Goal: Information Seeking & Learning: Compare options

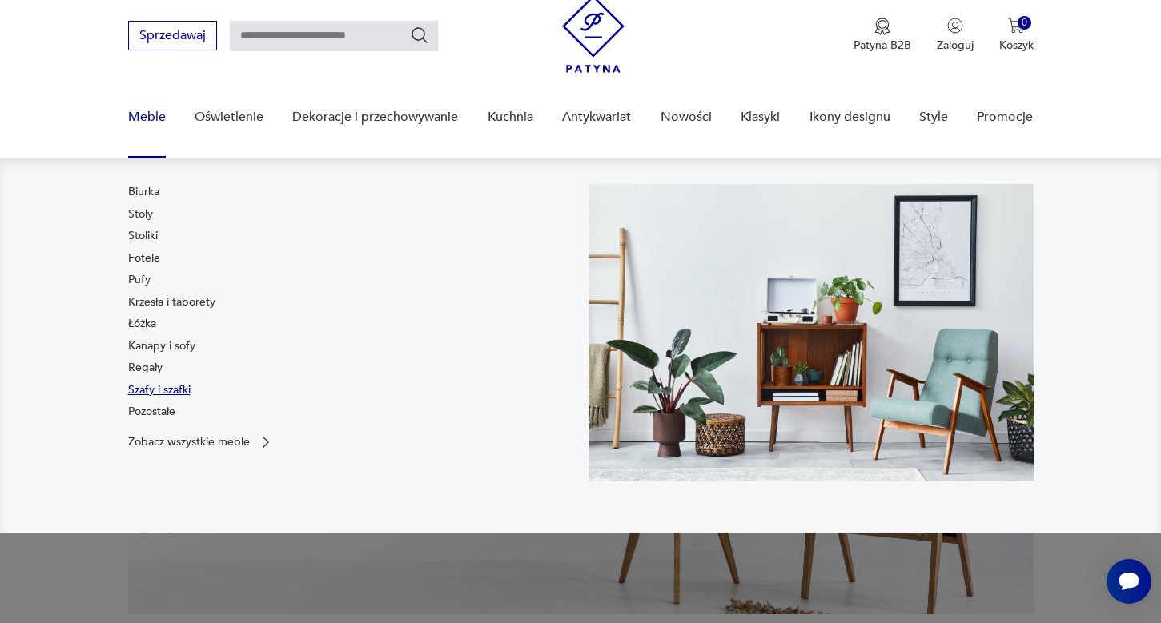
click at [143, 385] on link "Szafy i szafki" at bounding box center [159, 391] width 62 height 16
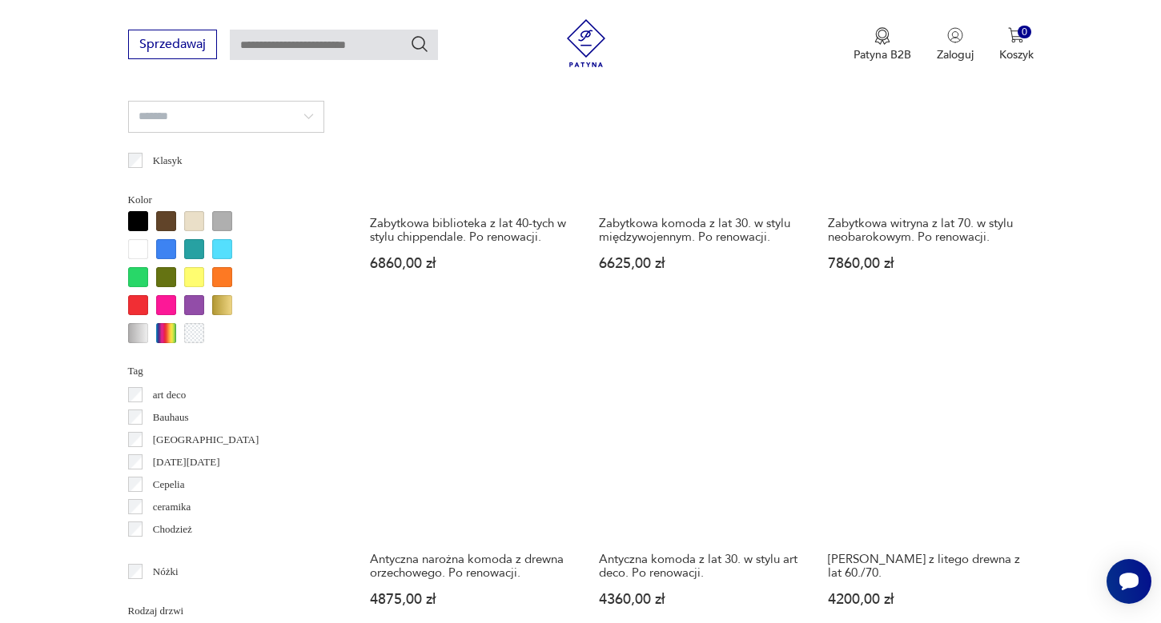
scroll to position [1436, 0]
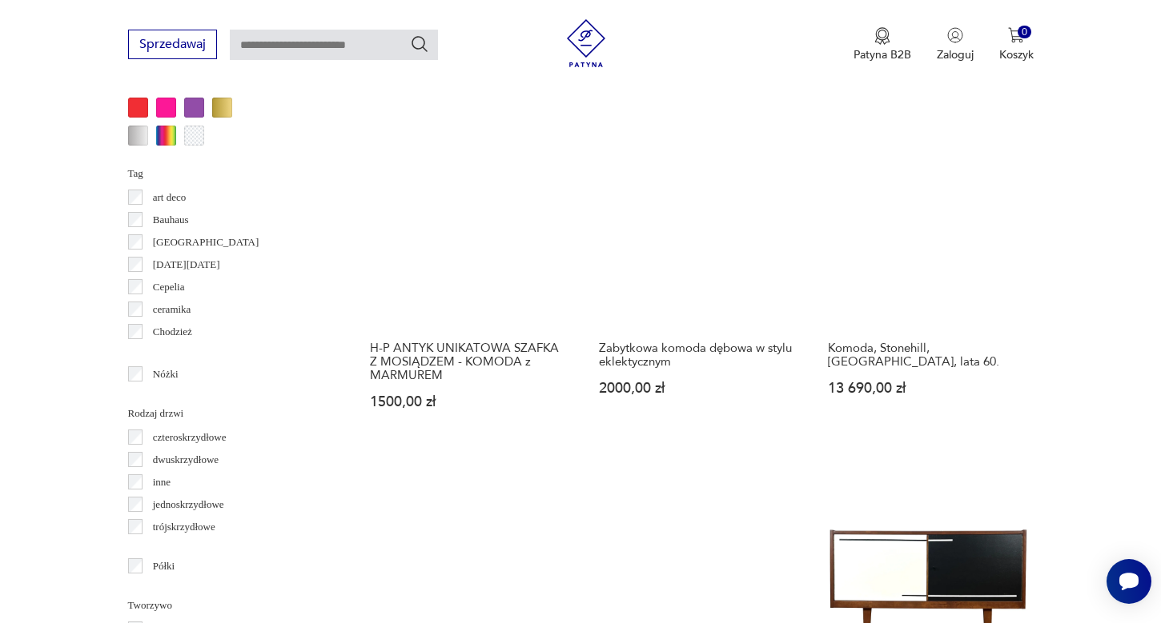
scroll to position [1620, 0]
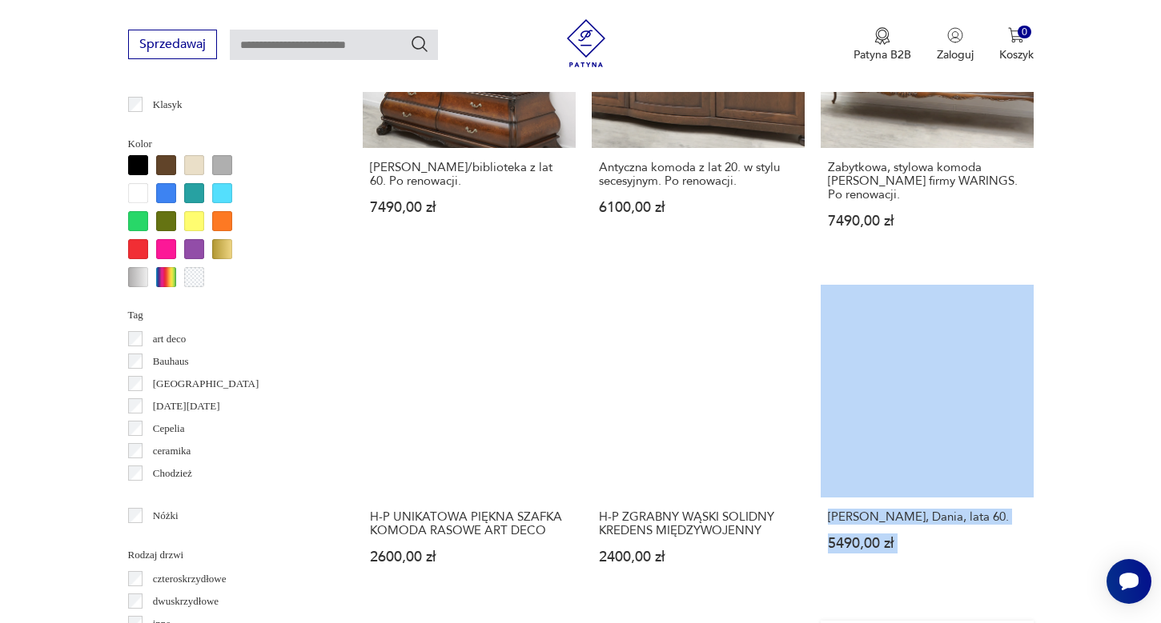
scroll to position [1481, 0]
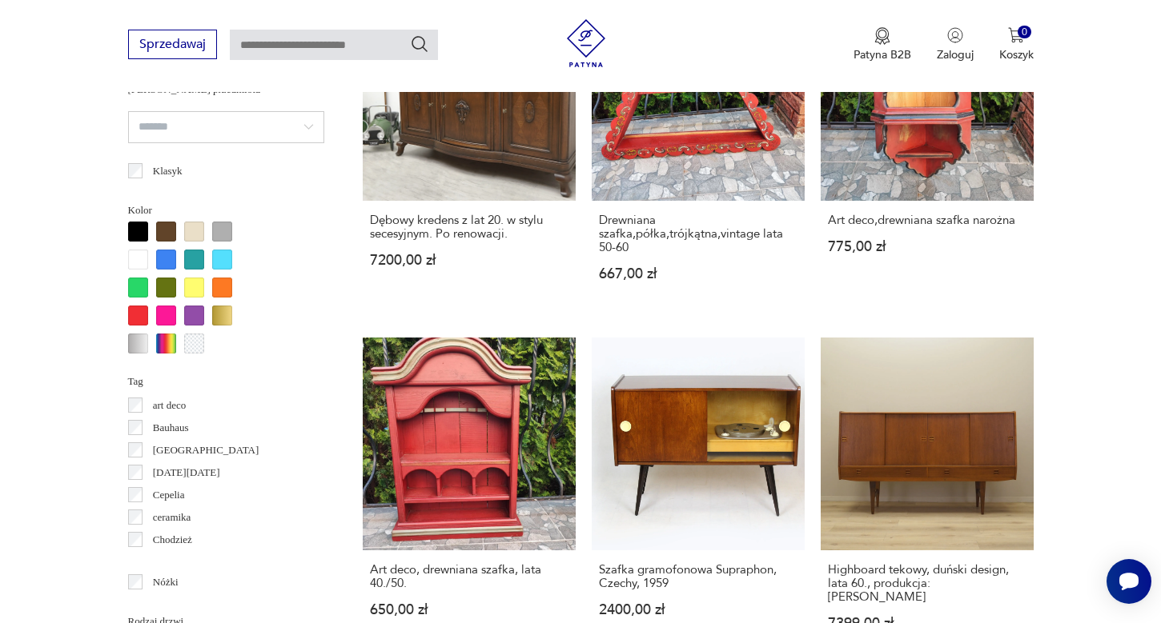
scroll to position [1621, 0]
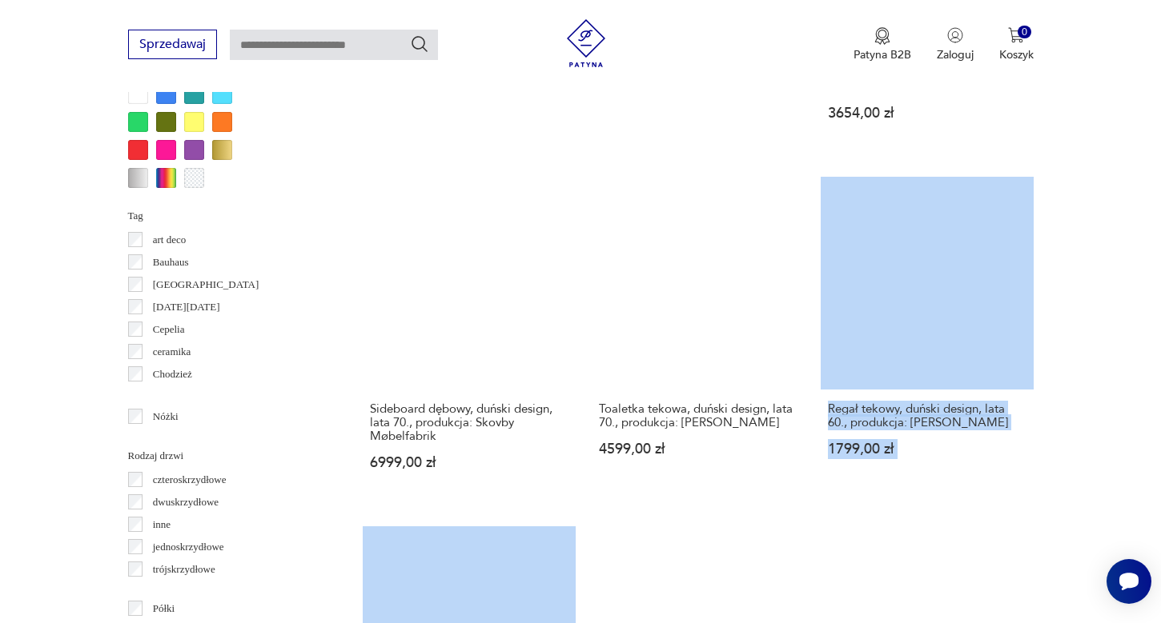
scroll to position [1600, 0]
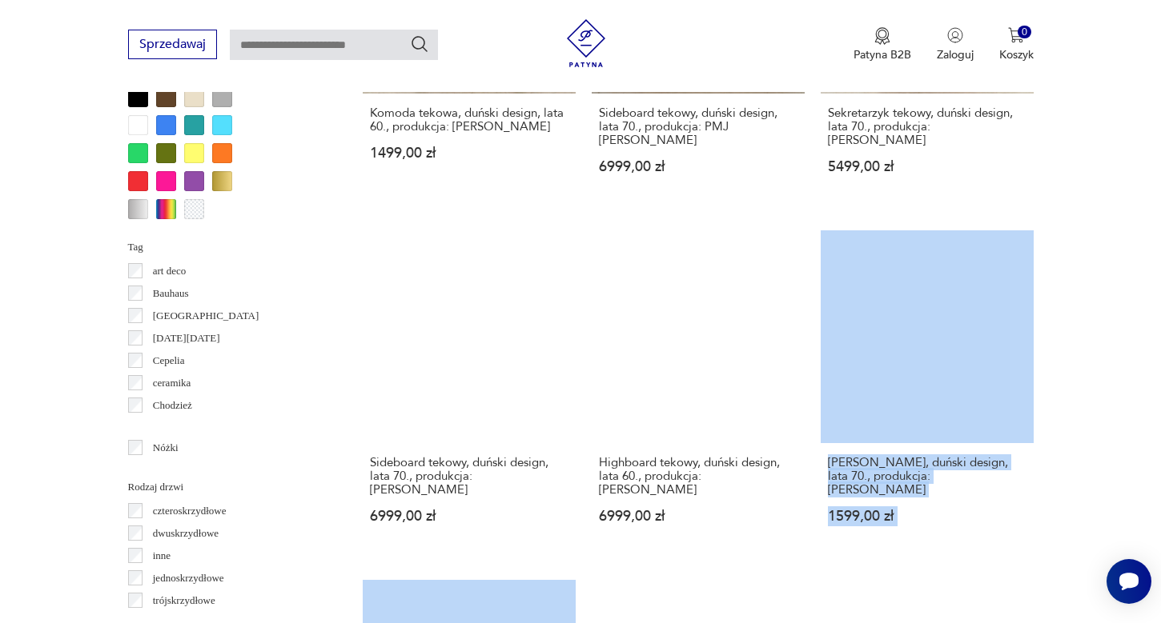
scroll to position [1545, 0]
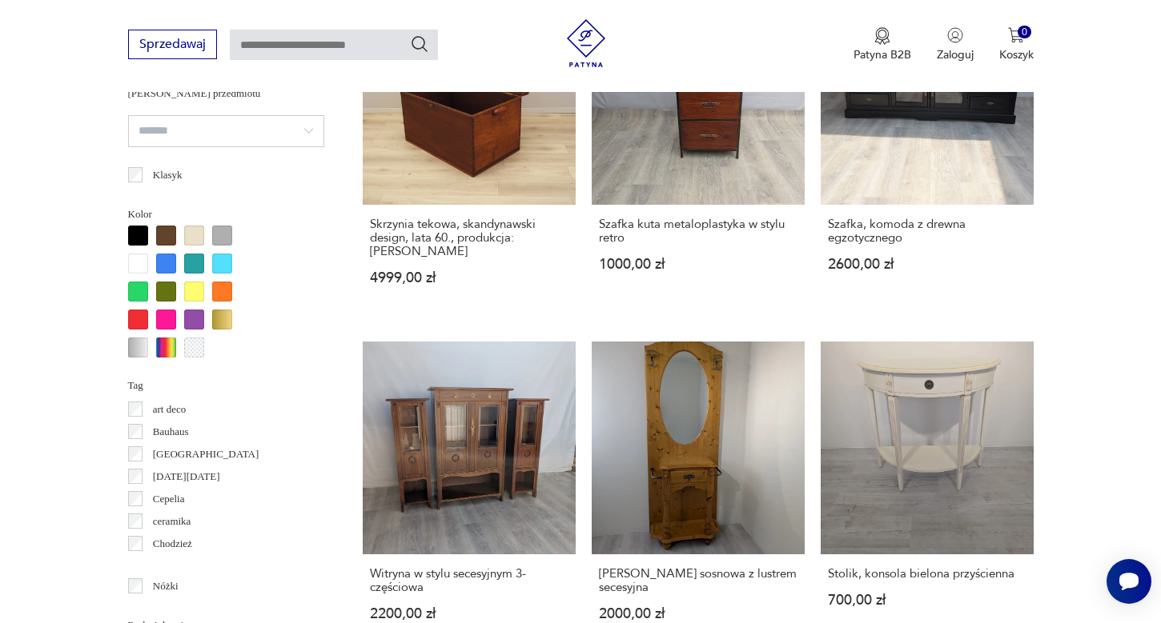
scroll to position [1588, 0]
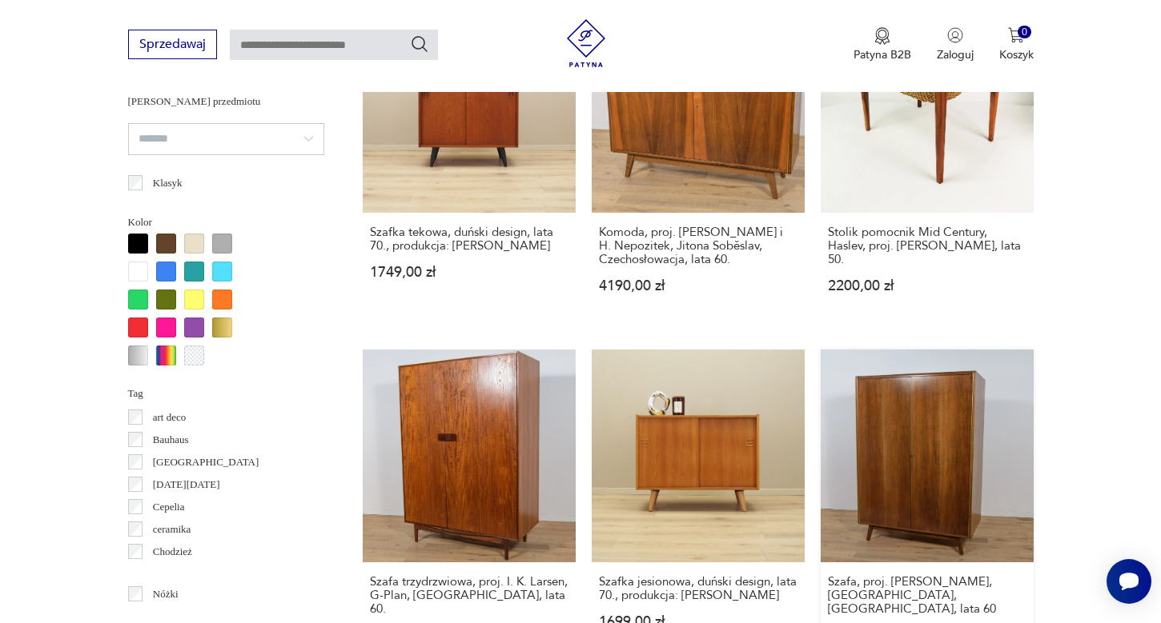
scroll to position [1605, 0]
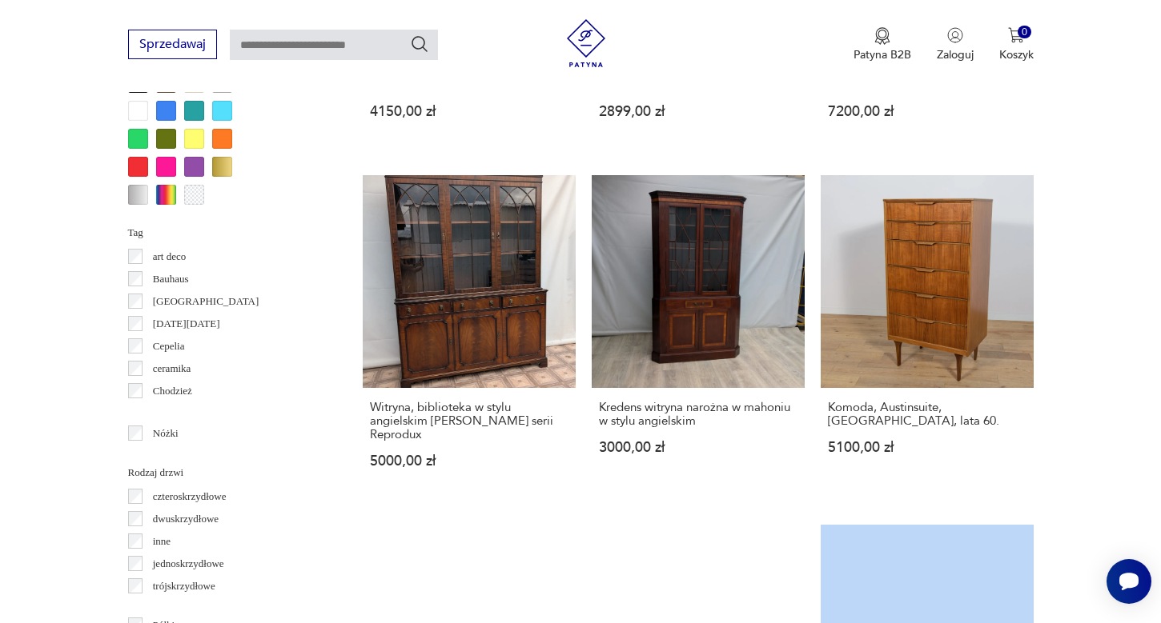
scroll to position [1720, 0]
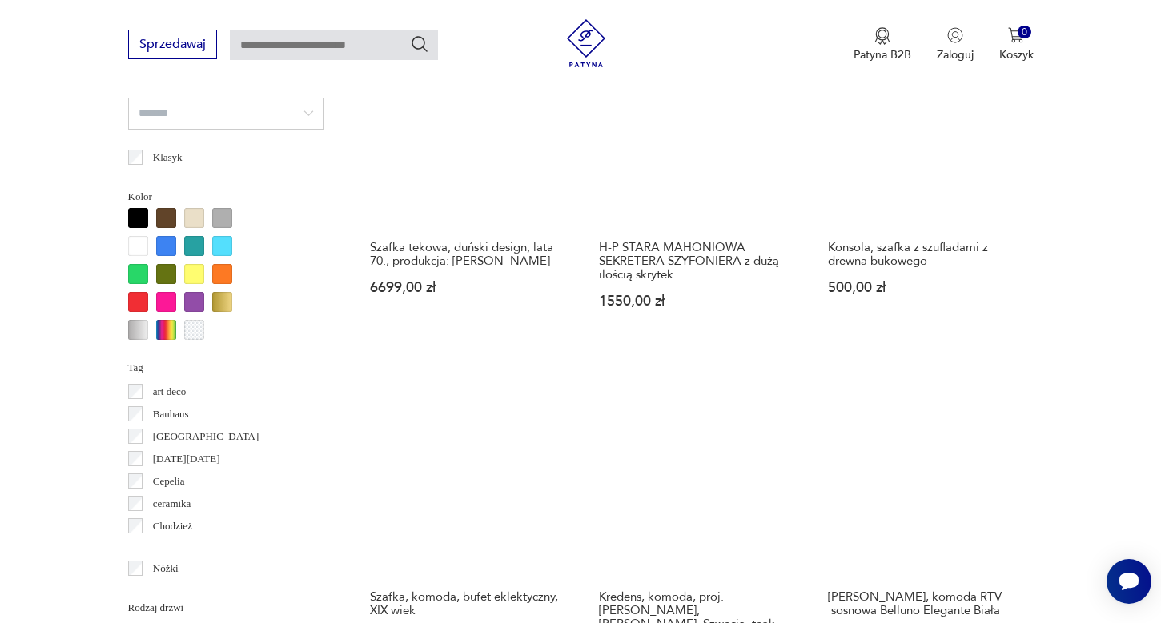
scroll to position [1438, 0]
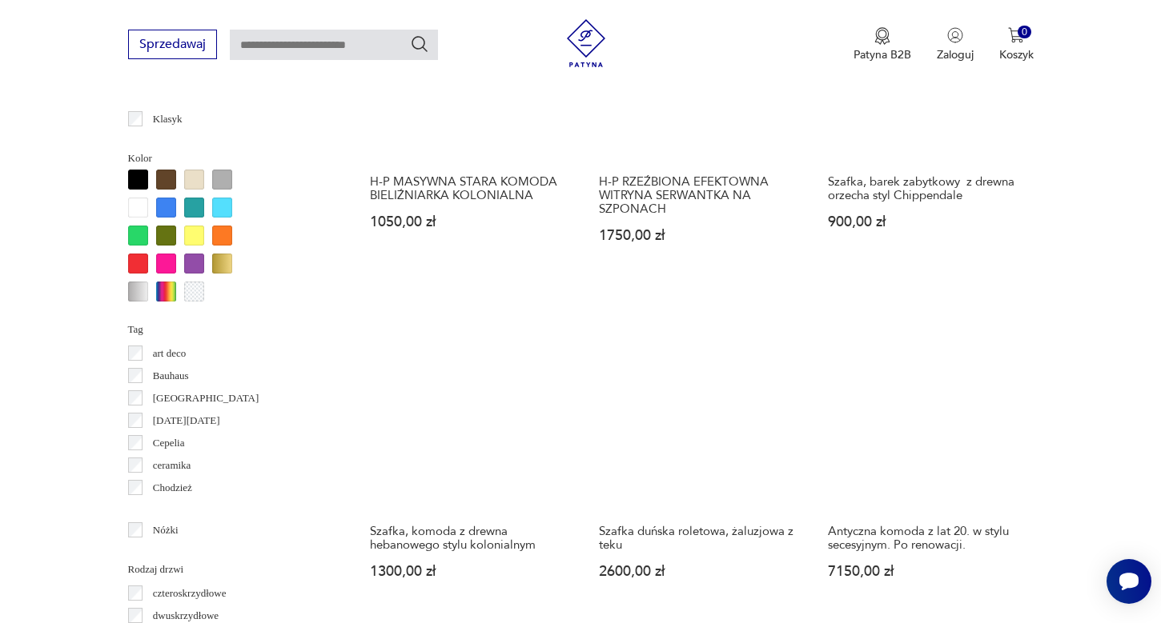
scroll to position [1473, 0]
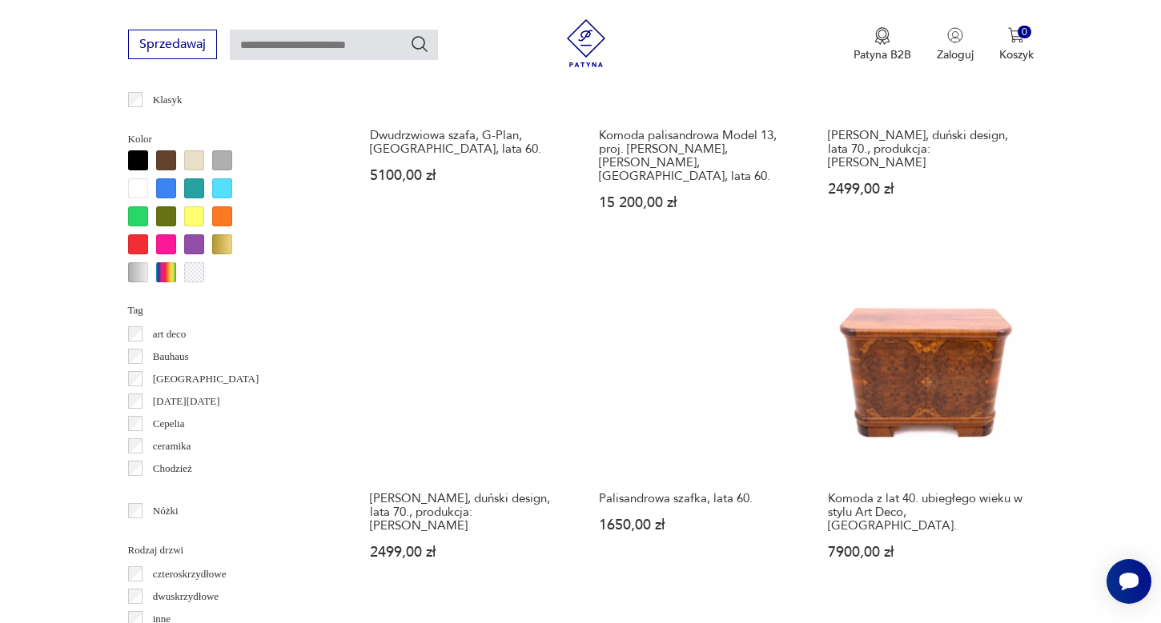
scroll to position [1512, 0]
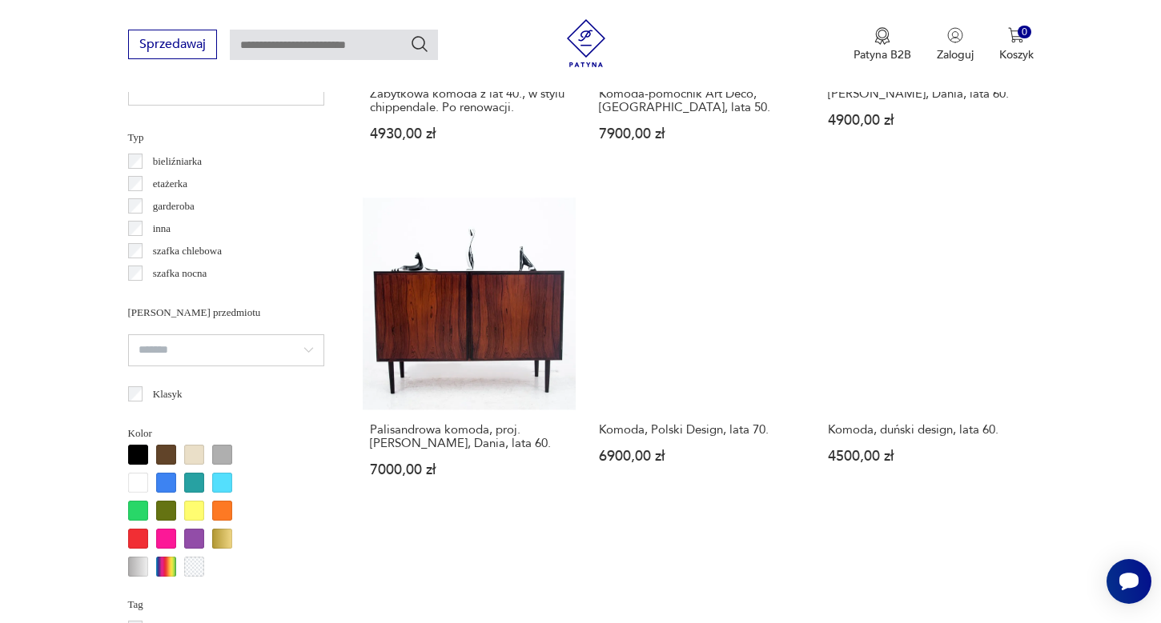
scroll to position [1288, 0]
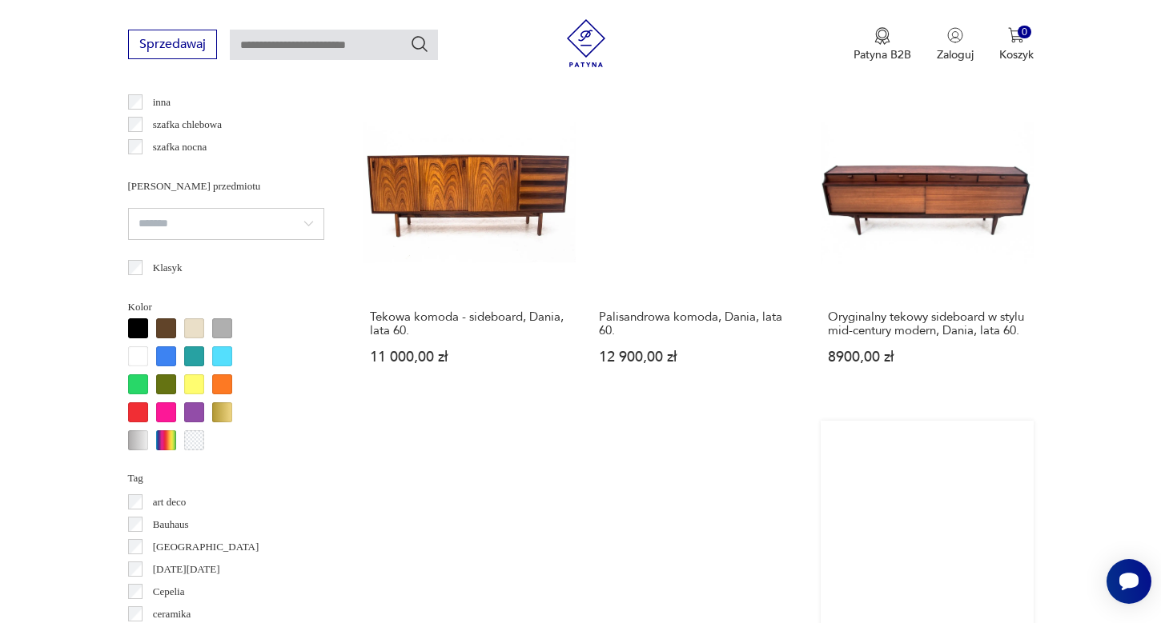
scroll to position [1557, 0]
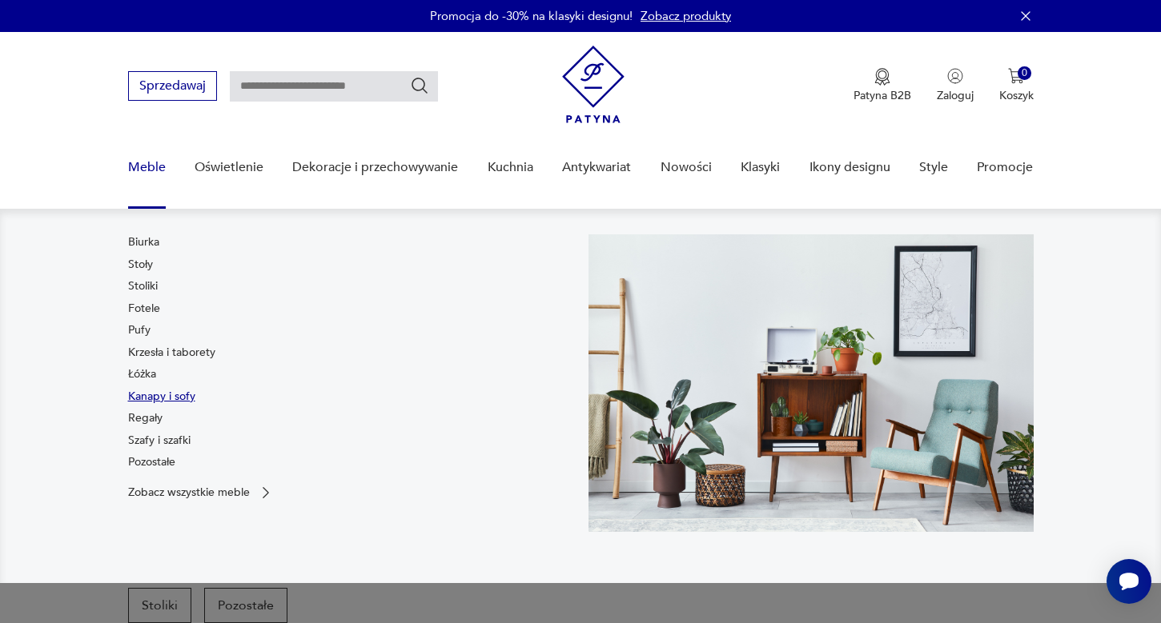
click at [138, 394] on link "Kanapy i sofy" at bounding box center [161, 397] width 67 height 16
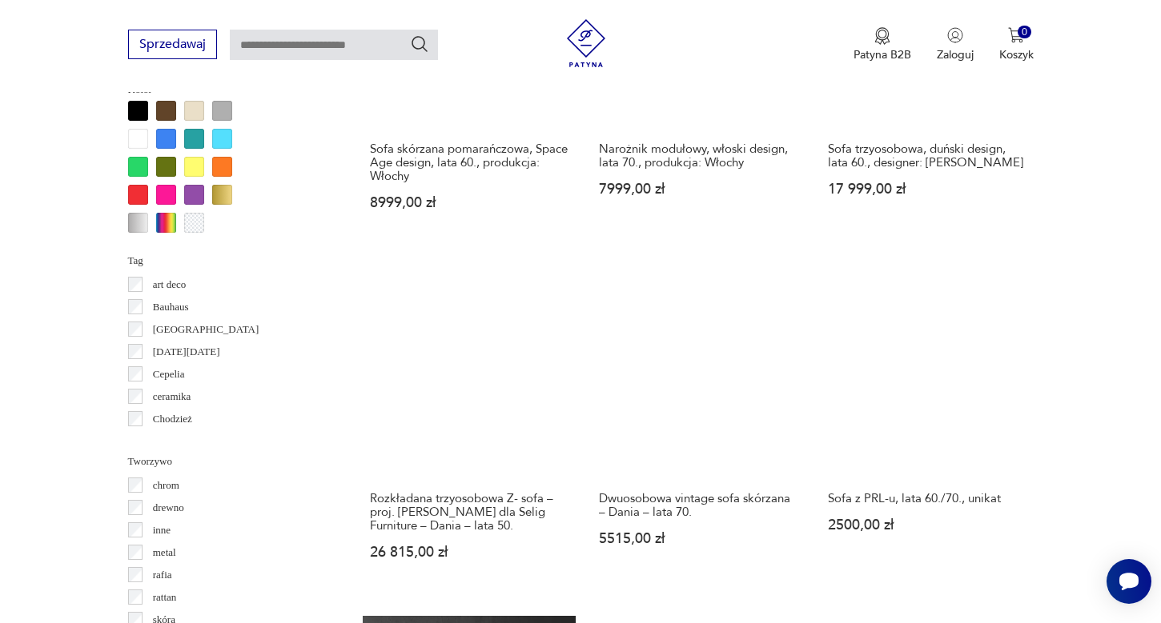
scroll to position [1706, 0]
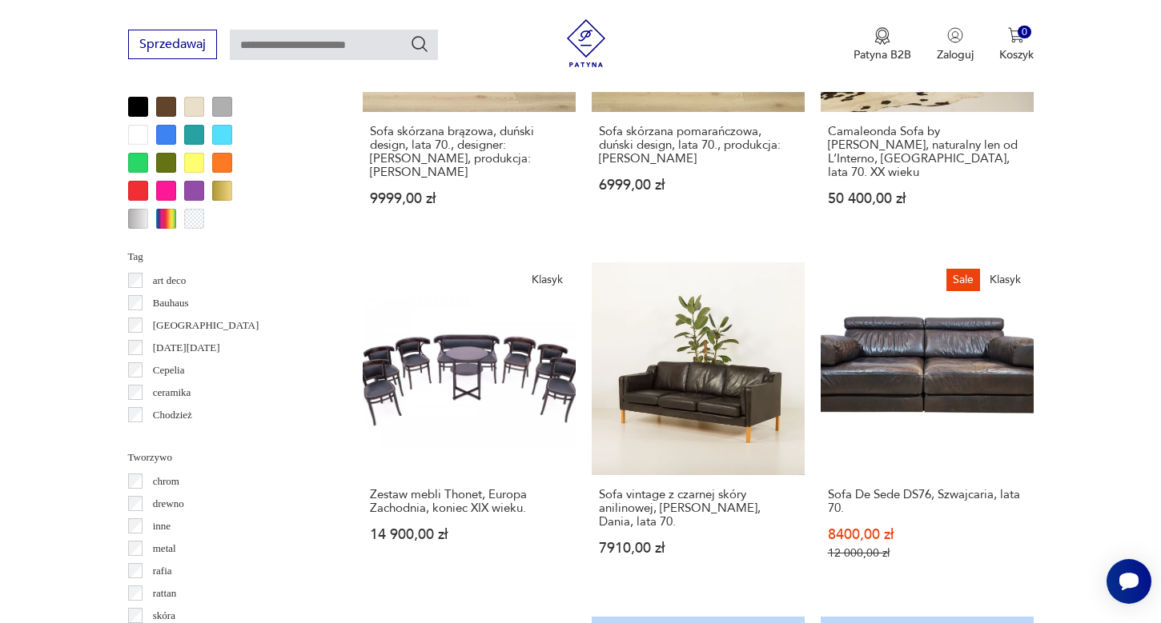
scroll to position [1556, 0]
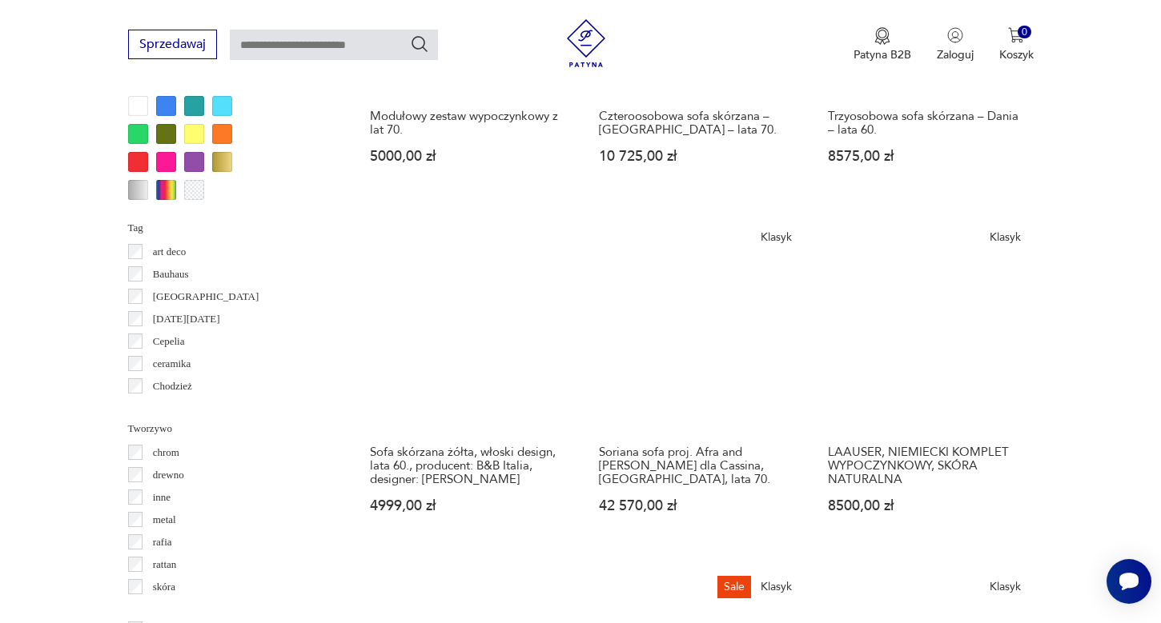
scroll to position [1621, 0]
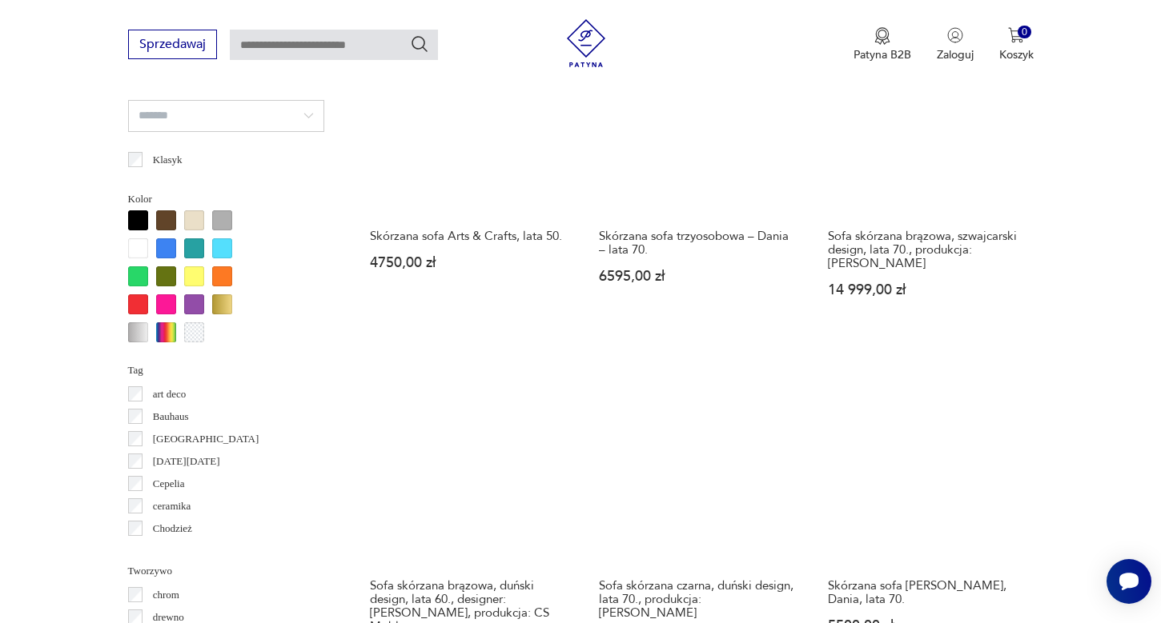
scroll to position [1425, 0]
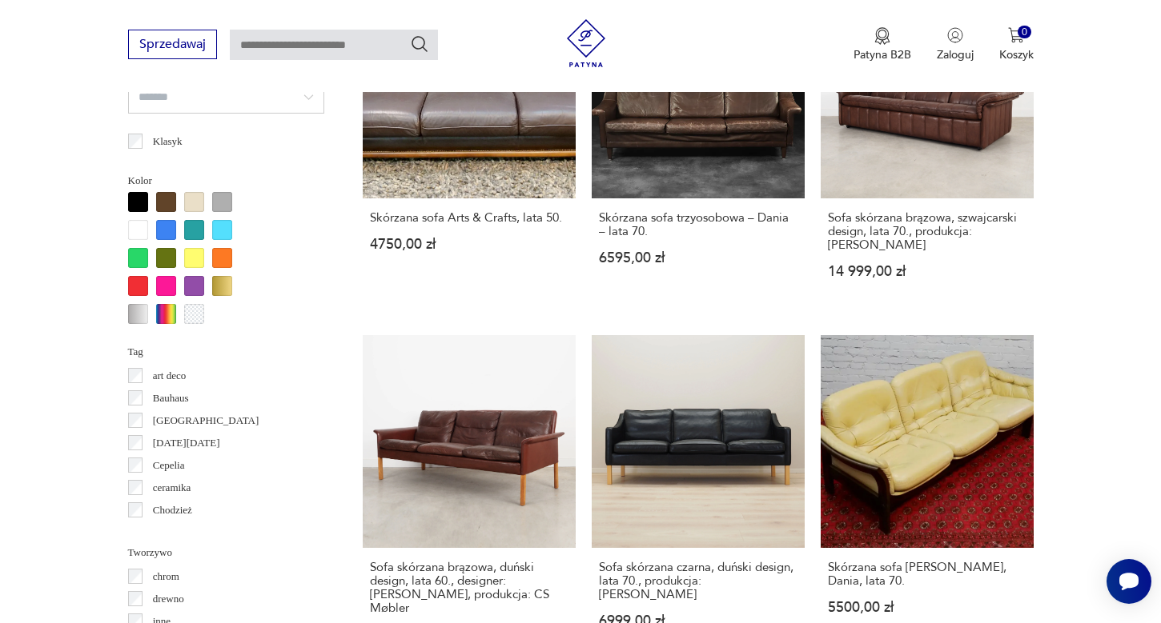
click at [1109, 422] on section "Filtruj produkty Cena MIN MAX OK Promocja Datowanie OK Kraj pochodzenia Dania (…" at bounding box center [580, 382] width 1161 height 2285
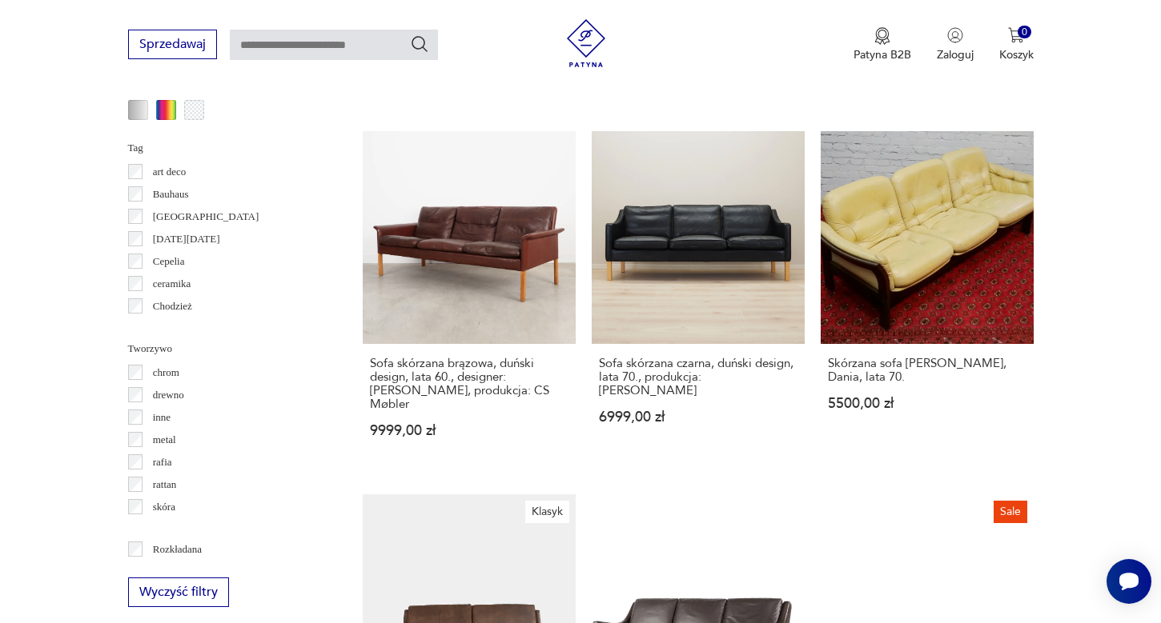
scroll to position [1831, 0]
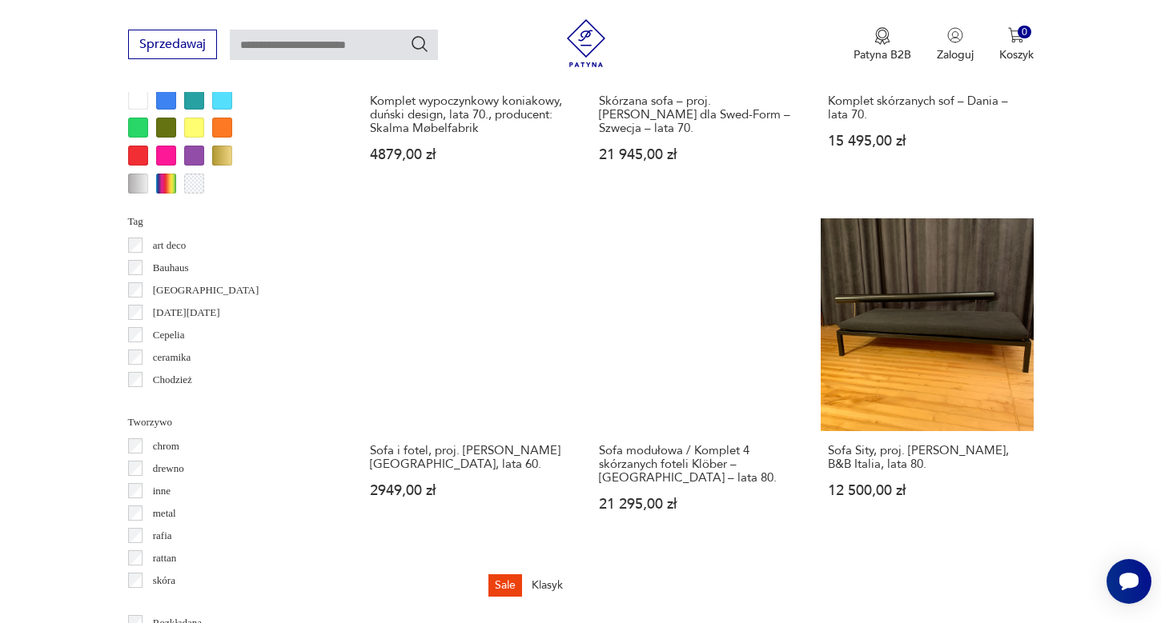
scroll to position [1542, 0]
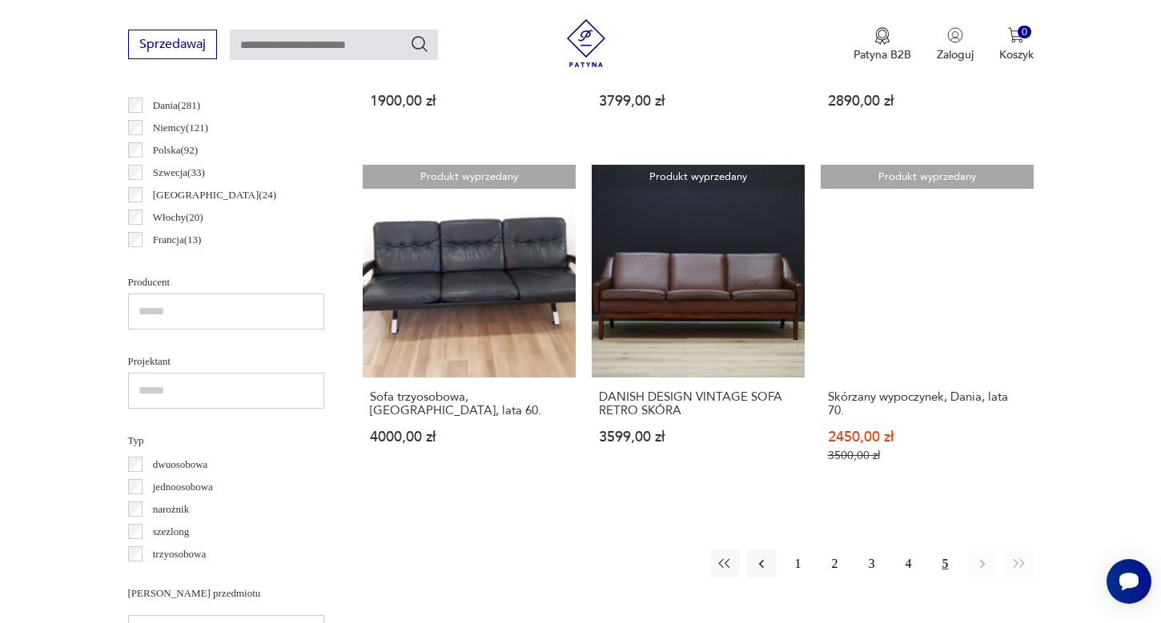
scroll to position [929, 0]
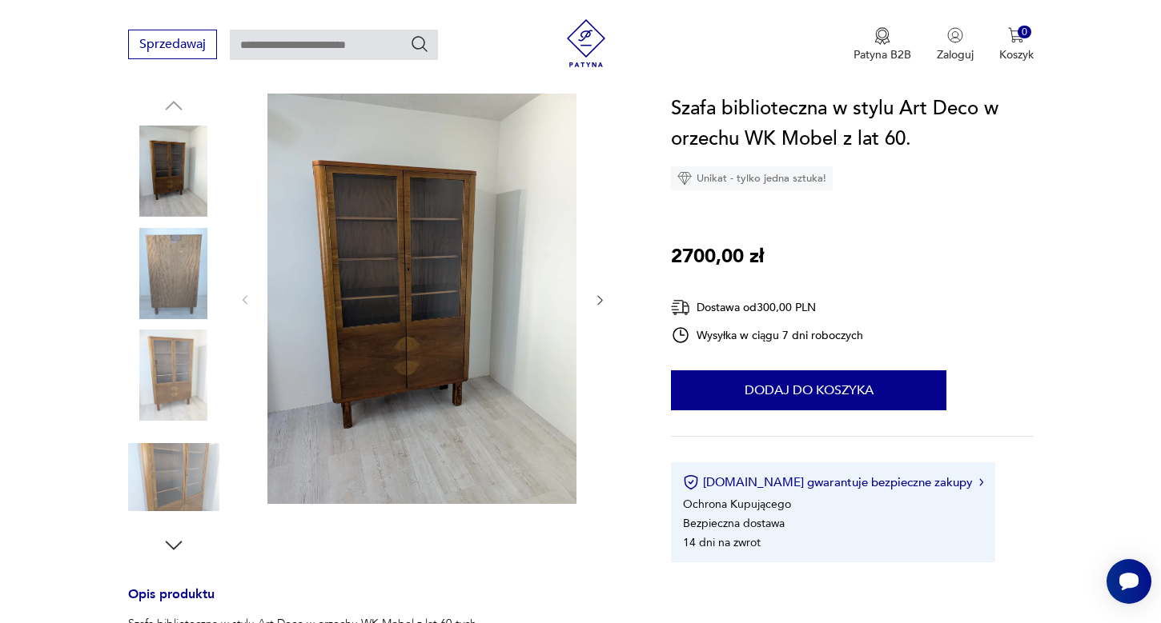
scroll to position [174, 0]
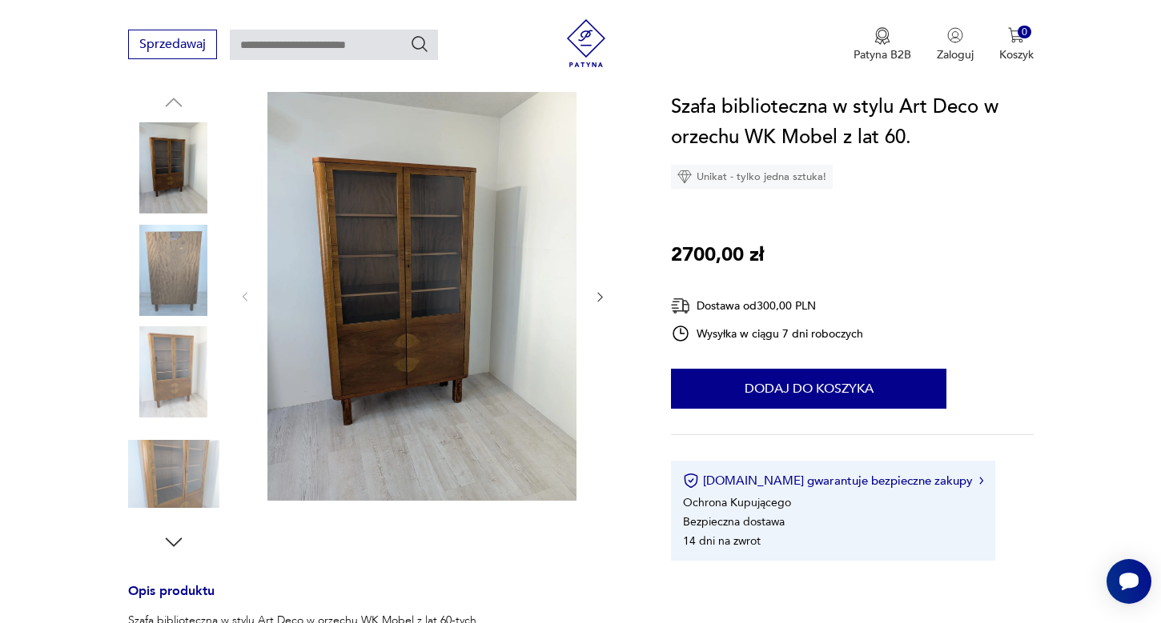
click at [154, 456] on img at bounding box center [173, 474] width 91 height 91
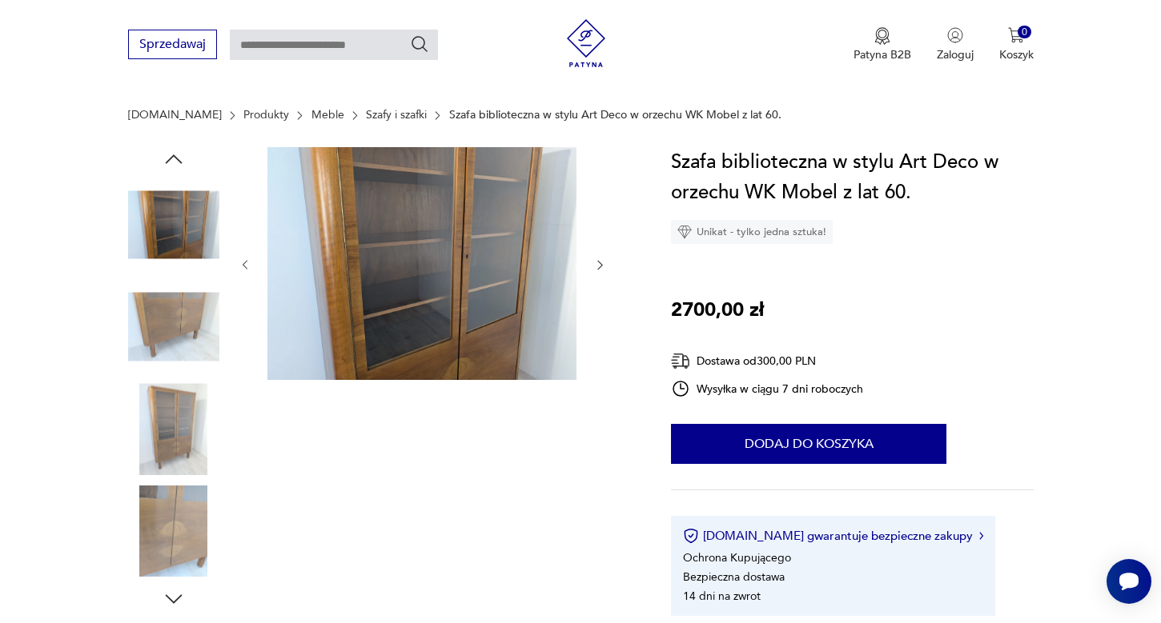
scroll to position [71, 0]
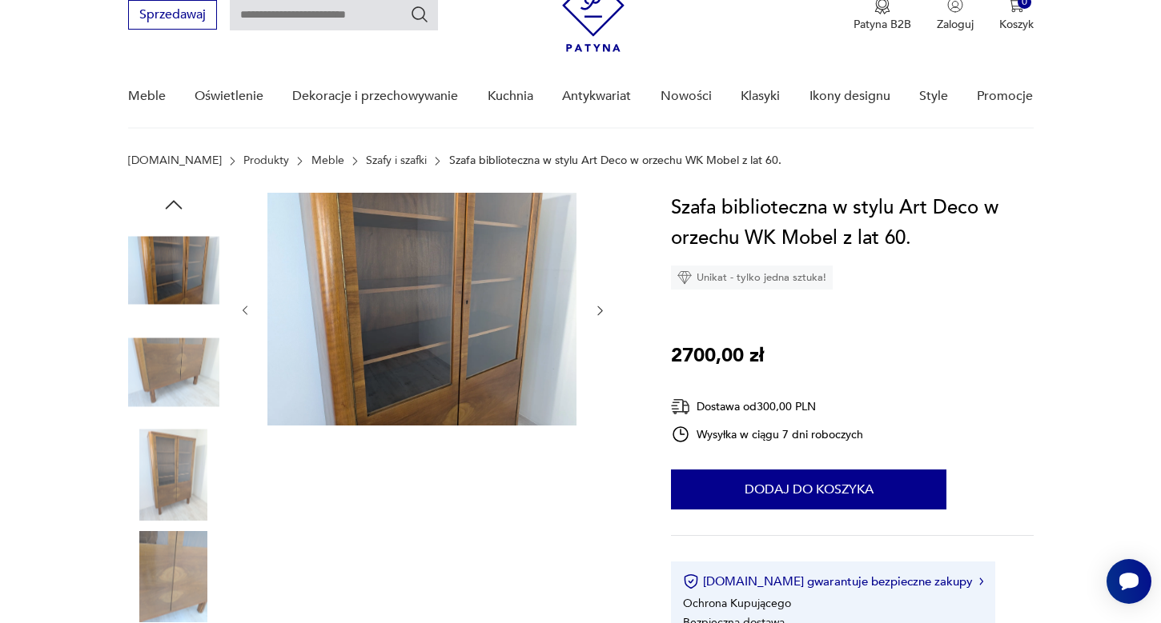
click at [187, 473] on img at bounding box center [173, 474] width 91 height 91
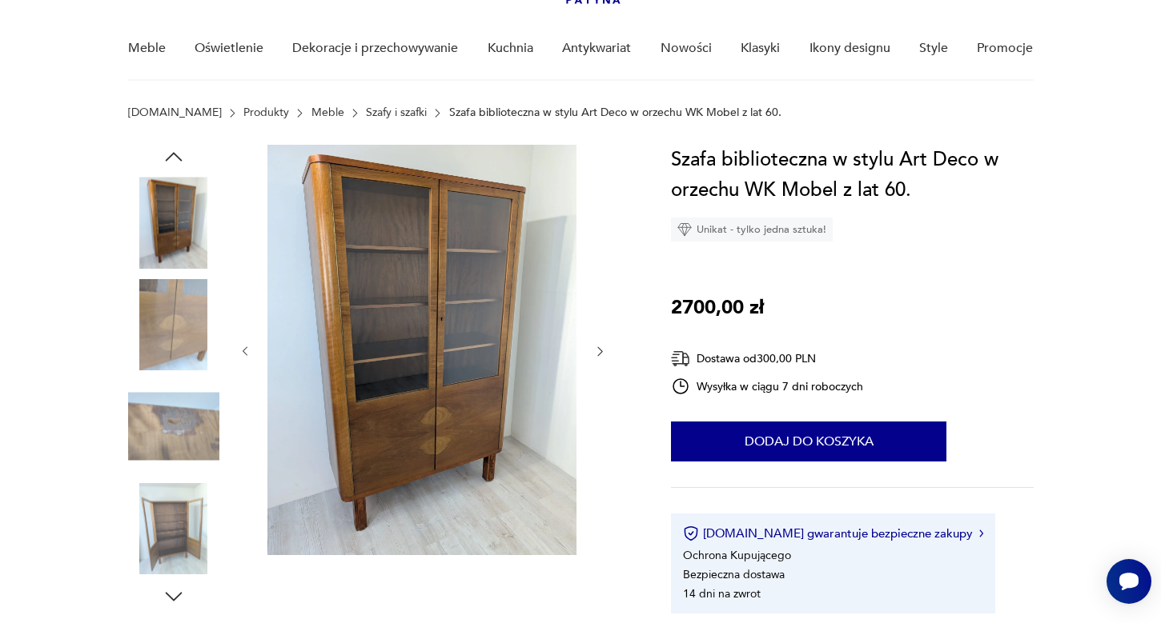
scroll to position [476, 0]
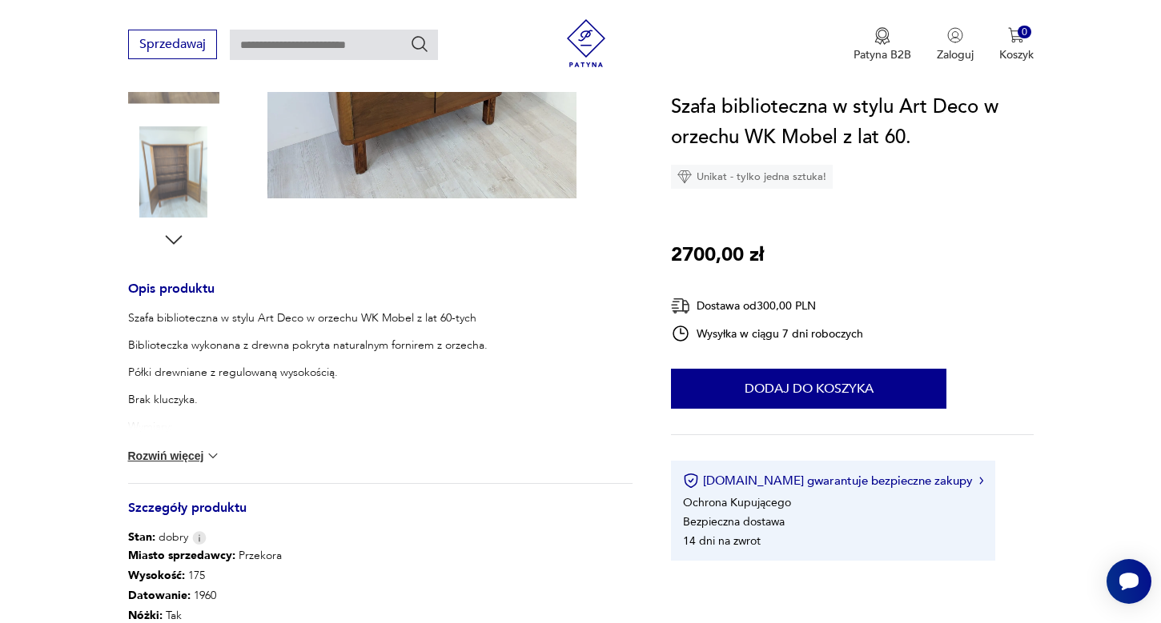
click at [214, 460] on img at bounding box center [213, 456] width 16 height 16
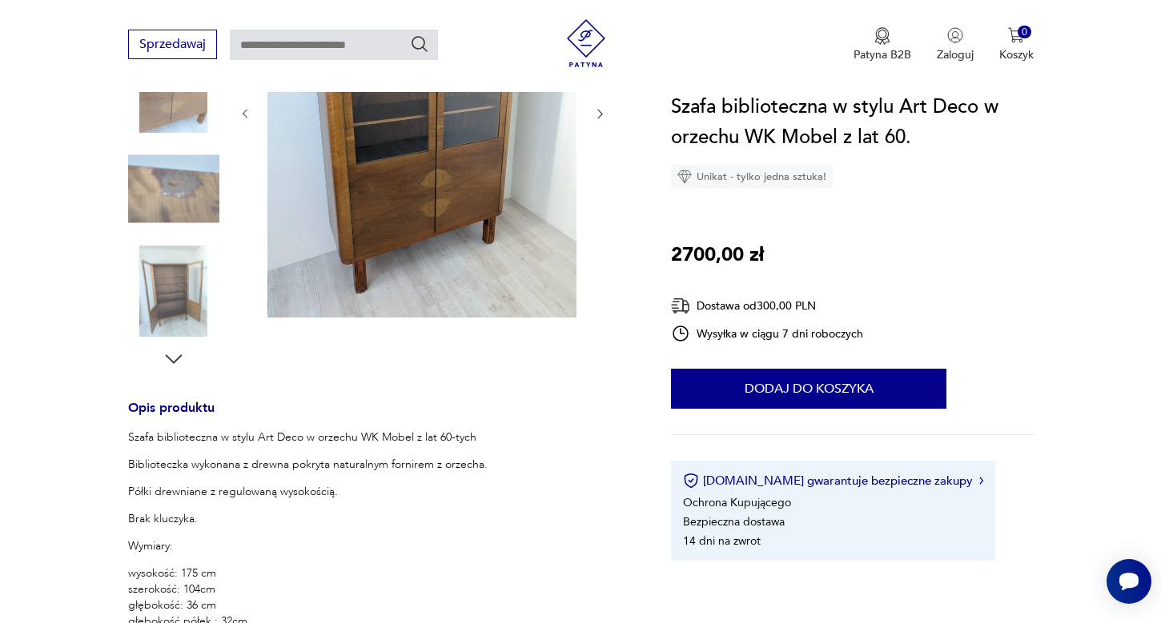
scroll to position [345, 0]
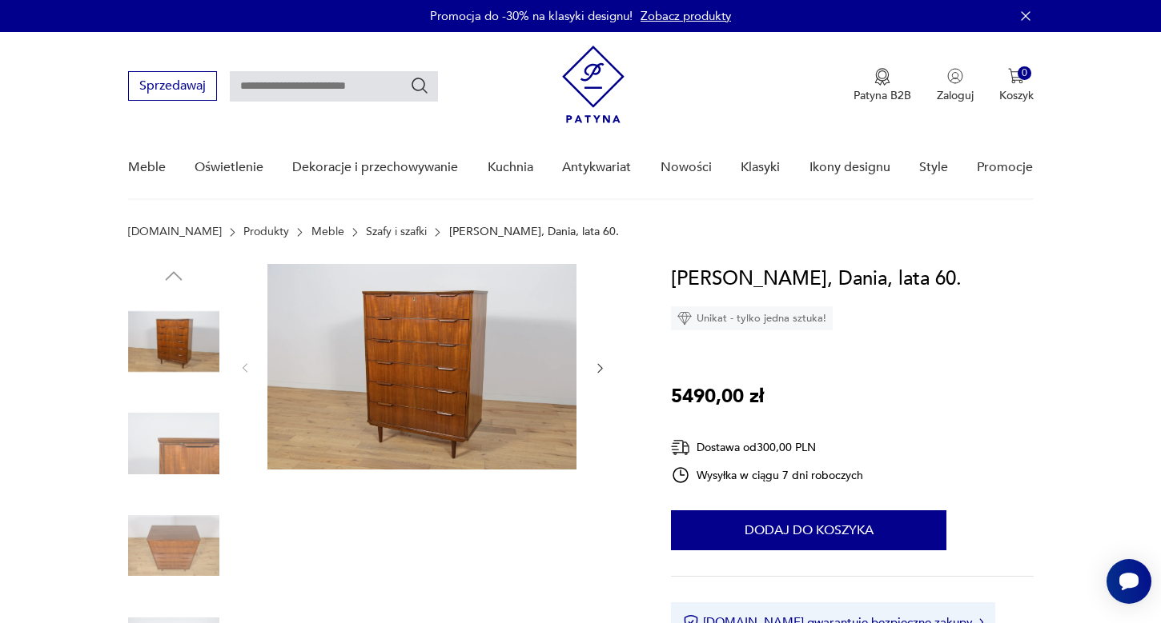
click at [599, 367] on icon "button" at bounding box center [600, 369] width 14 height 14
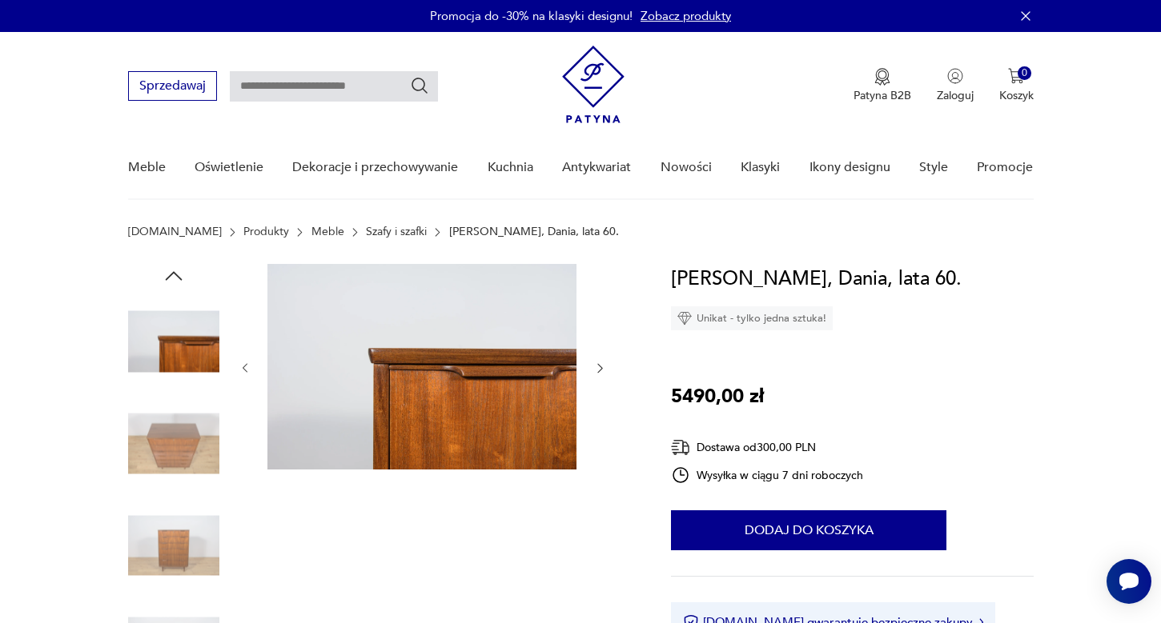
click at [599, 367] on icon "button" at bounding box center [600, 369] width 14 height 14
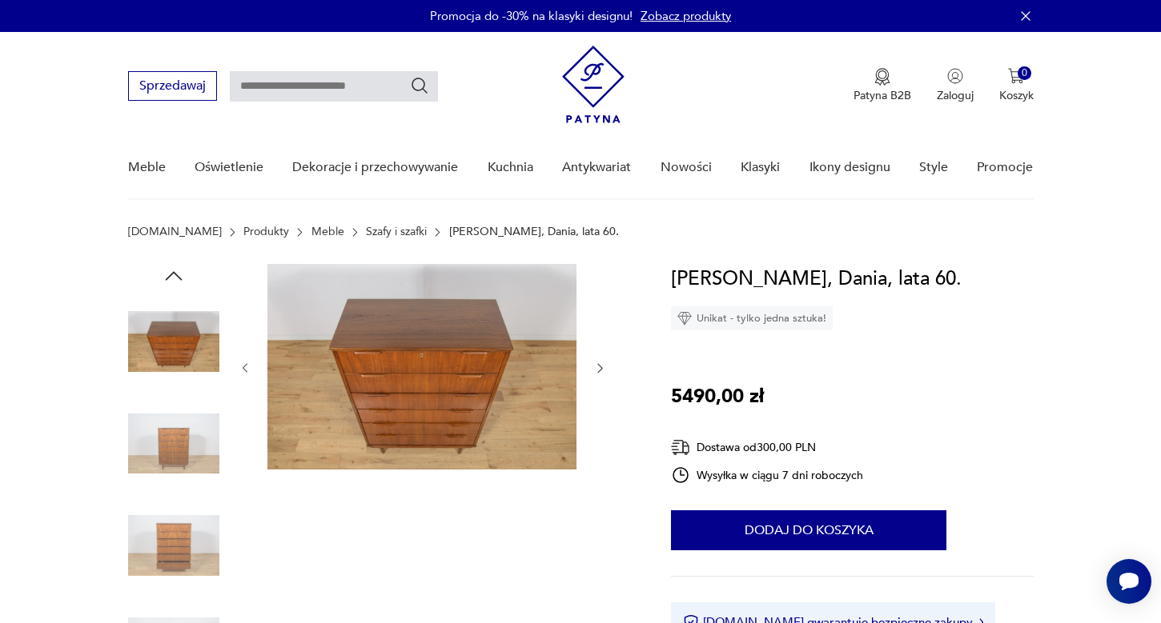
click at [599, 367] on icon "button" at bounding box center [600, 369] width 14 height 14
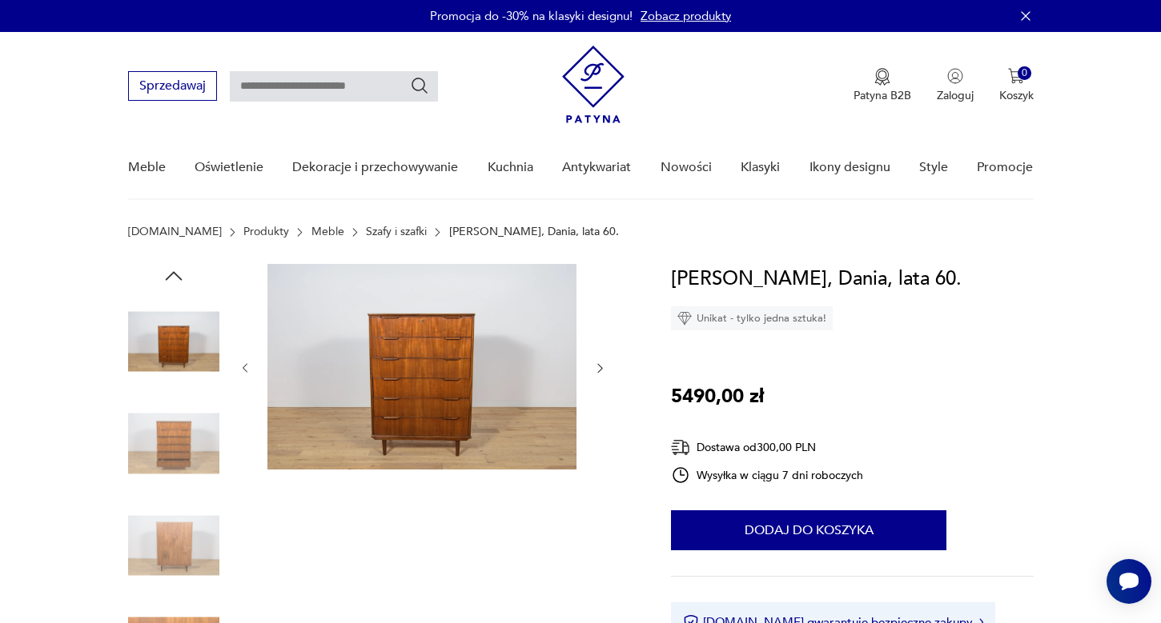
click at [599, 367] on icon "button" at bounding box center [600, 369] width 14 height 14
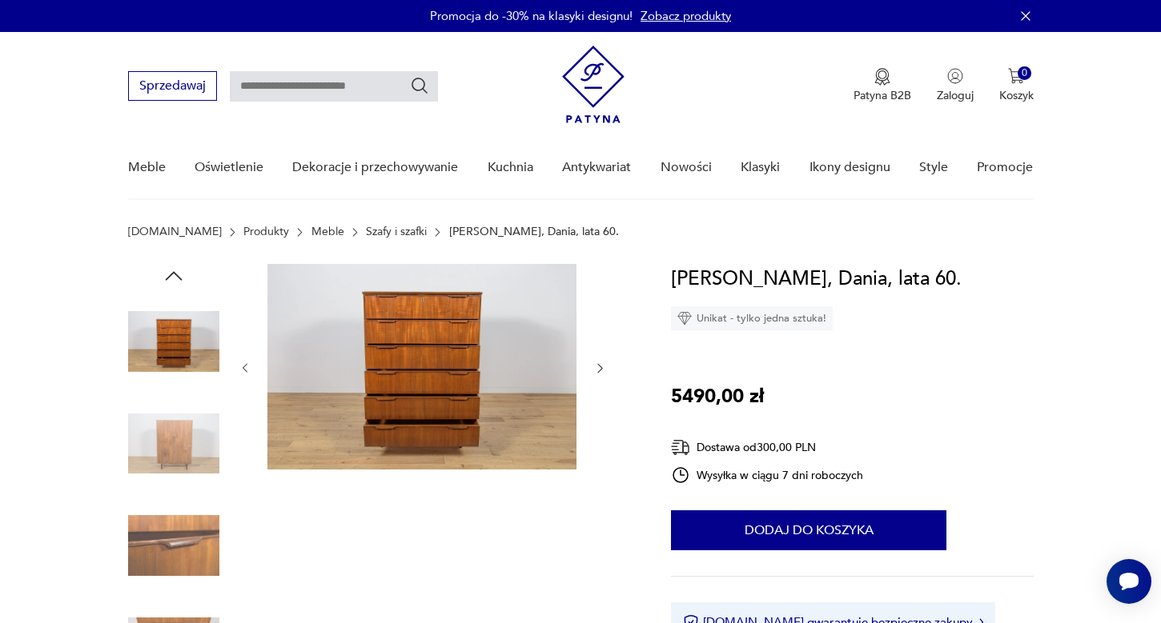
click at [599, 367] on icon "button" at bounding box center [600, 369] width 14 height 14
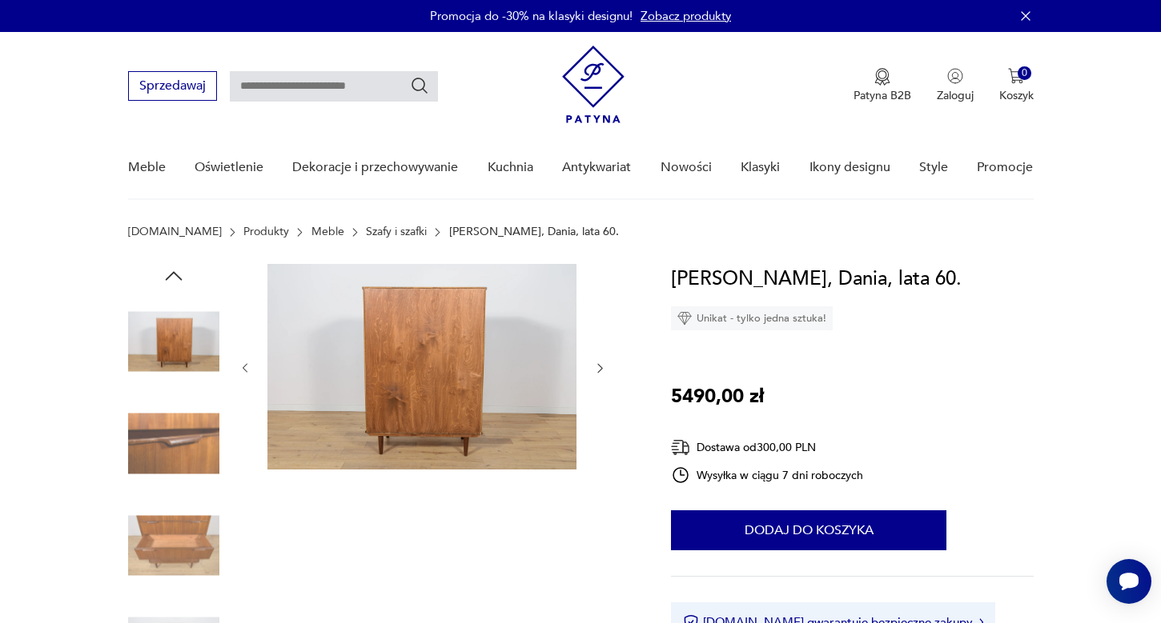
click at [599, 367] on icon "button" at bounding box center [600, 369] width 14 height 14
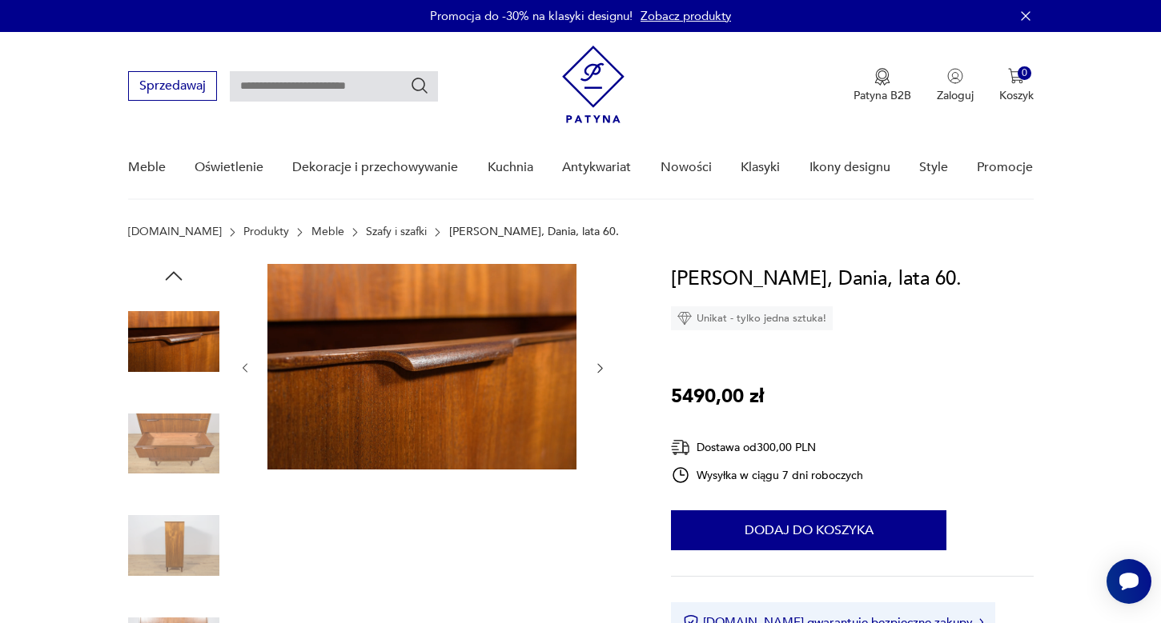
click at [599, 367] on icon "button" at bounding box center [600, 369] width 14 height 14
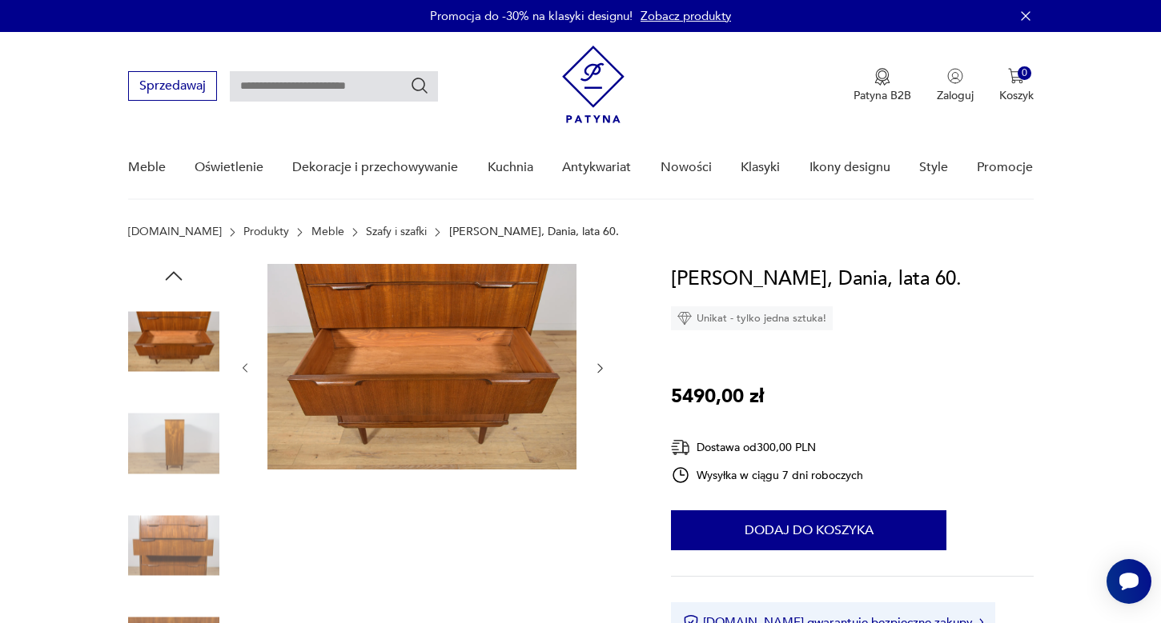
click at [599, 367] on icon "button" at bounding box center [600, 369] width 14 height 14
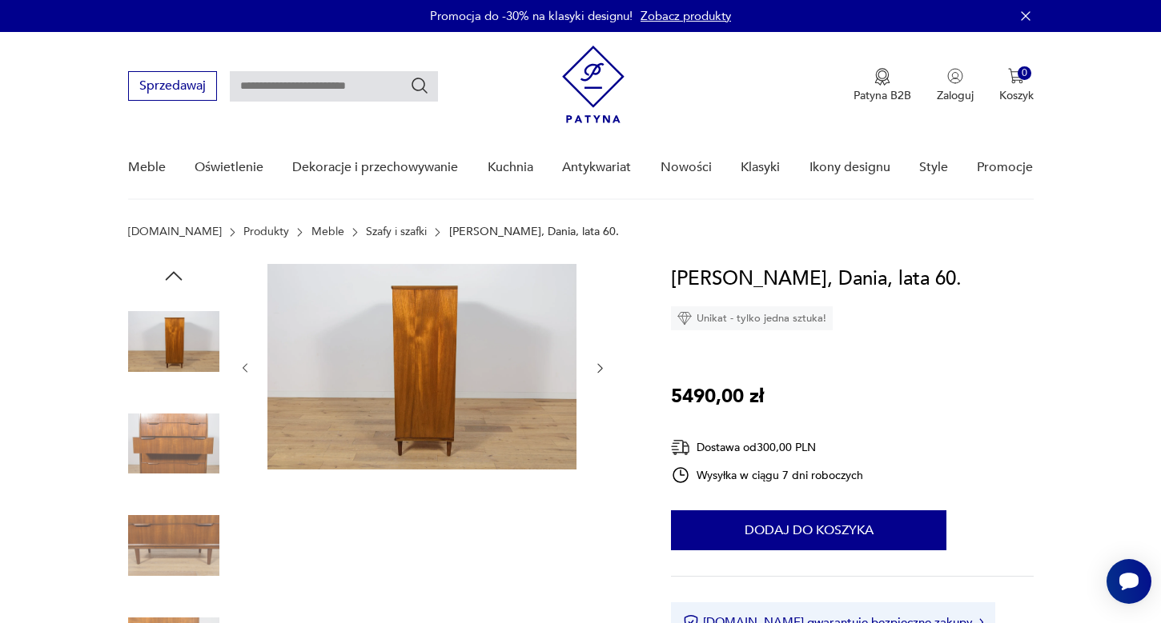
click at [194, 327] on img at bounding box center [173, 341] width 91 height 91
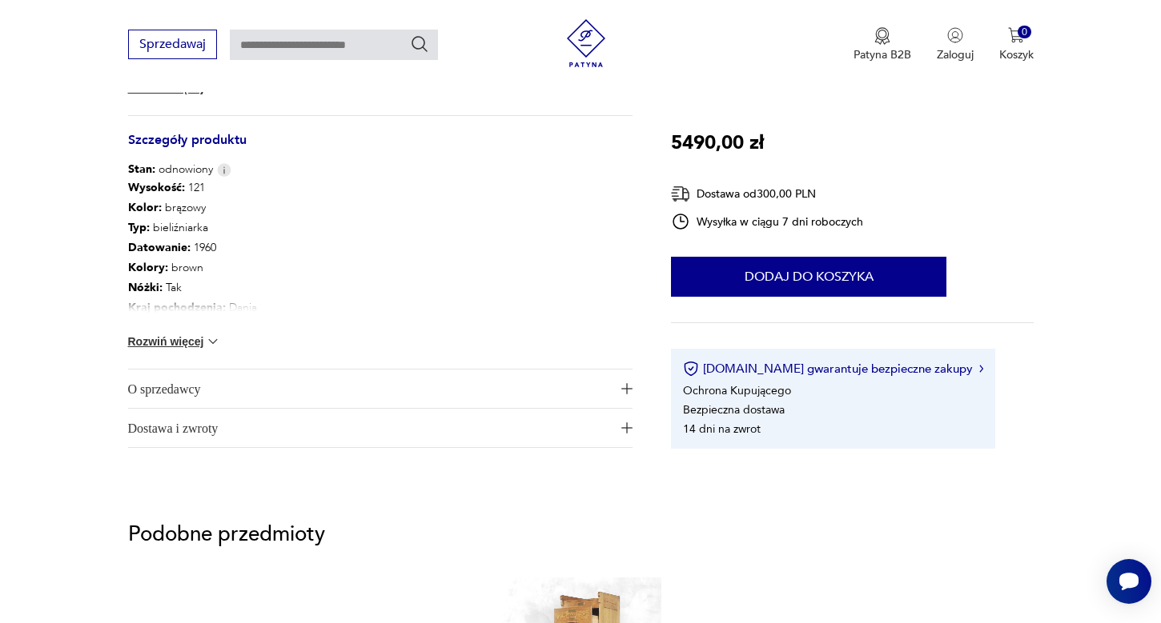
scroll to position [768, 0]
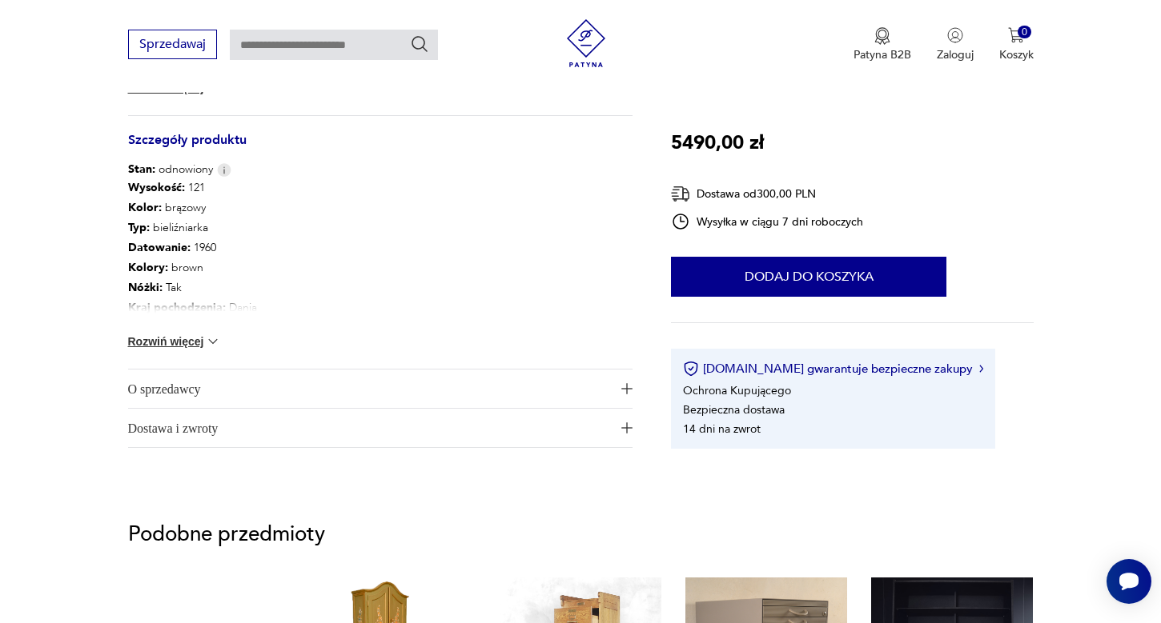
click at [208, 339] on img at bounding box center [213, 342] width 16 height 16
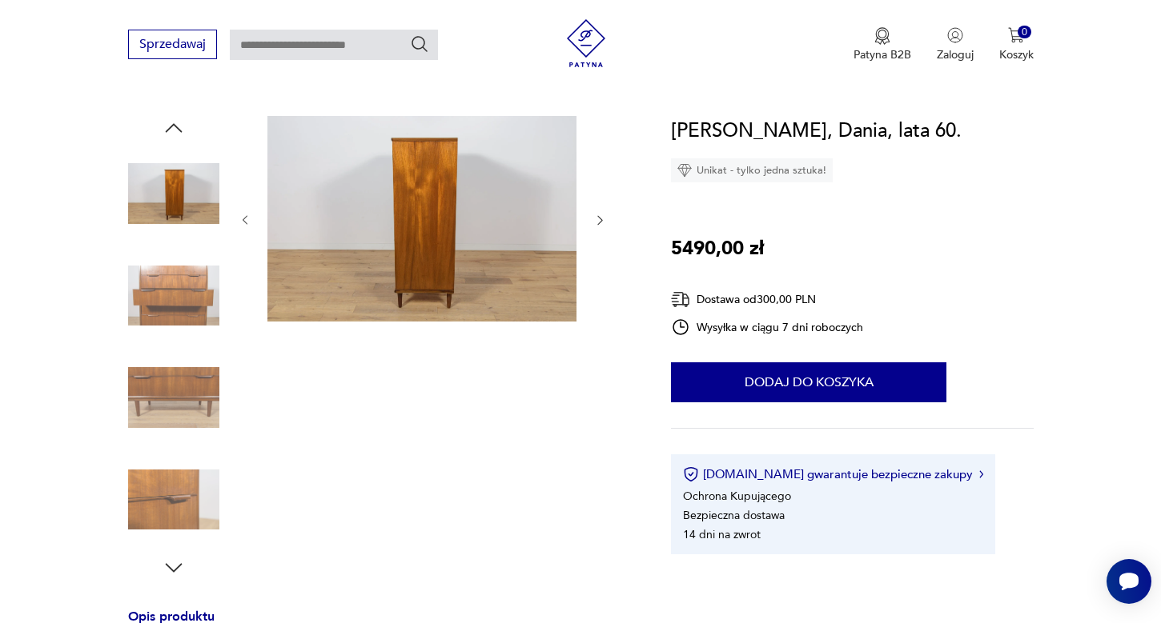
scroll to position [113, 0]
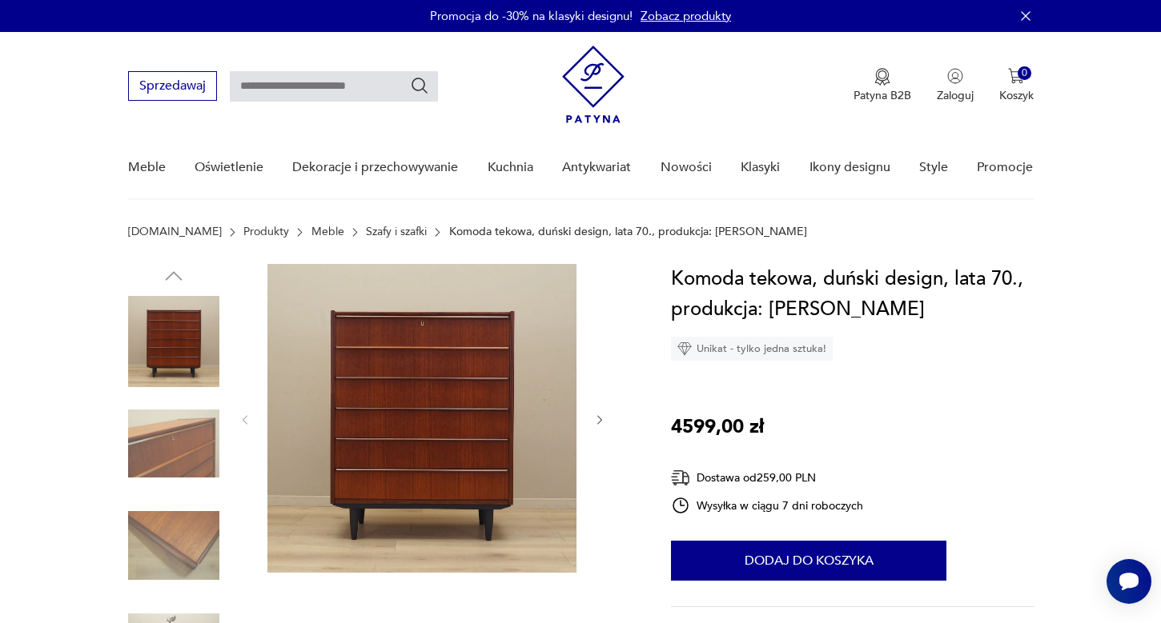
click at [596, 422] on icon "button" at bounding box center [600, 421] width 14 height 14
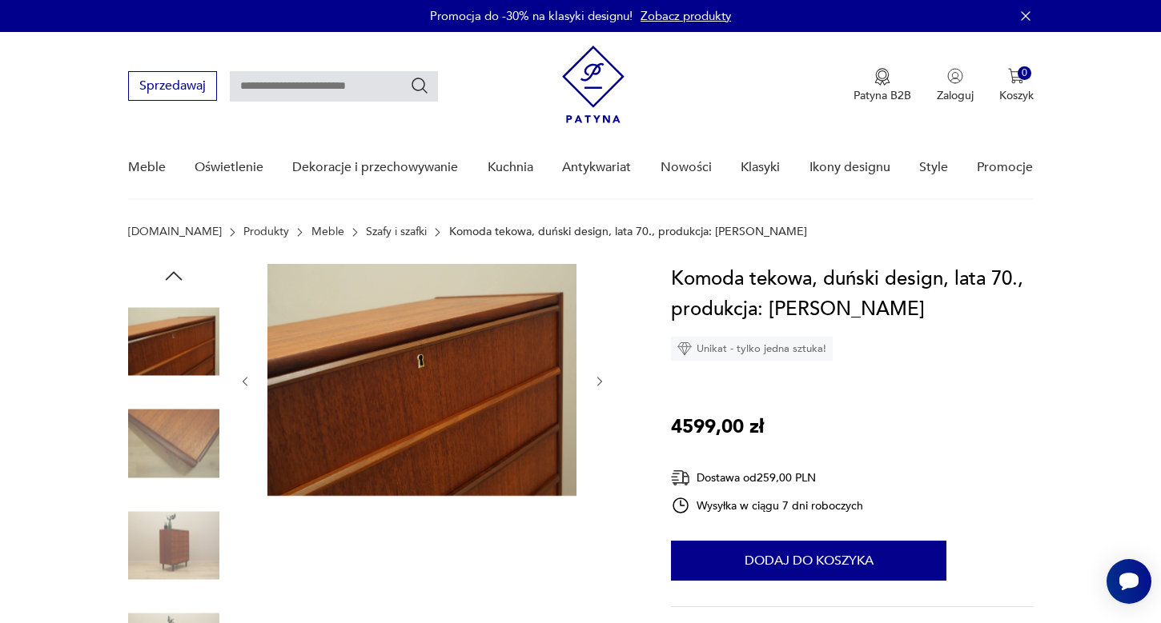
click at [599, 382] on icon "button" at bounding box center [600, 382] width 14 height 14
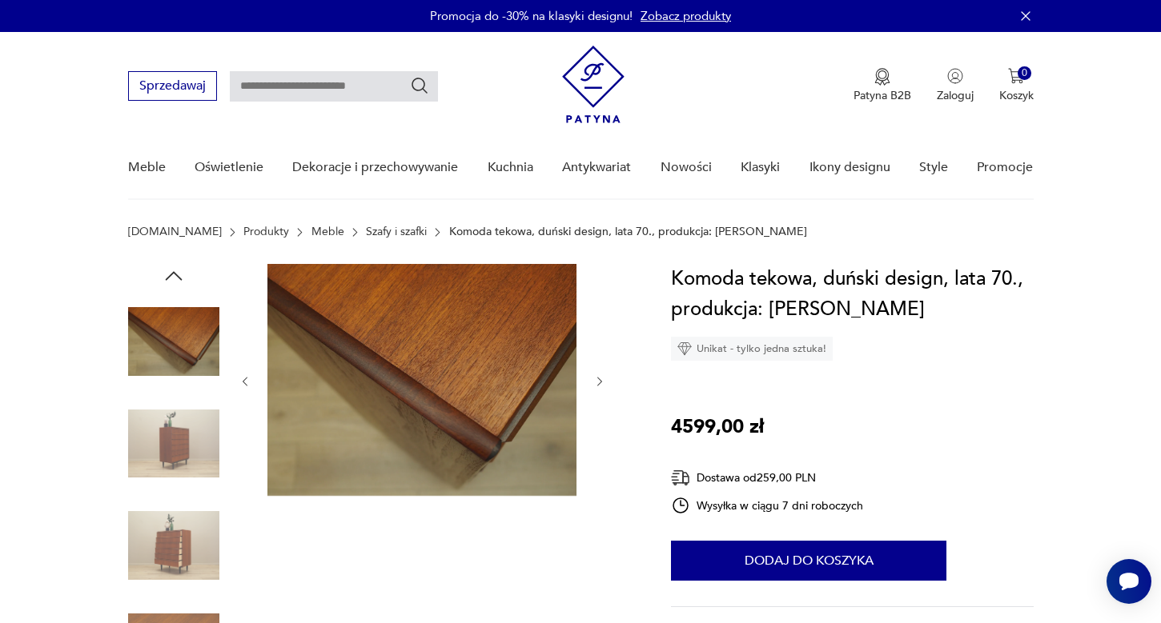
click at [599, 382] on icon "button" at bounding box center [600, 382] width 14 height 14
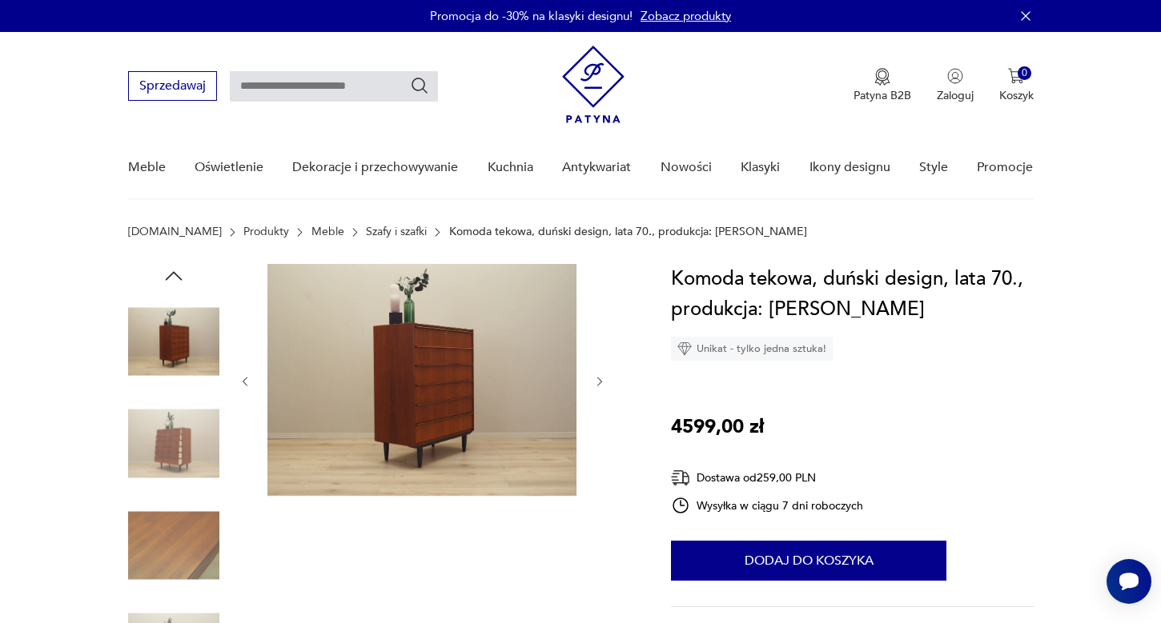
click at [599, 382] on icon "button" at bounding box center [600, 382] width 14 height 14
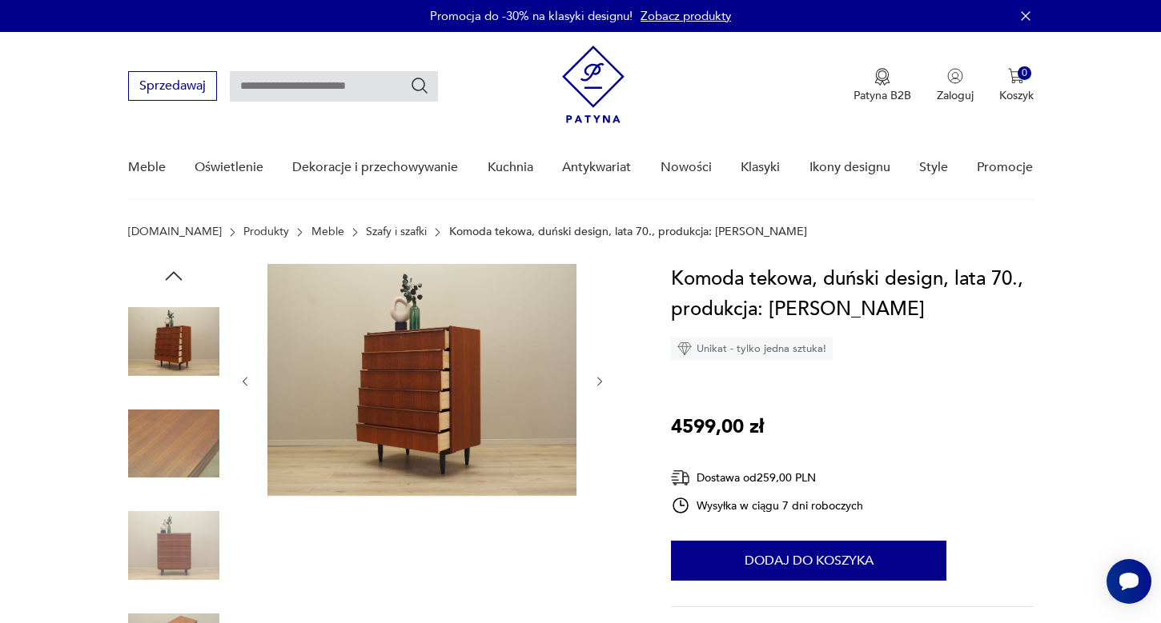
click at [599, 382] on icon "button" at bounding box center [600, 382] width 14 height 14
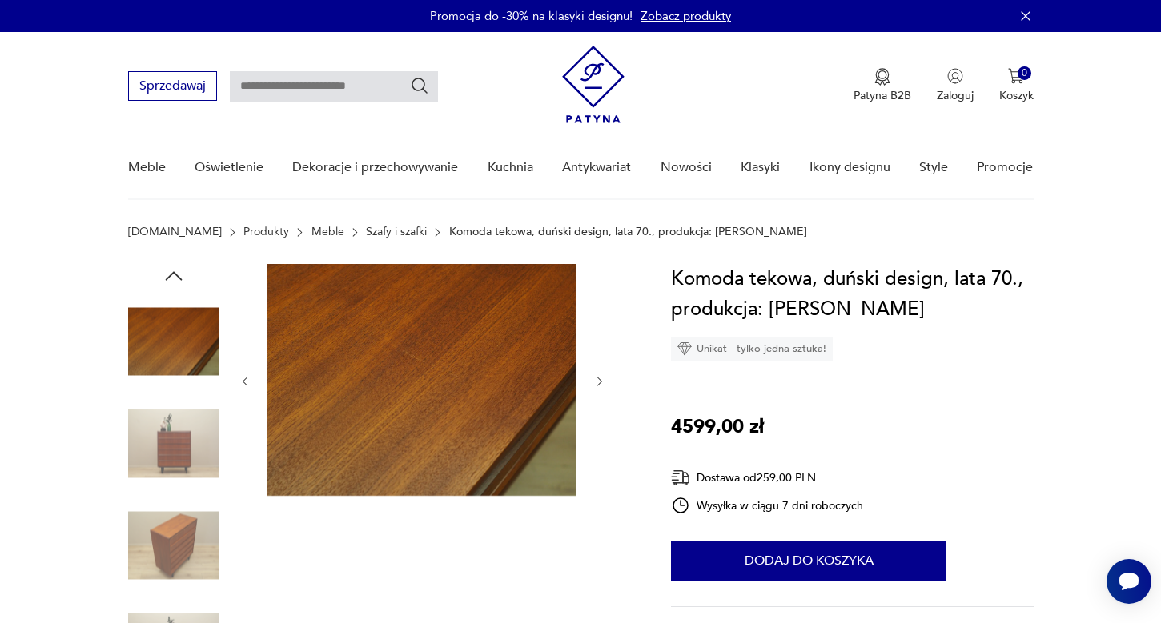
click at [599, 382] on icon "button" at bounding box center [600, 382] width 14 height 14
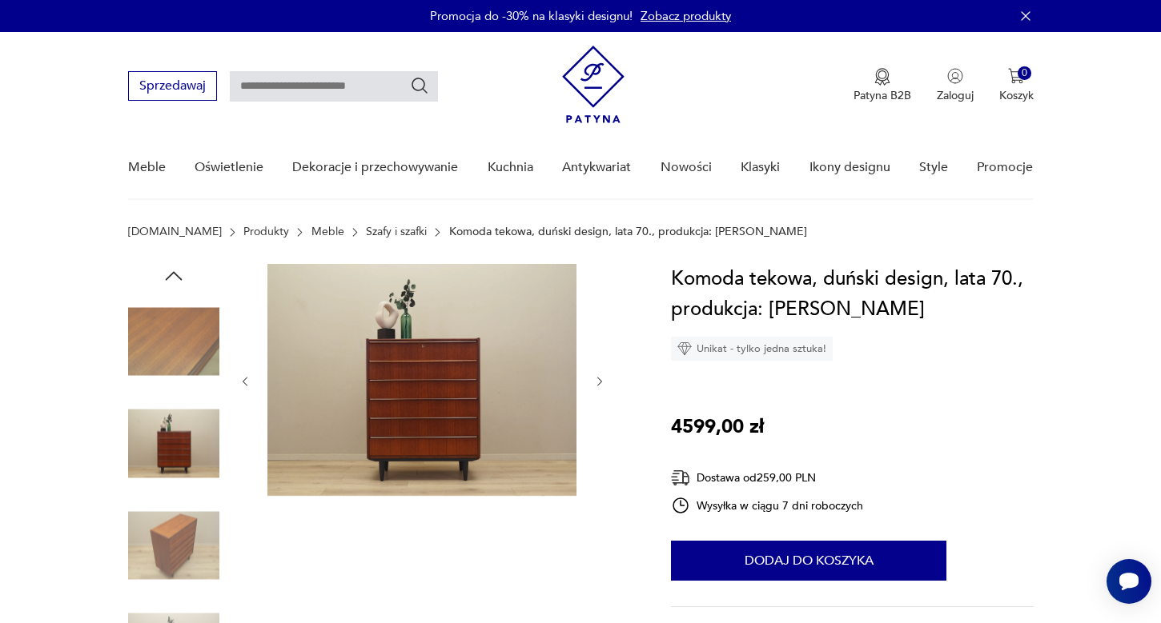
click at [599, 382] on icon "button" at bounding box center [600, 382] width 14 height 14
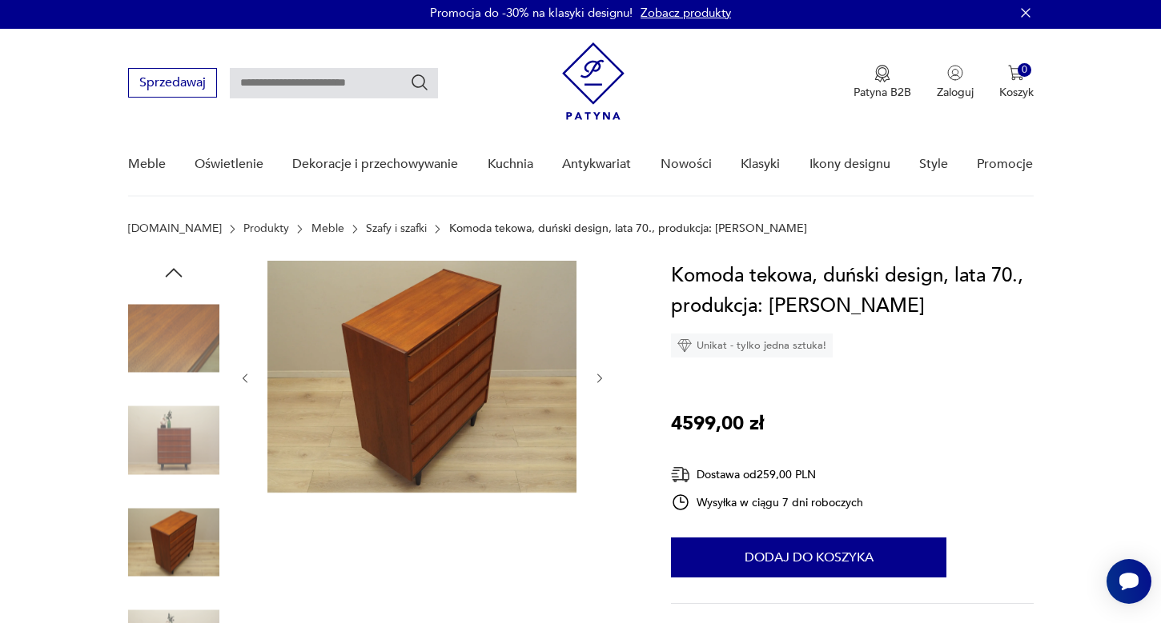
scroll to position [8, 0]
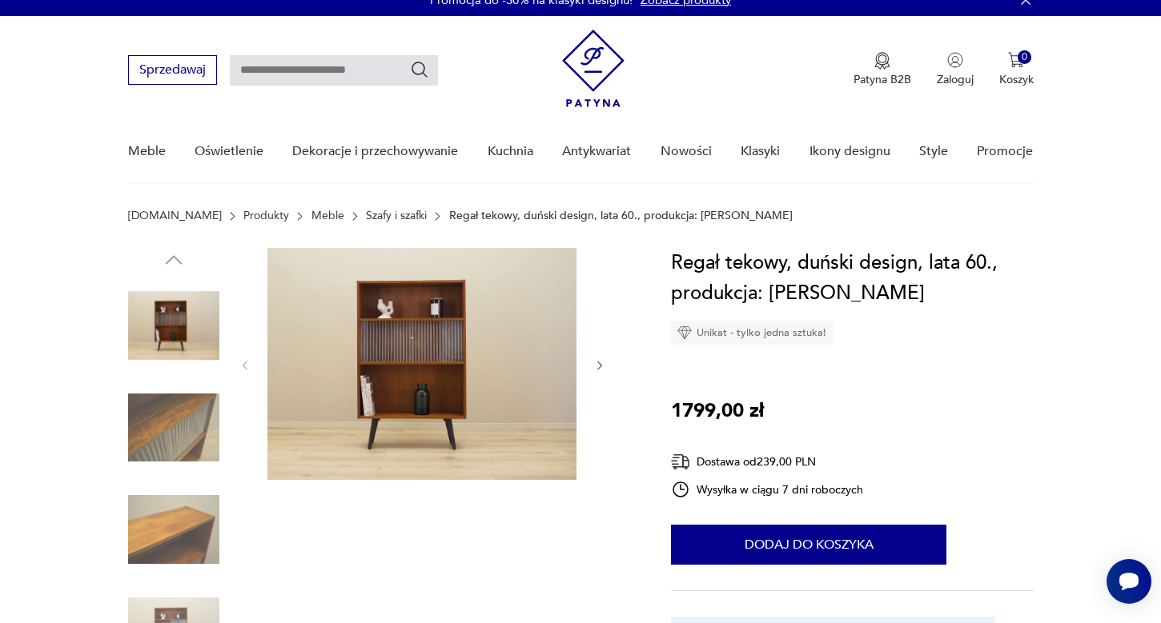
scroll to position [19, 0]
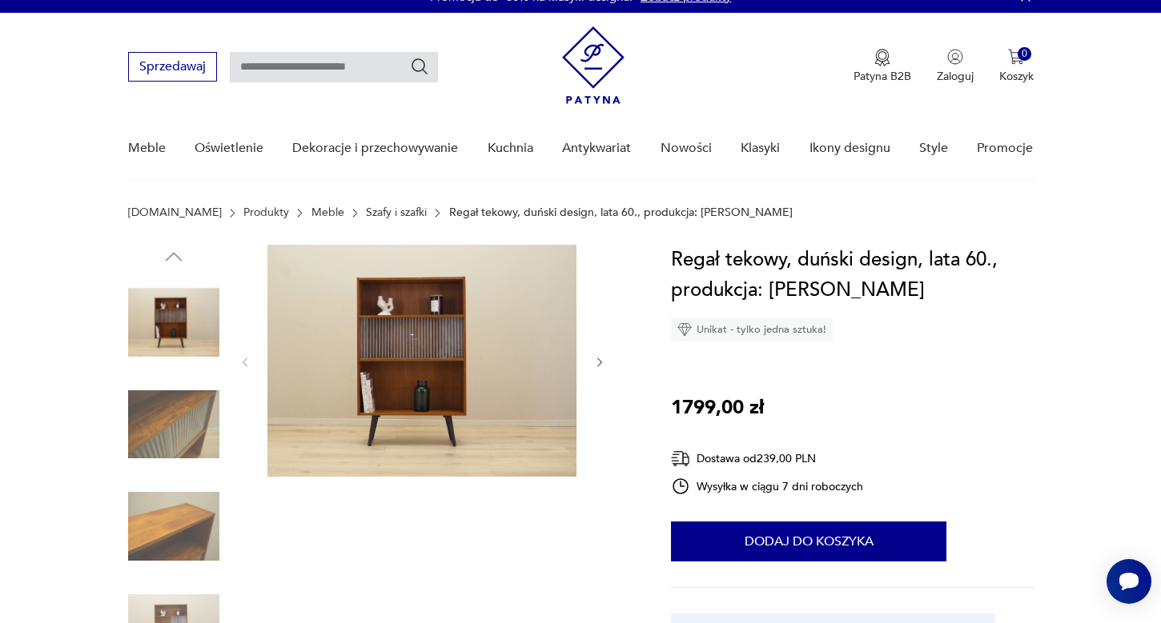
click at [178, 312] on img at bounding box center [173, 322] width 91 height 91
click at [355, 379] on img at bounding box center [421, 361] width 309 height 232
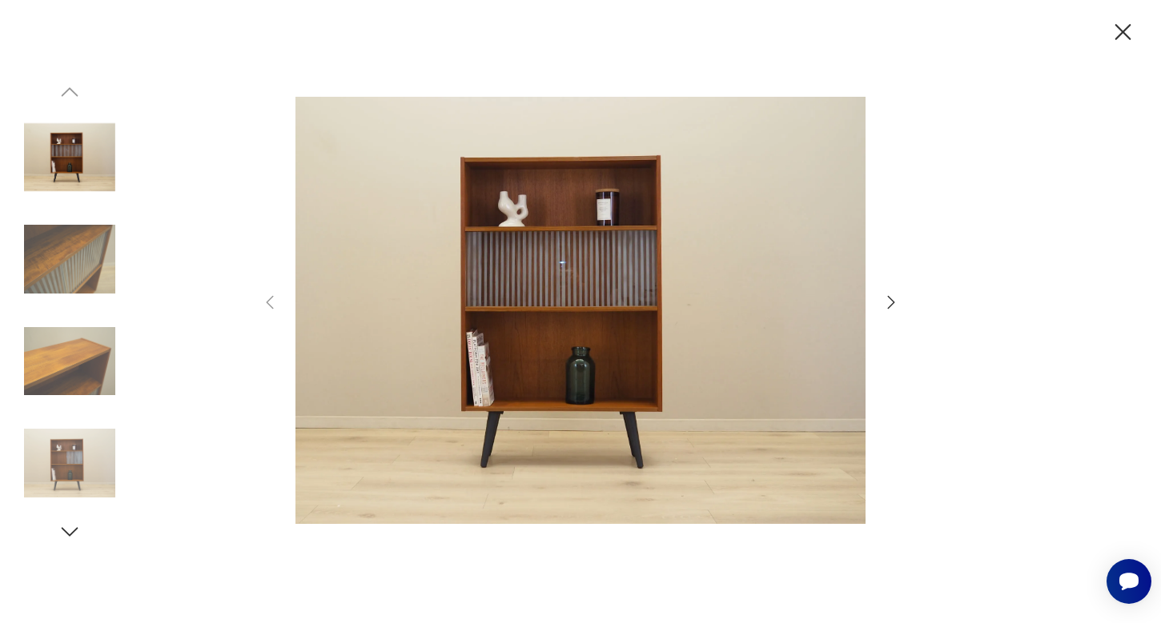
click at [893, 308] on icon "button" at bounding box center [890, 302] width 19 height 19
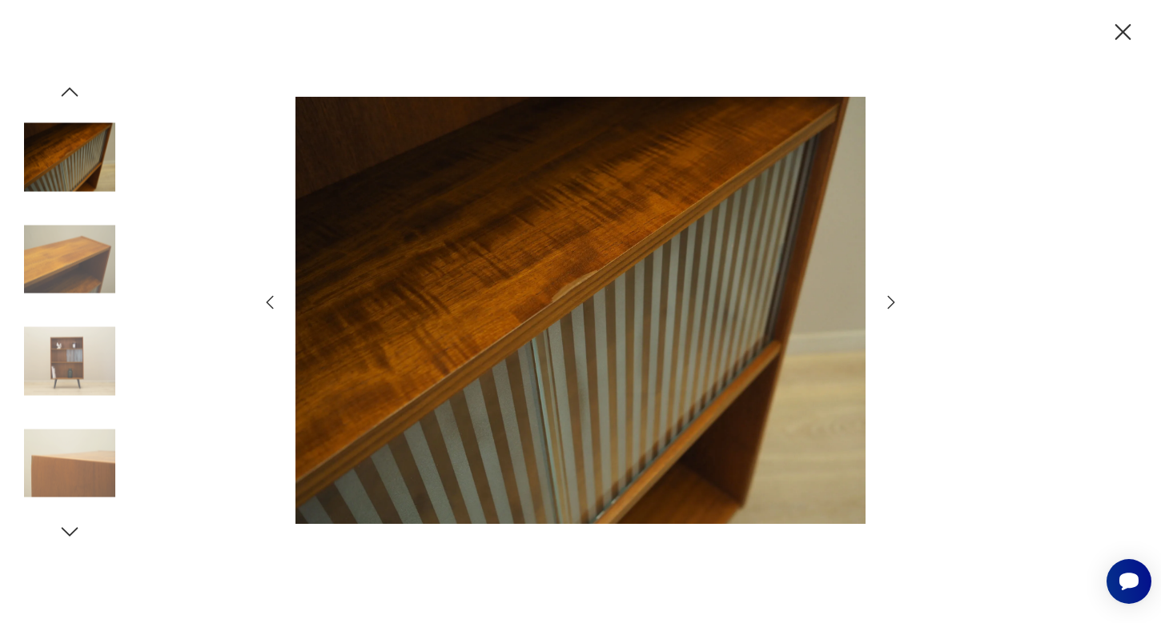
click at [893, 308] on icon "button" at bounding box center [890, 302] width 19 height 19
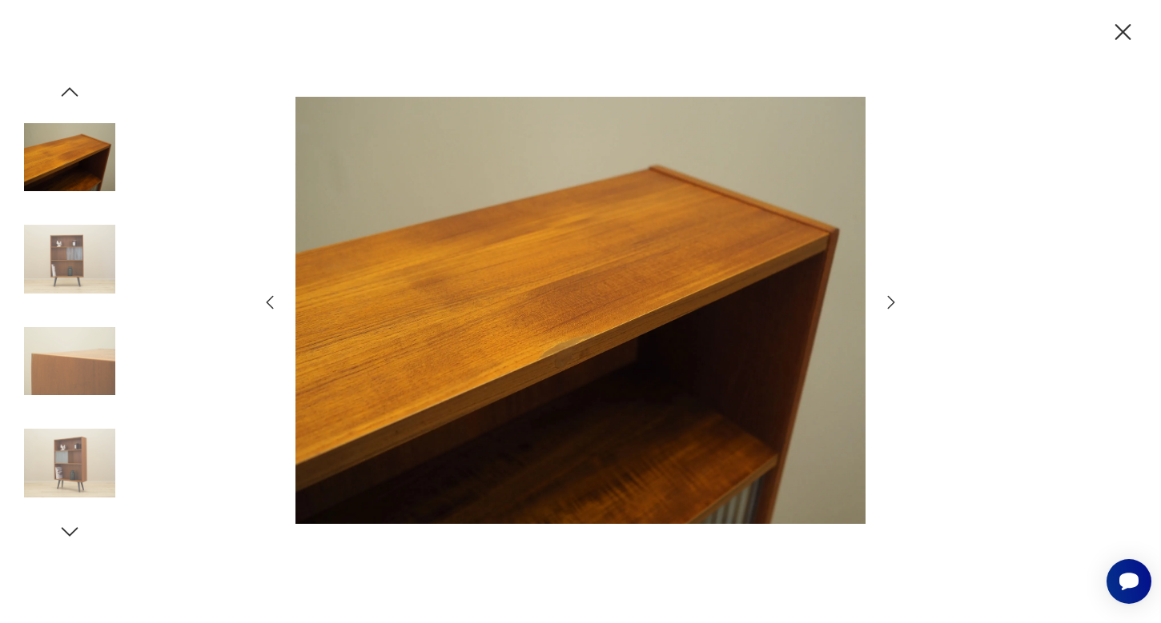
click at [893, 308] on icon "button" at bounding box center [890, 302] width 19 height 19
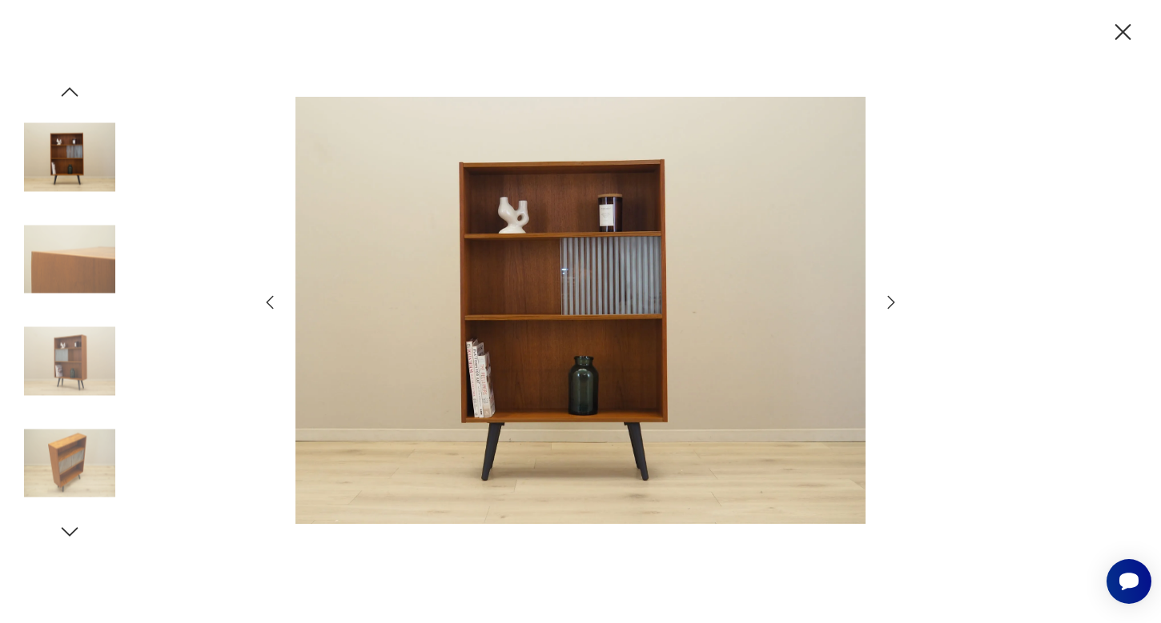
click at [893, 308] on icon "button" at bounding box center [890, 302] width 19 height 19
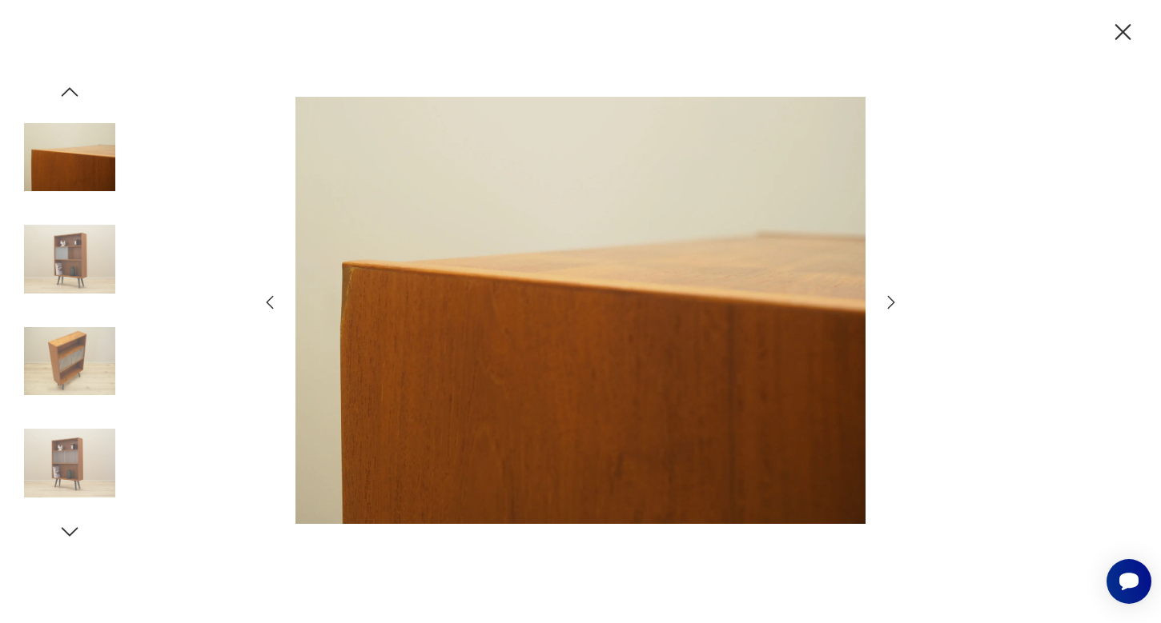
click at [893, 308] on icon "button" at bounding box center [890, 302] width 19 height 19
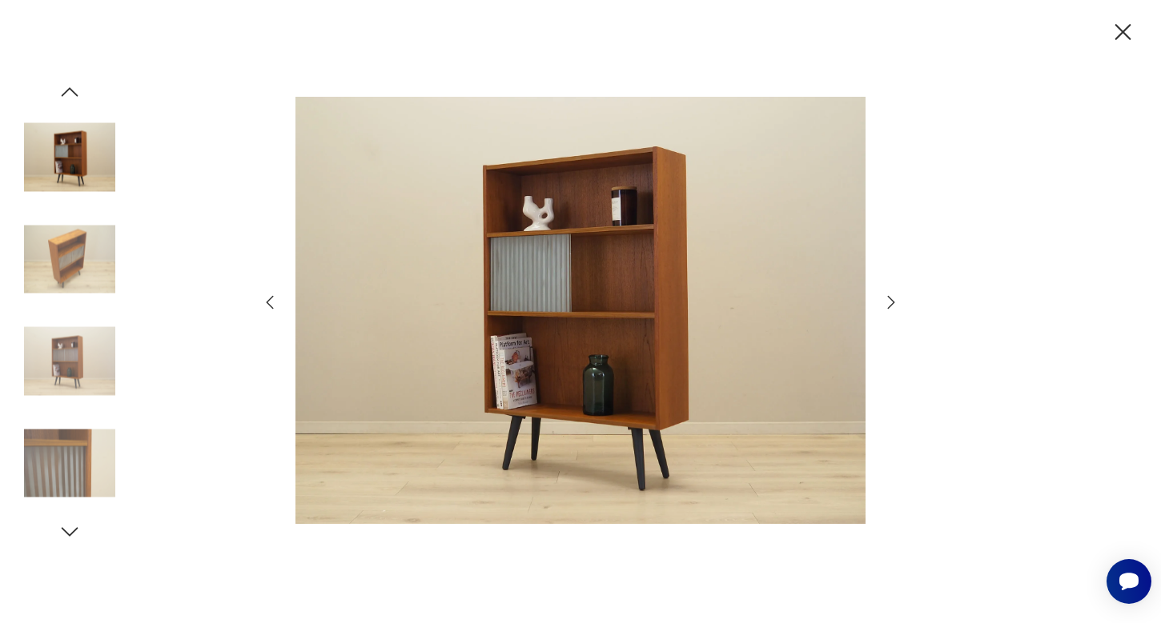
click at [1128, 33] on icon "button" at bounding box center [1123, 32] width 28 height 28
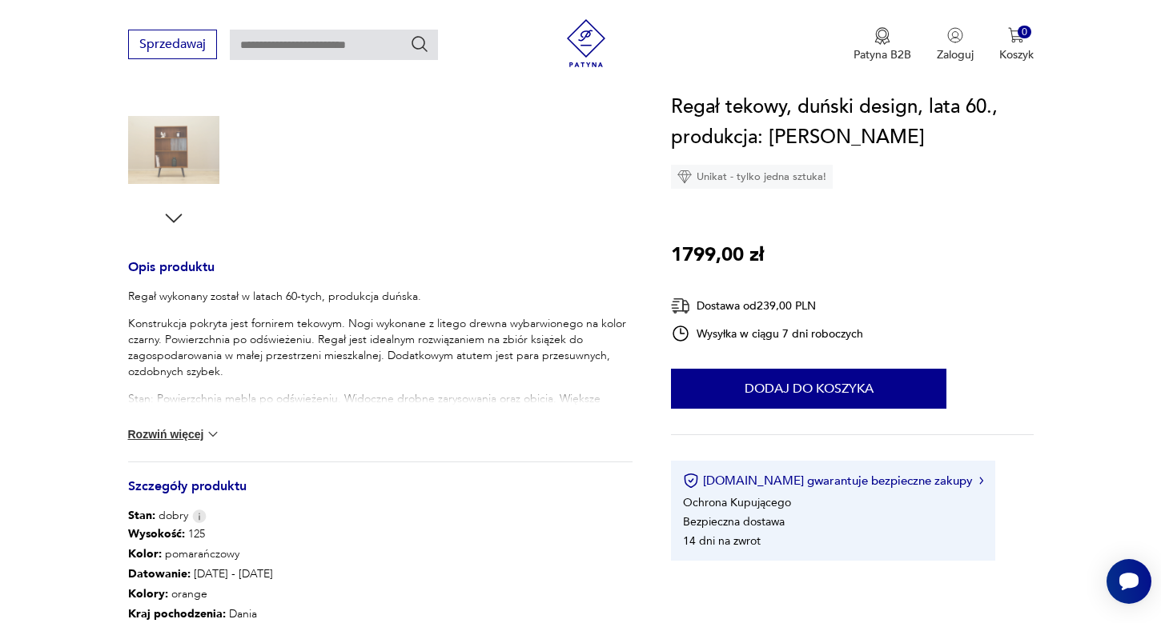
scroll to position [627, 0]
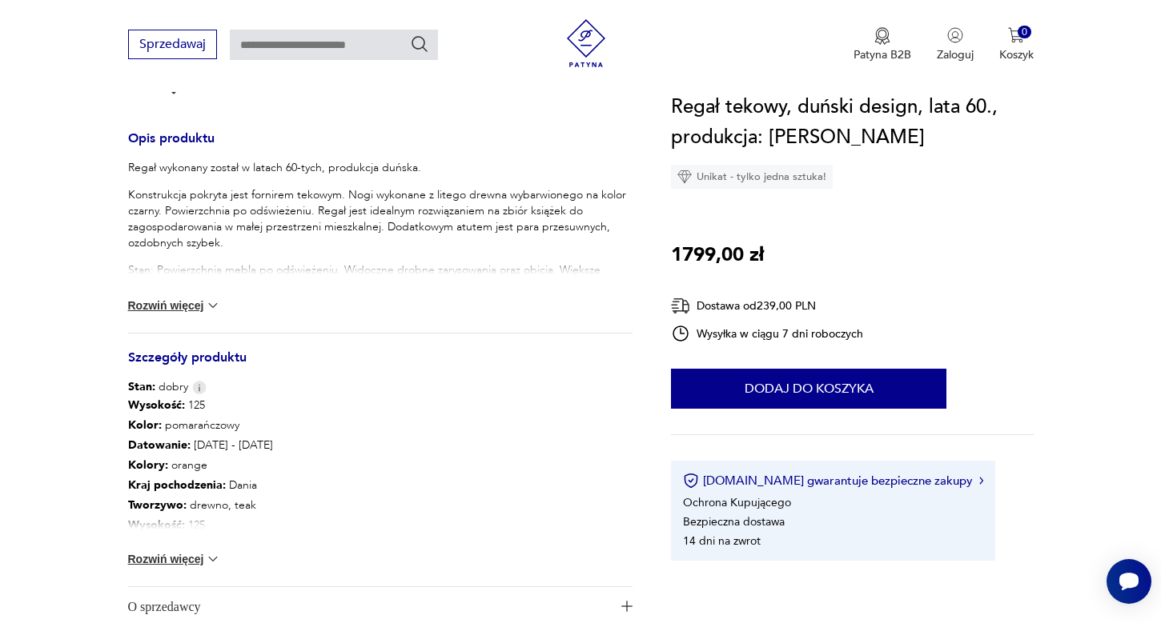
click at [191, 308] on button "Rozwiń więcej" at bounding box center [174, 306] width 93 height 16
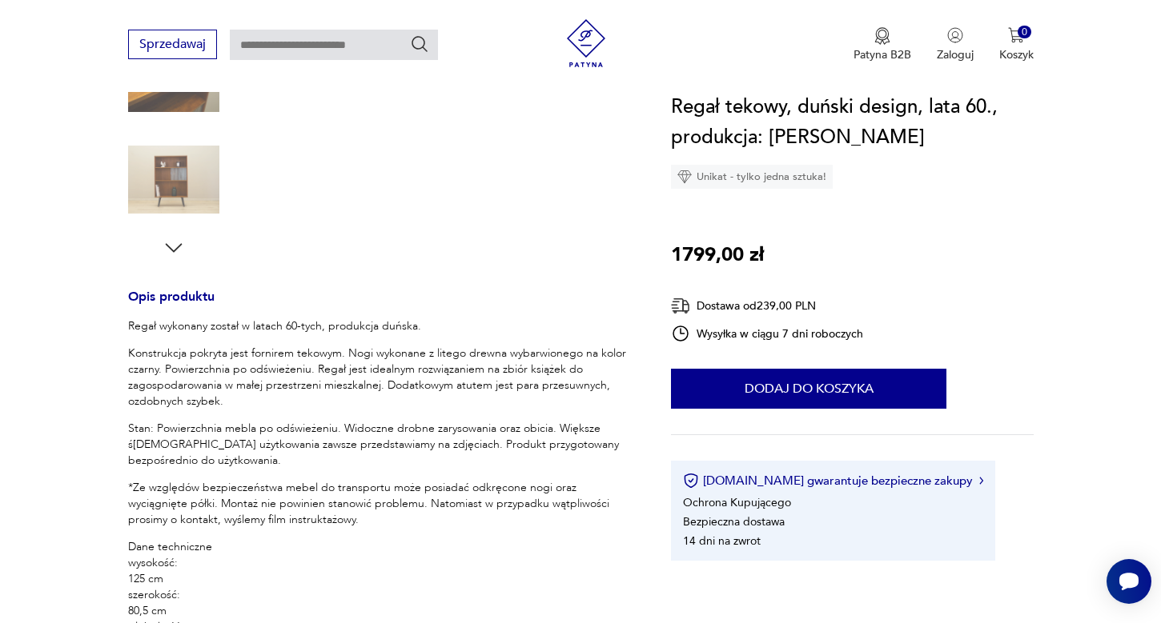
scroll to position [17, 0]
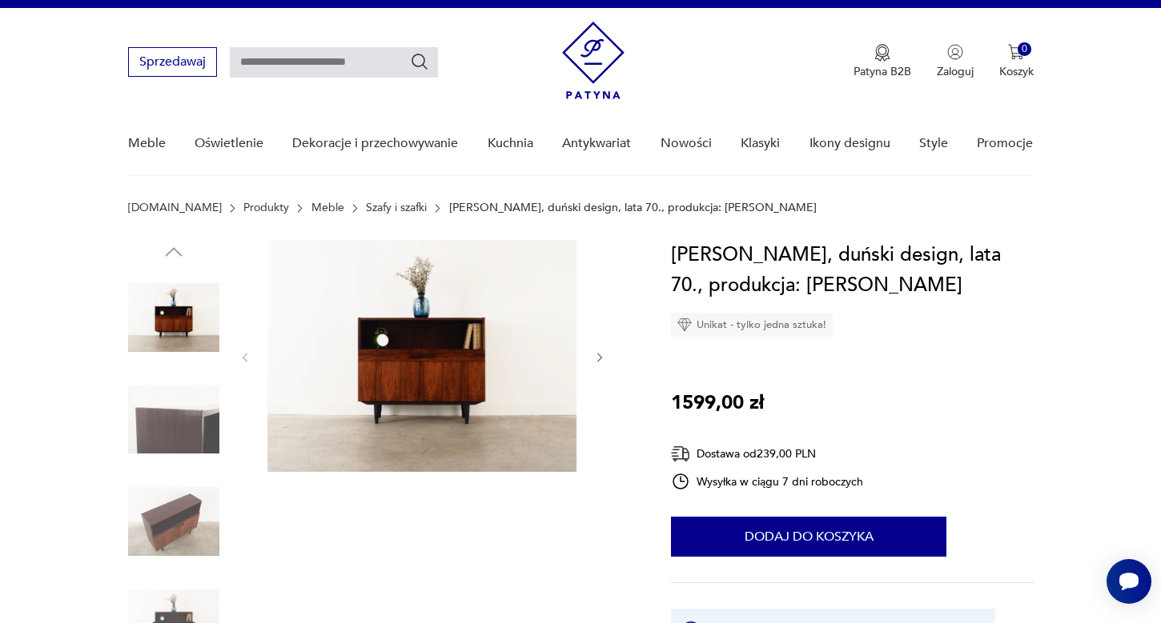
scroll to position [26, 0]
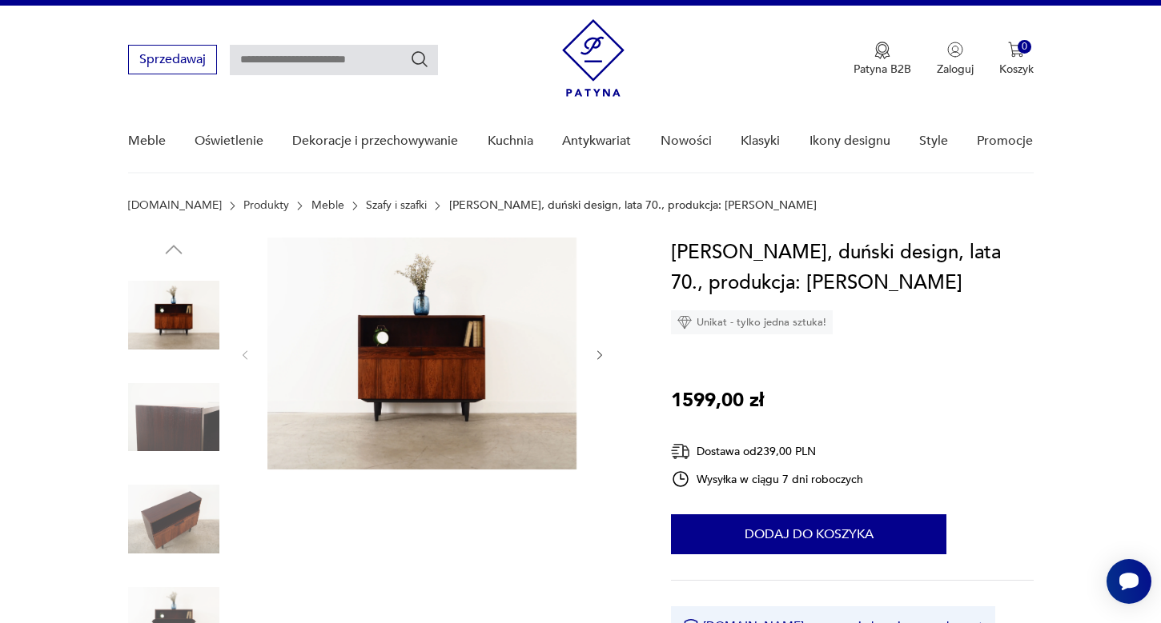
click at [599, 354] on icon "button" at bounding box center [599, 356] width 5 height 10
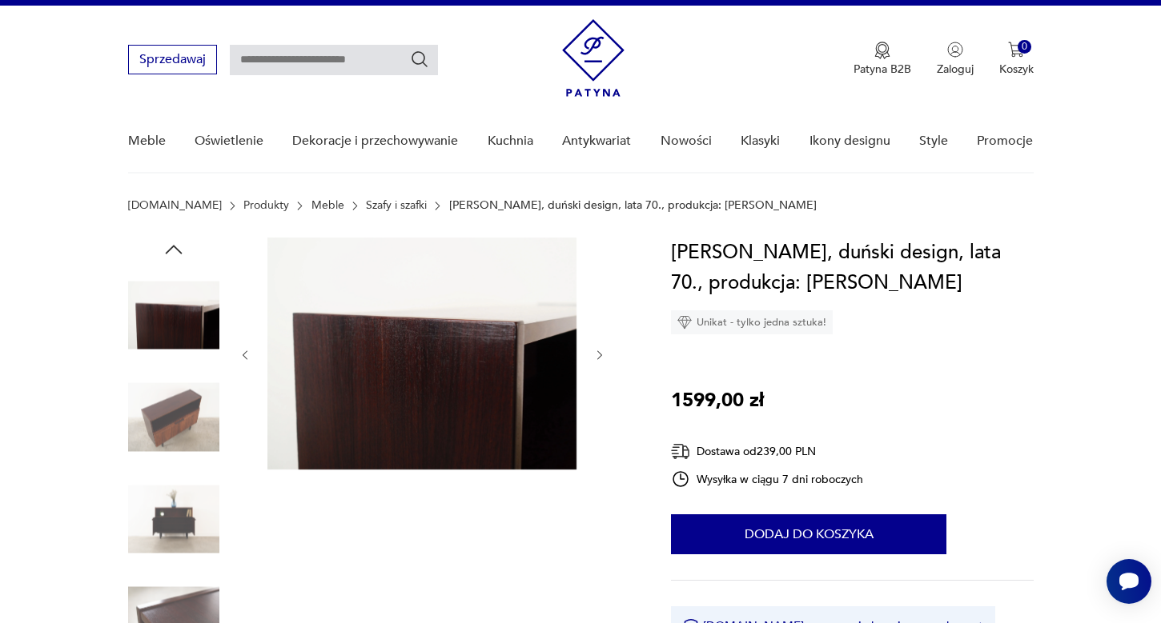
click at [599, 354] on icon "button" at bounding box center [599, 356] width 5 height 10
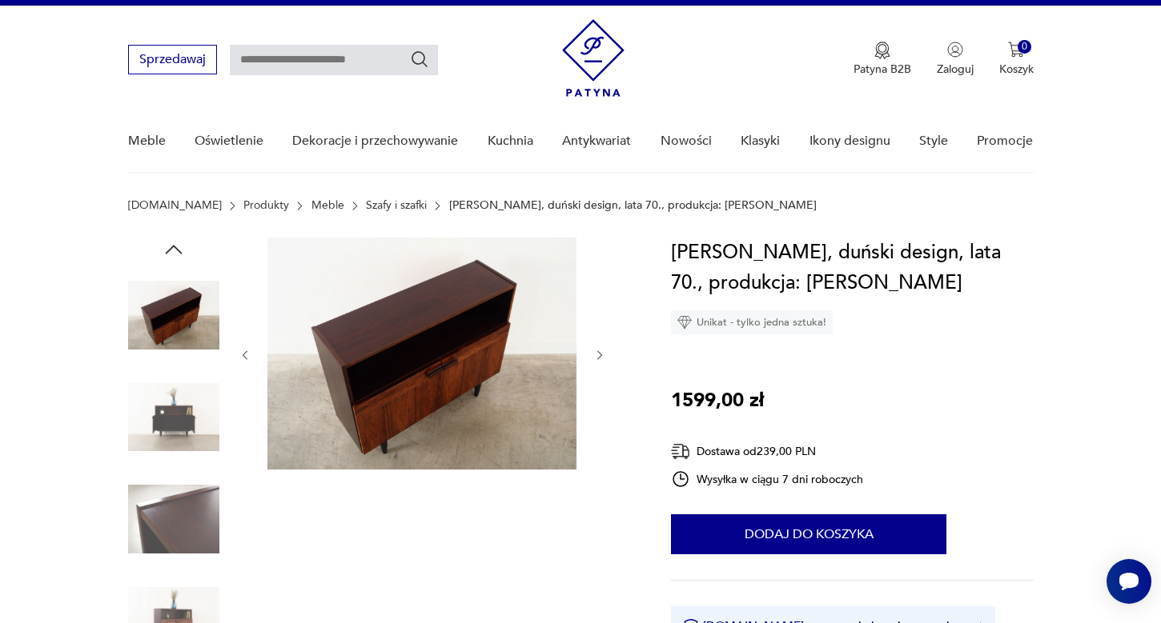
click at [599, 354] on icon "button" at bounding box center [599, 356] width 5 height 10
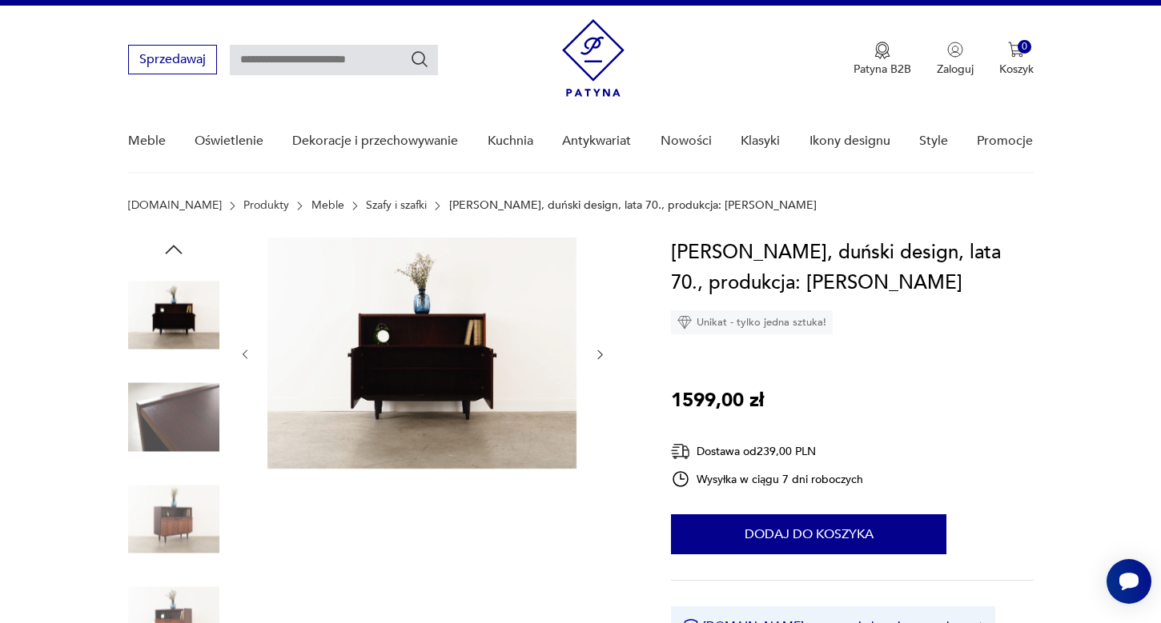
click at [599, 354] on icon "button" at bounding box center [600, 355] width 14 height 14
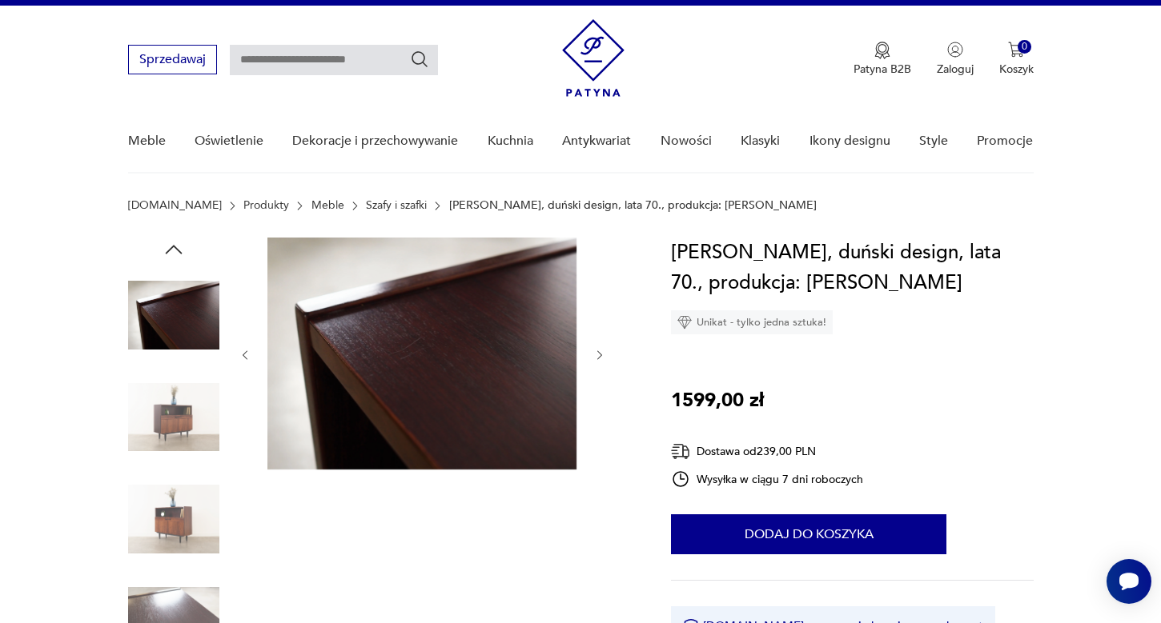
click at [599, 354] on icon "button" at bounding box center [599, 356] width 5 height 10
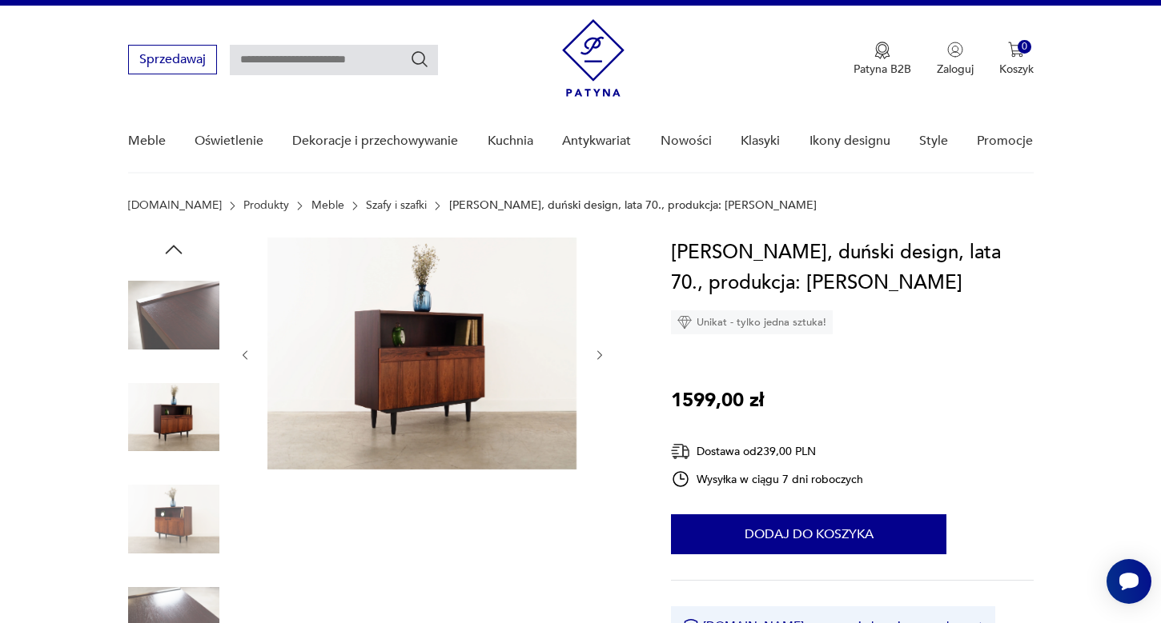
click at [599, 354] on icon "button" at bounding box center [599, 356] width 5 height 10
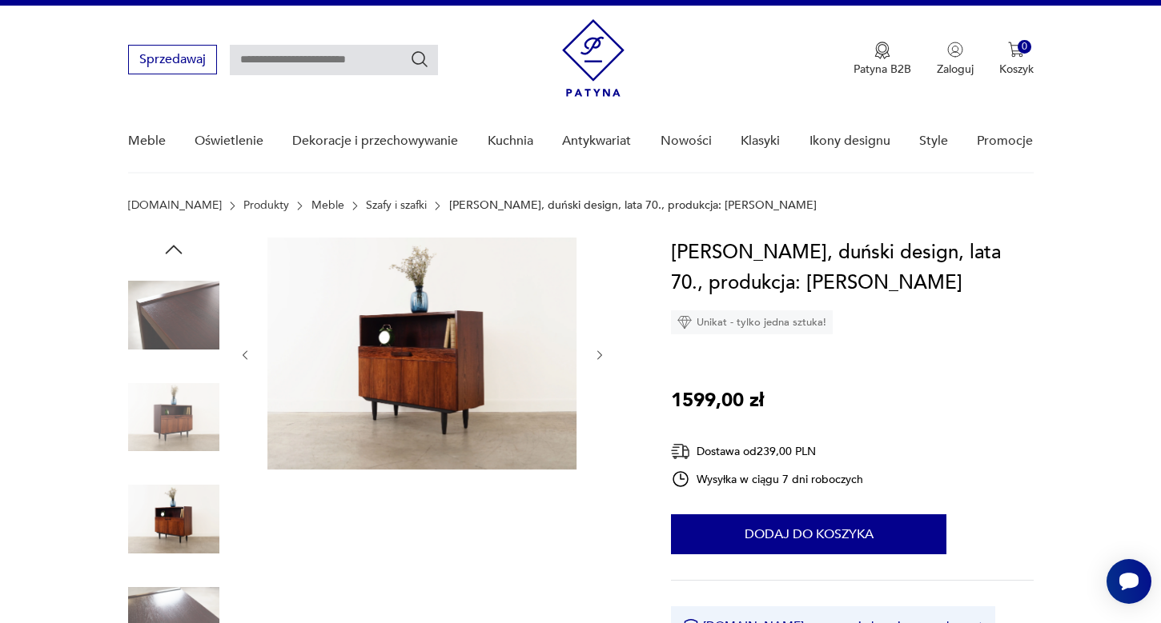
click at [599, 354] on icon "button" at bounding box center [599, 356] width 5 height 10
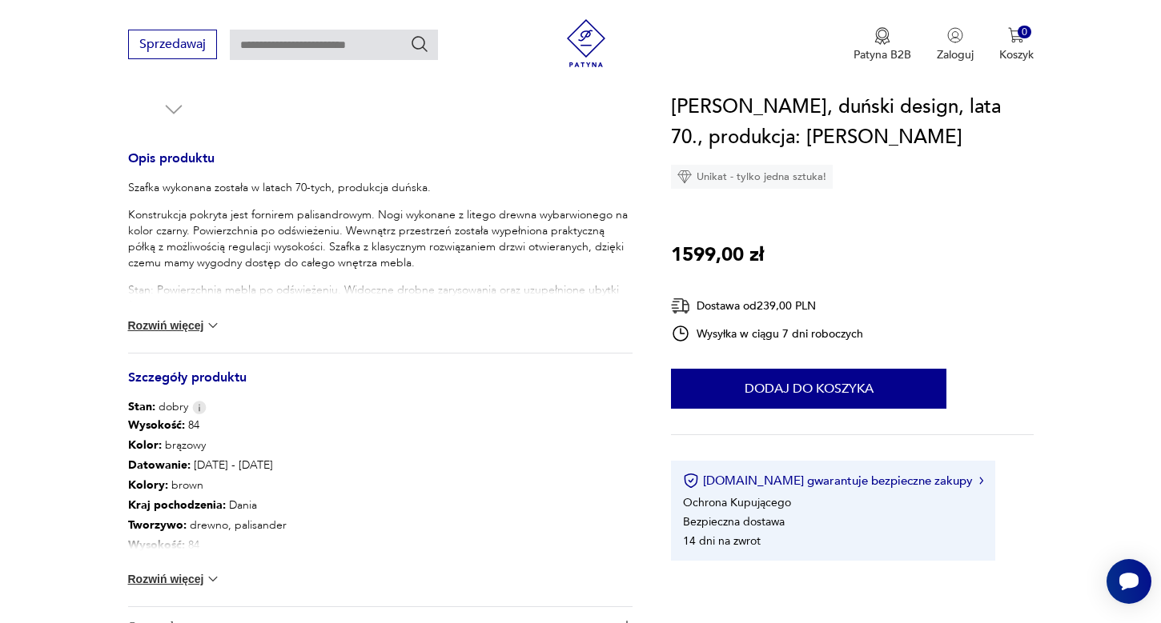
scroll to position [615, 0]
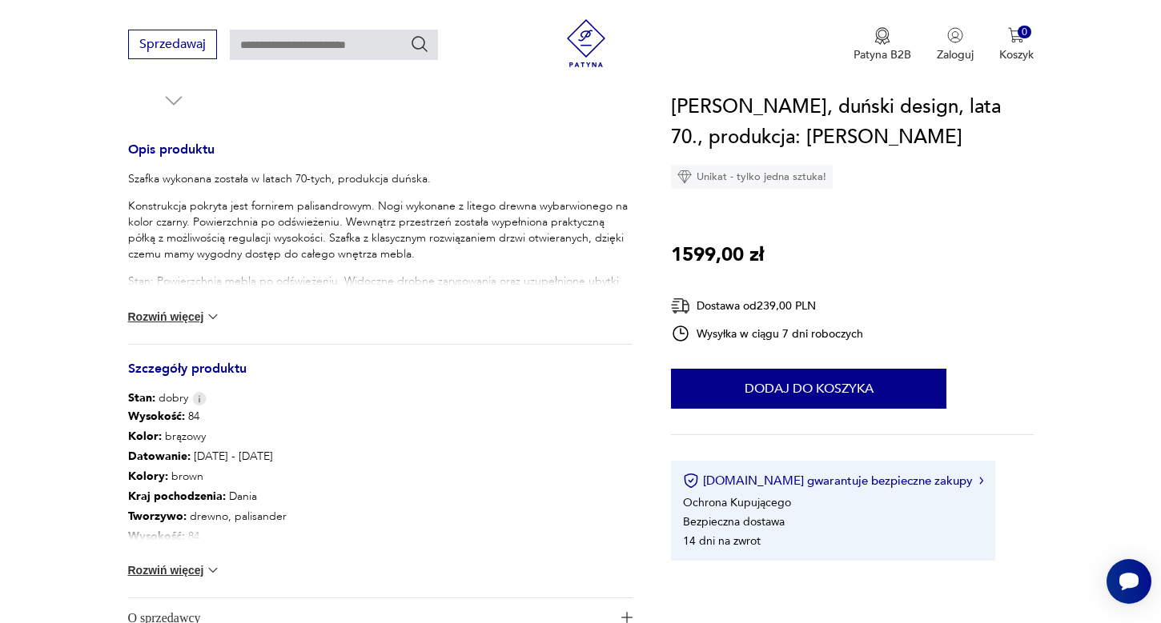
click at [211, 565] on img at bounding box center [213, 571] width 16 height 16
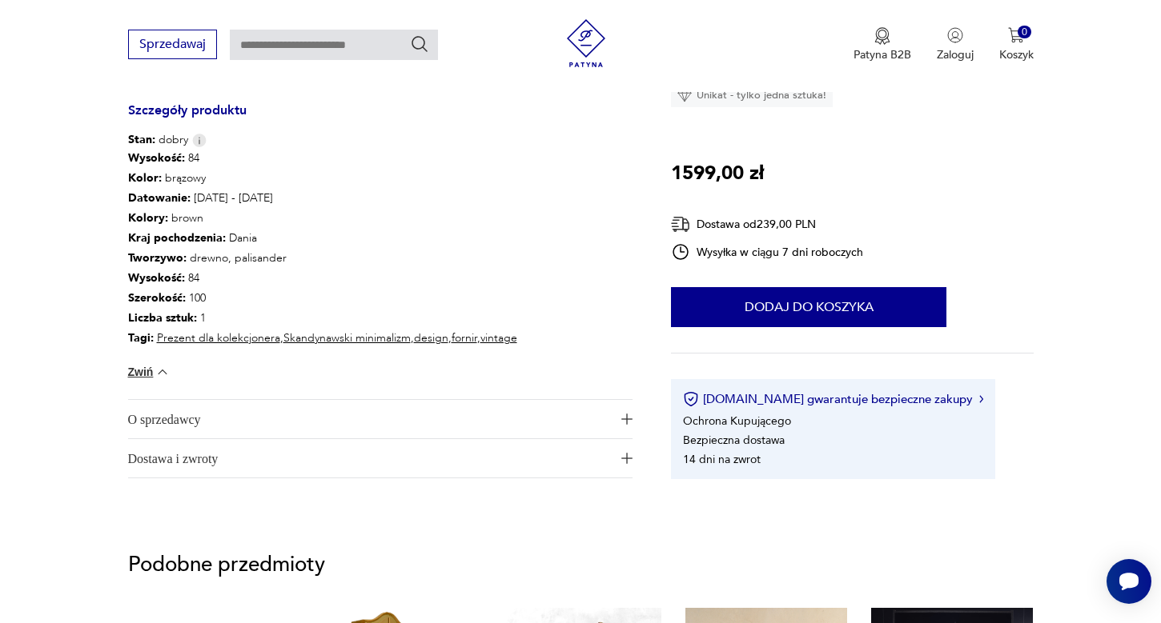
scroll to position [892, 0]
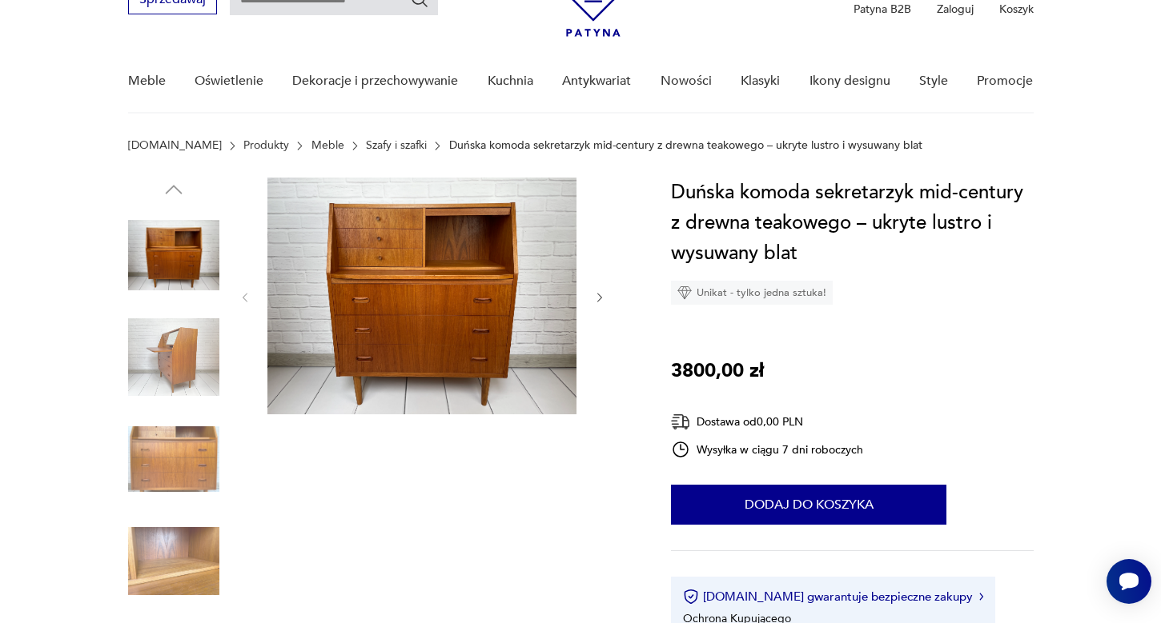
scroll to position [90, 0]
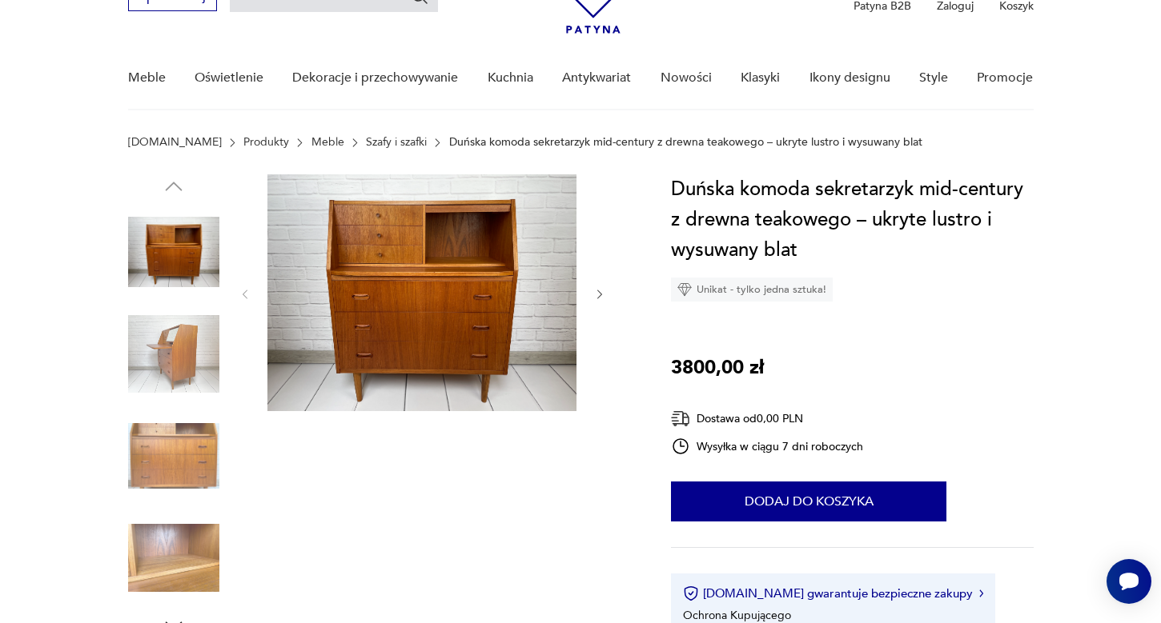
click at [186, 331] on img at bounding box center [173, 354] width 91 height 91
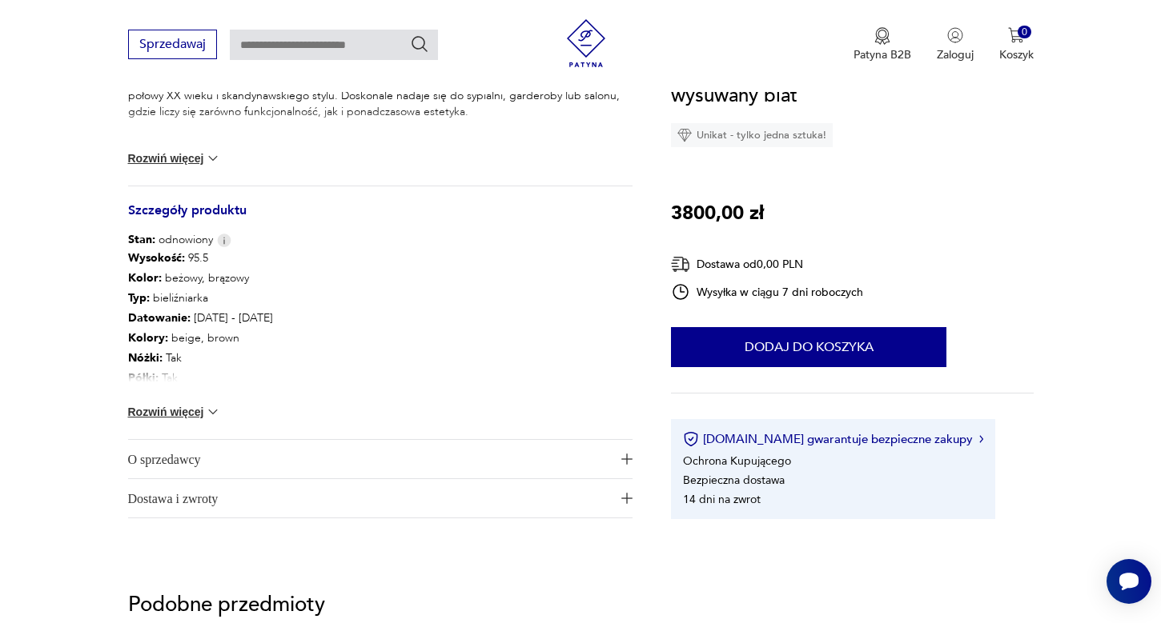
scroll to position [797, 0]
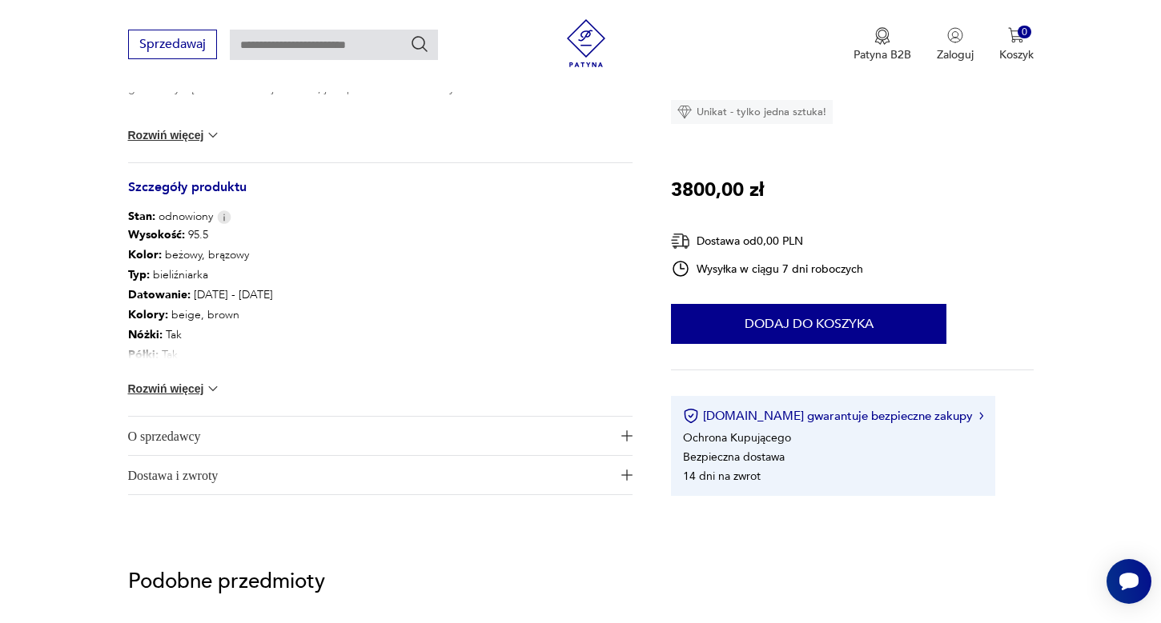
click at [202, 395] on button "Rozwiń więcej" at bounding box center [174, 389] width 93 height 16
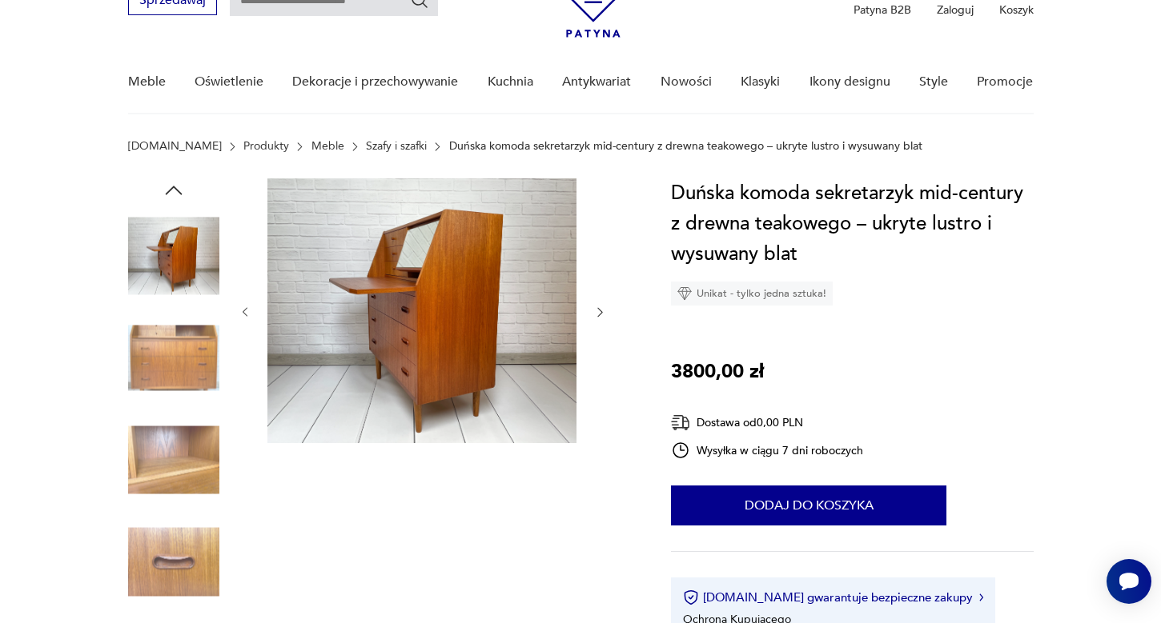
scroll to position [166, 0]
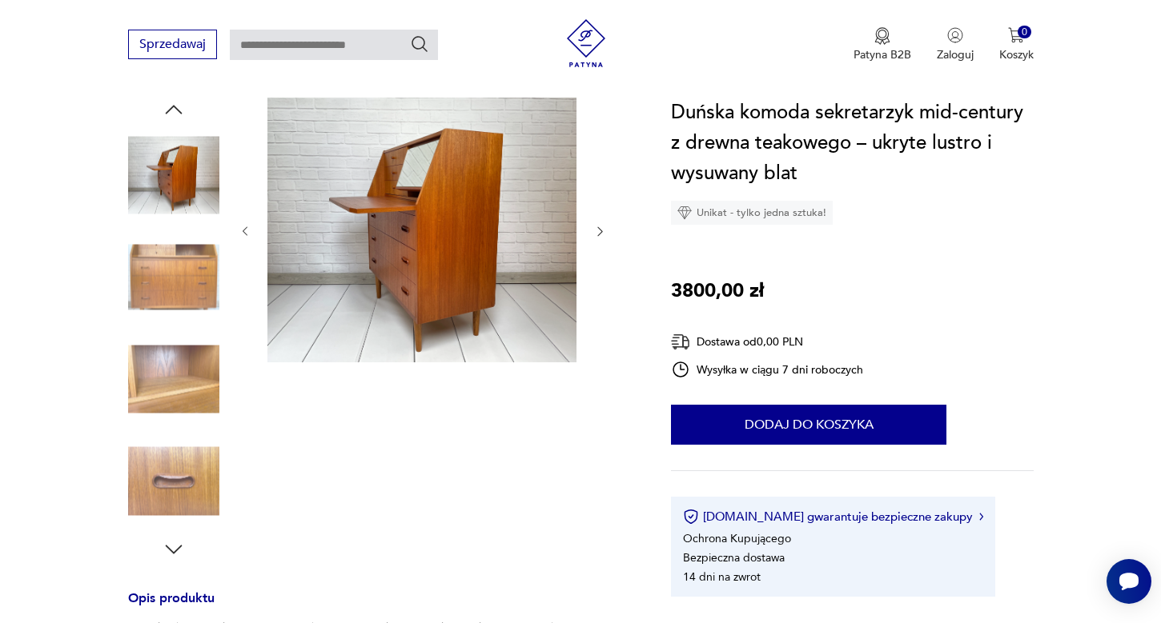
click at [435, 267] on img at bounding box center [421, 230] width 309 height 265
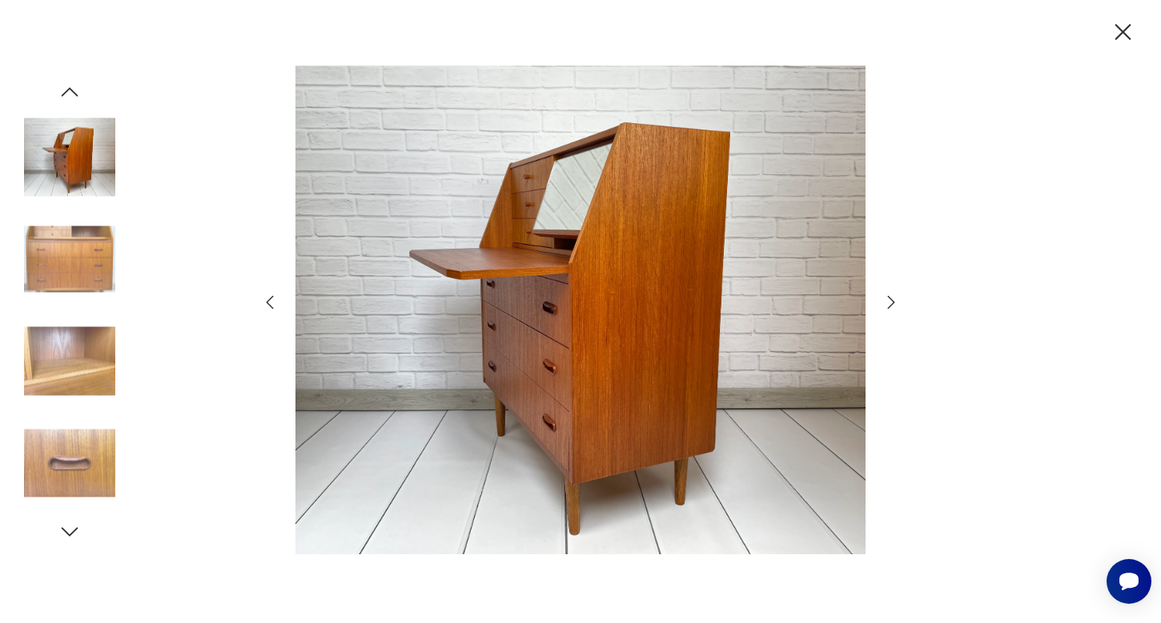
click at [894, 304] on icon "button" at bounding box center [890, 302] width 19 height 19
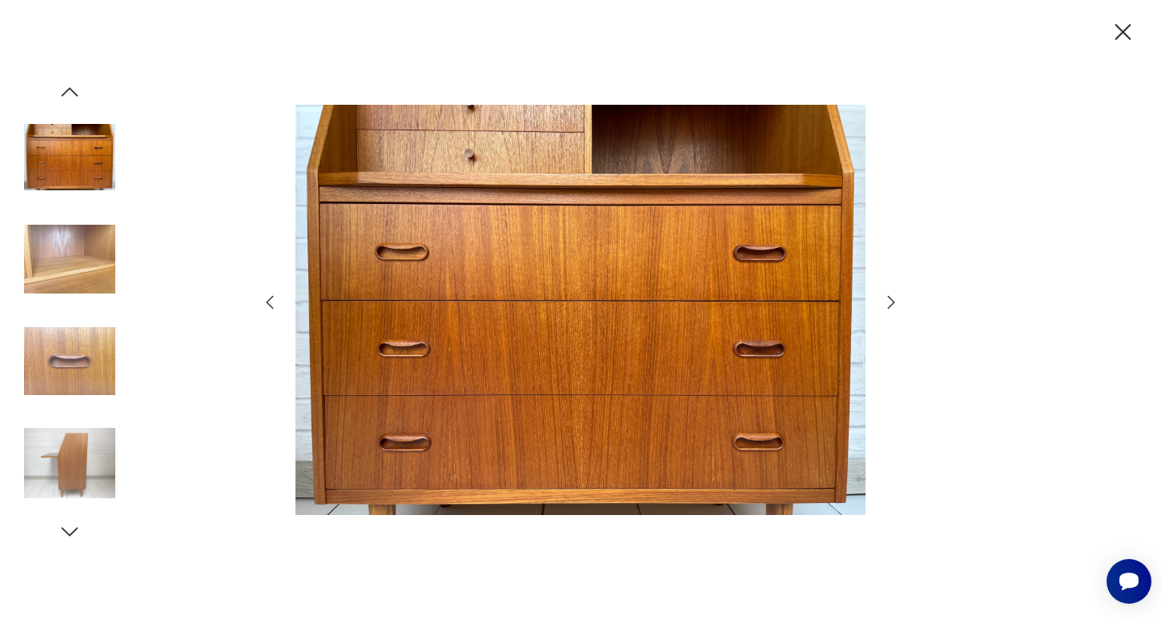
click at [894, 304] on icon "button" at bounding box center [890, 302] width 19 height 19
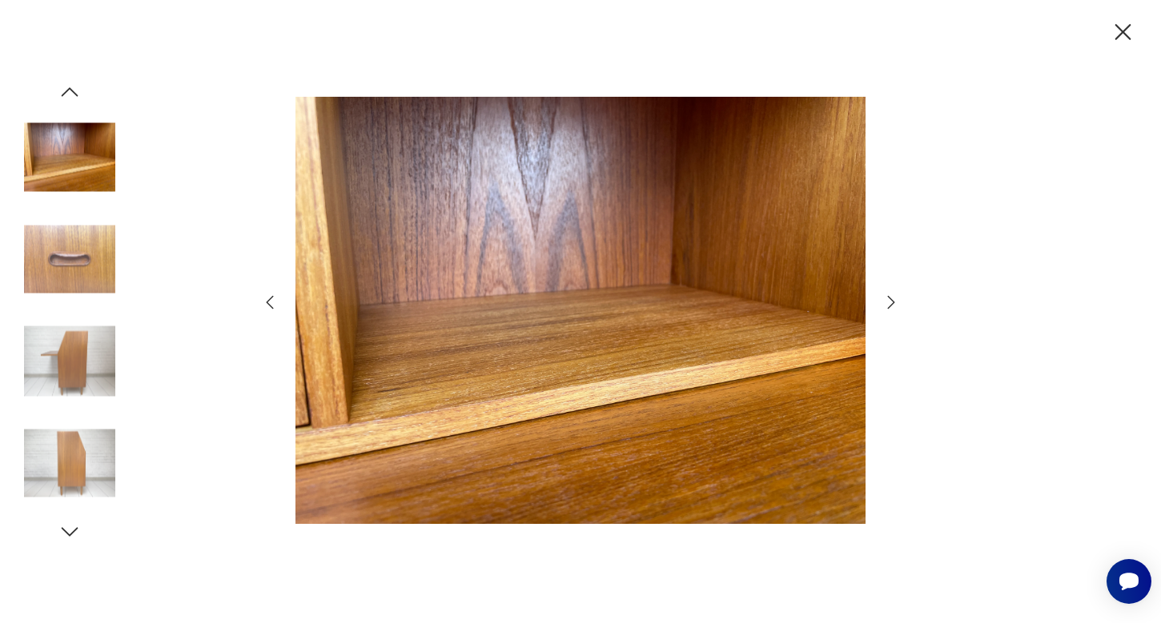
click at [894, 304] on icon "button" at bounding box center [890, 302] width 19 height 19
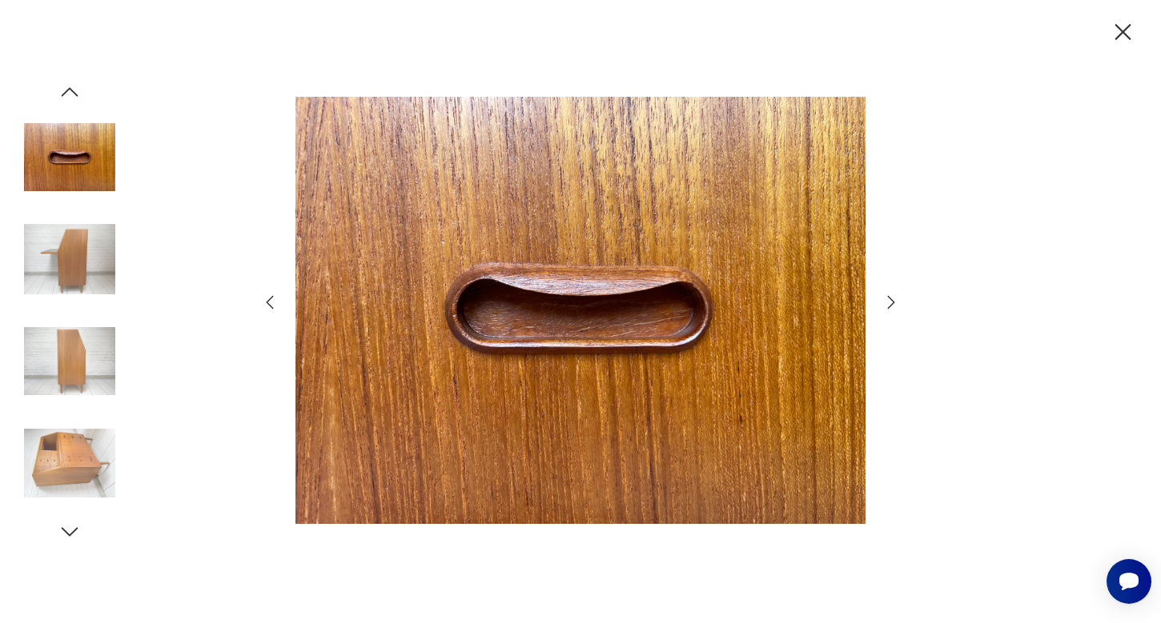
click at [894, 304] on icon "button" at bounding box center [890, 302] width 19 height 19
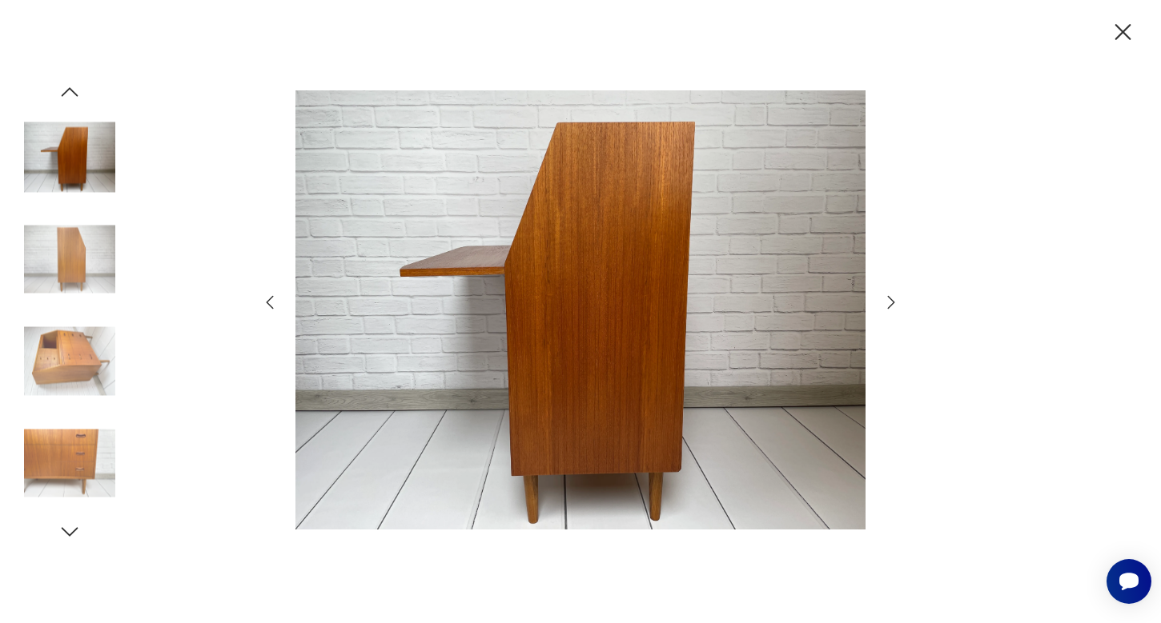
click at [894, 304] on icon "button" at bounding box center [890, 302] width 19 height 19
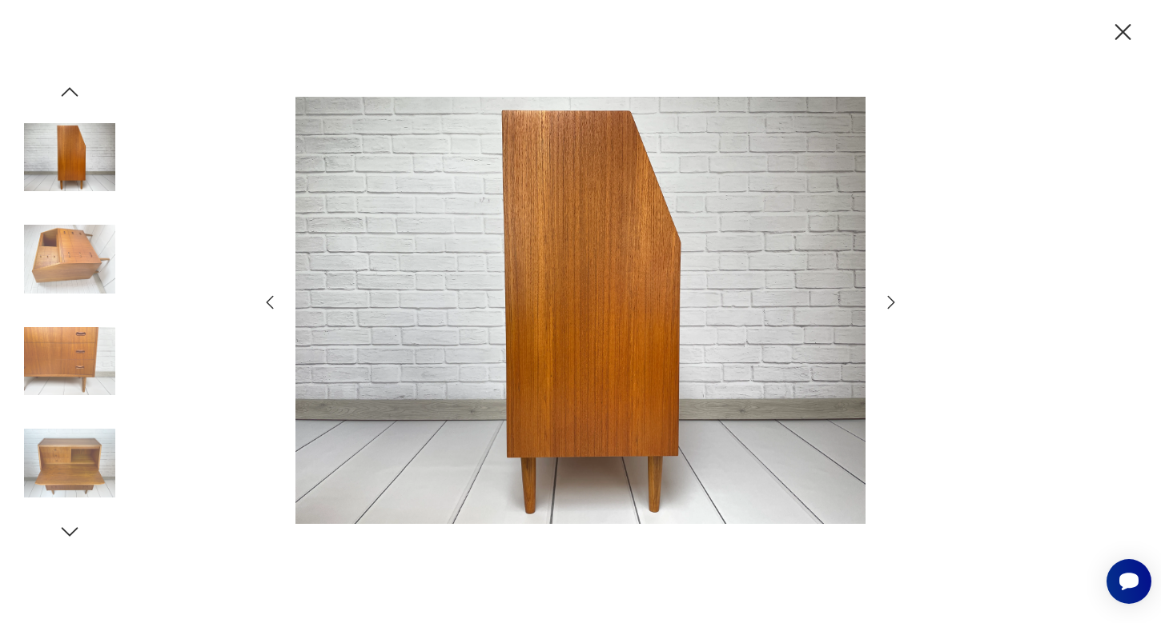
click at [894, 304] on icon "button" at bounding box center [890, 302] width 19 height 19
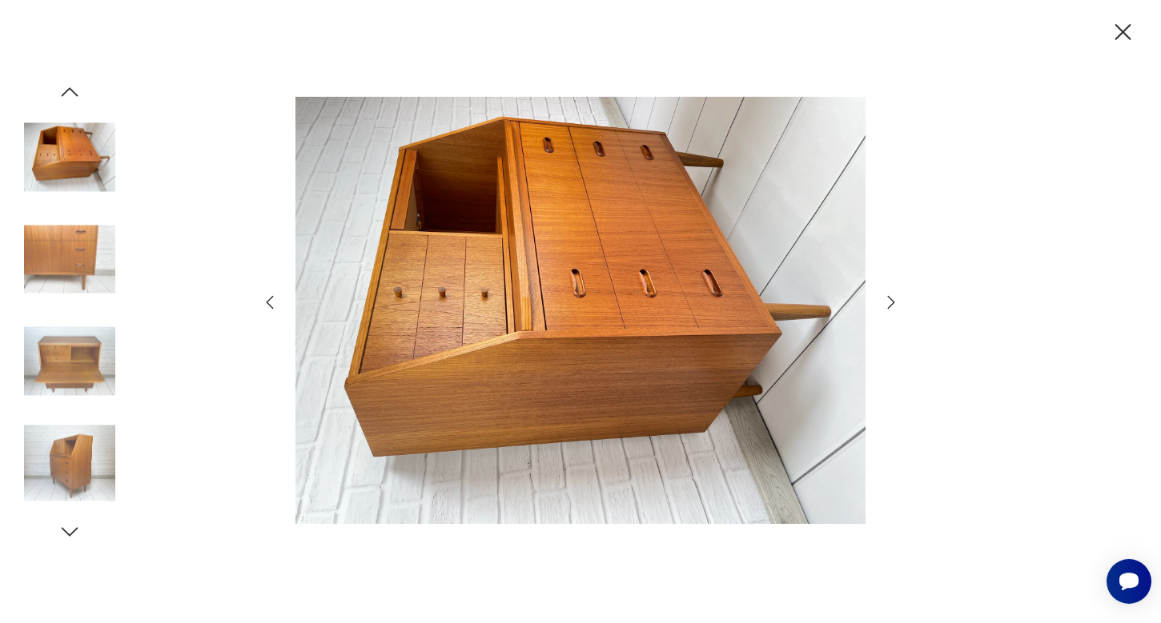
click at [894, 304] on icon "button" at bounding box center [890, 302] width 19 height 19
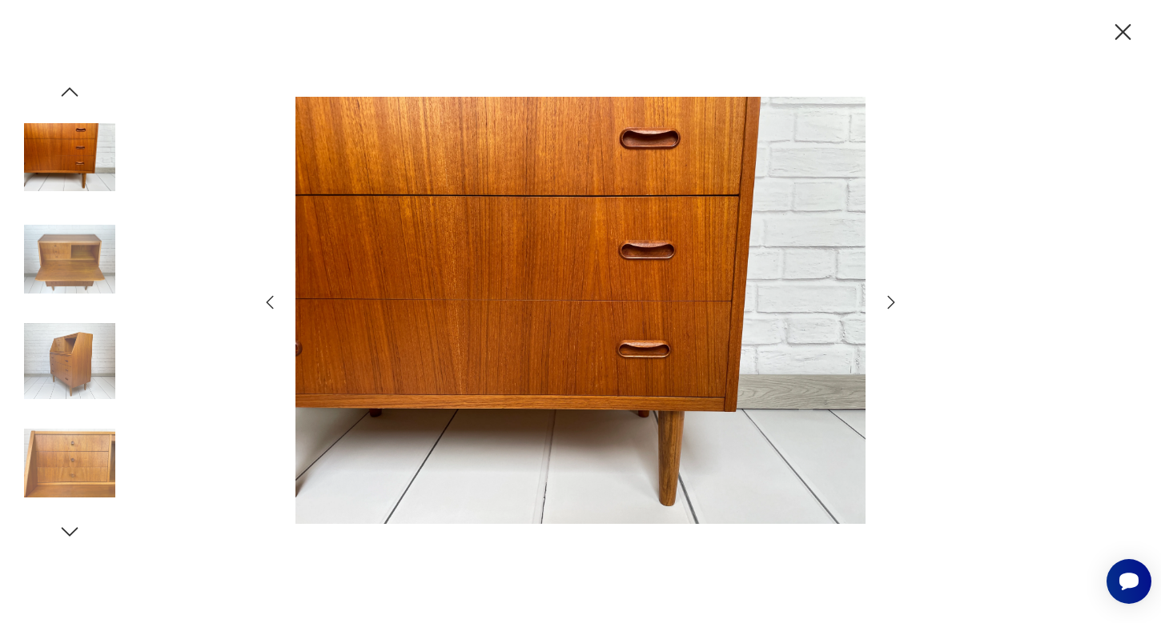
click at [894, 304] on icon "button" at bounding box center [890, 302] width 19 height 19
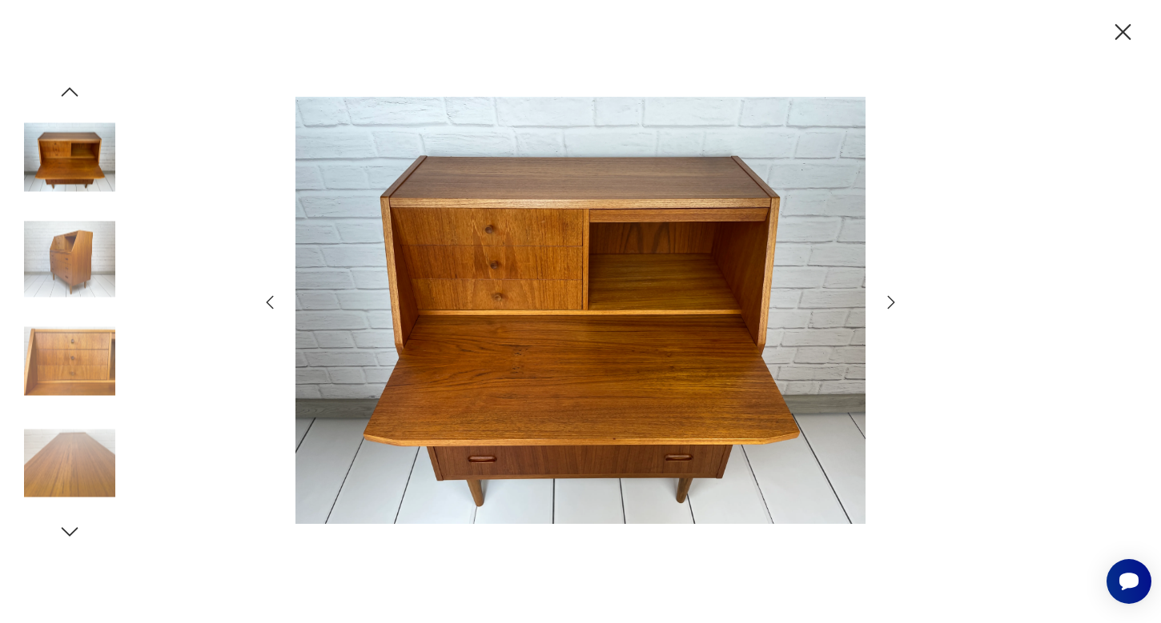
click at [894, 304] on icon "button" at bounding box center [890, 302] width 19 height 19
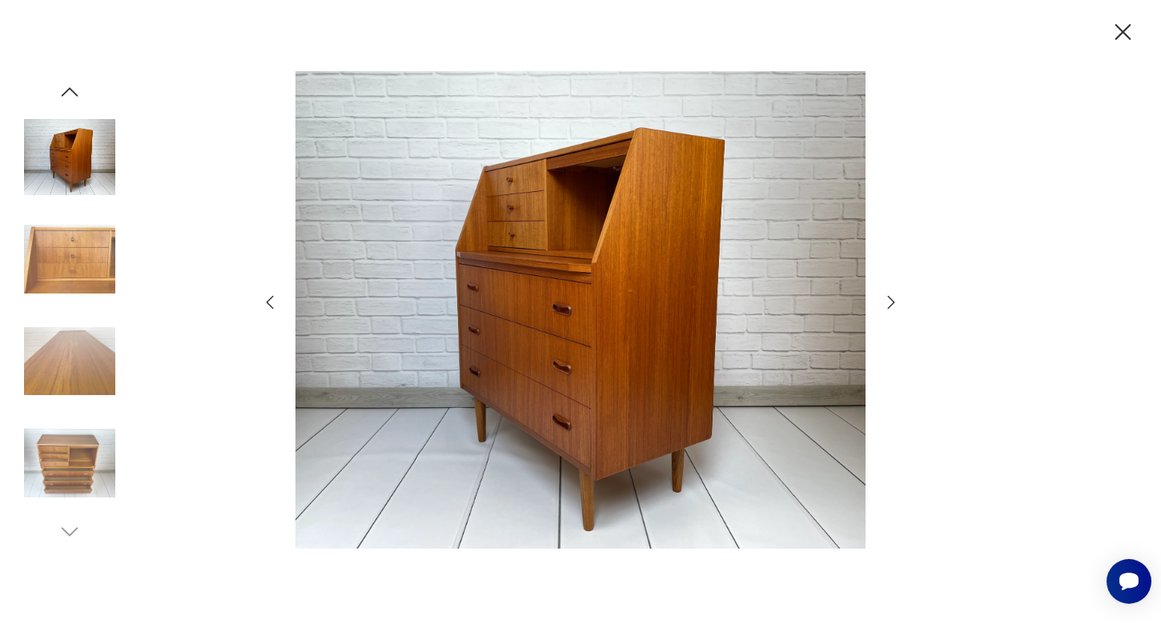
click at [894, 304] on icon "button" at bounding box center [890, 302] width 19 height 19
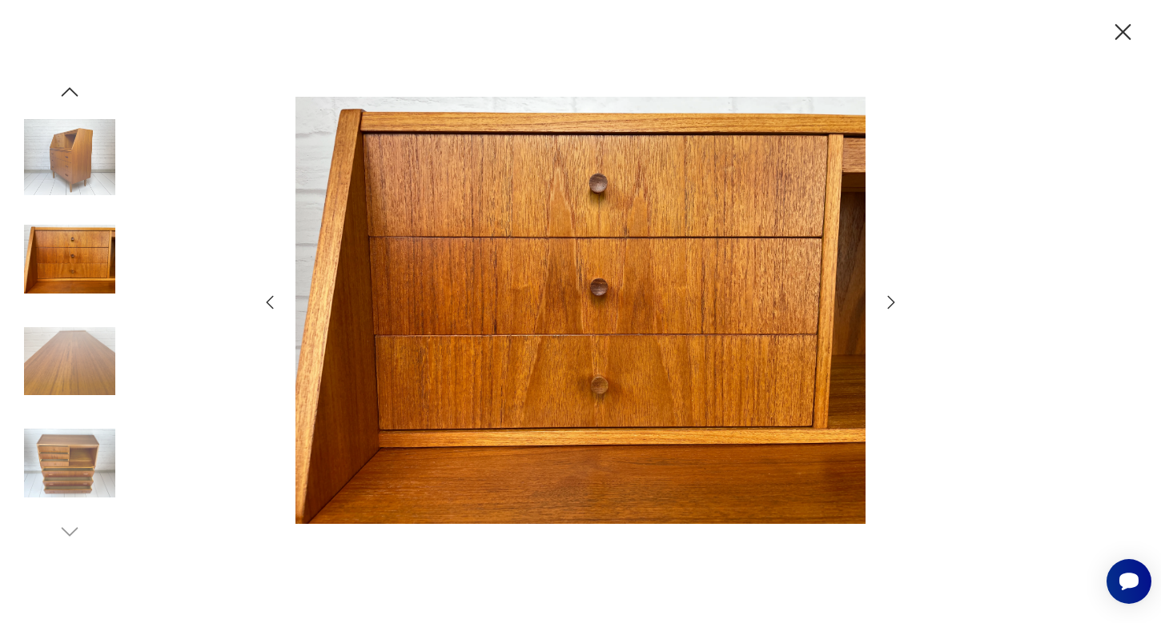
click at [1121, 35] on icon "button" at bounding box center [1123, 32] width 16 height 16
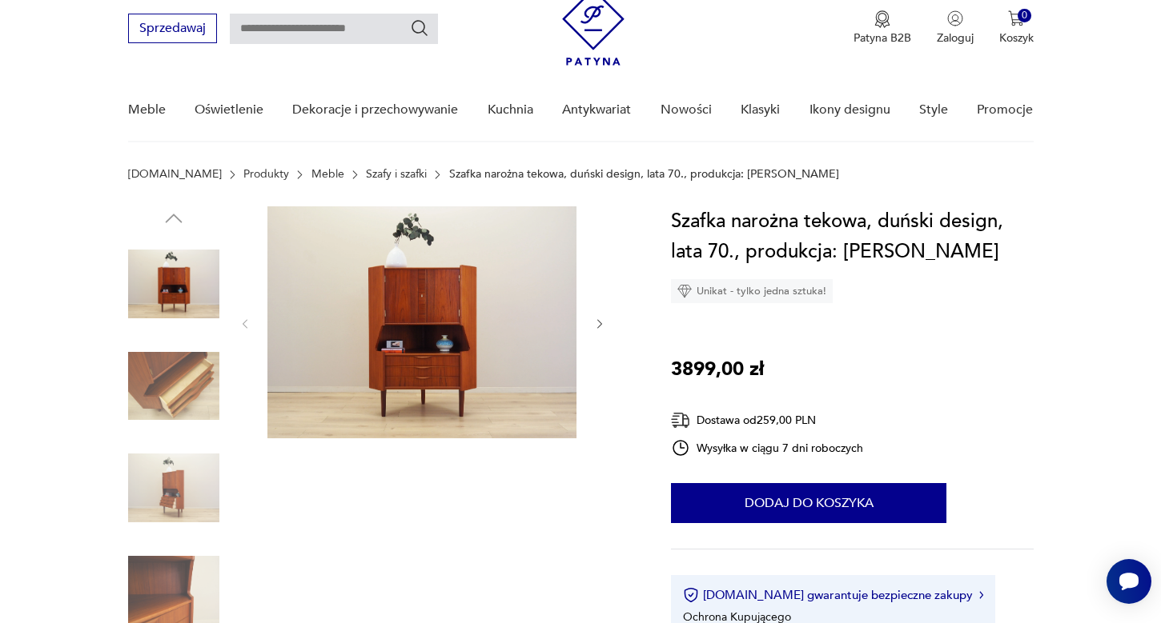
scroll to position [86, 0]
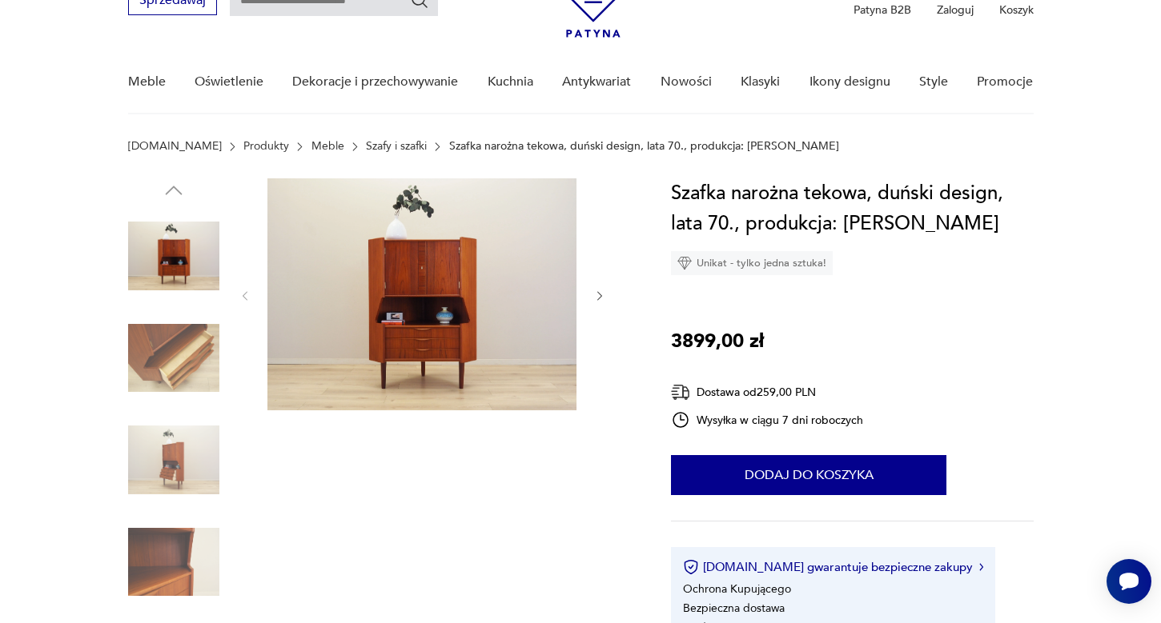
click at [411, 317] on img at bounding box center [421, 294] width 309 height 232
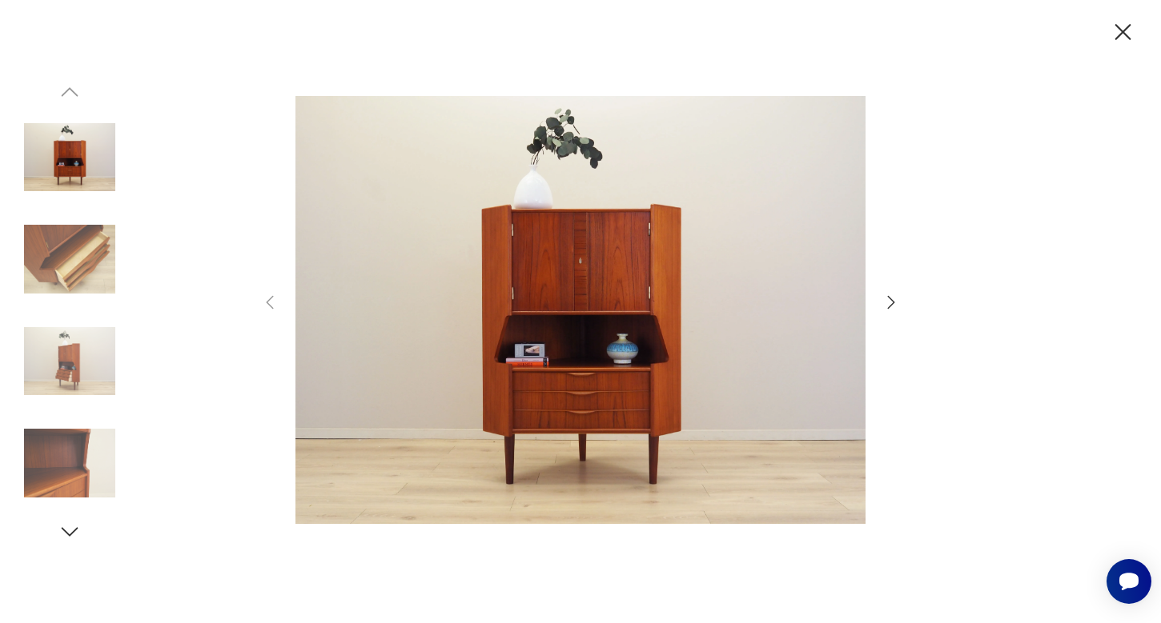
click at [888, 302] on icon "button" at bounding box center [890, 302] width 19 height 19
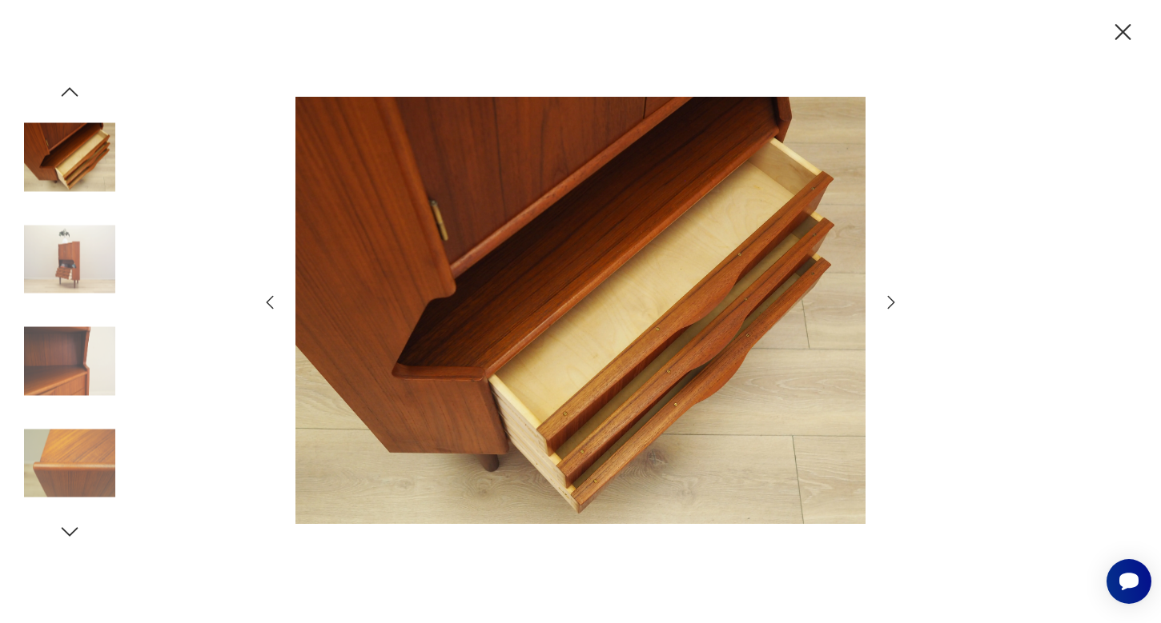
click at [888, 302] on icon "button" at bounding box center [890, 302] width 19 height 19
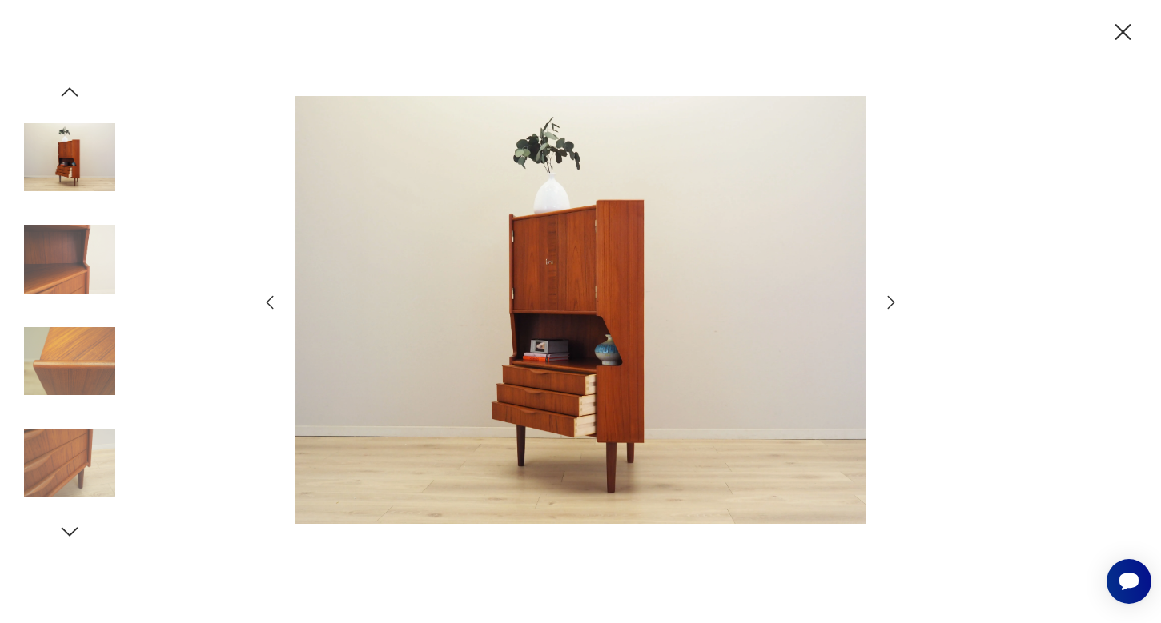
click at [888, 302] on icon "button" at bounding box center [890, 302] width 19 height 19
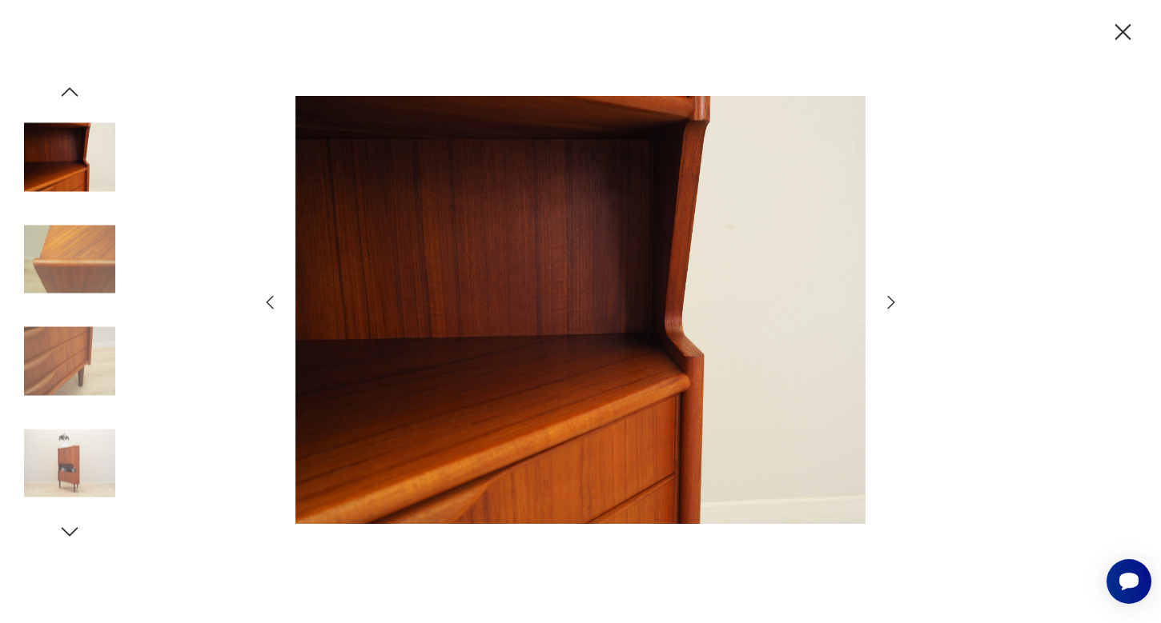
click at [888, 302] on icon "button" at bounding box center [890, 302] width 19 height 19
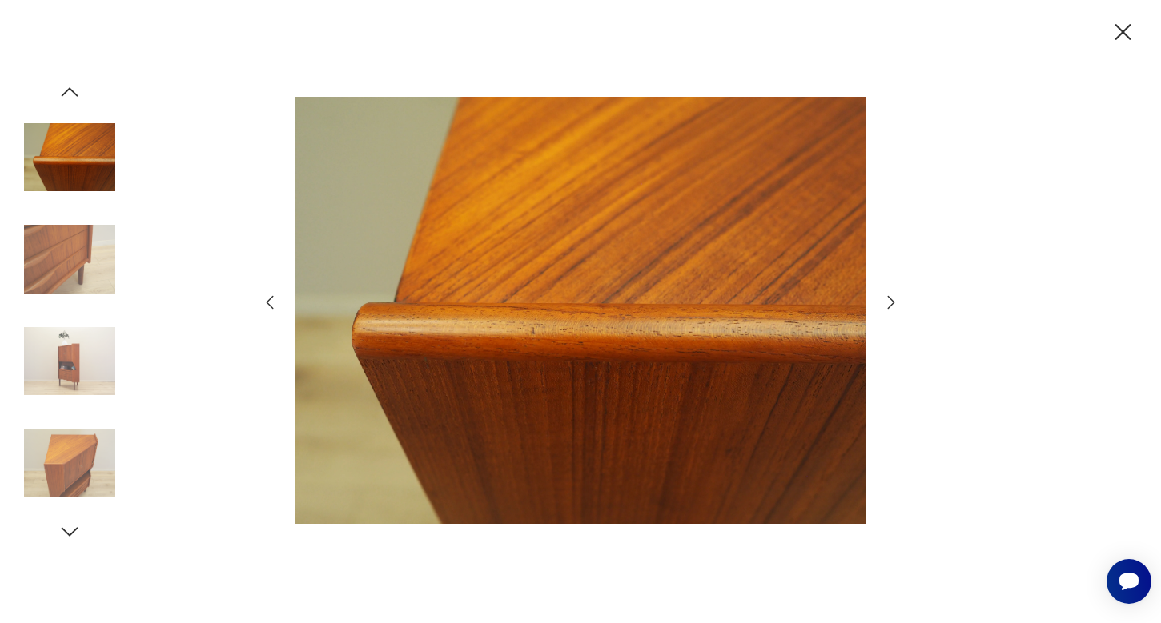
click at [888, 302] on icon "button" at bounding box center [890, 302] width 19 height 19
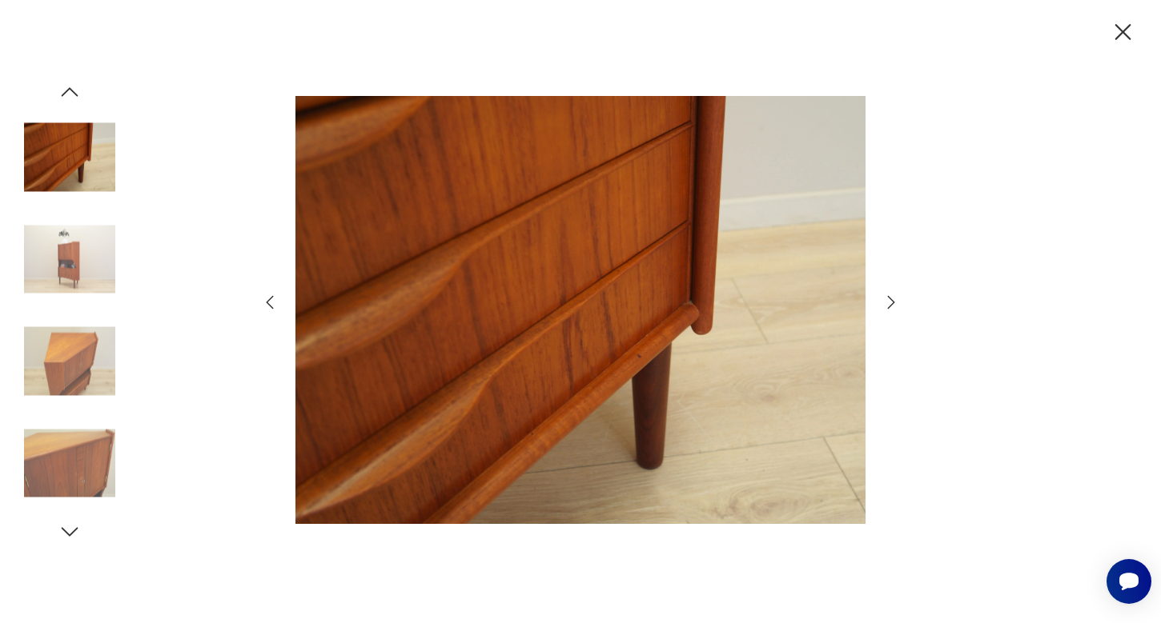
click at [888, 302] on icon "button" at bounding box center [890, 302] width 19 height 19
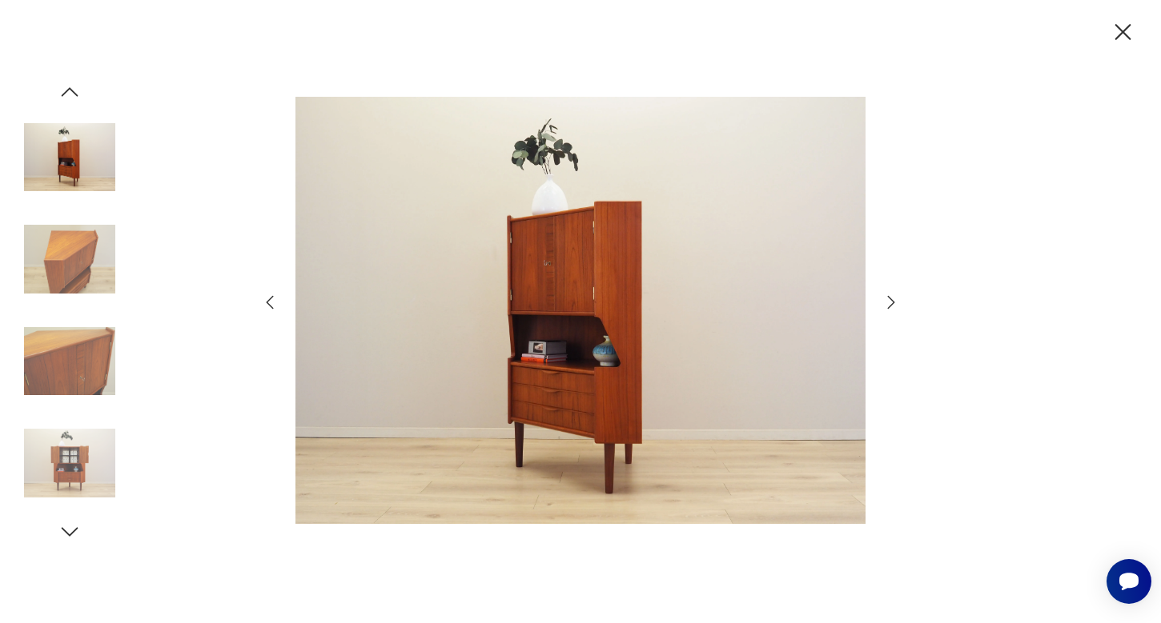
click at [888, 302] on icon "button" at bounding box center [890, 302] width 19 height 19
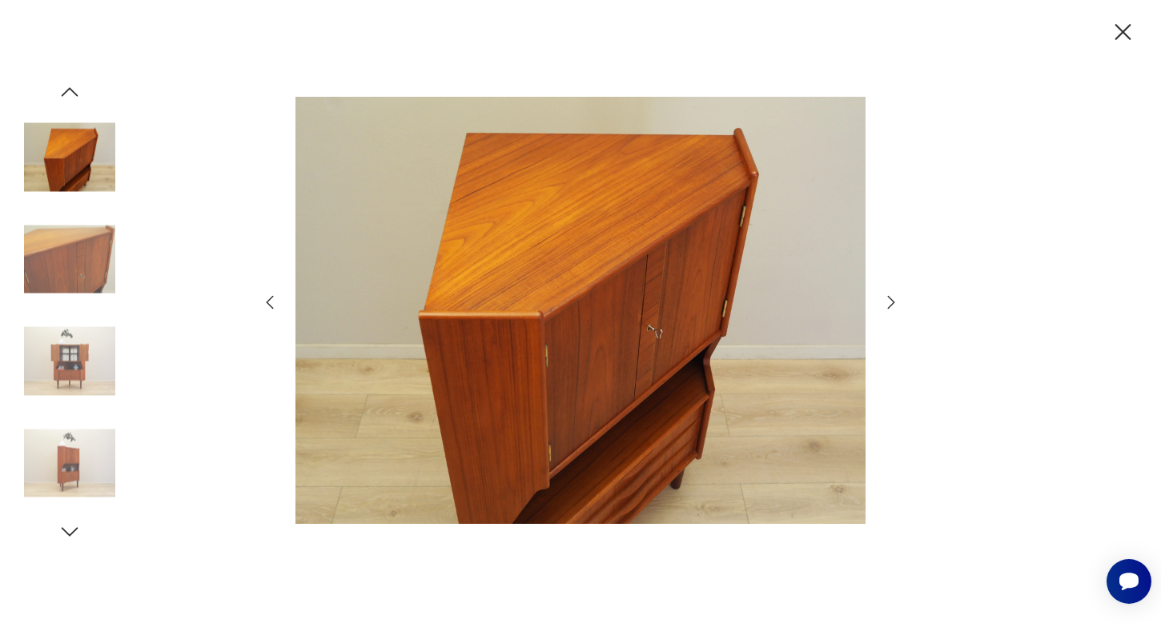
click at [888, 302] on icon "button" at bounding box center [890, 302] width 19 height 19
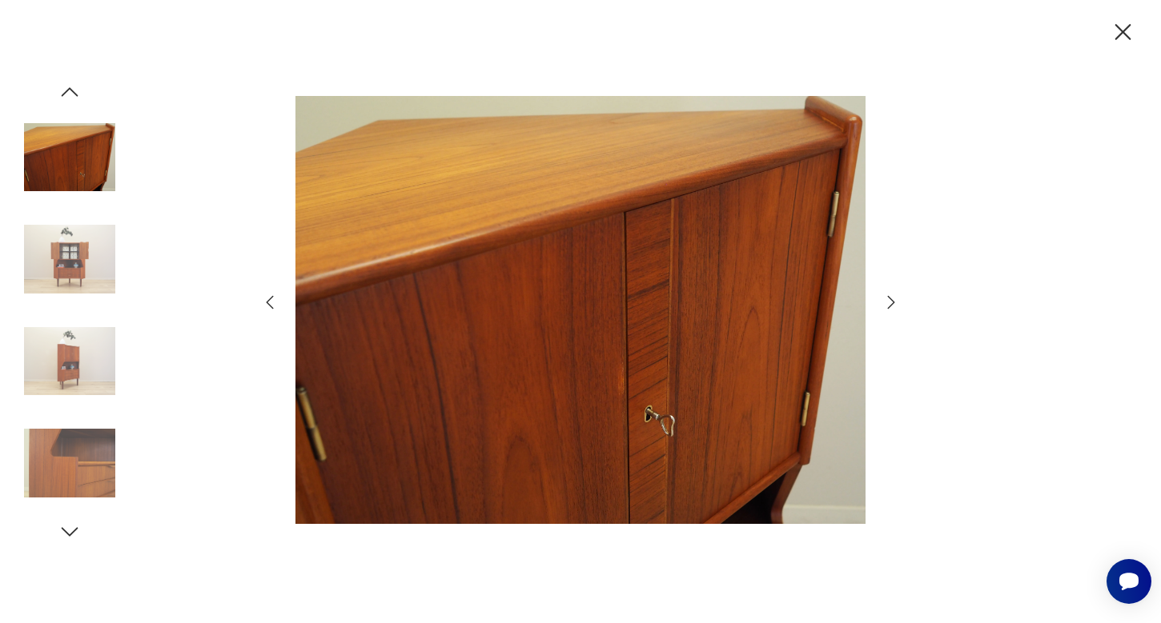
click at [888, 302] on icon "button" at bounding box center [890, 302] width 19 height 19
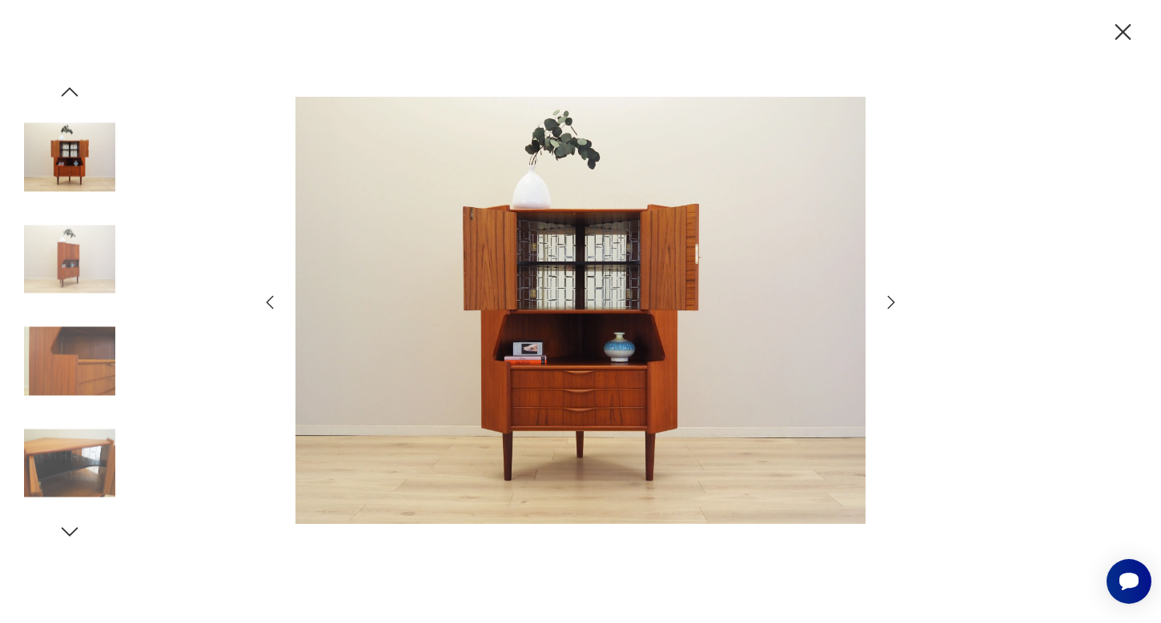
click at [888, 302] on icon "button" at bounding box center [890, 302] width 19 height 19
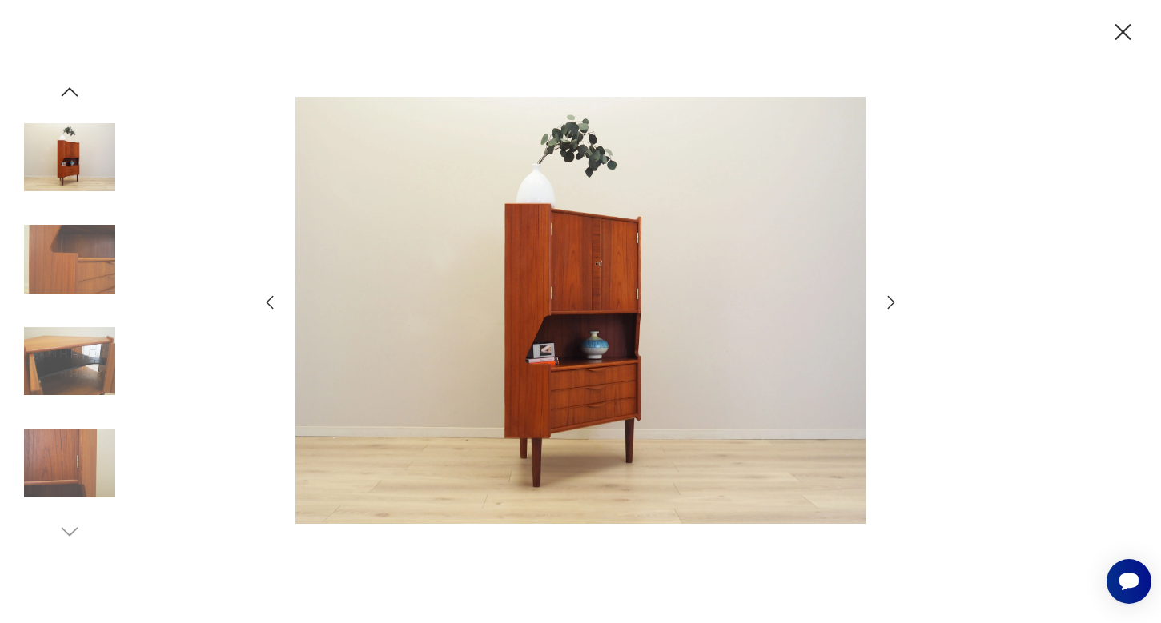
click at [888, 302] on icon "button" at bounding box center [890, 302] width 19 height 19
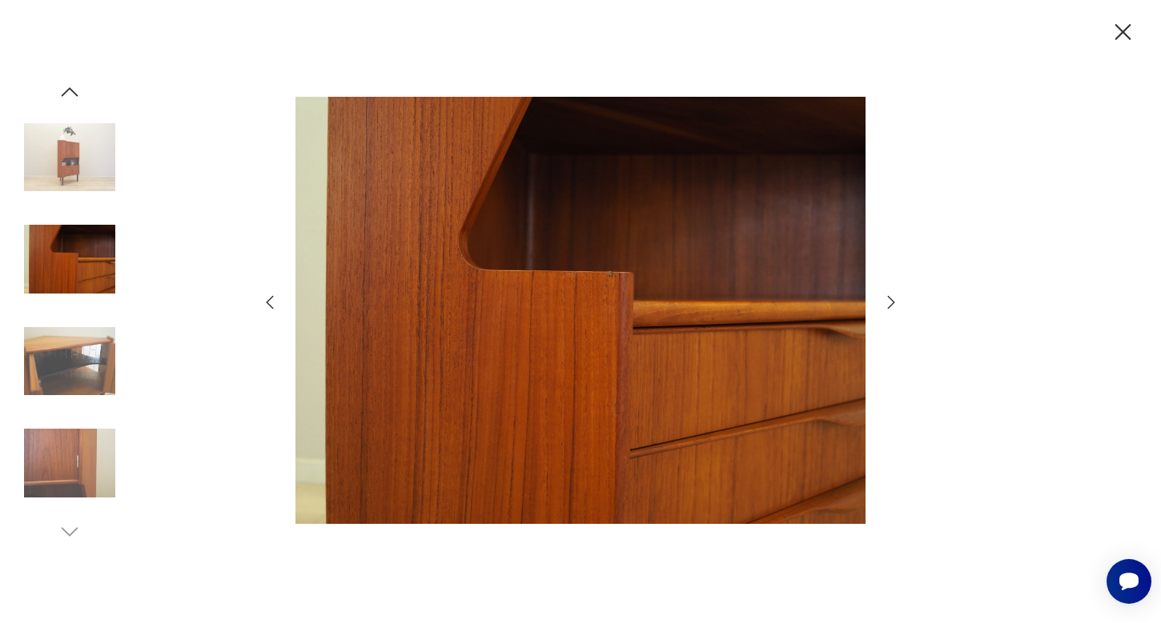
click at [888, 302] on icon "button" at bounding box center [890, 302] width 19 height 19
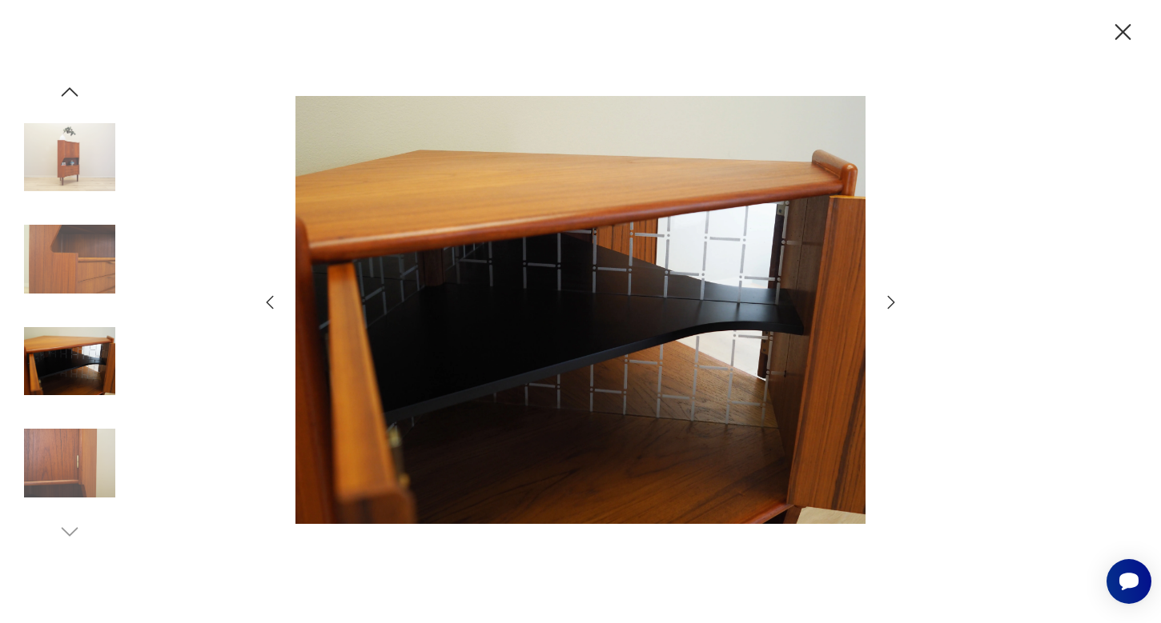
click at [888, 302] on icon "button" at bounding box center [890, 302] width 19 height 19
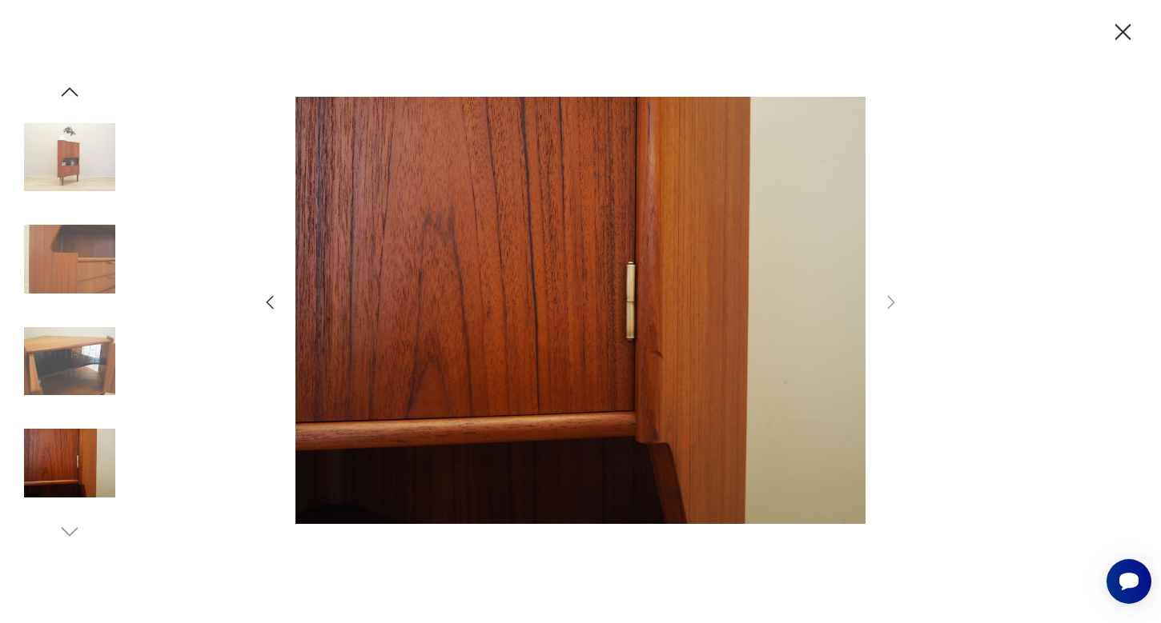
click at [94, 171] on img at bounding box center [69, 157] width 91 height 91
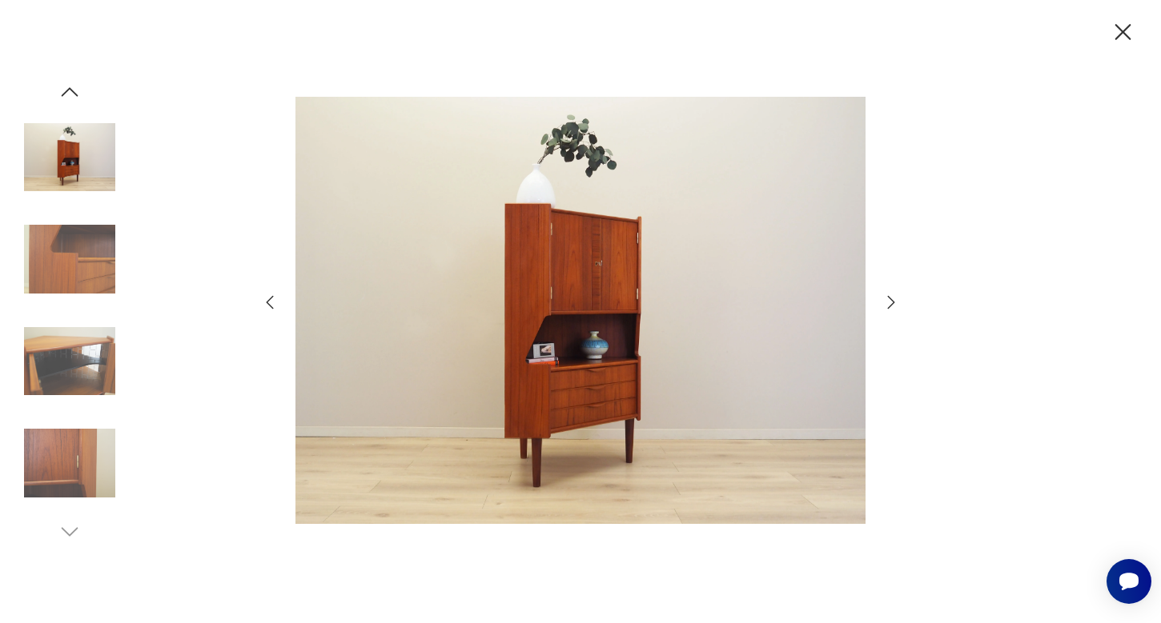
click at [1115, 34] on icon "button" at bounding box center [1123, 32] width 28 height 28
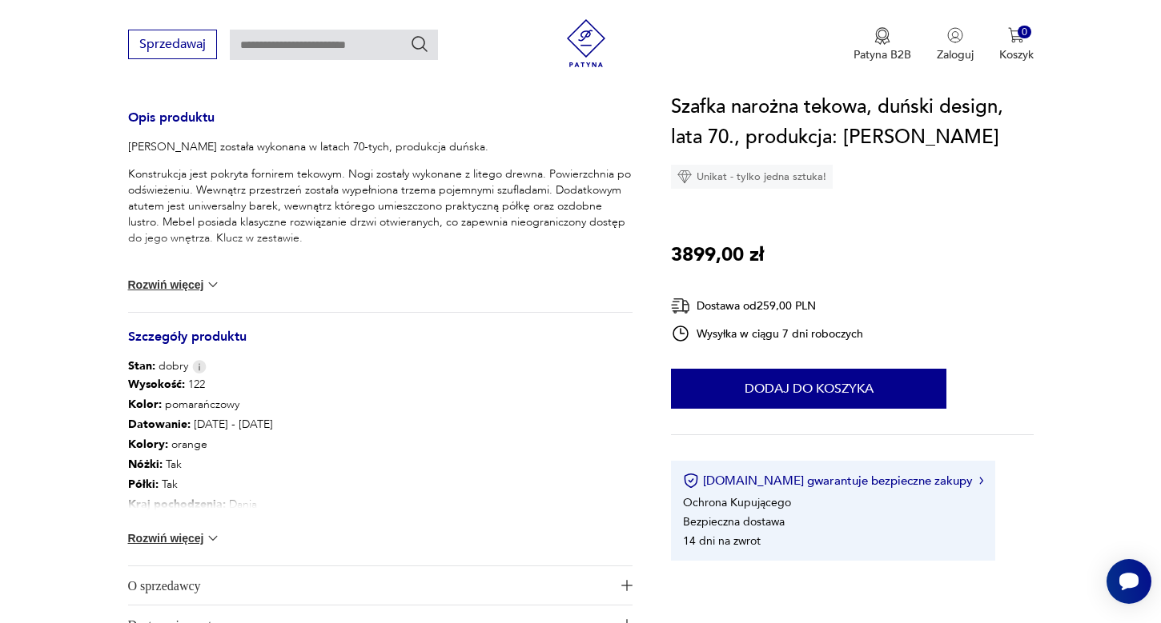
scroll to position [650, 0]
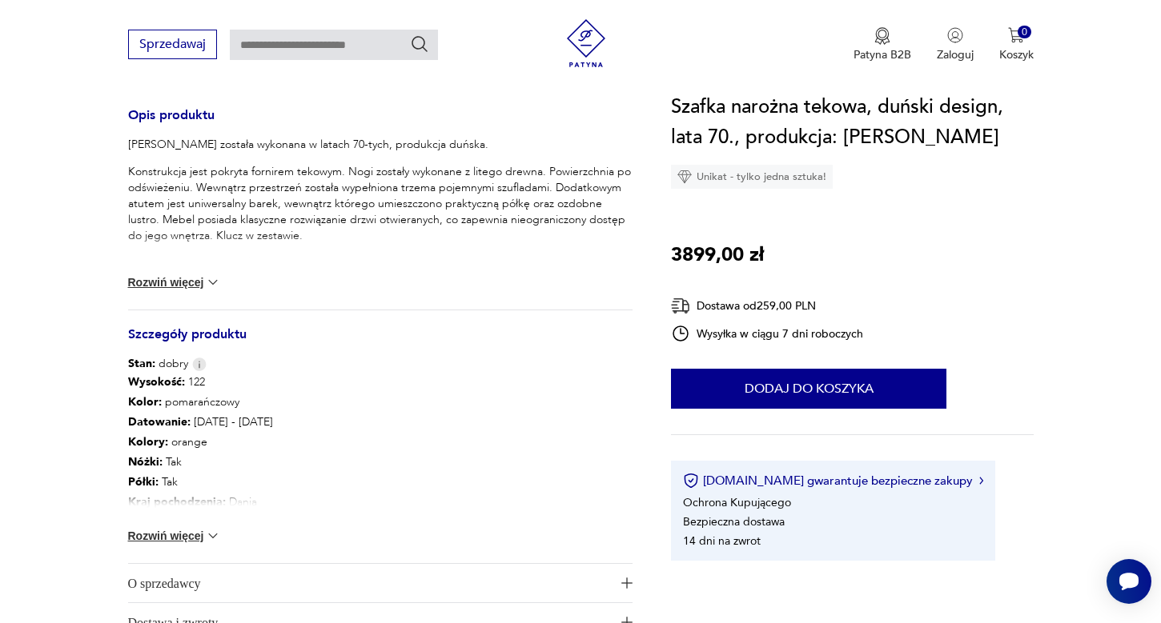
click at [212, 534] on img at bounding box center [213, 536] width 16 height 16
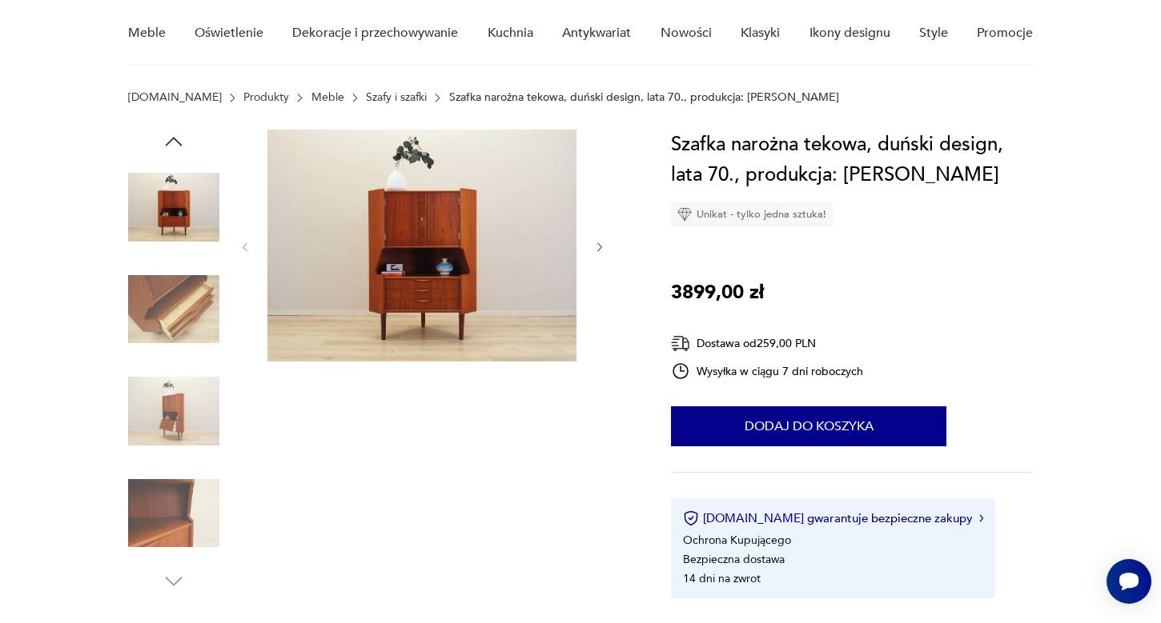
scroll to position [102, 0]
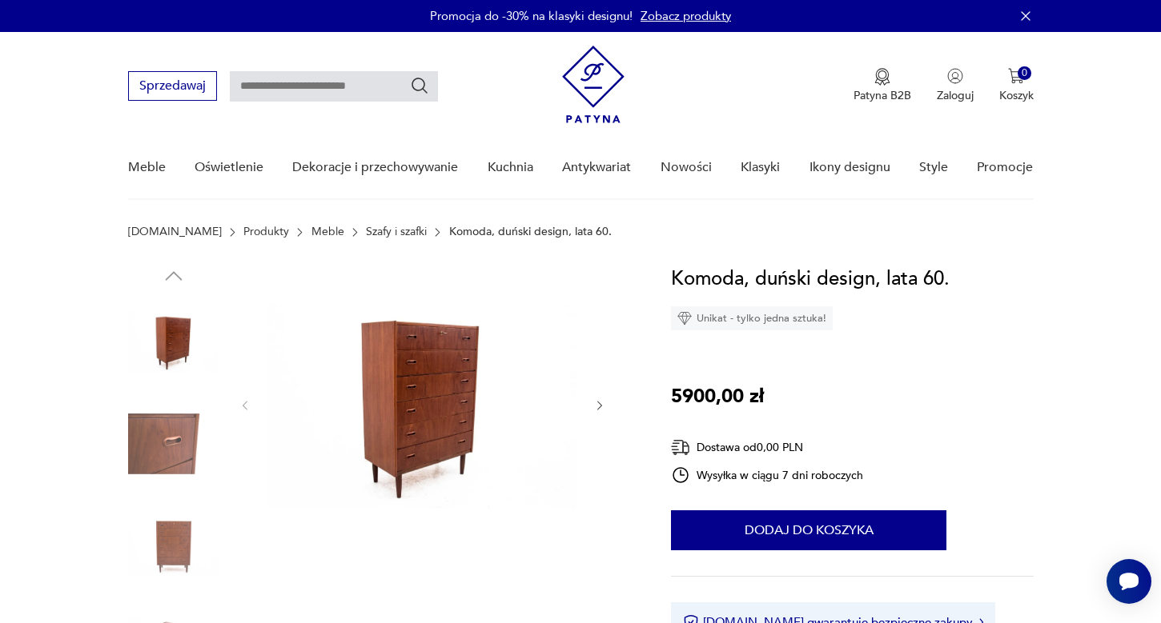
click at [183, 536] on img at bounding box center [173, 545] width 91 height 91
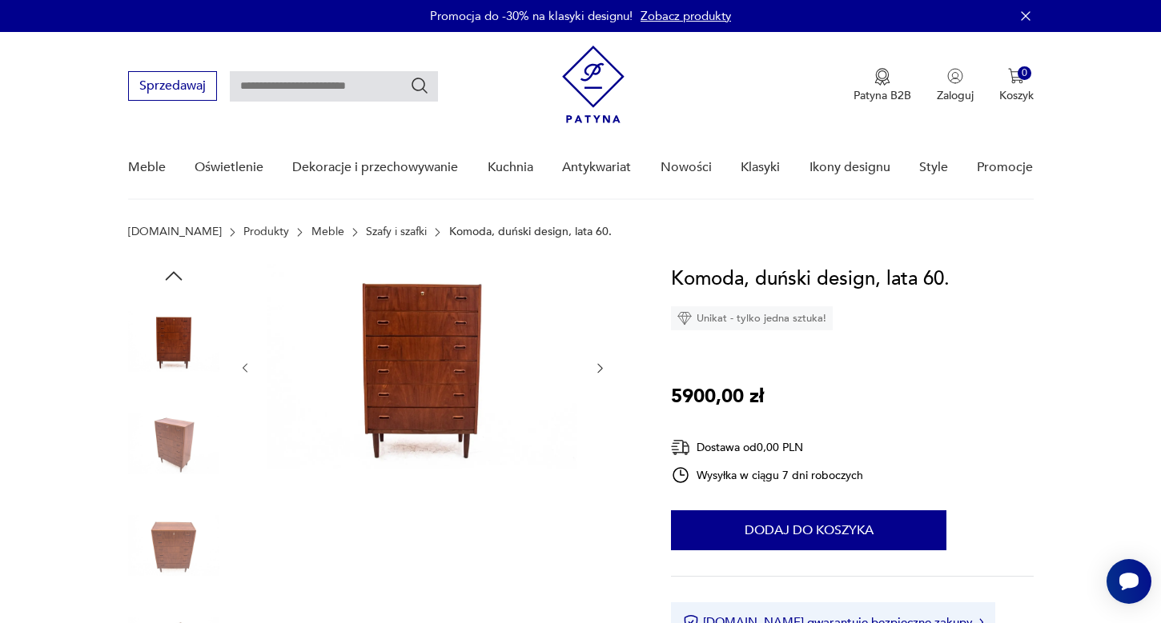
click at [180, 548] on img at bounding box center [173, 545] width 91 height 91
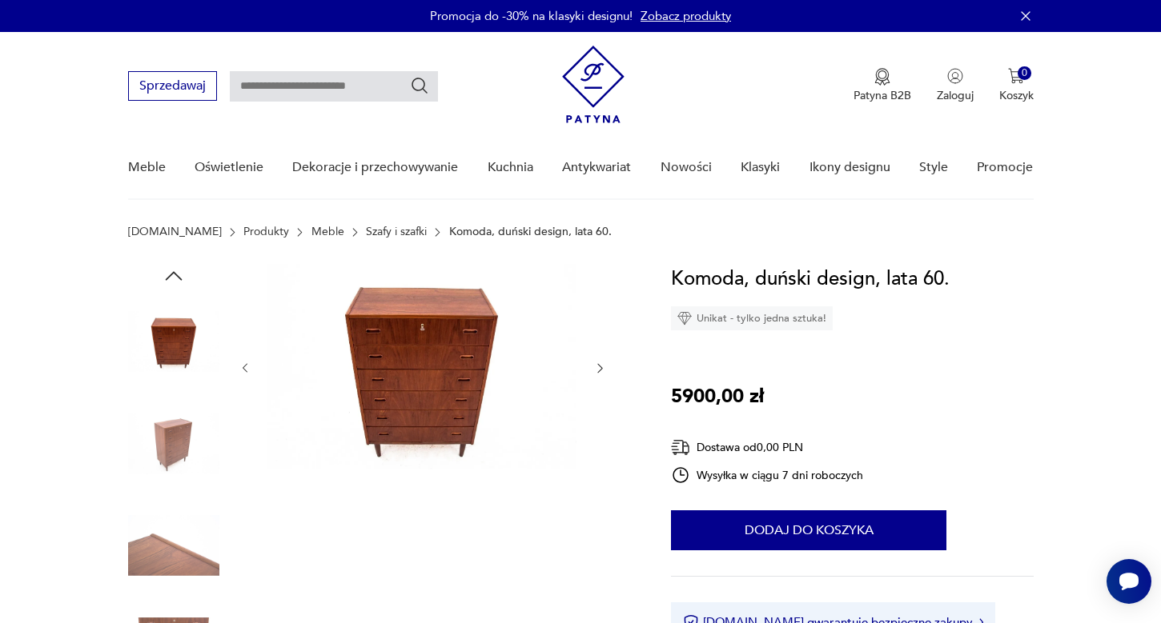
click at [179, 554] on img at bounding box center [173, 545] width 91 height 91
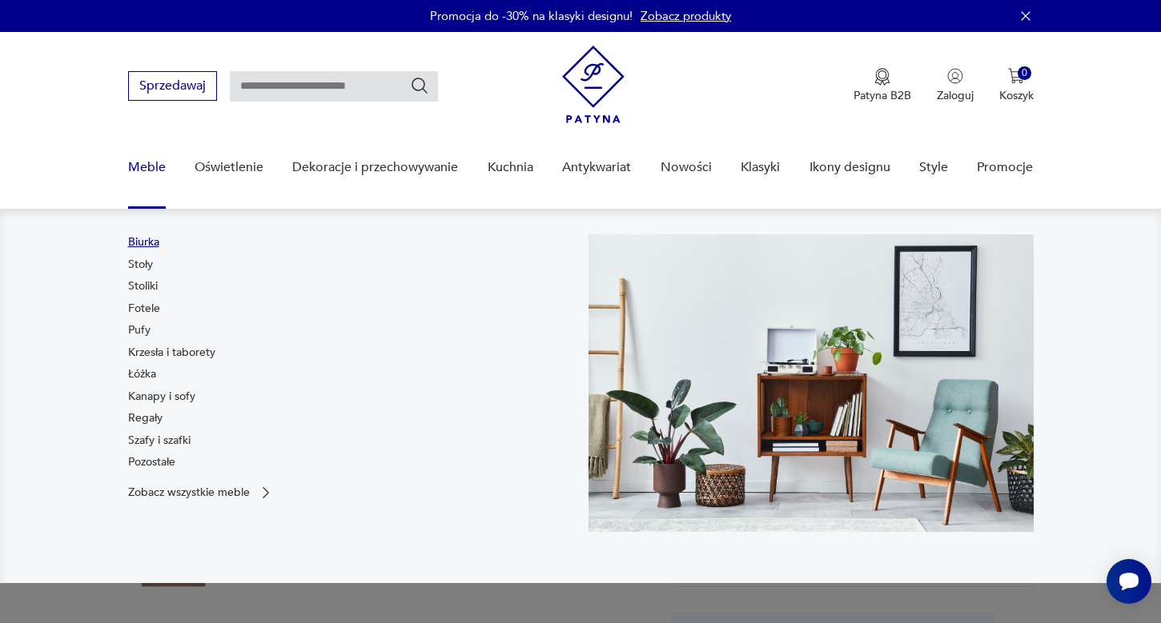
click at [142, 237] on link "Biurka" at bounding box center [143, 243] width 31 height 16
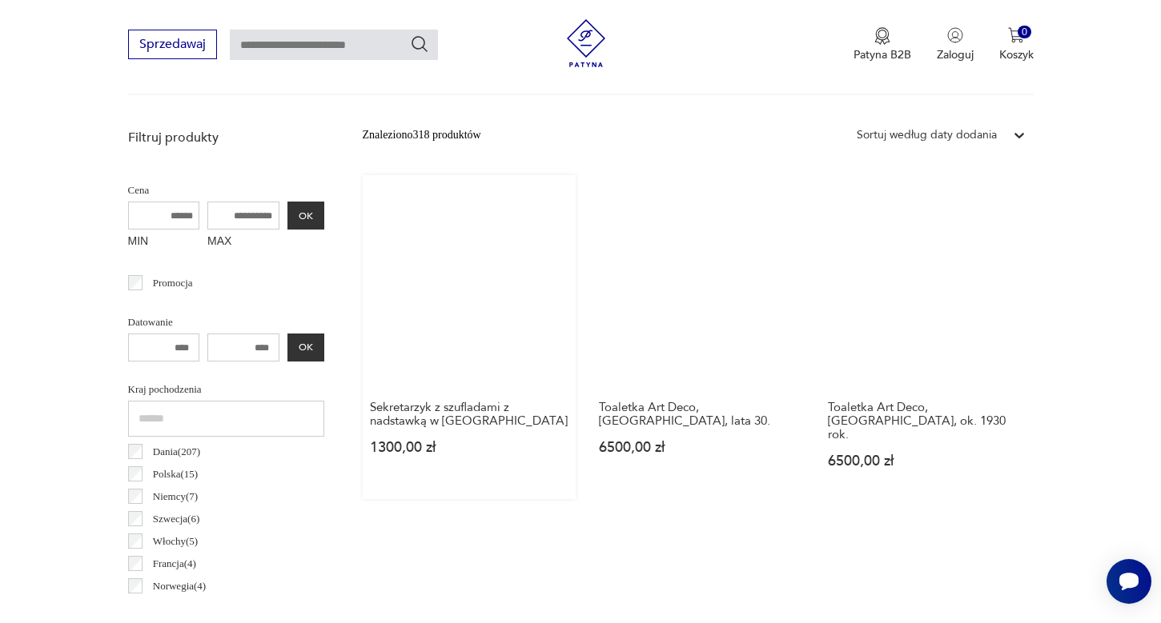
scroll to position [242, 0]
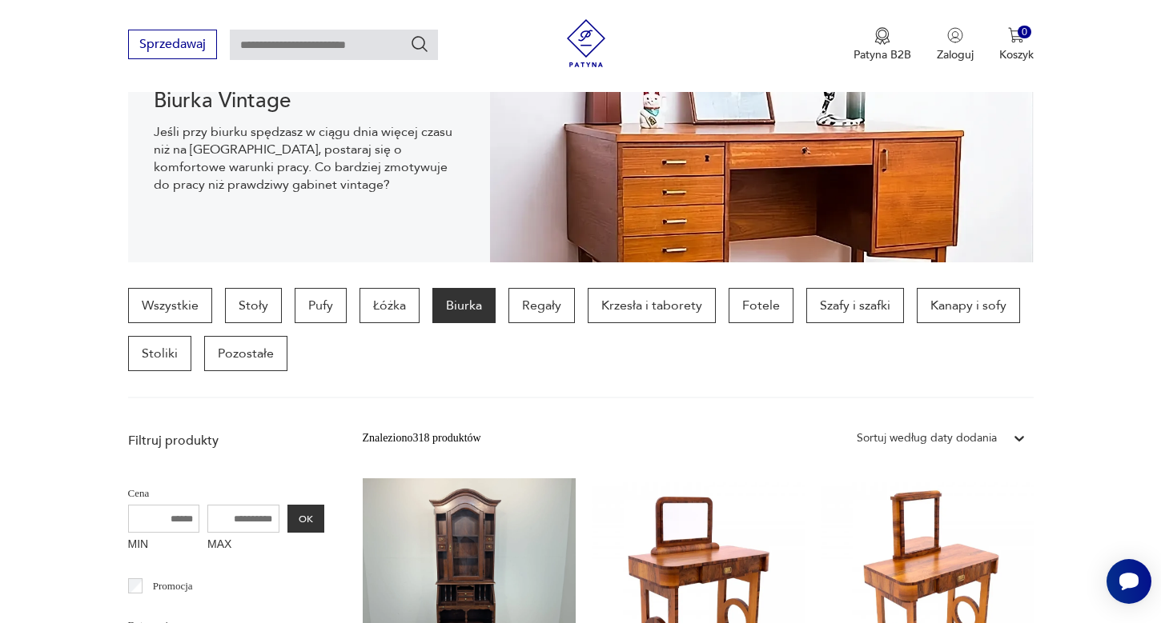
click at [301, 40] on input "text" at bounding box center [334, 45] width 208 height 30
type input "**********"
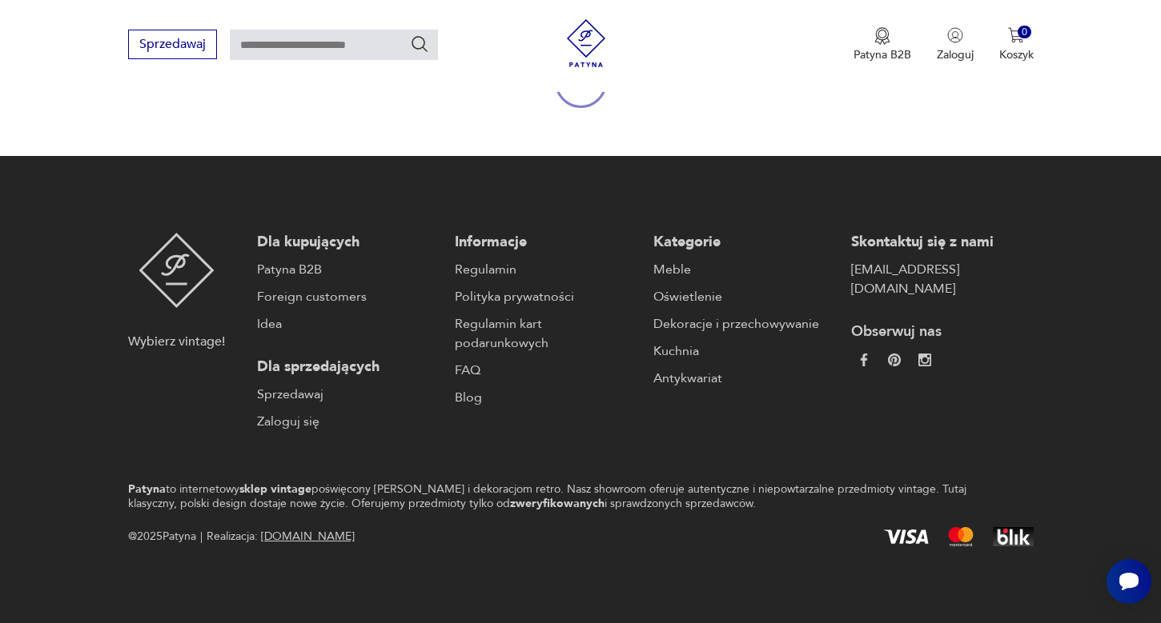
type input "**********"
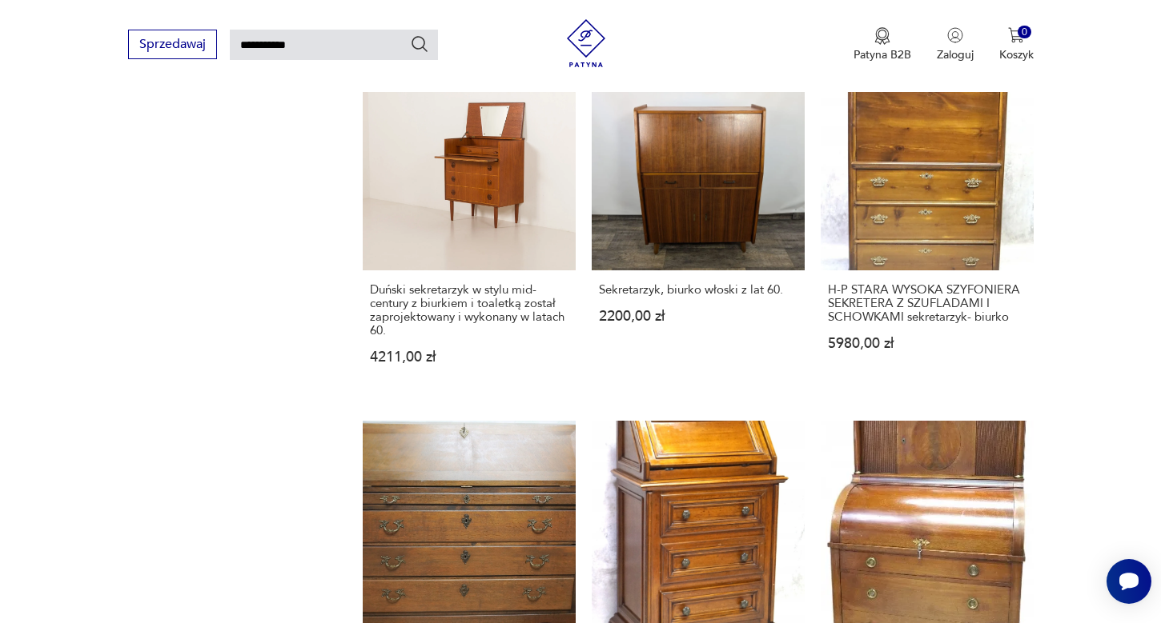
scroll to position [1356, 0]
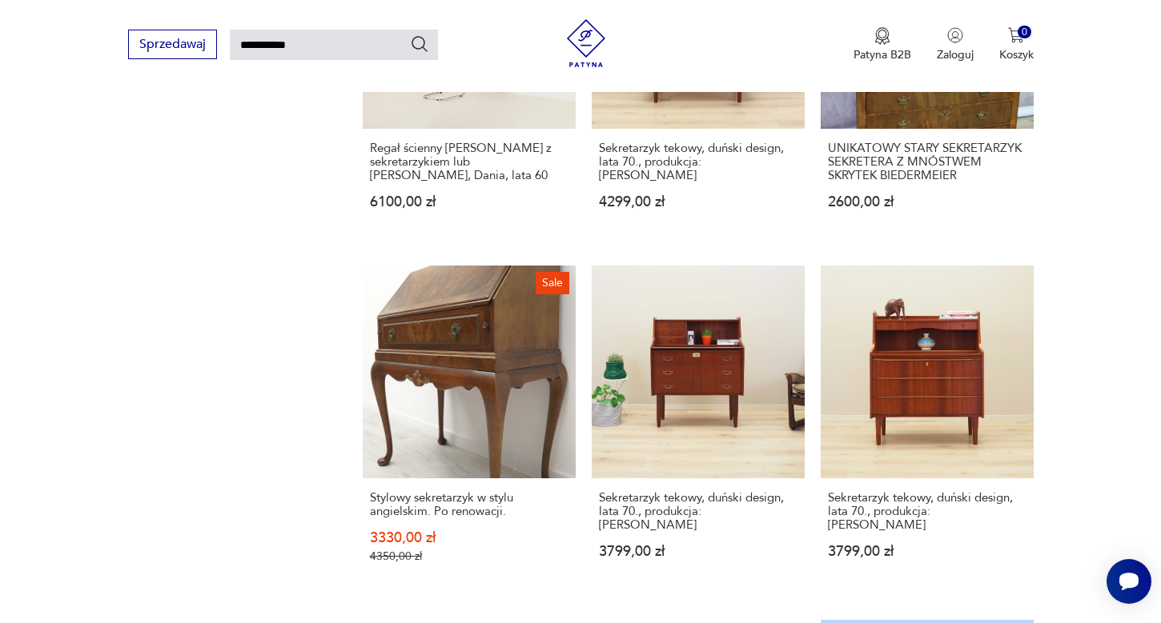
scroll to position [1132, 0]
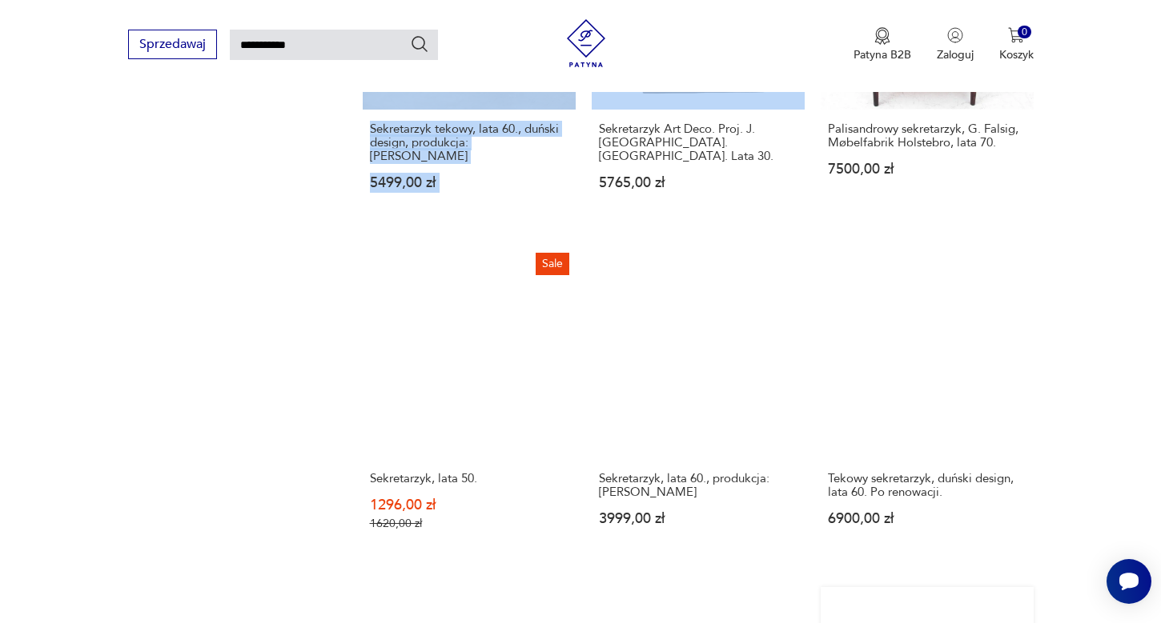
scroll to position [1229, 0]
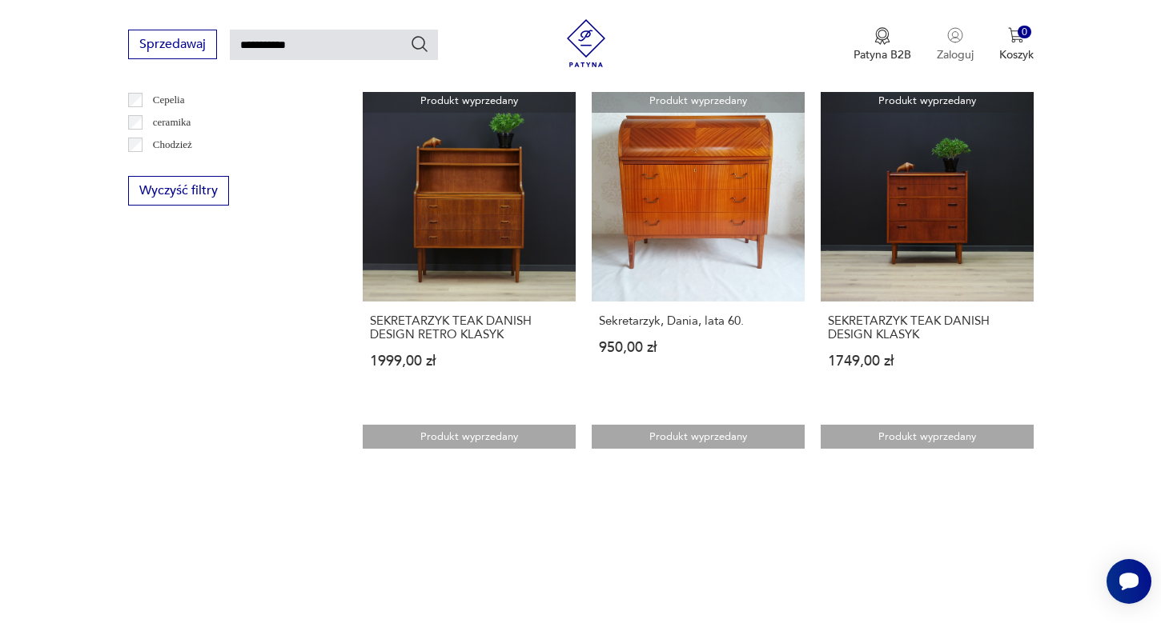
scroll to position [630, 0]
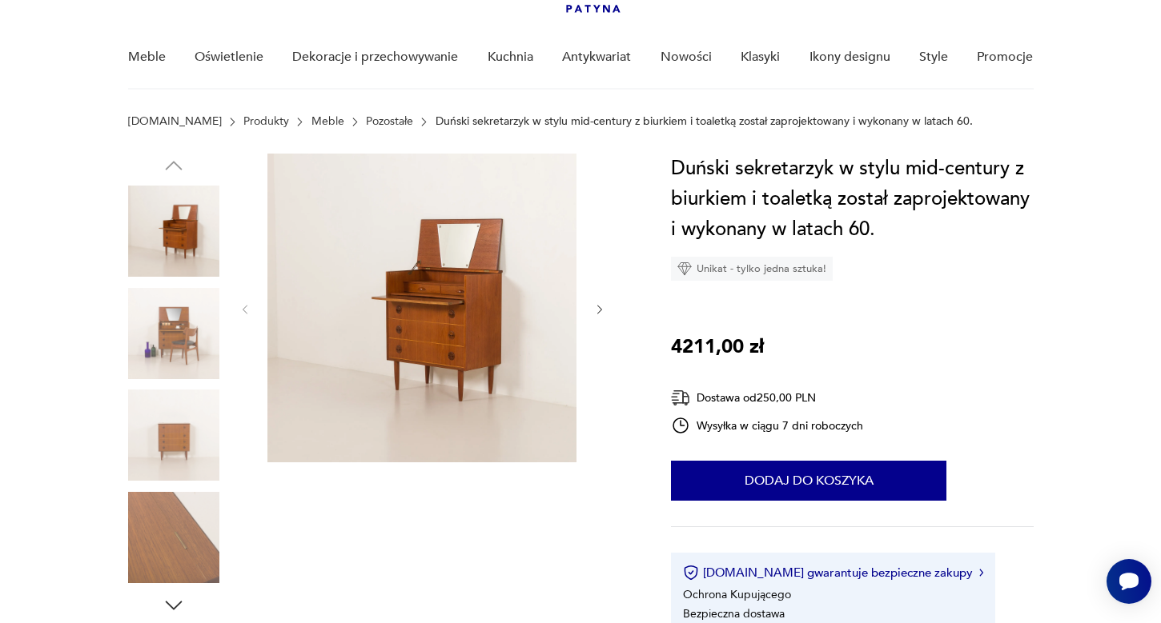
scroll to position [119, 0]
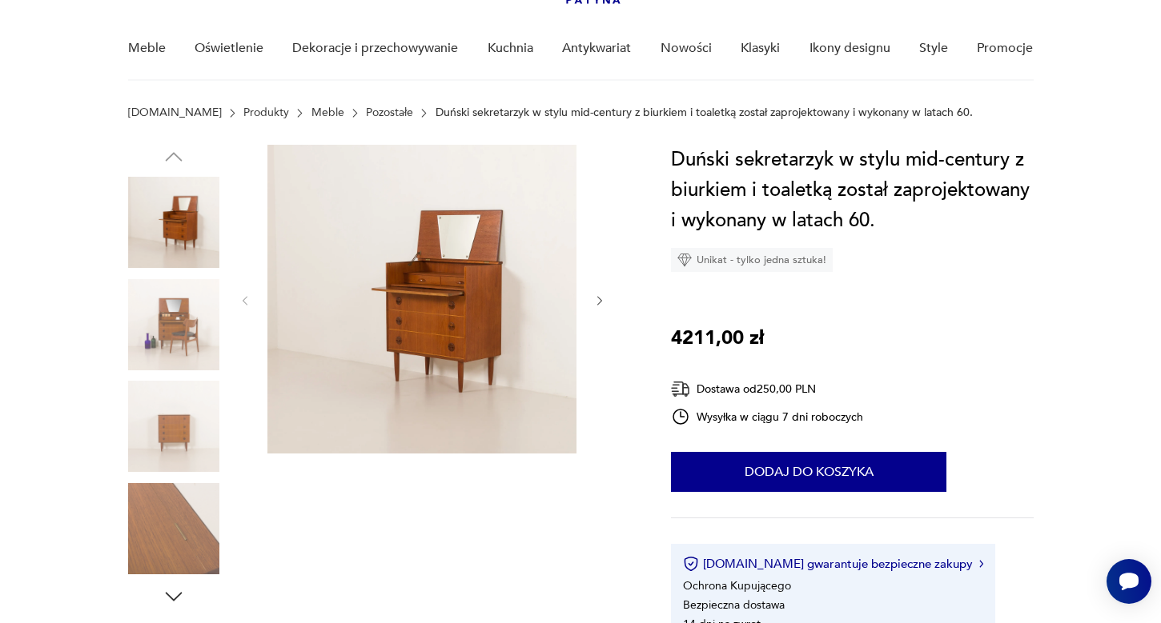
click at [193, 315] on img at bounding box center [173, 324] width 91 height 91
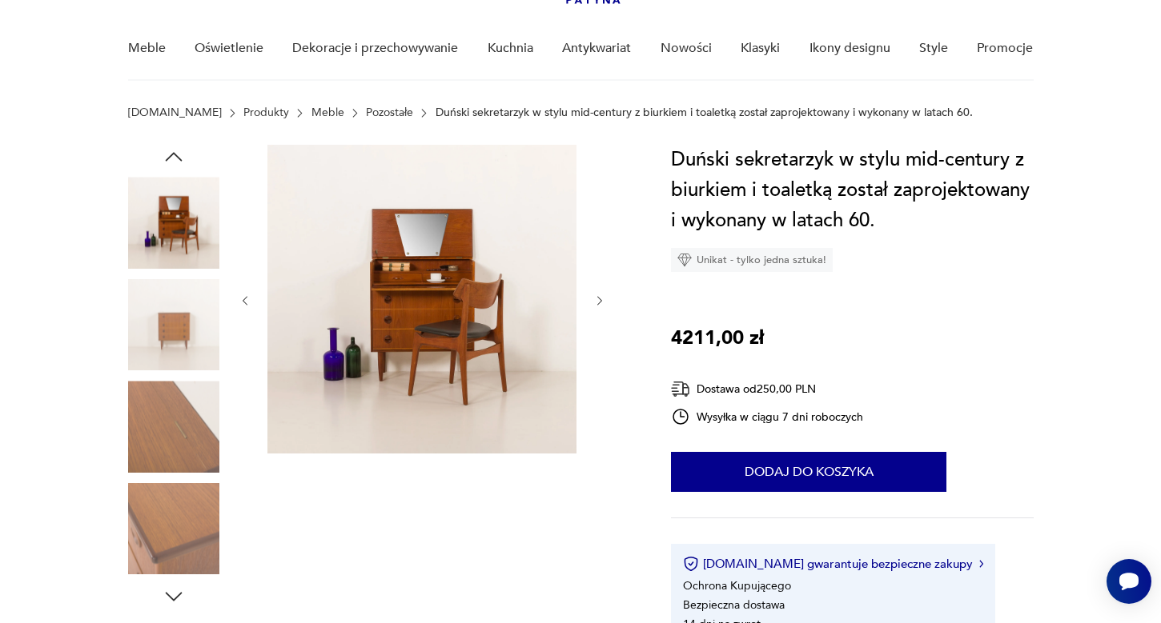
click at [182, 532] on img at bounding box center [173, 528] width 91 height 91
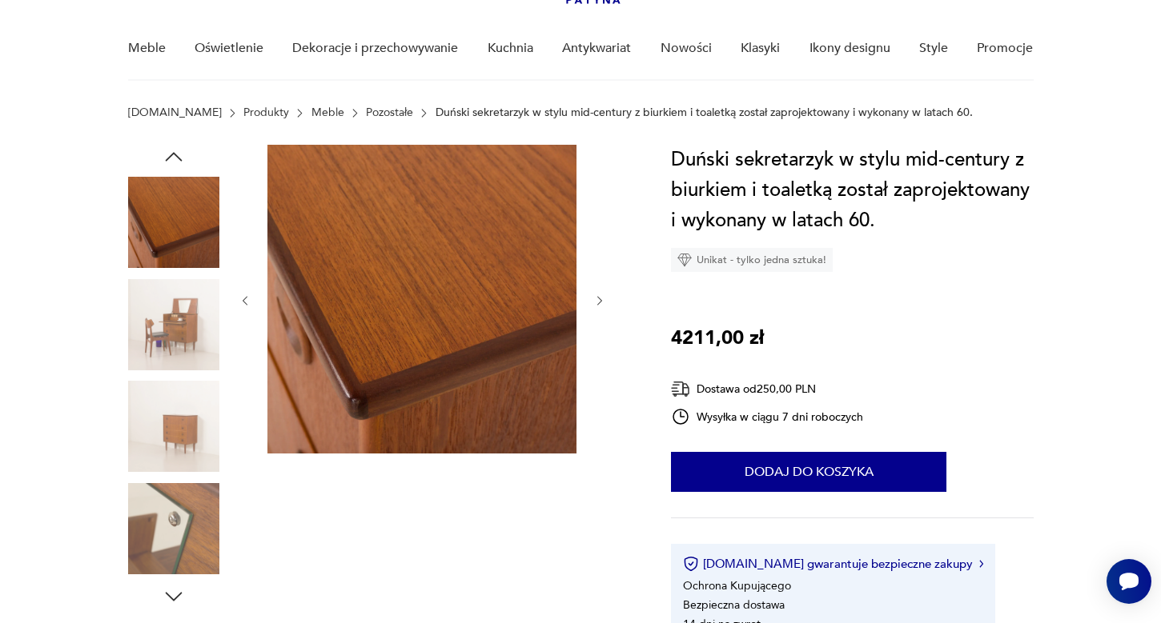
click at [185, 396] on img at bounding box center [173, 426] width 91 height 91
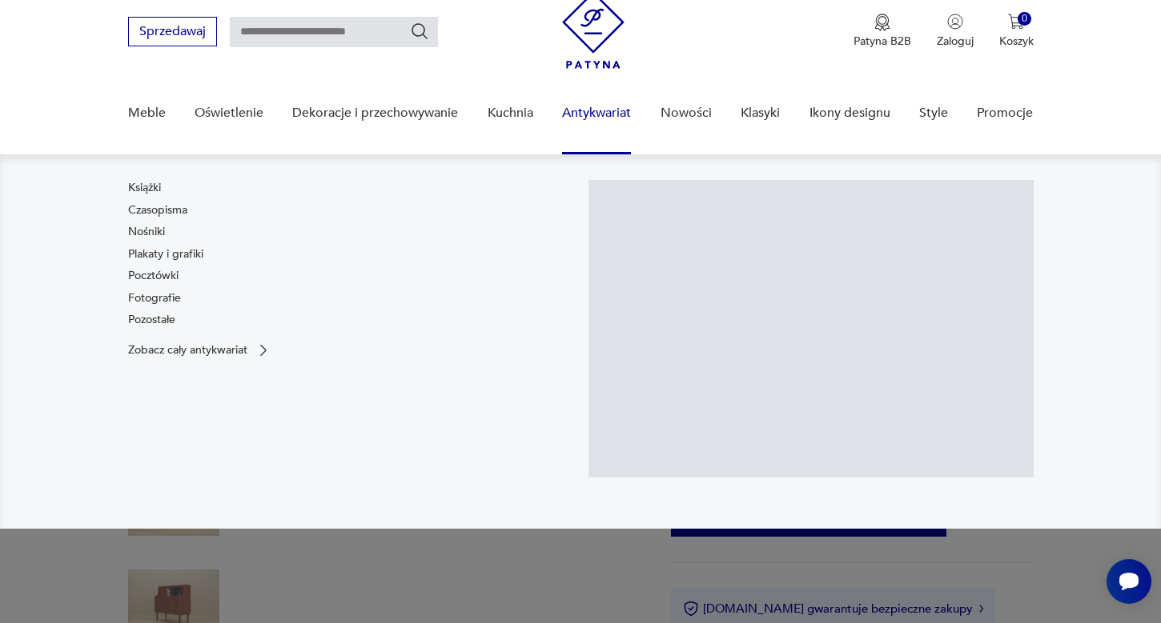
scroll to position [57, 0]
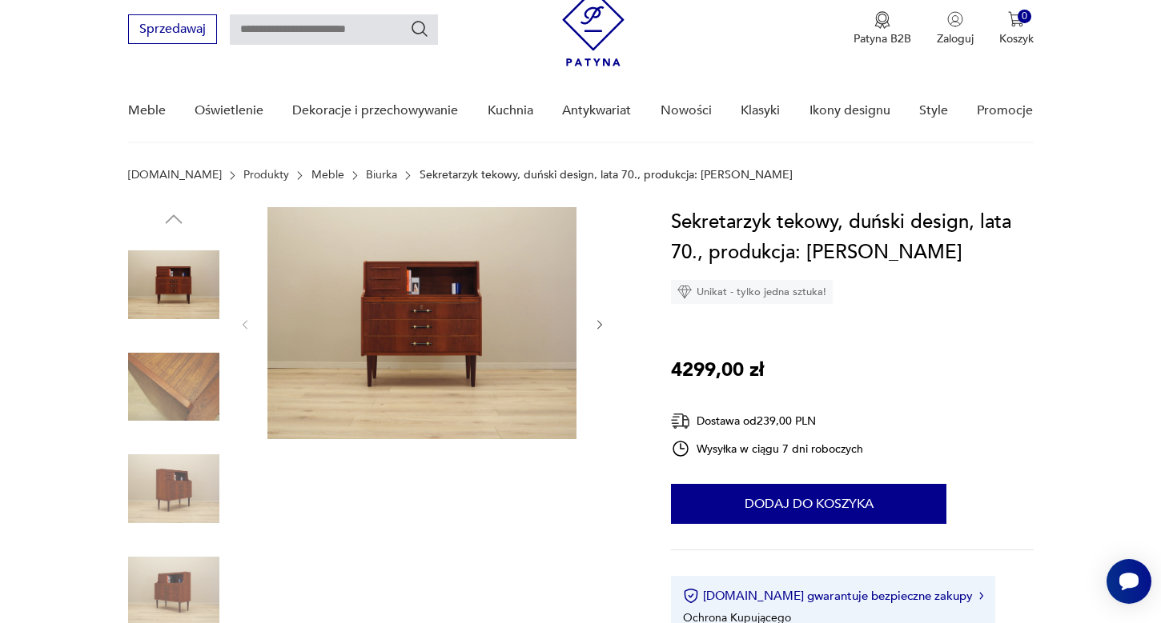
click at [176, 503] on img at bounding box center [173, 488] width 91 height 91
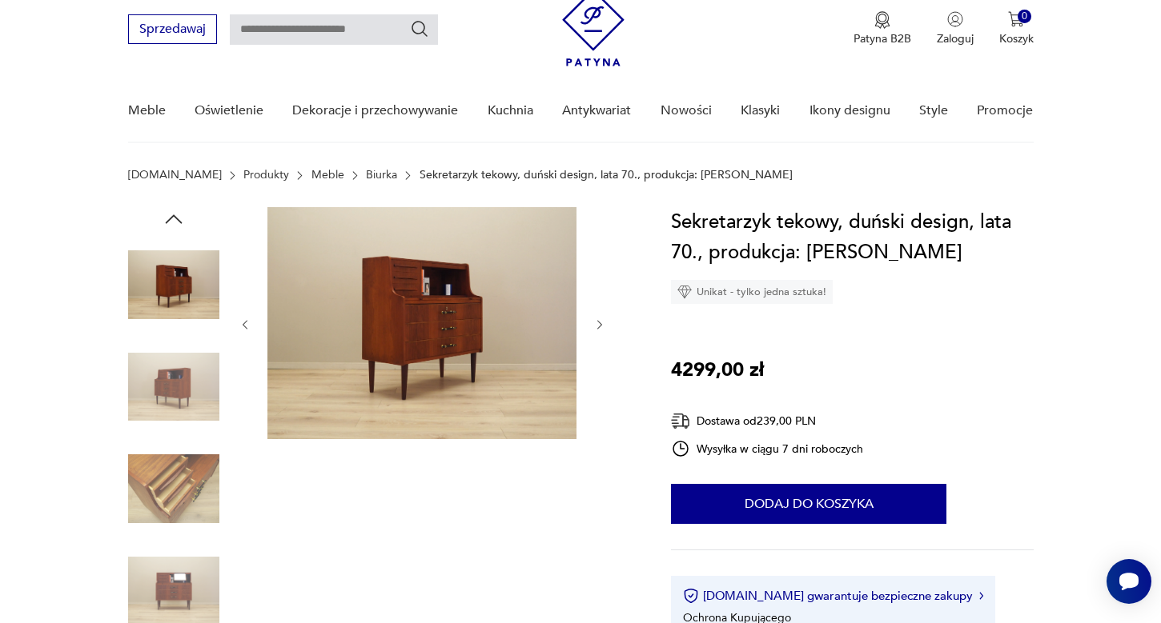
click at [176, 503] on img at bounding box center [173, 488] width 91 height 91
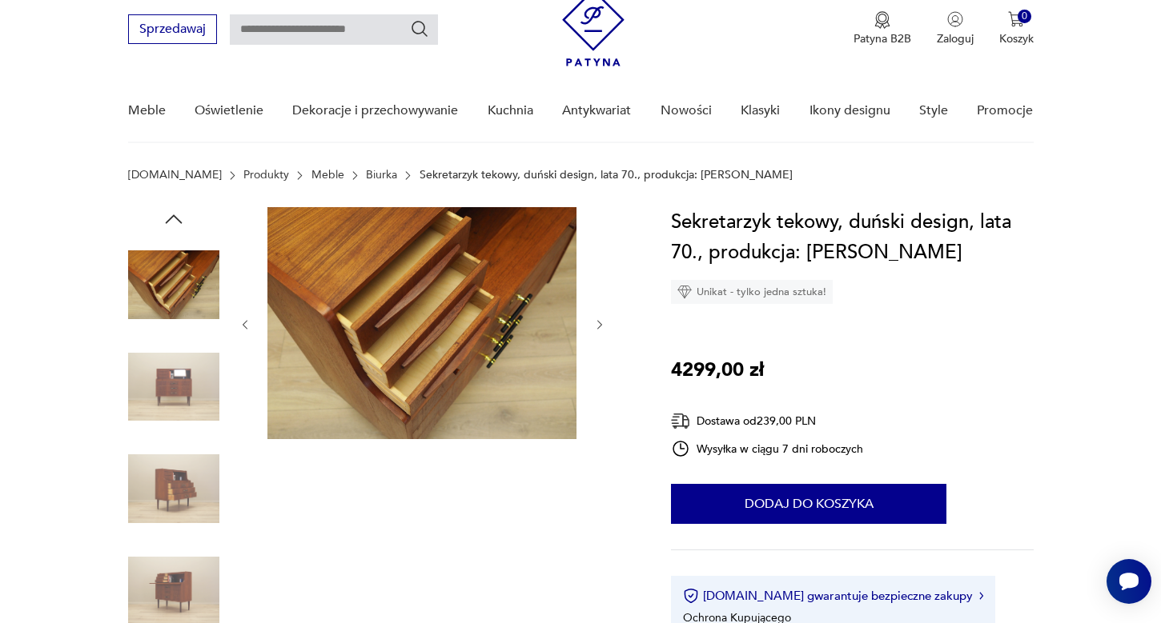
click at [179, 369] on img at bounding box center [173, 387] width 91 height 91
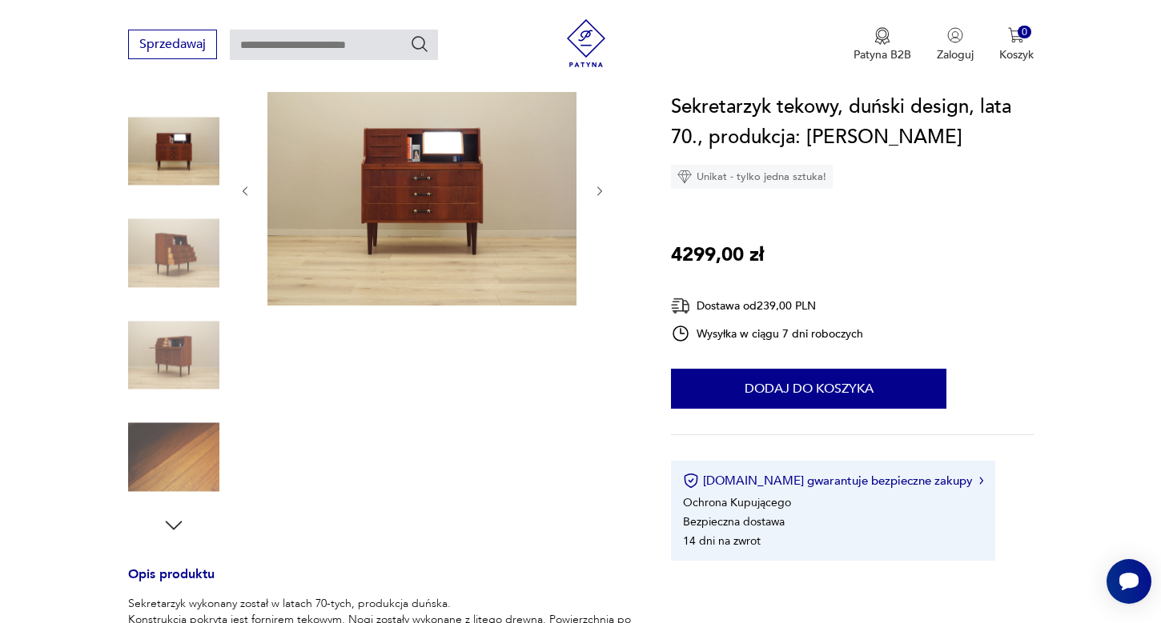
scroll to position [202, 0]
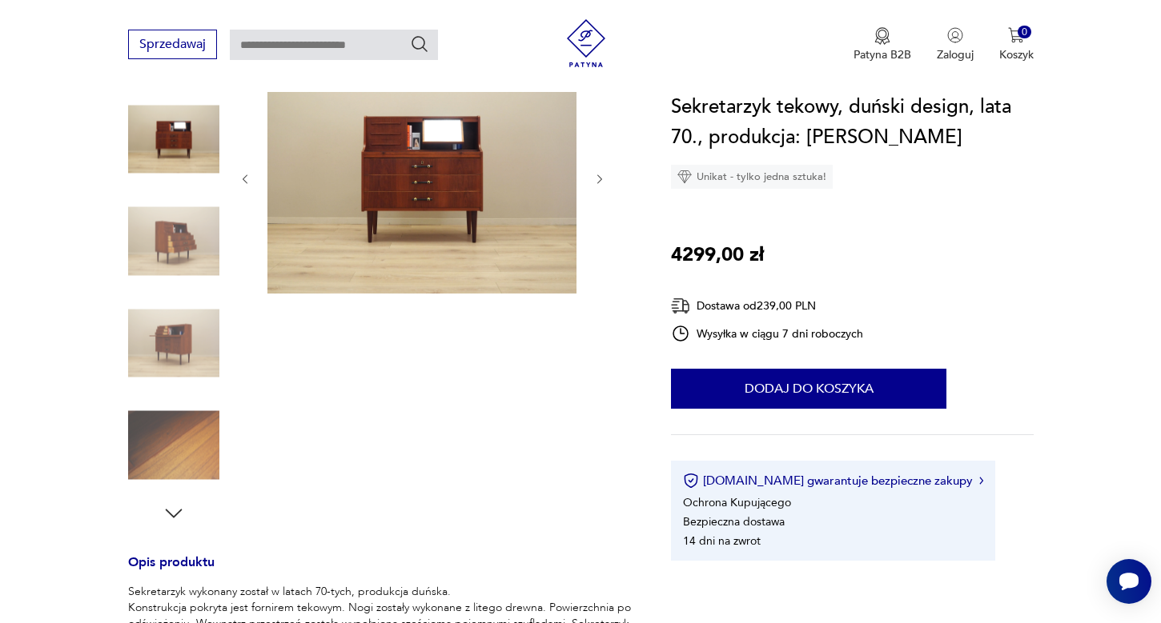
click at [166, 514] on icon "button" at bounding box center [174, 514] width 24 height 24
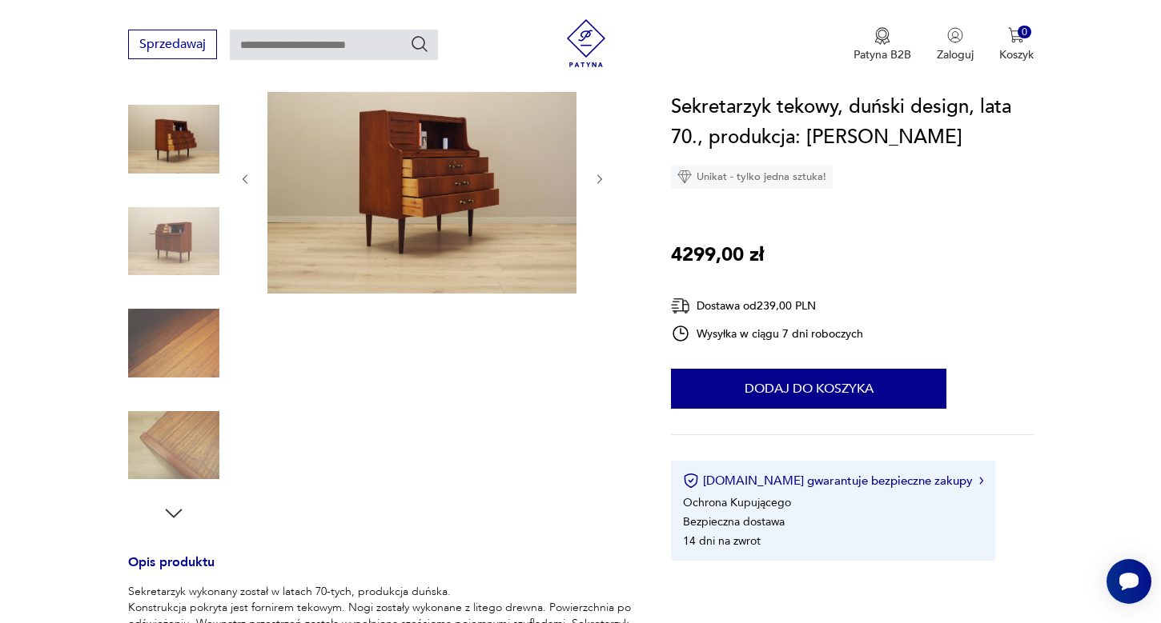
click at [166, 514] on icon "button" at bounding box center [174, 514] width 24 height 24
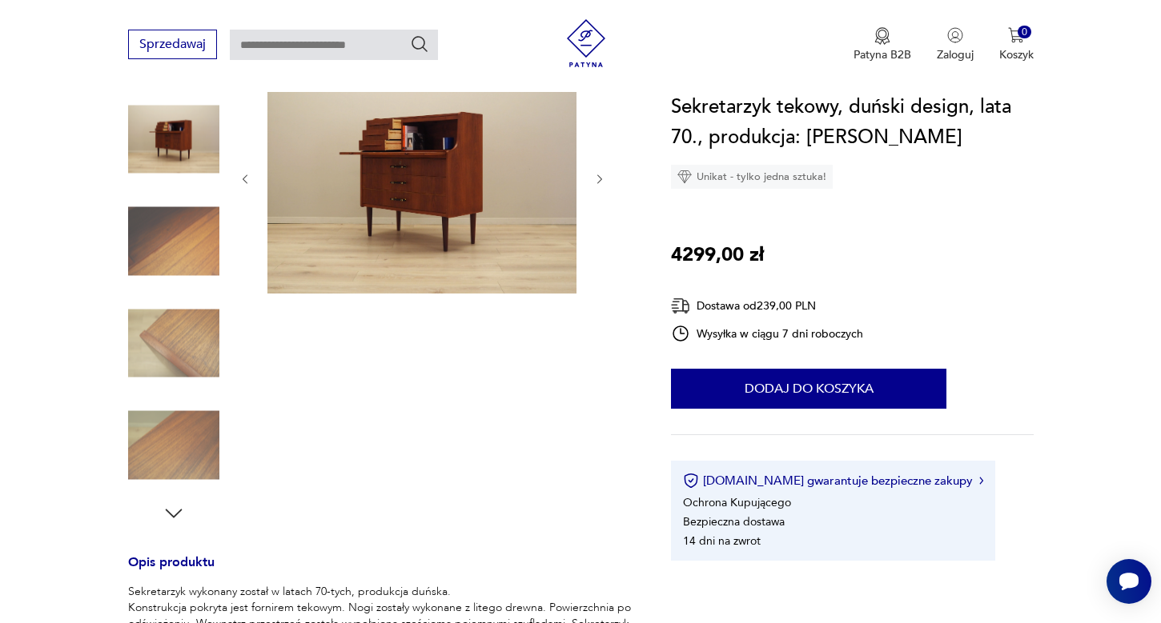
click at [166, 514] on icon "button" at bounding box center [174, 514] width 24 height 24
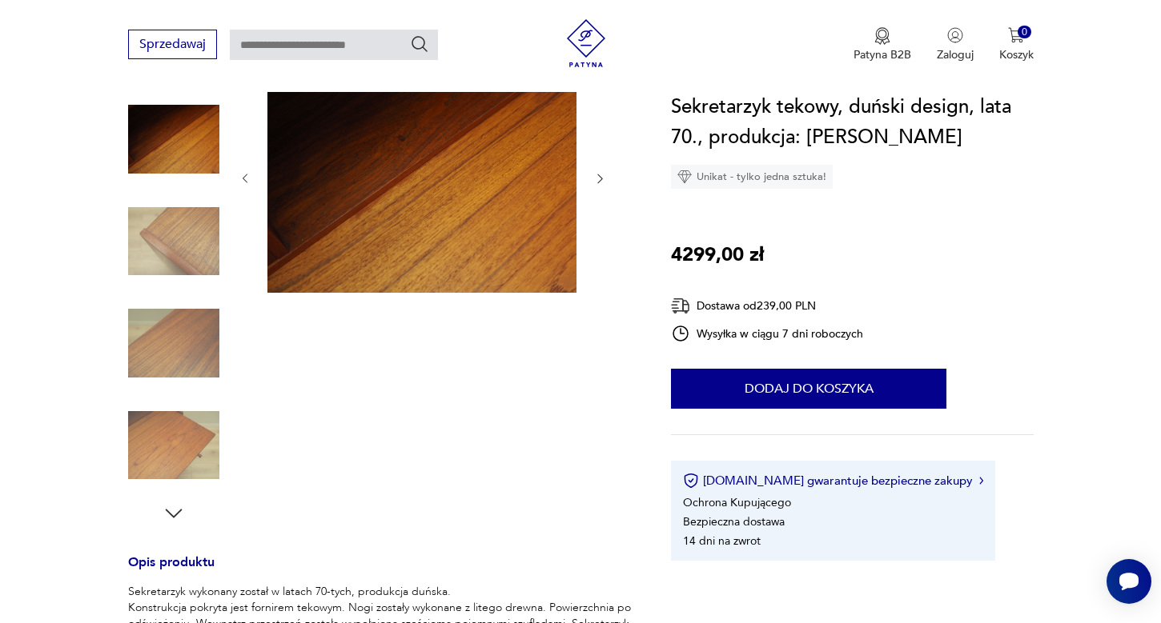
click at [166, 514] on icon "button" at bounding box center [174, 514] width 24 height 24
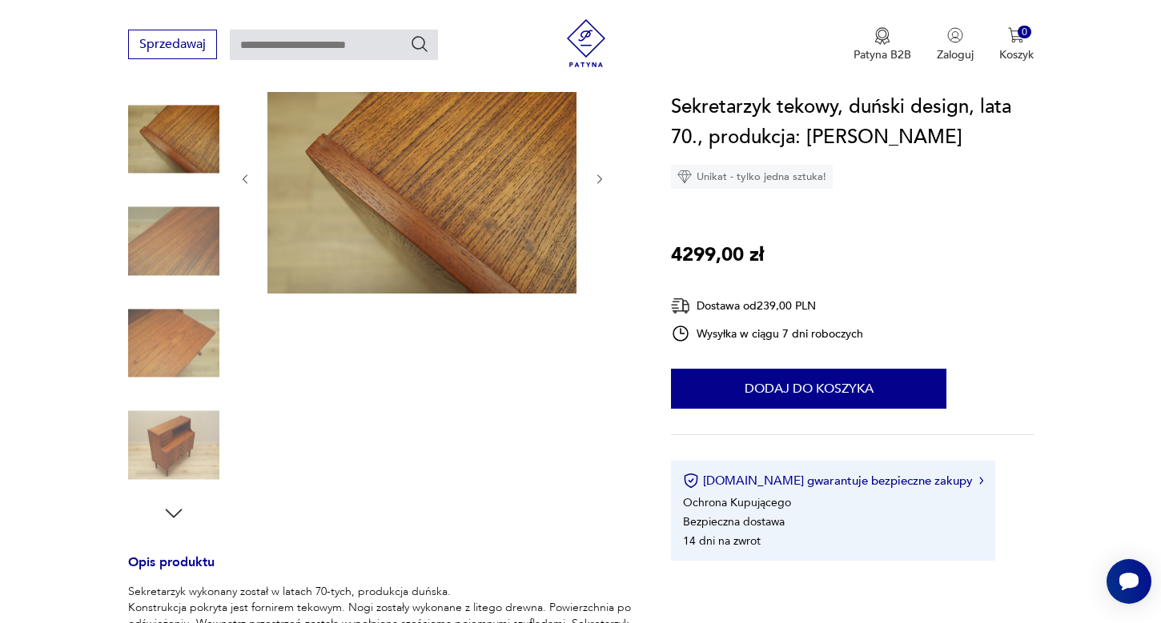
click at [166, 514] on icon "button" at bounding box center [174, 514] width 24 height 24
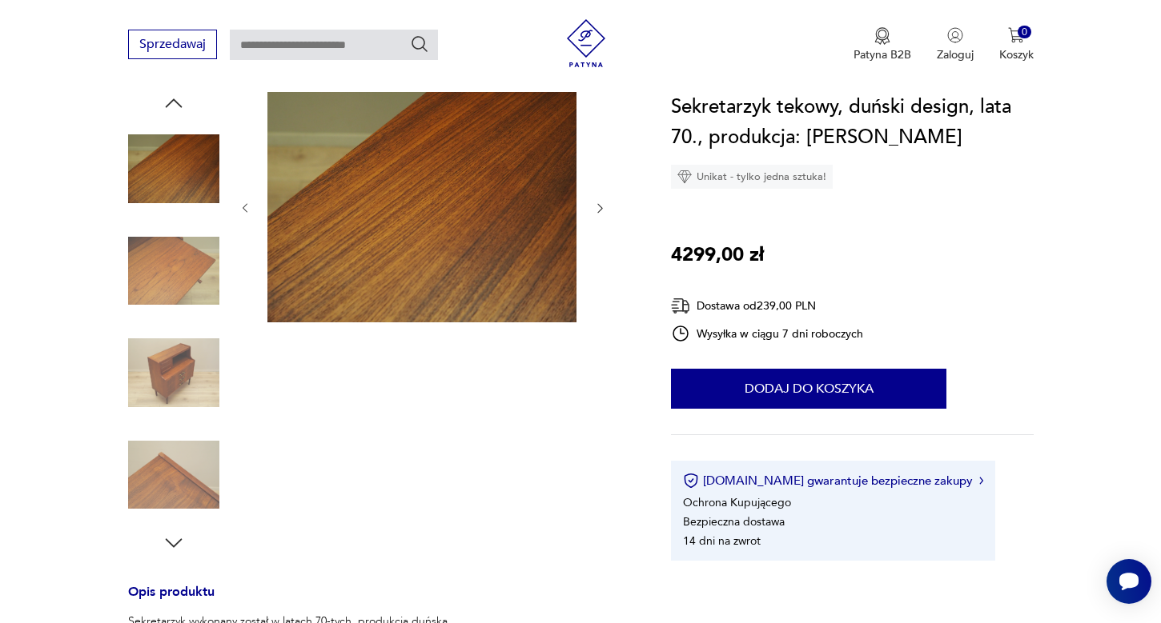
scroll to position [170, 0]
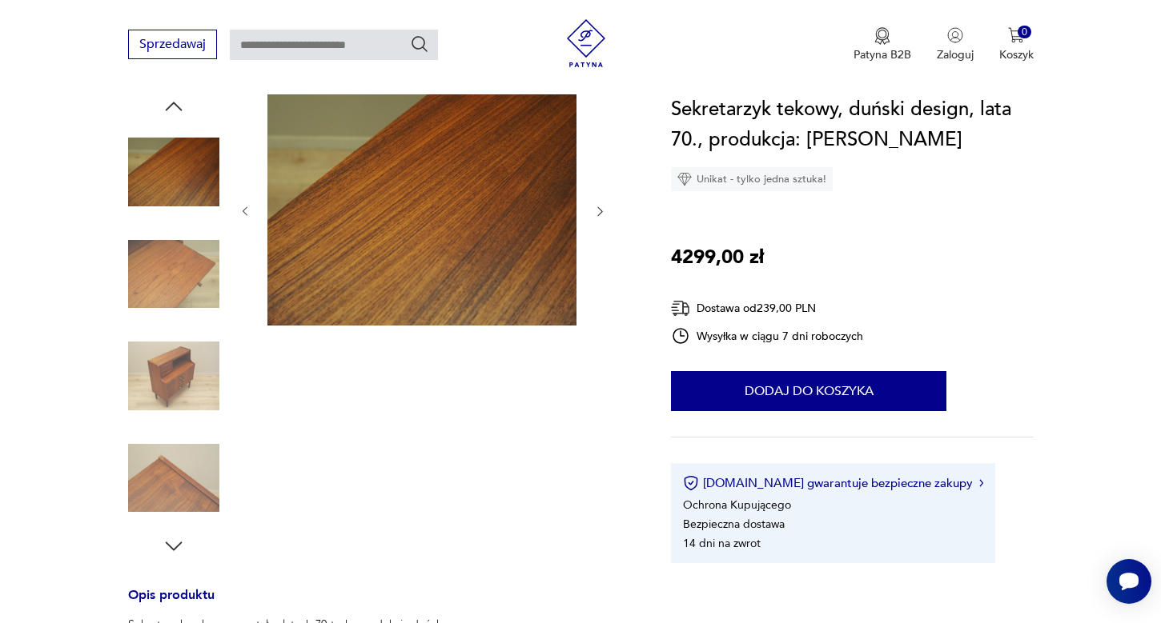
click at [189, 390] on img at bounding box center [173, 376] width 91 height 91
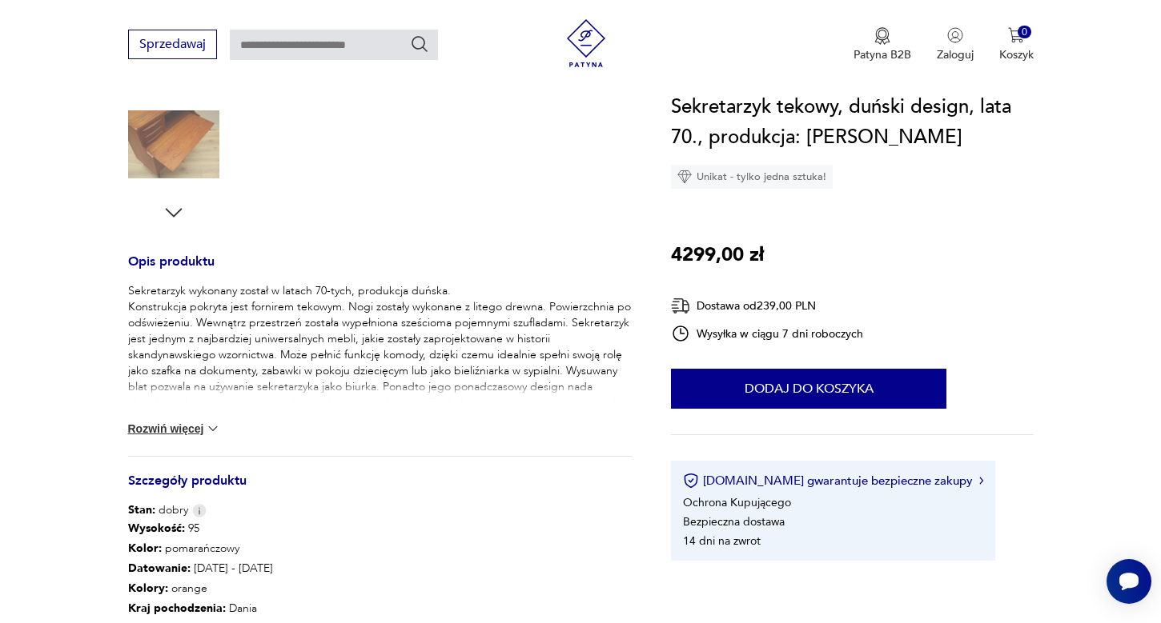
scroll to position [828, 0]
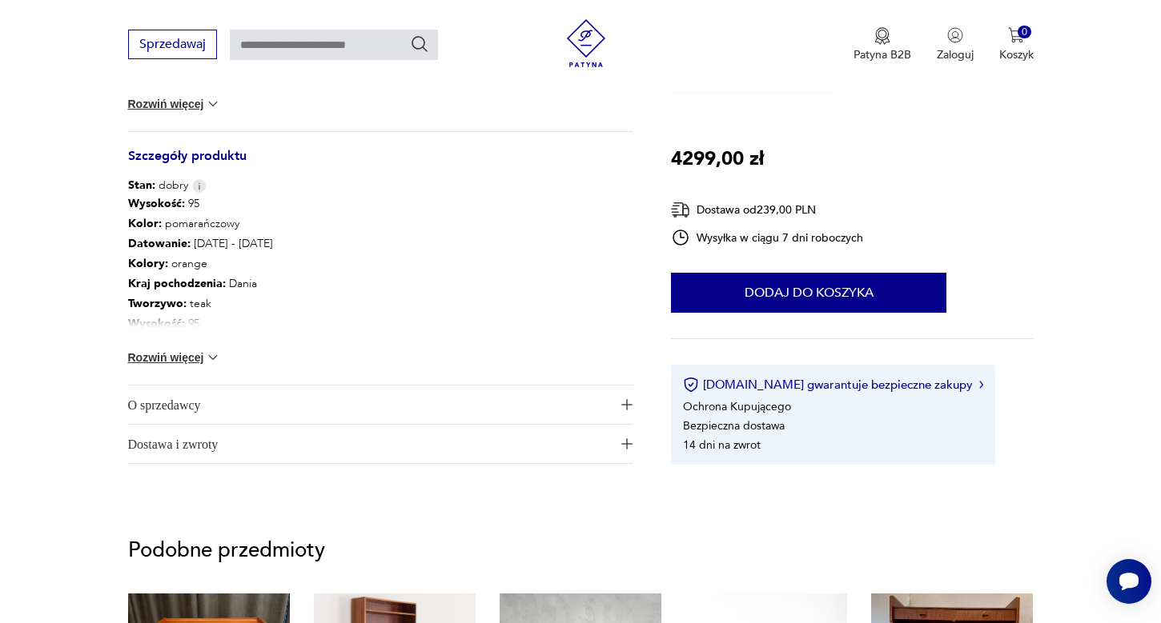
click at [215, 357] on img at bounding box center [213, 358] width 16 height 16
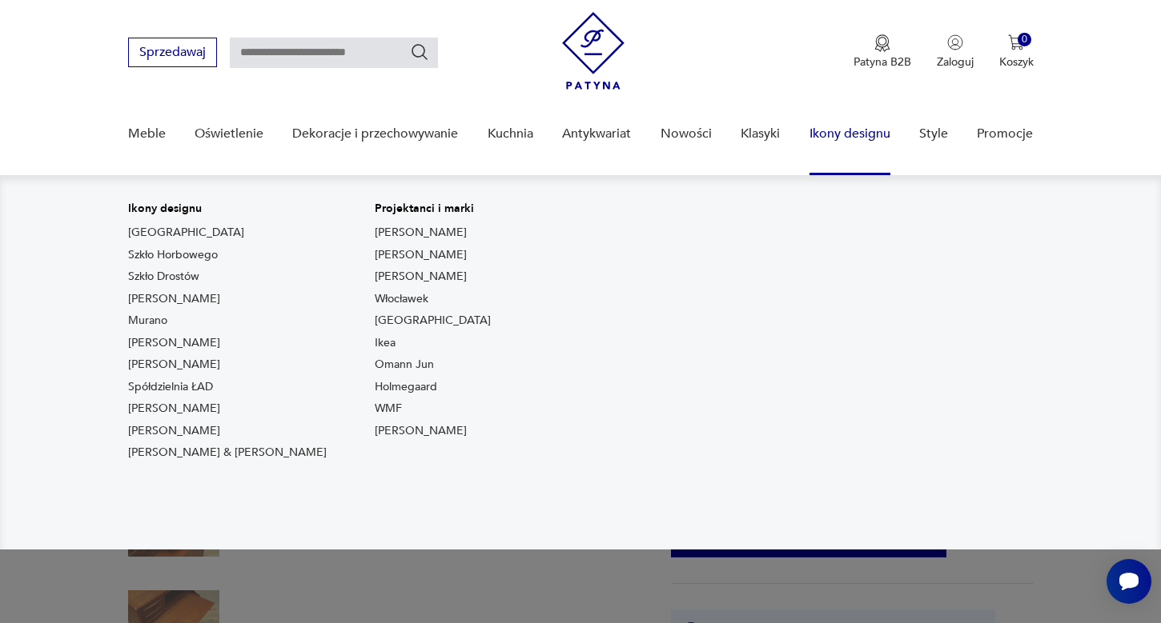
scroll to position [34, 0]
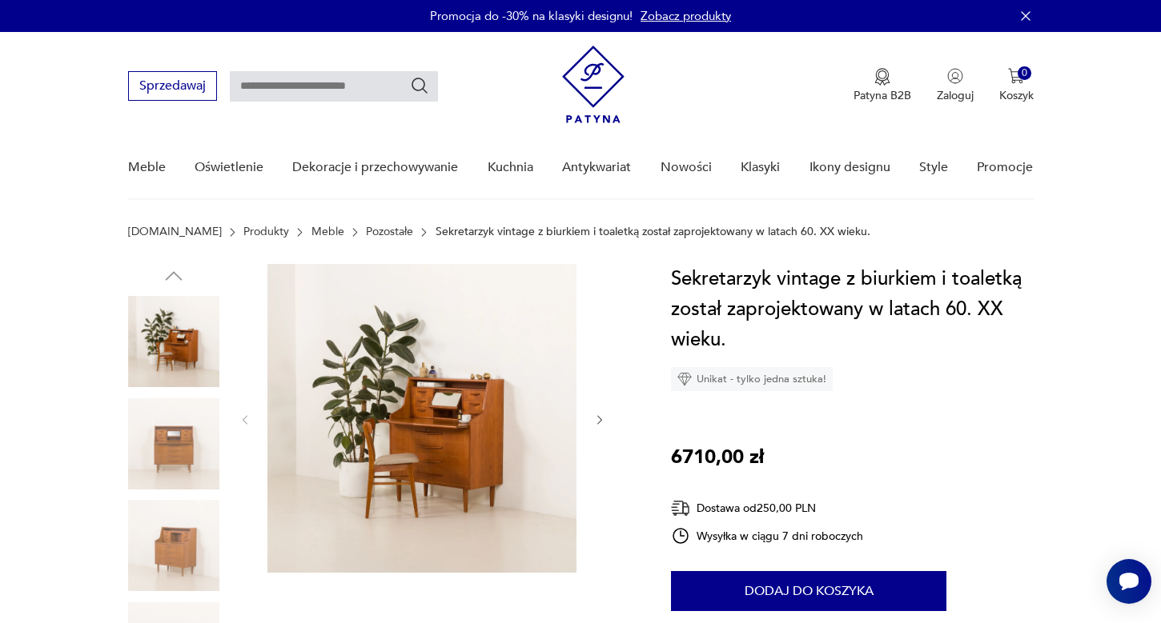
scroll to position [12, 0]
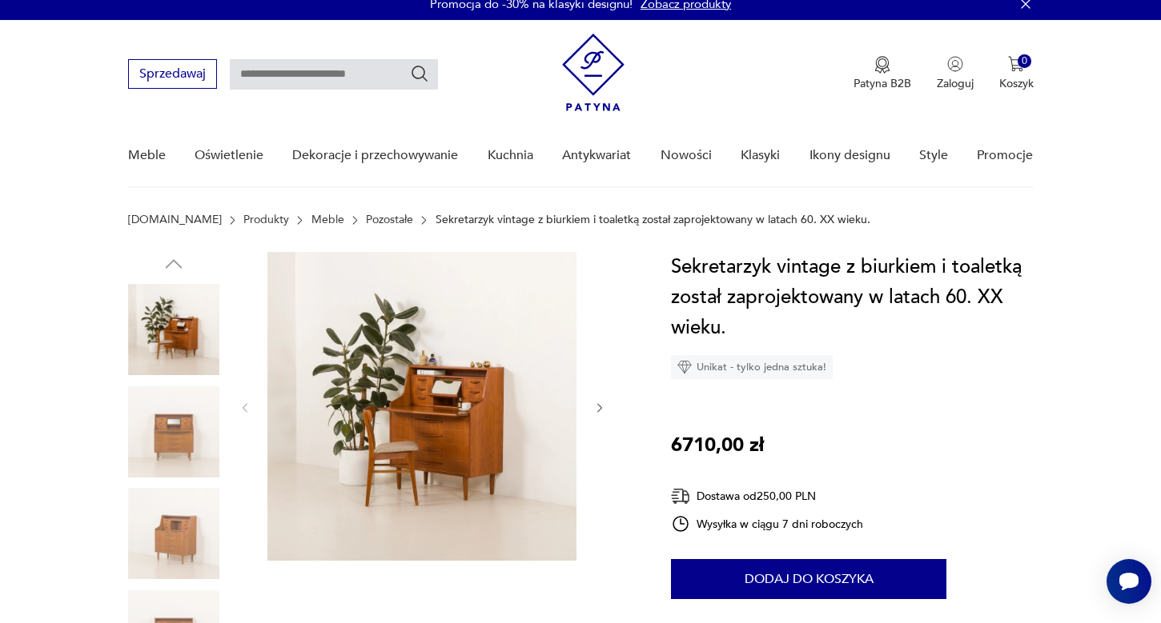
click at [181, 521] on img at bounding box center [173, 533] width 91 height 91
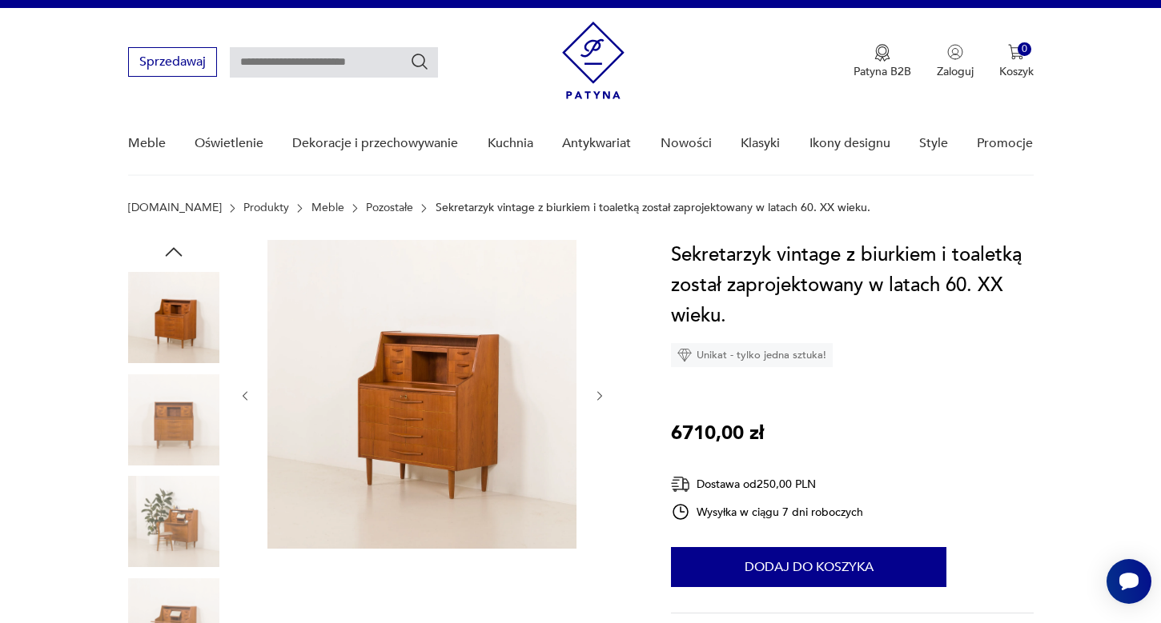
scroll to position [25, 0]
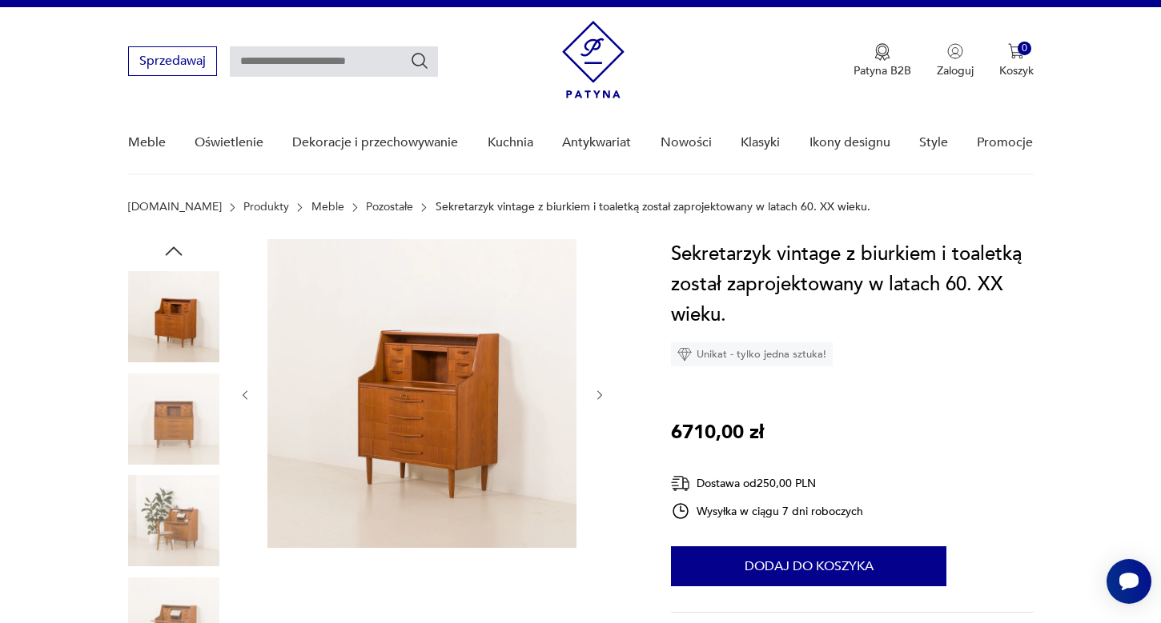
click at [449, 370] on img at bounding box center [421, 393] width 309 height 309
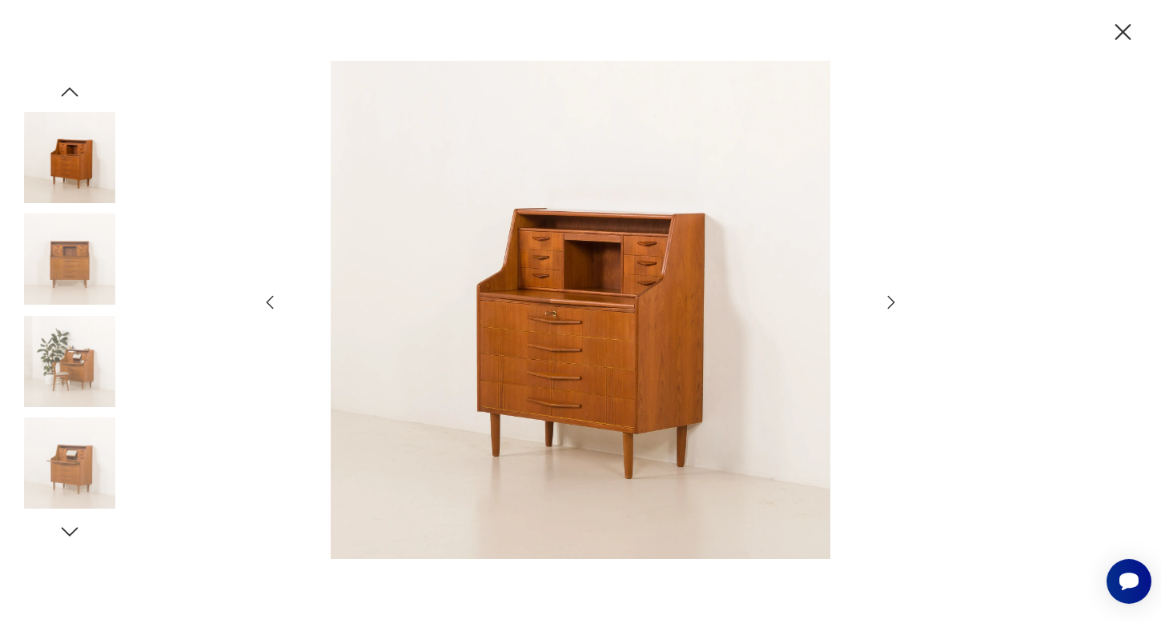
click at [884, 292] on div at bounding box center [580, 312] width 640 height 502
click at [888, 297] on icon "button" at bounding box center [891, 301] width 7 height 13
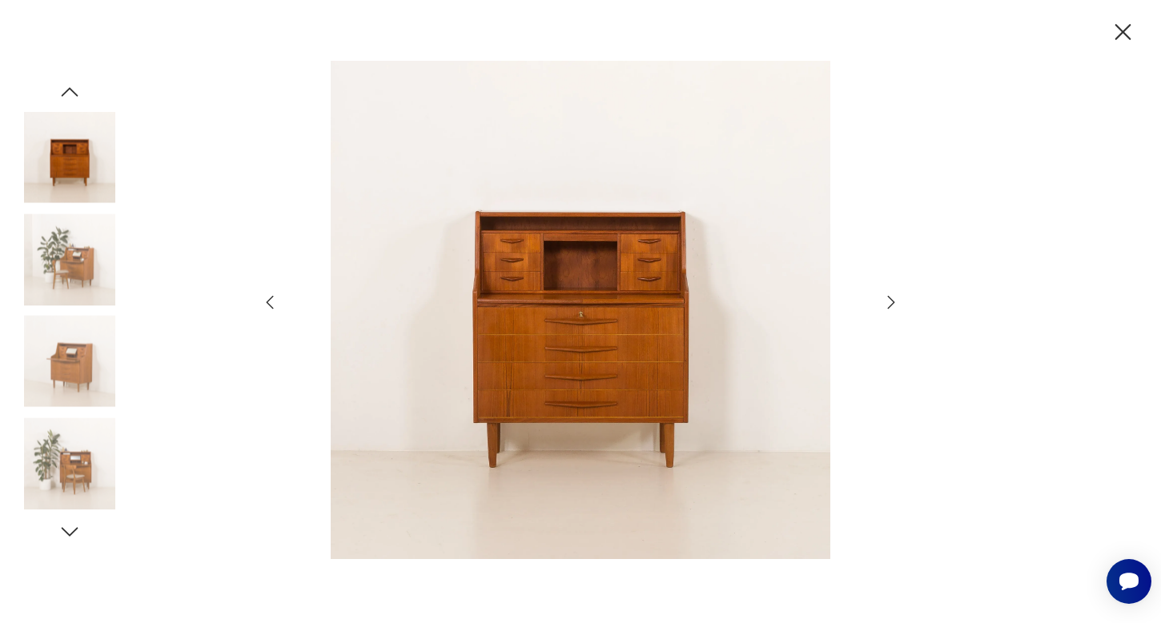
click at [888, 297] on icon "button" at bounding box center [891, 301] width 7 height 13
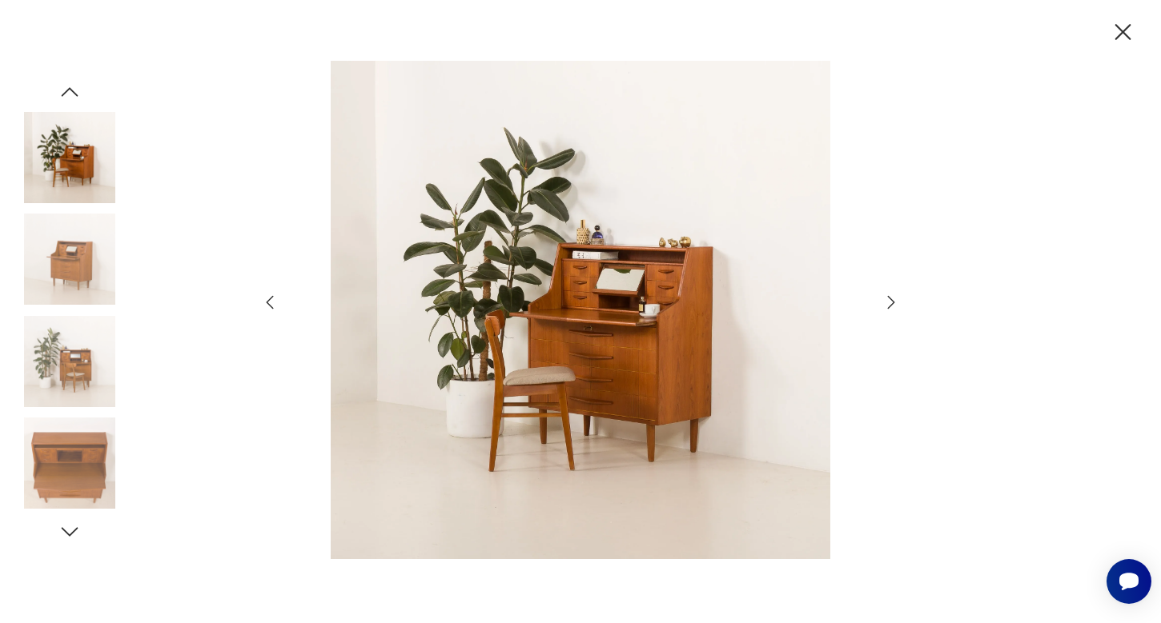
click at [888, 297] on icon "button" at bounding box center [891, 301] width 7 height 13
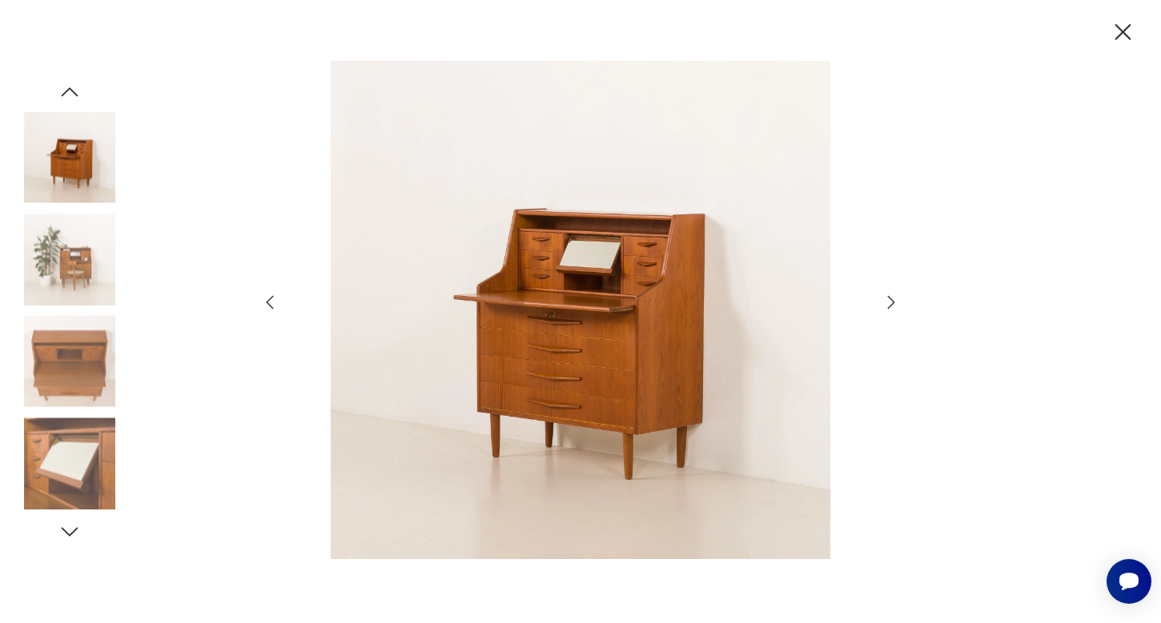
click at [888, 297] on icon "button" at bounding box center [891, 301] width 7 height 13
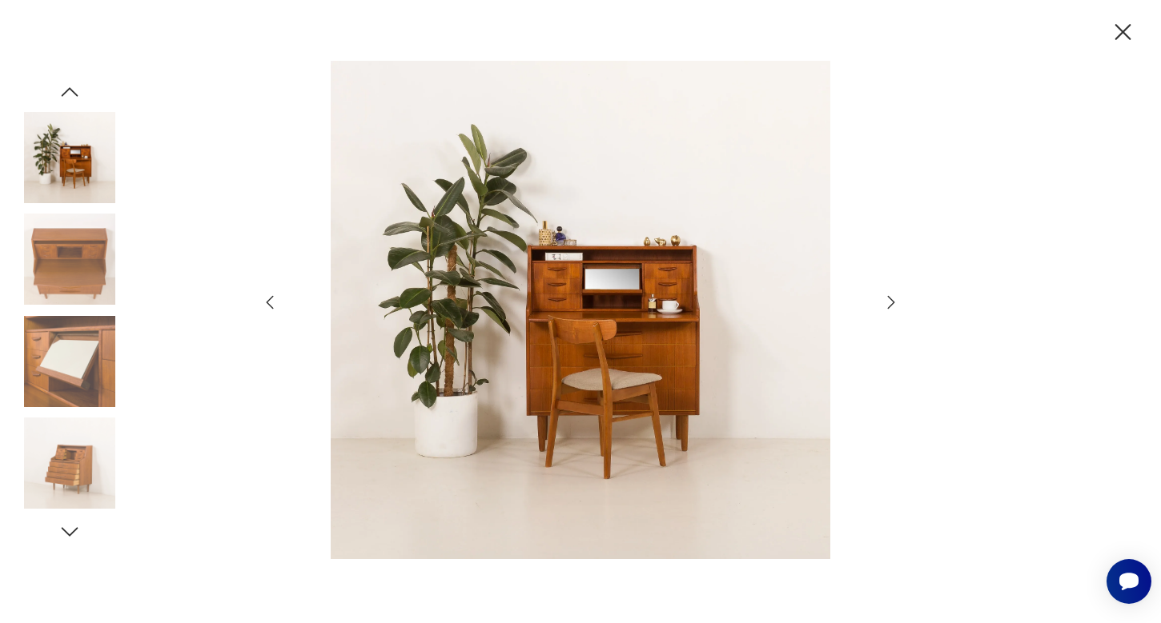
click at [888, 297] on icon "button" at bounding box center [891, 301] width 7 height 13
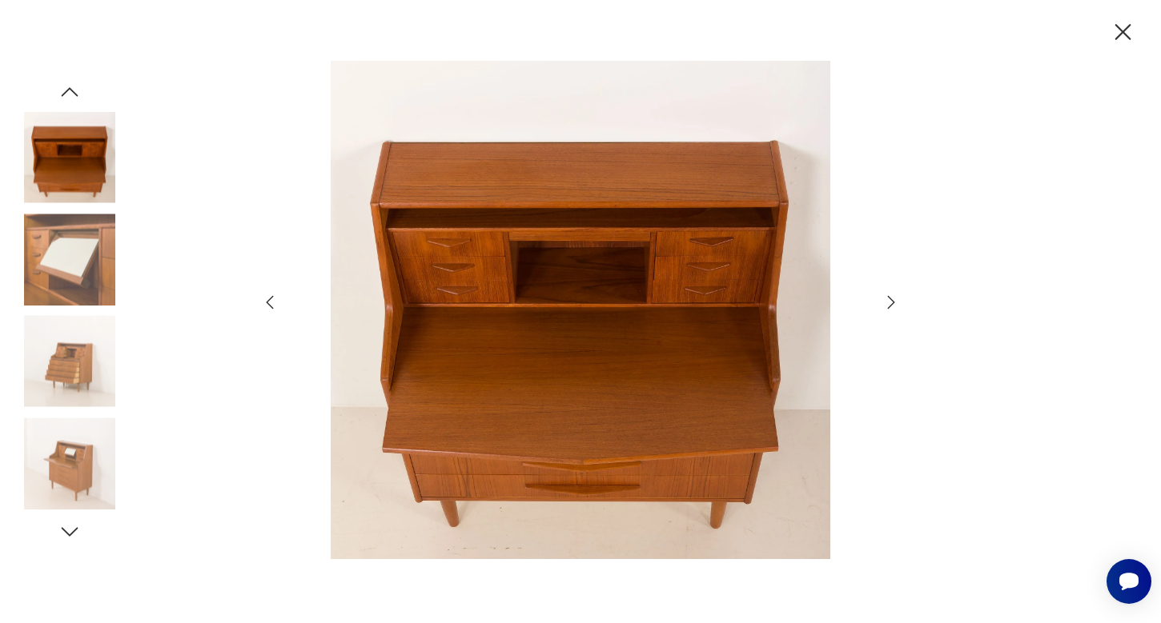
click at [888, 297] on icon "button" at bounding box center [891, 301] width 7 height 13
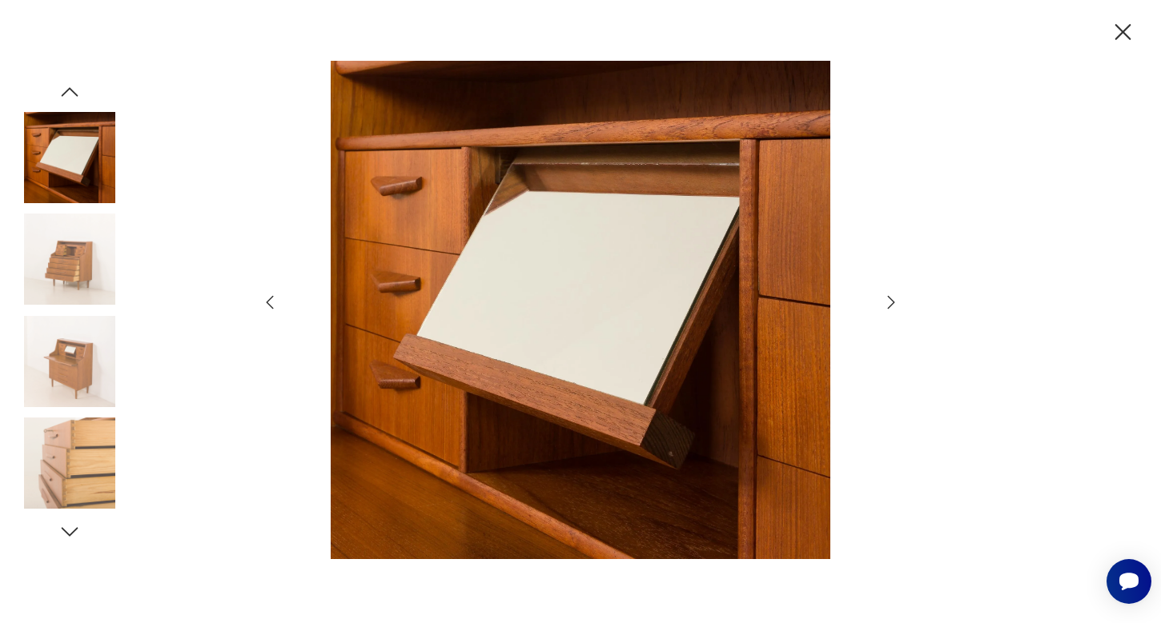
click at [888, 297] on icon "button" at bounding box center [891, 301] width 7 height 13
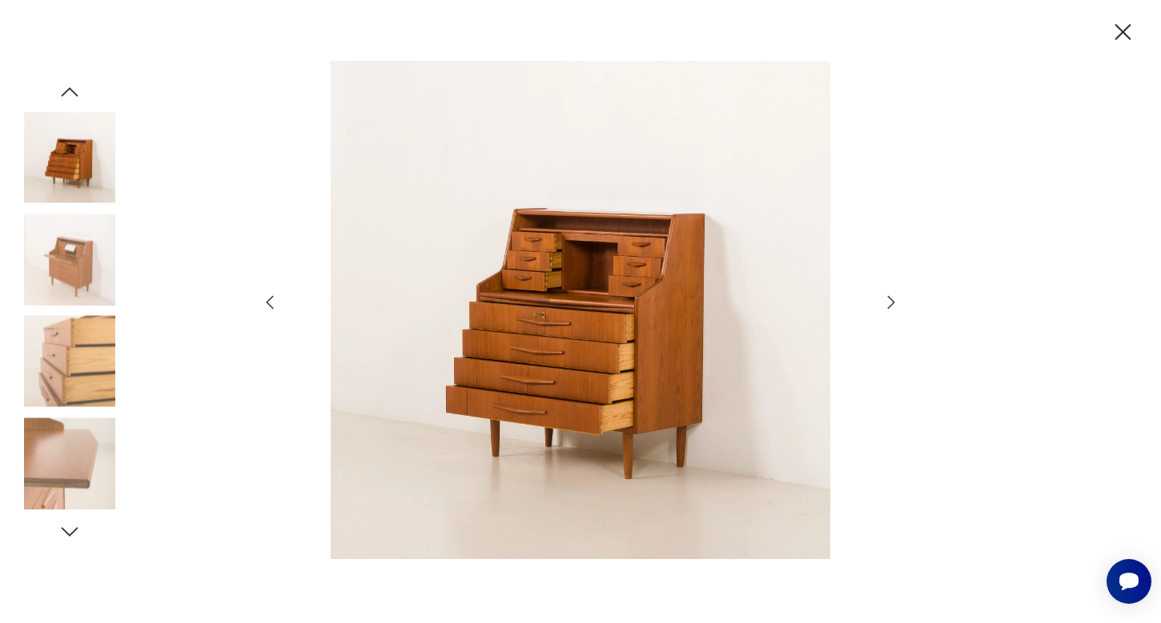
click at [888, 297] on icon "button" at bounding box center [891, 301] width 7 height 13
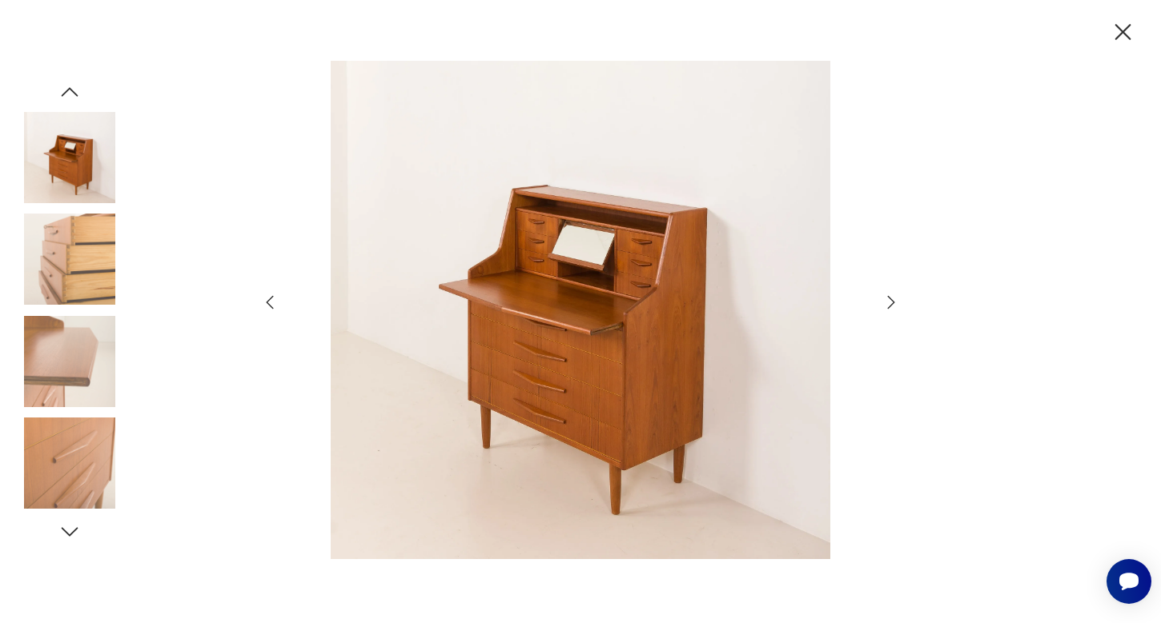
click at [888, 297] on icon "button" at bounding box center [891, 301] width 7 height 13
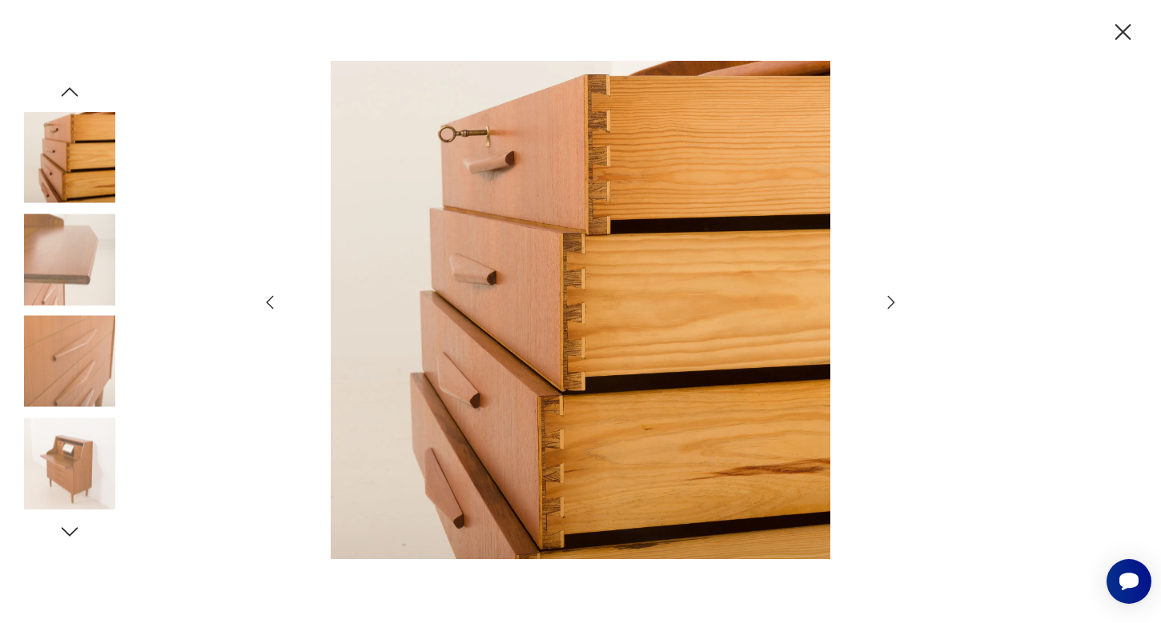
click at [888, 297] on icon "button" at bounding box center [891, 301] width 7 height 13
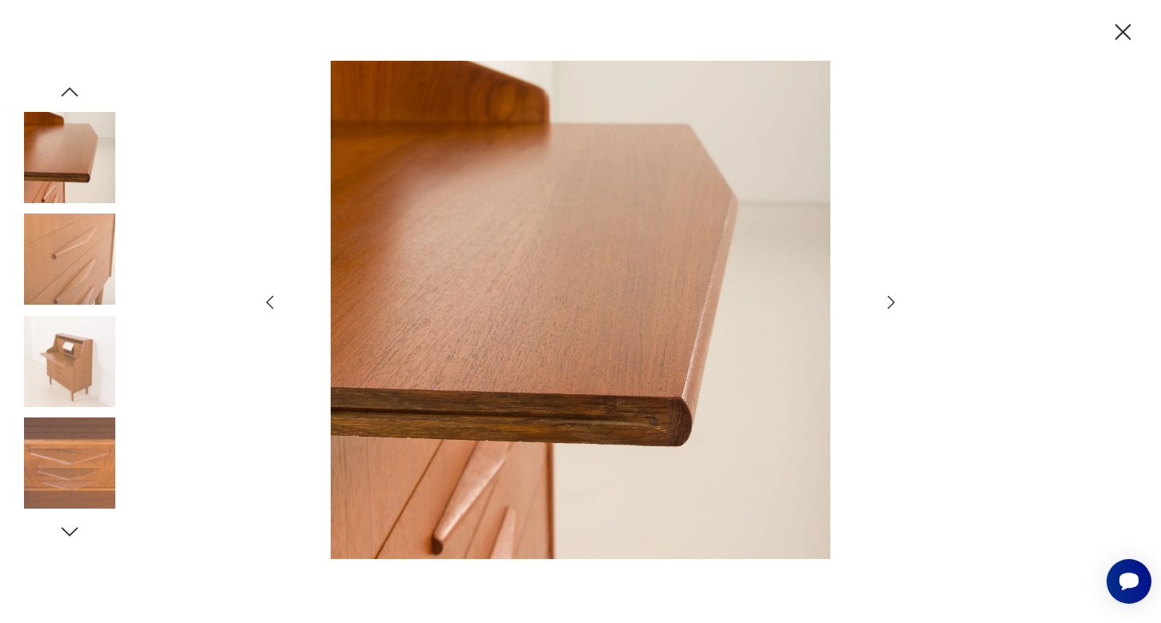
click at [1114, 39] on icon "button" at bounding box center [1123, 32] width 28 height 28
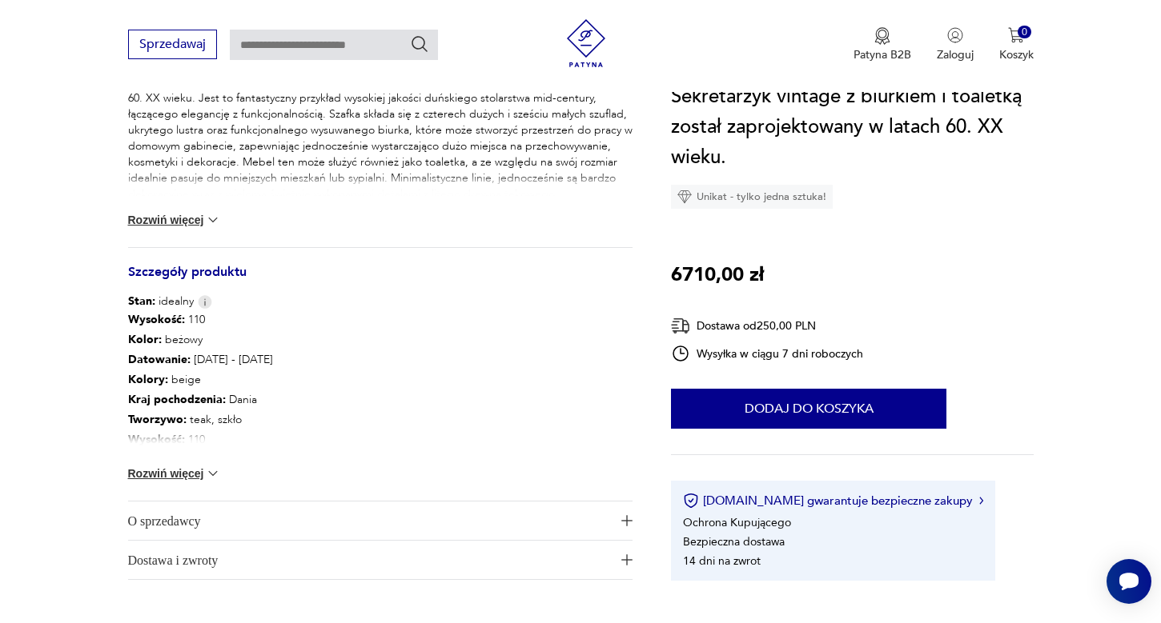
scroll to position [803, 0]
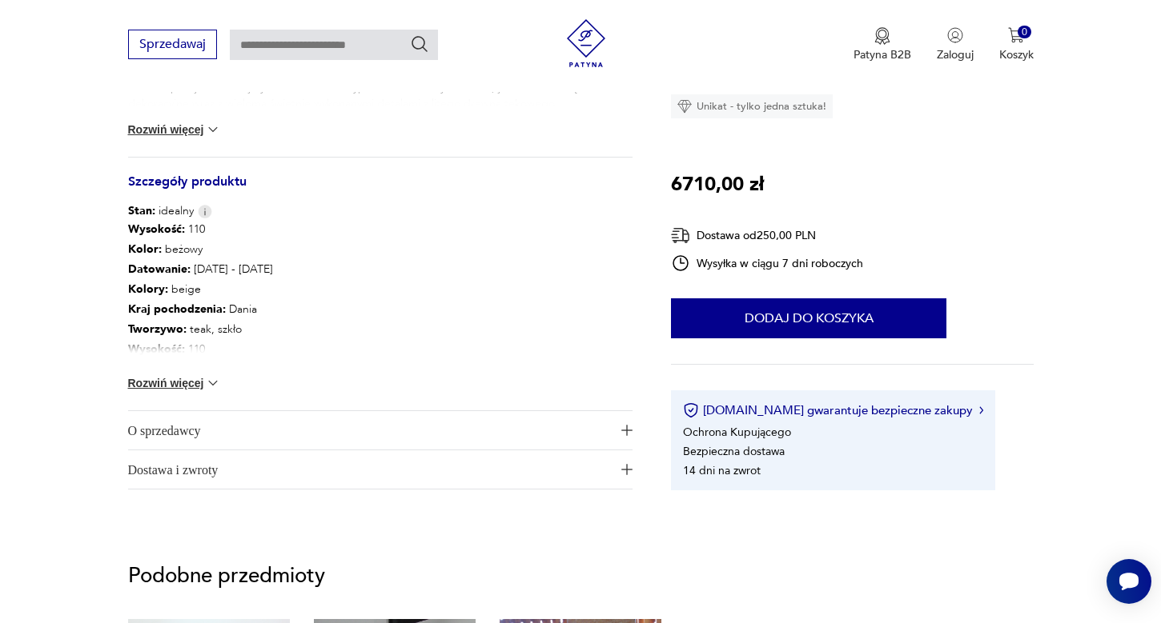
click at [215, 386] on img at bounding box center [213, 383] width 16 height 16
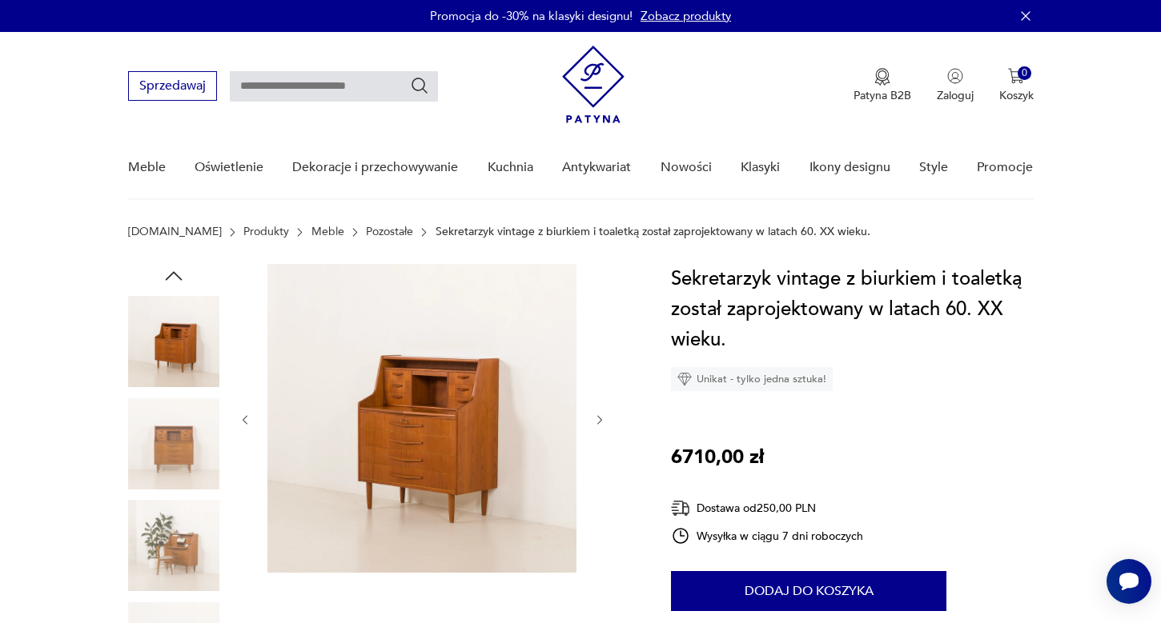
scroll to position [9, 0]
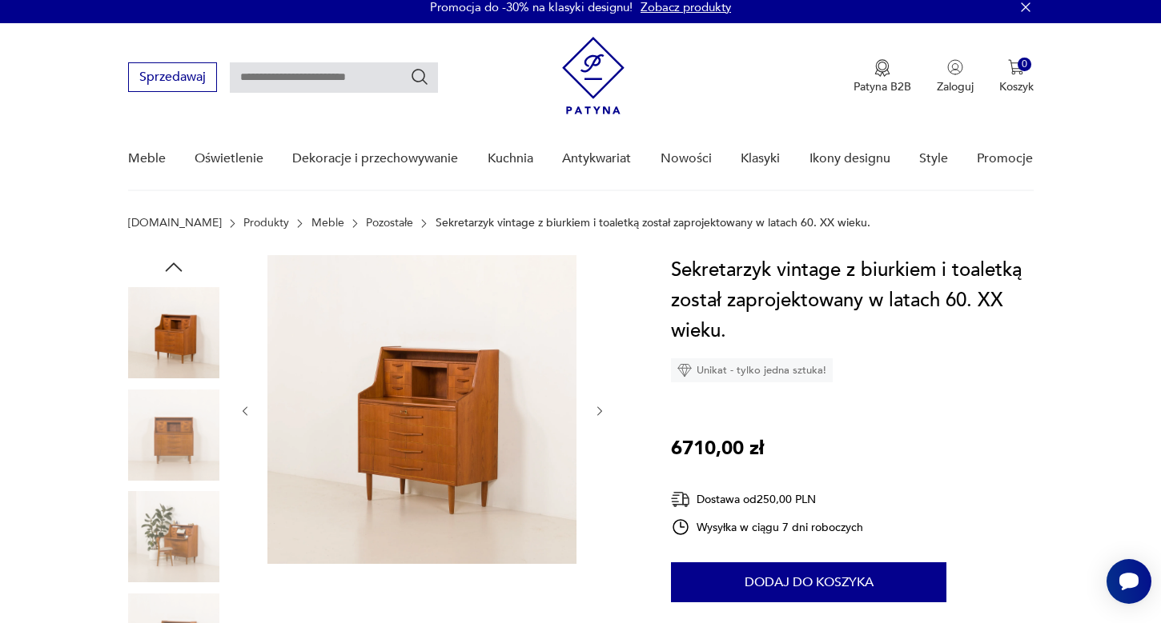
click at [150, 457] on img at bounding box center [173, 435] width 91 height 91
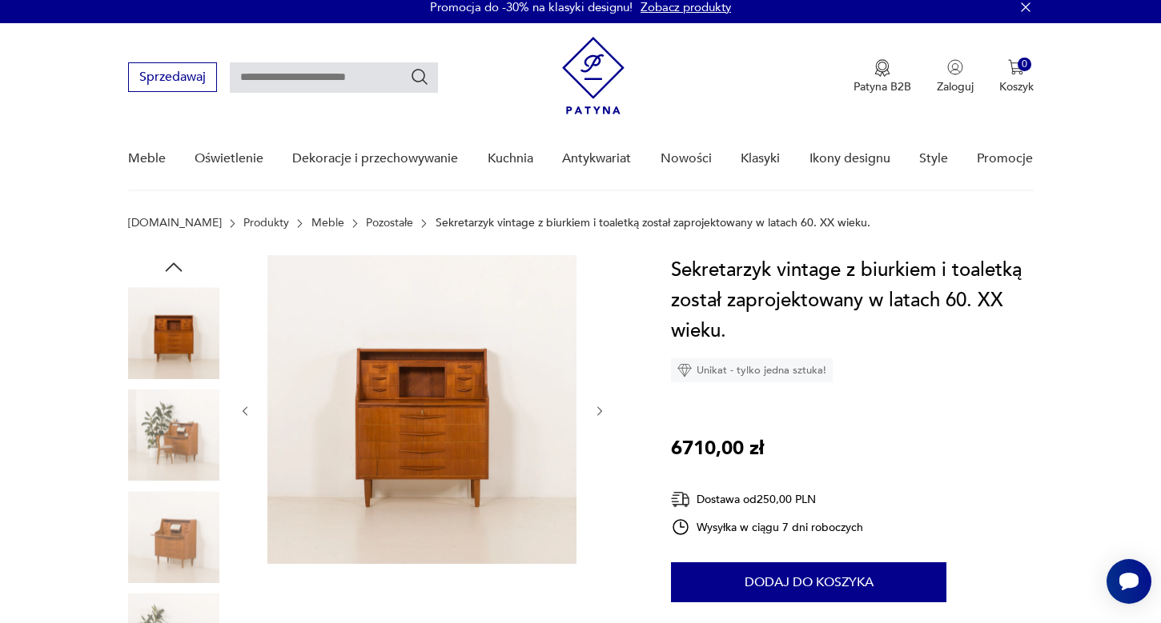
click at [178, 439] on img at bounding box center [173, 435] width 91 height 91
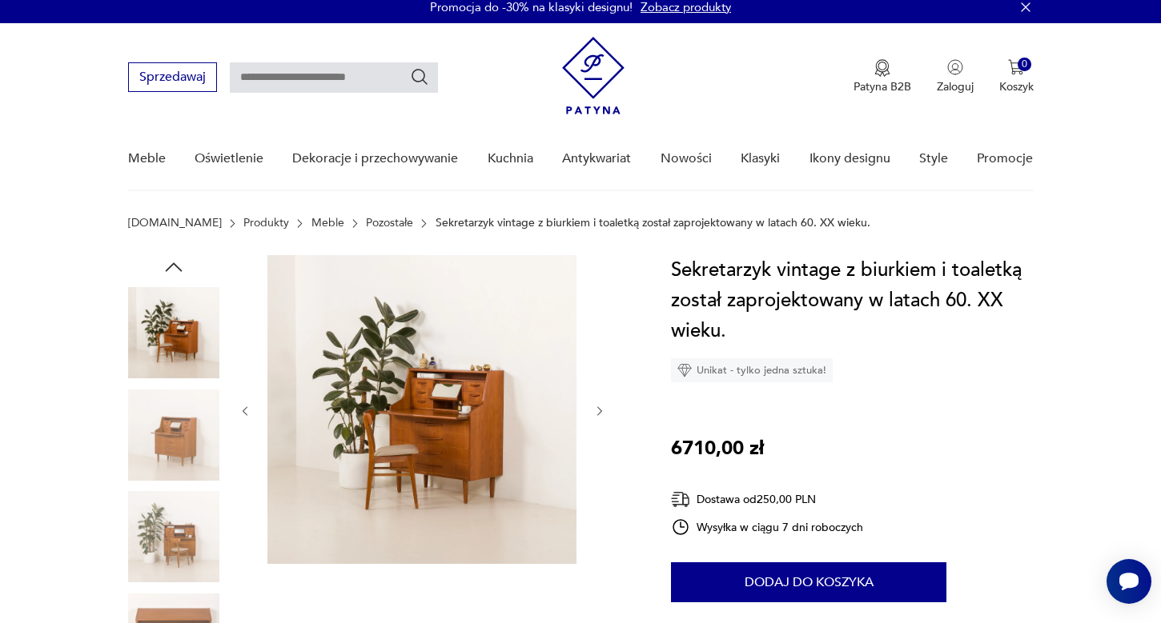
scroll to position [23, 0]
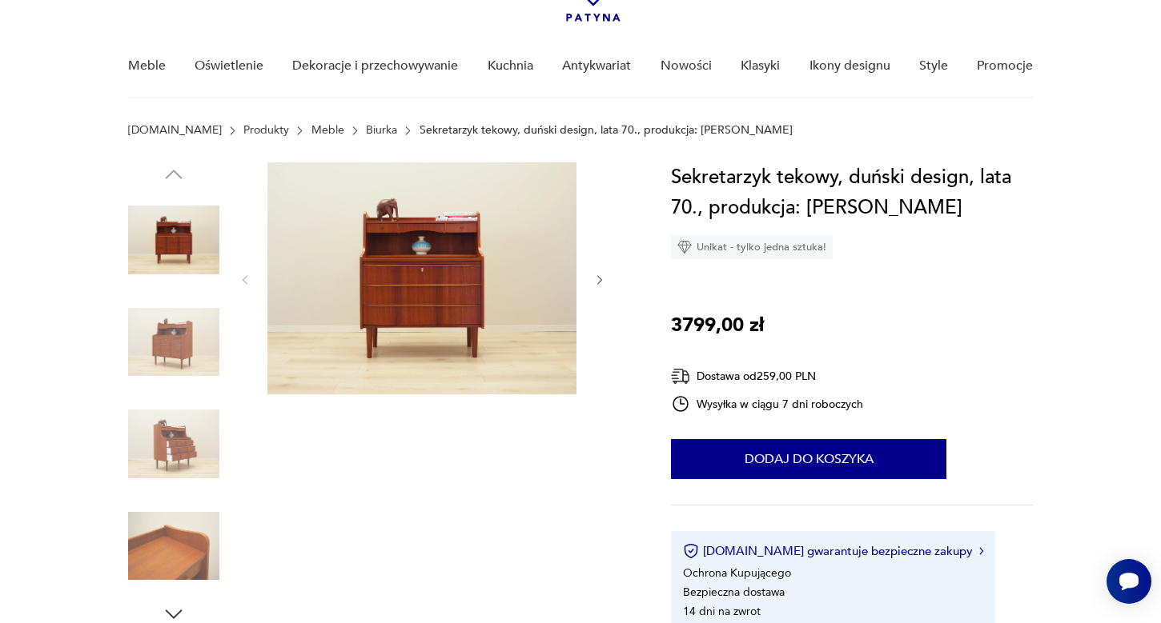
scroll to position [104, 0]
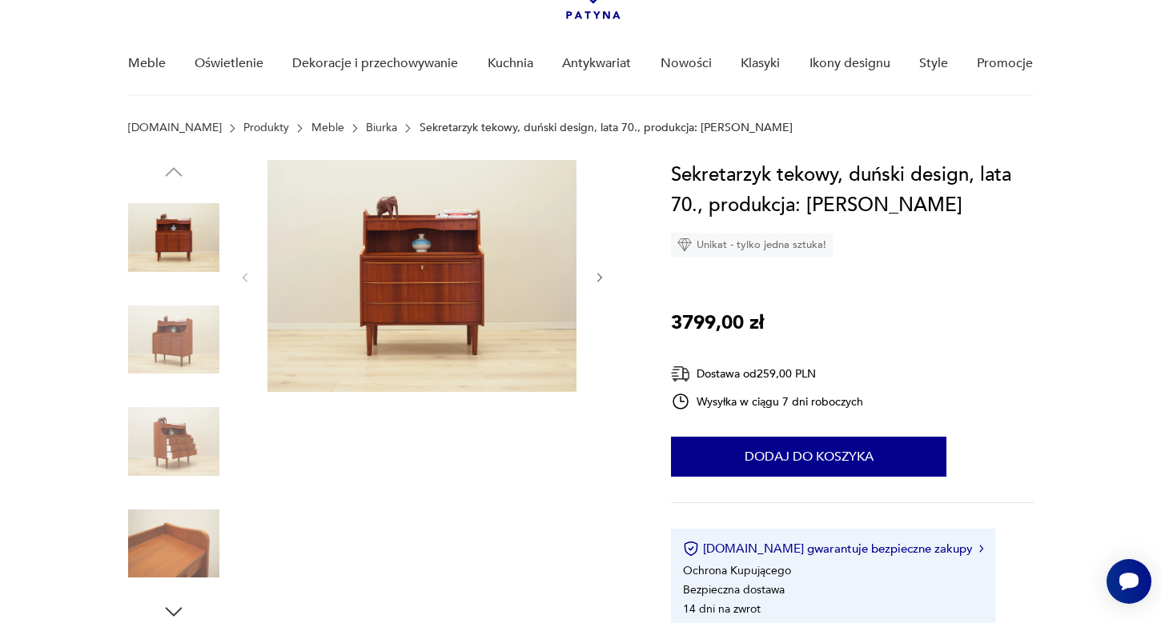
click at [158, 324] on img at bounding box center [173, 340] width 91 height 91
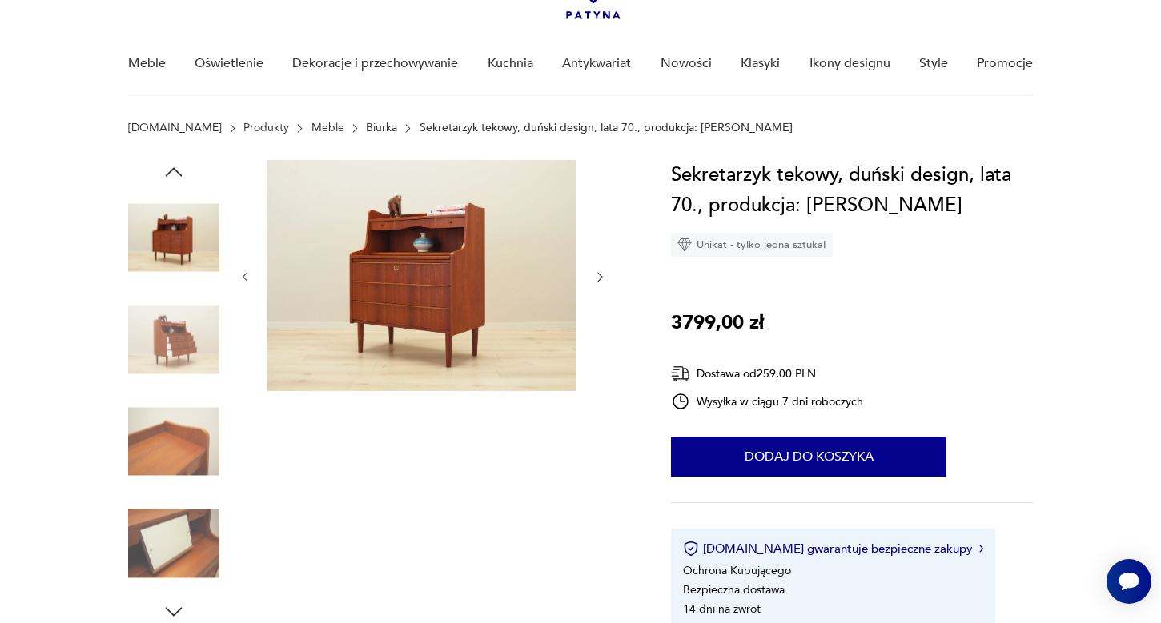
click at [406, 313] on img at bounding box center [421, 275] width 309 height 231
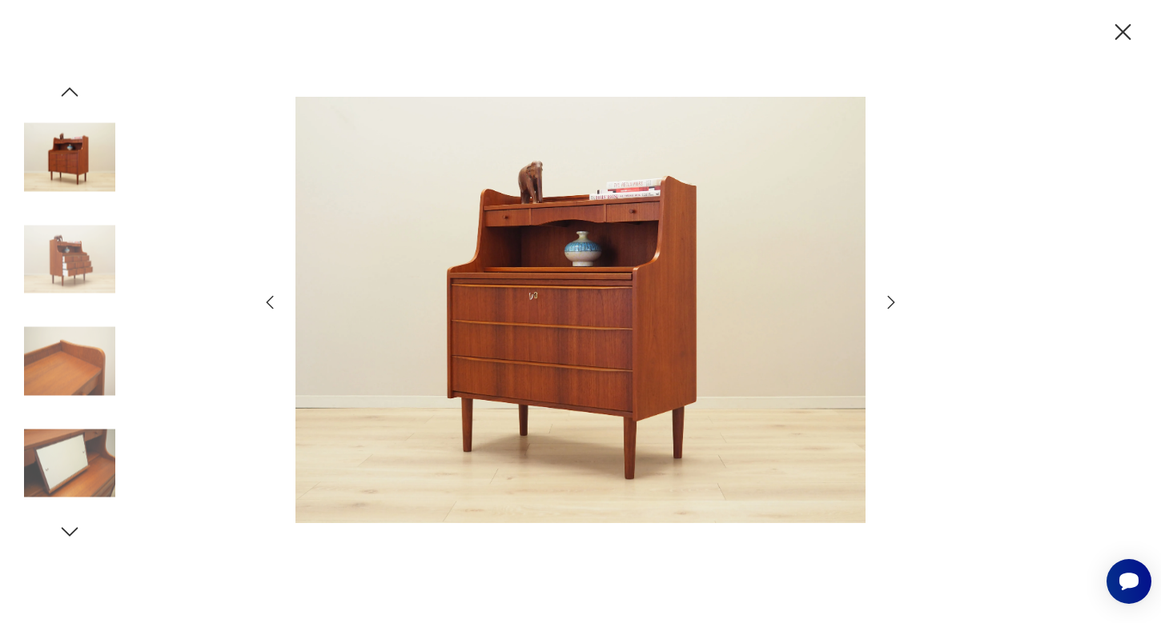
click at [894, 302] on icon "button" at bounding box center [891, 301] width 7 height 13
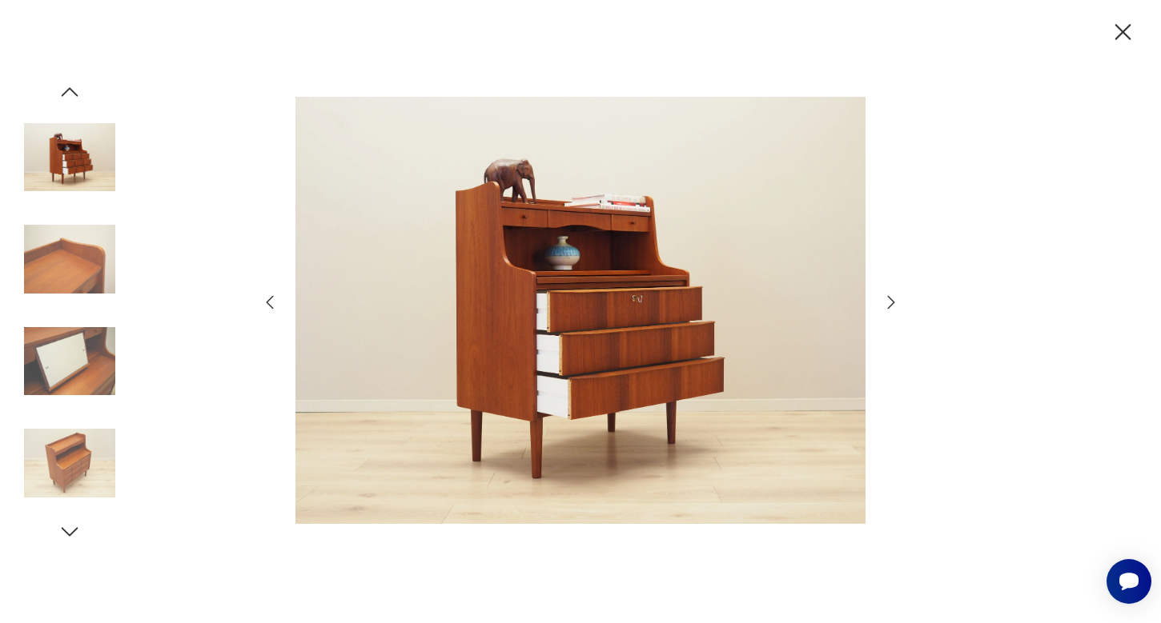
click at [894, 302] on icon "button" at bounding box center [891, 301] width 7 height 13
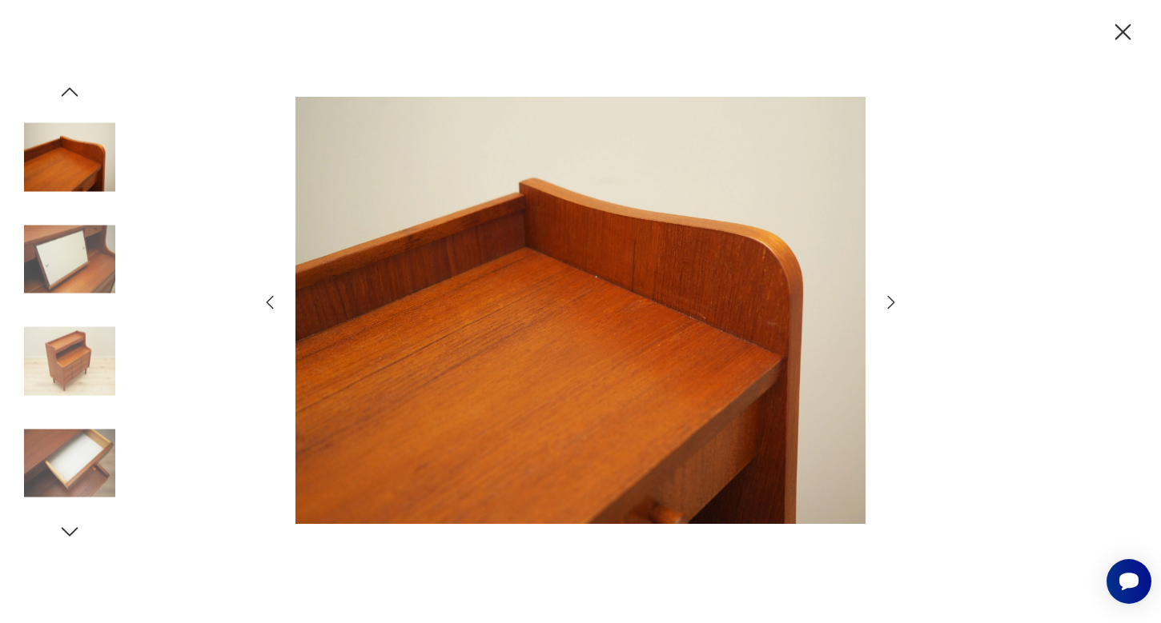
click at [894, 302] on icon "button" at bounding box center [891, 301] width 7 height 13
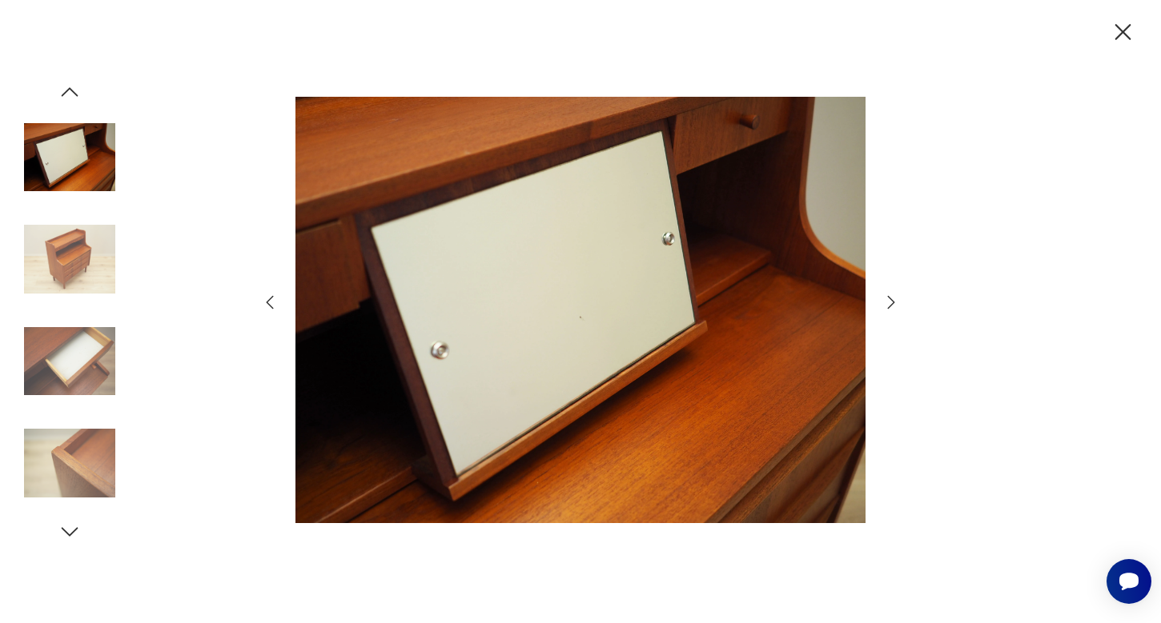
click at [894, 302] on icon "button" at bounding box center [891, 301] width 7 height 13
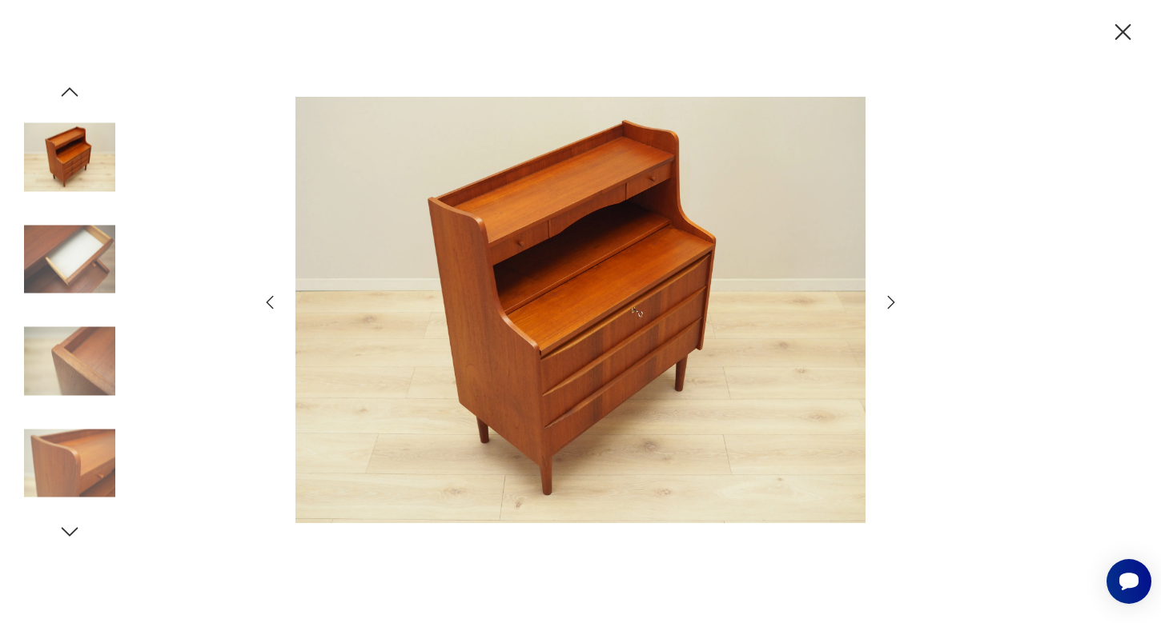
click at [892, 304] on icon "button" at bounding box center [891, 301] width 7 height 13
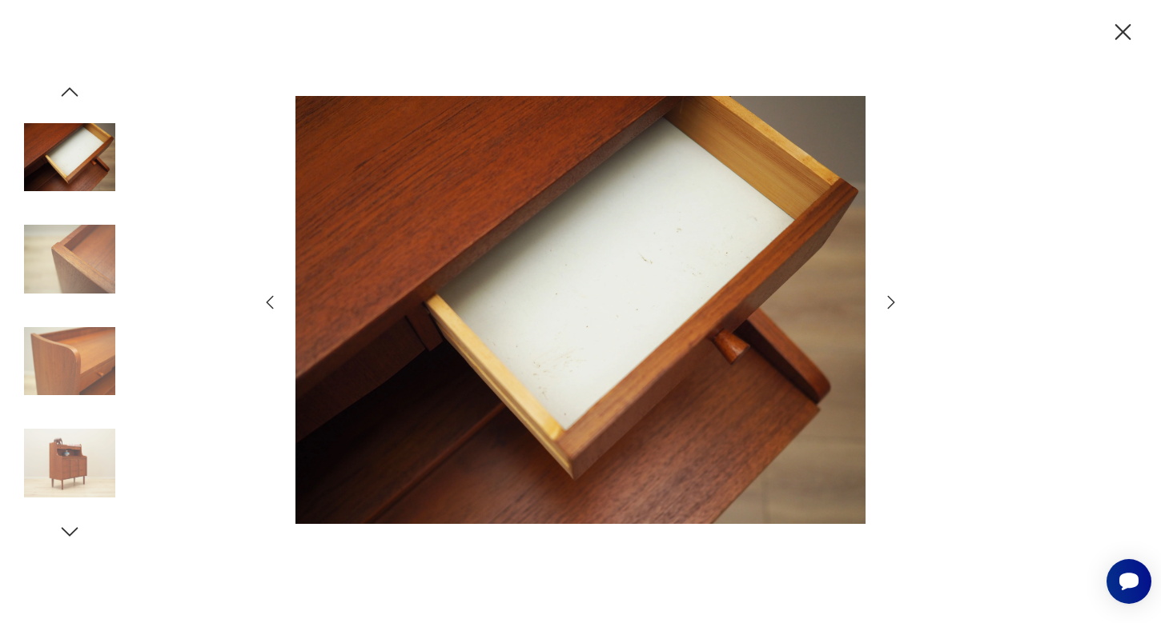
click at [1129, 32] on icon "button" at bounding box center [1123, 32] width 28 height 28
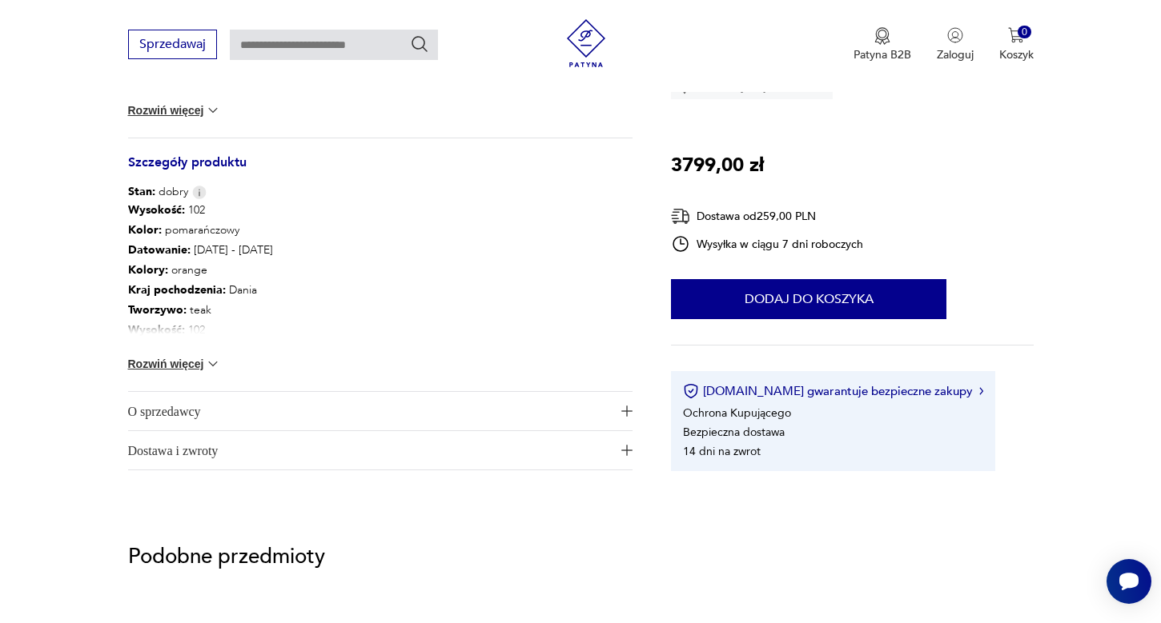
scroll to position [822, 0]
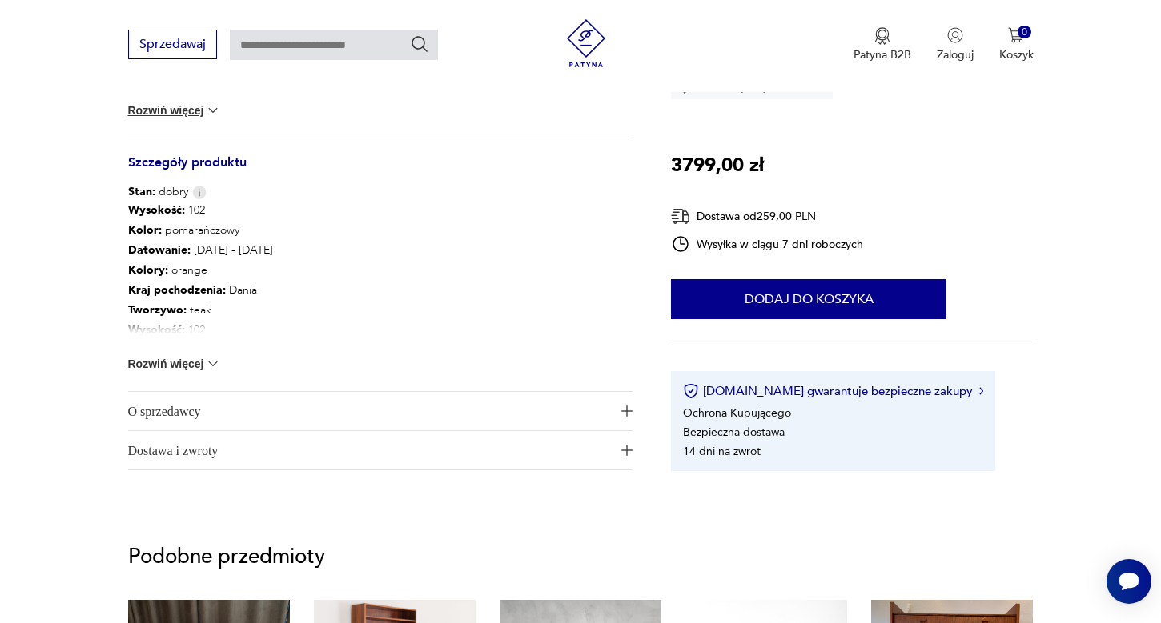
click at [203, 364] on button "Rozwiń więcej" at bounding box center [174, 364] width 93 height 16
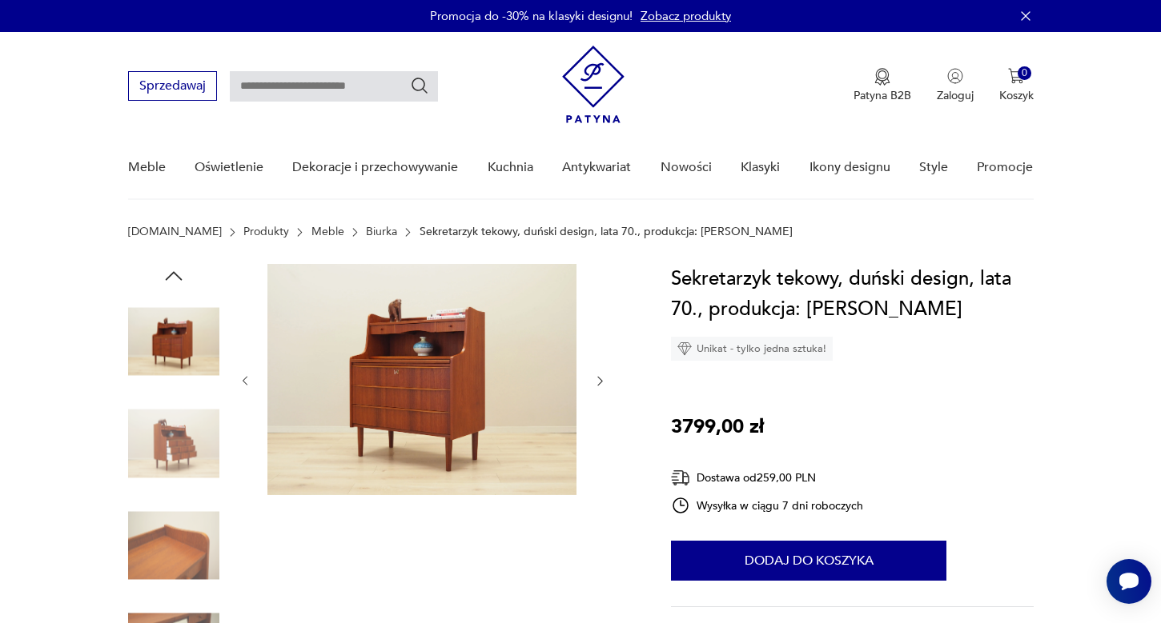
scroll to position [32, 0]
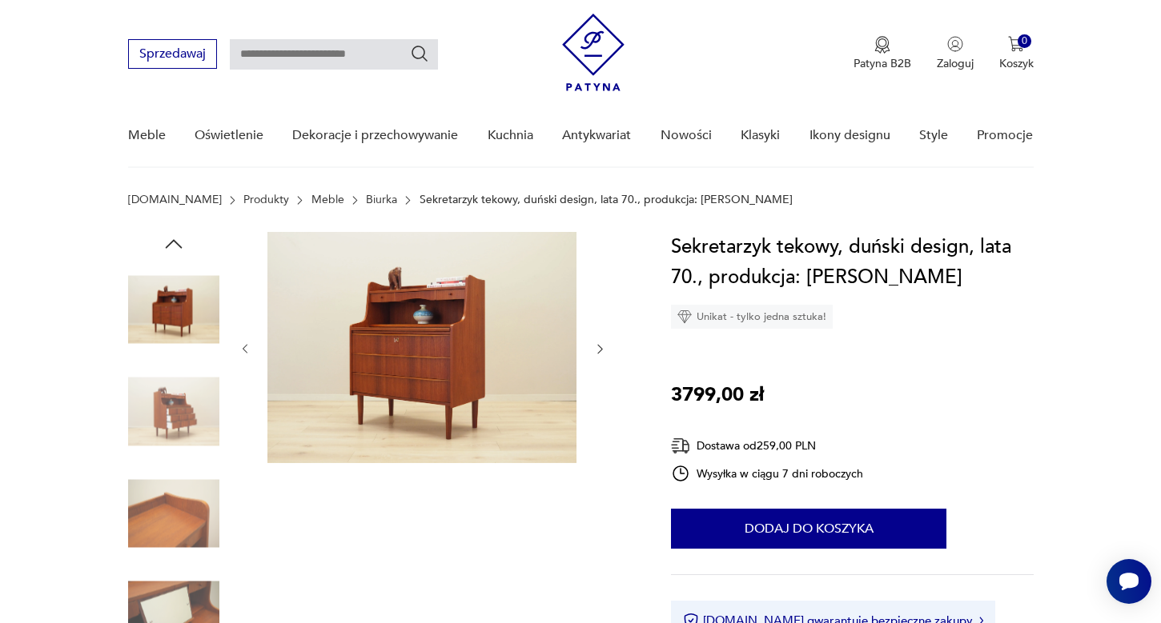
click at [412, 374] on img at bounding box center [421, 347] width 309 height 231
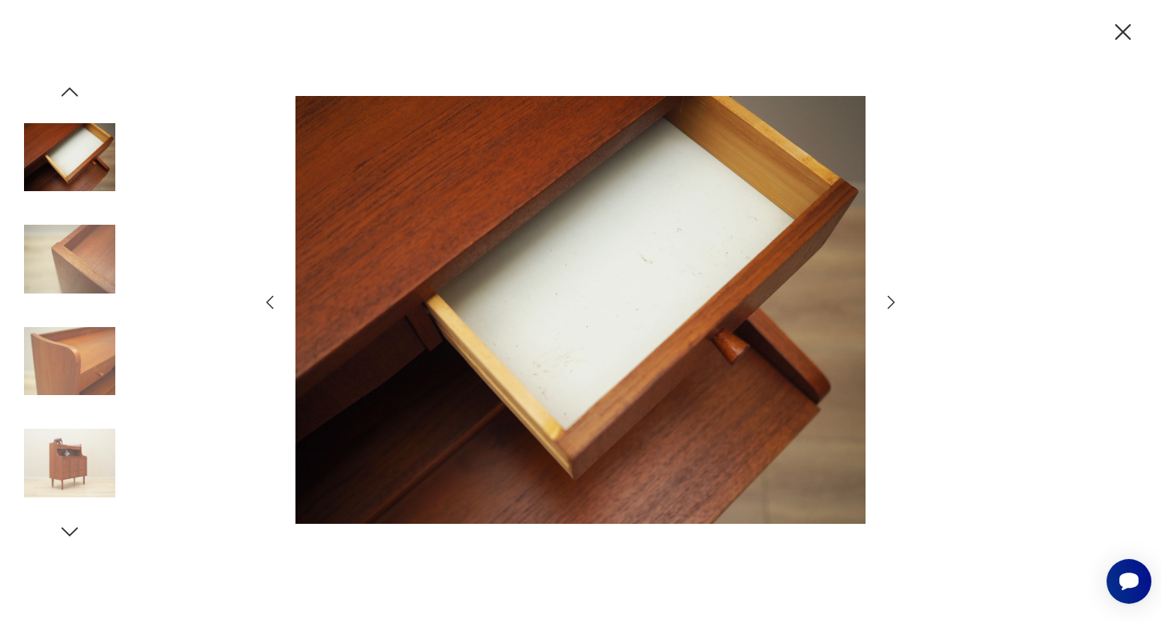
click at [892, 297] on icon "button" at bounding box center [890, 302] width 19 height 19
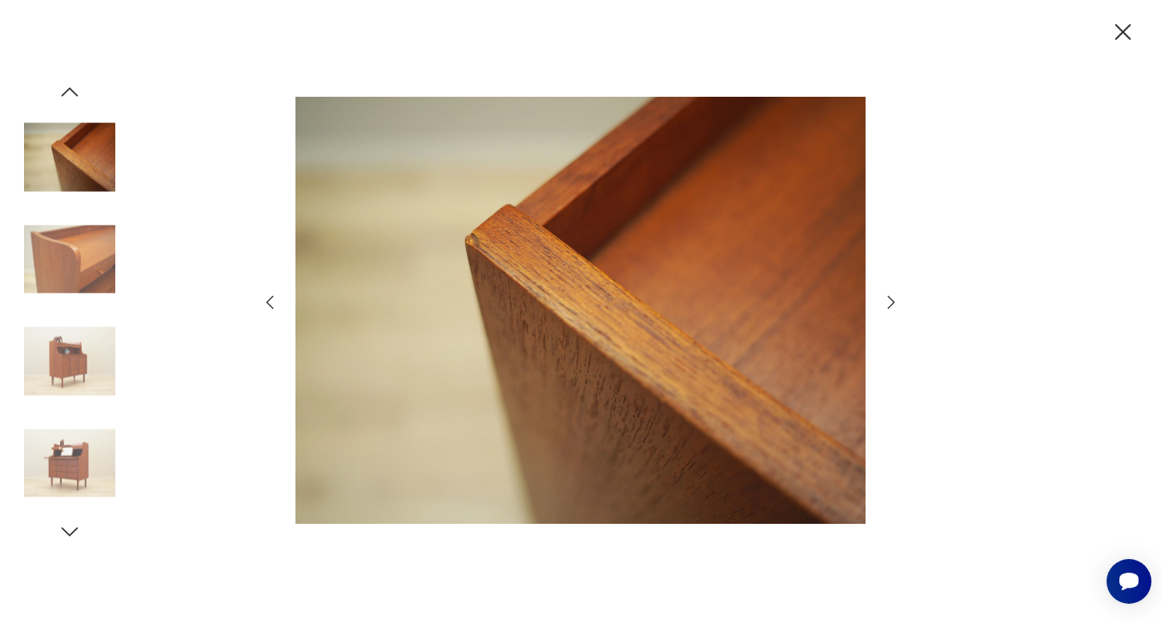
click at [892, 297] on icon "button" at bounding box center [890, 302] width 19 height 19
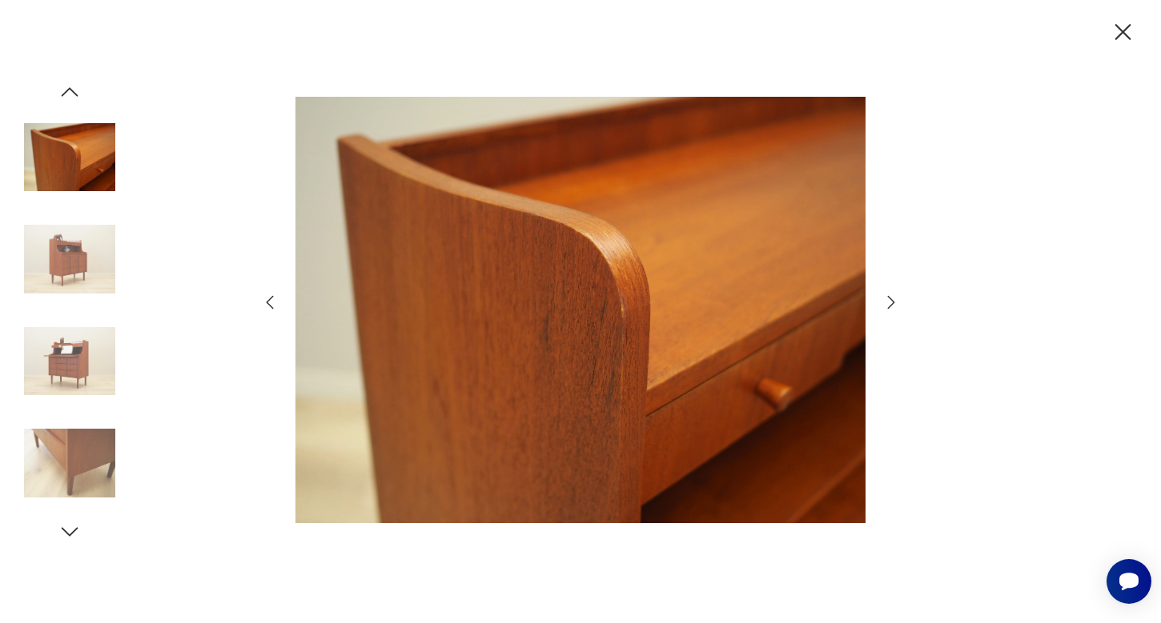
click at [892, 297] on icon "button" at bounding box center [890, 302] width 19 height 19
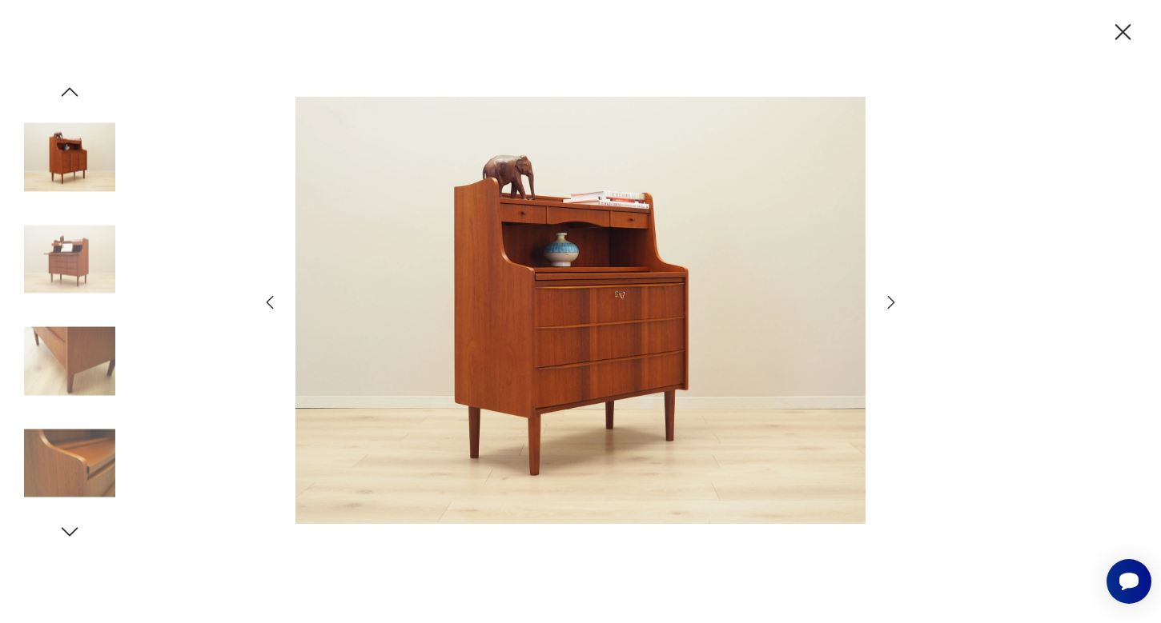
click at [892, 297] on icon "button" at bounding box center [890, 302] width 19 height 19
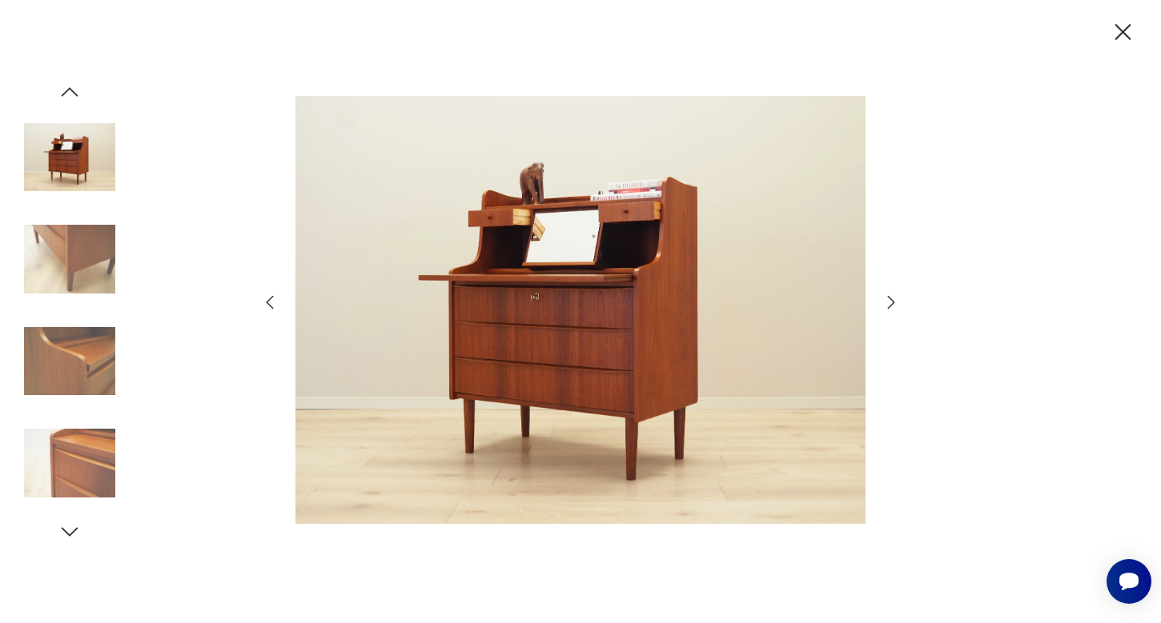
click at [1133, 35] on icon "button" at bounding box center [1123, 32] width 28 height 28
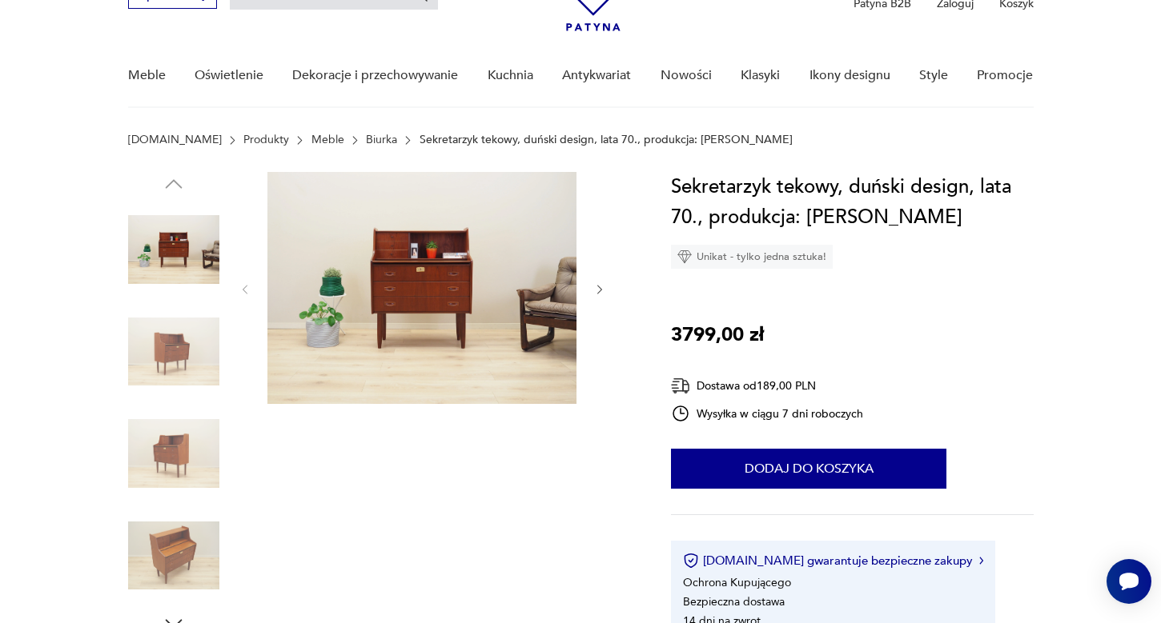
scroll to position [119, 0]
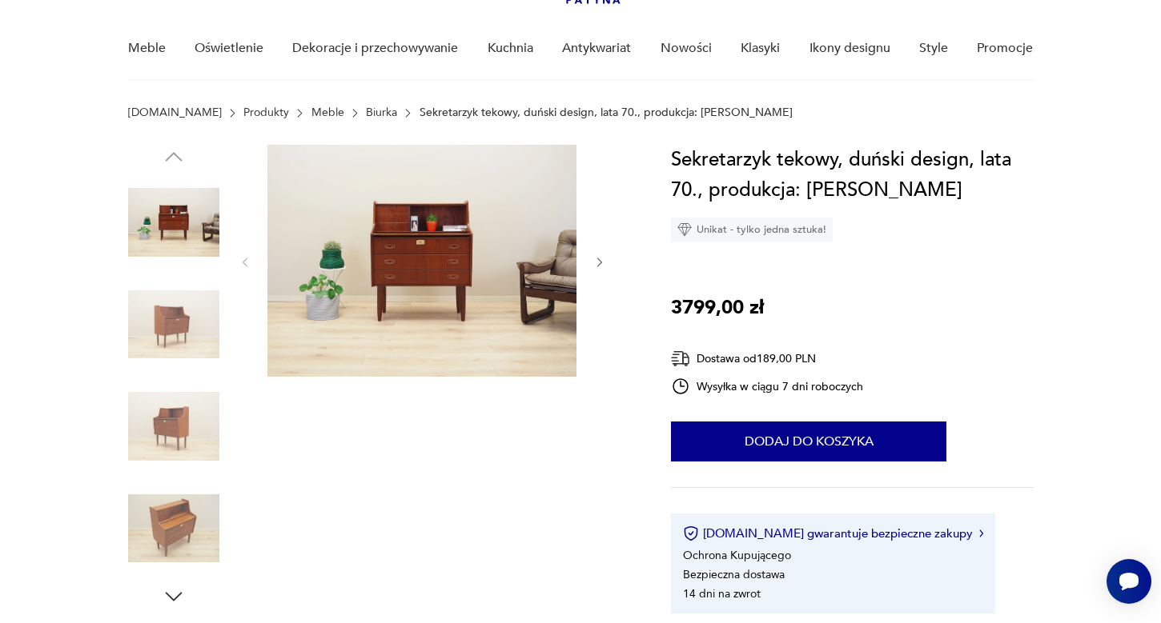
click at [150, 527] on img at bounding box center [173, 528] width 91 height 91
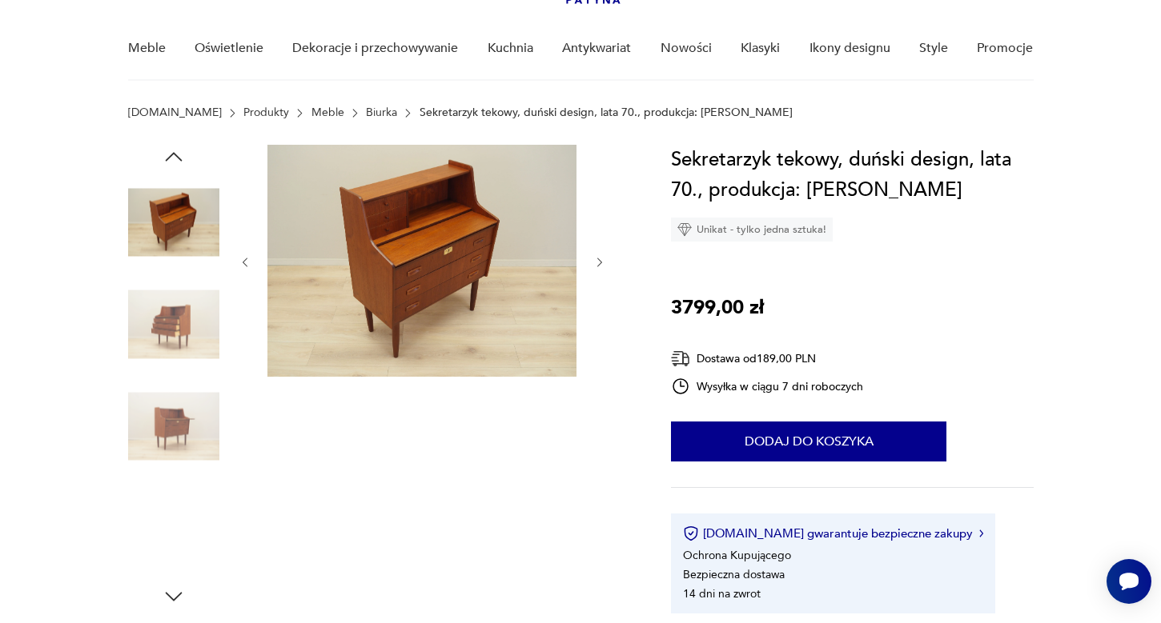
click at [191, 535] on img at bounding box center [173, 528] width 91 height 91
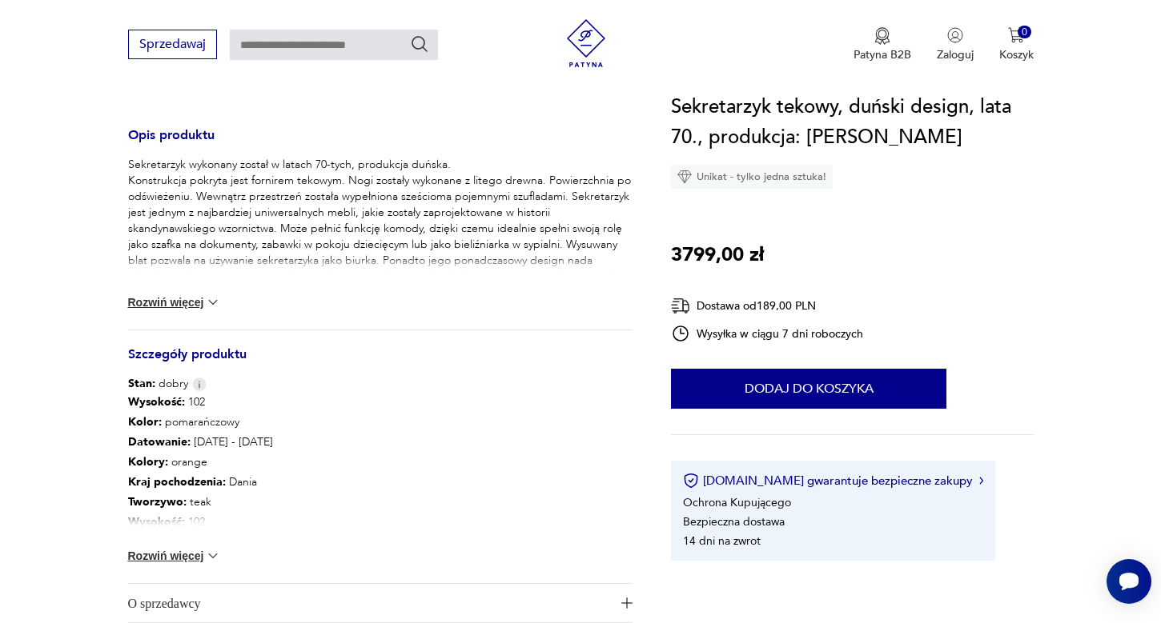
scroll to position [634, 0]
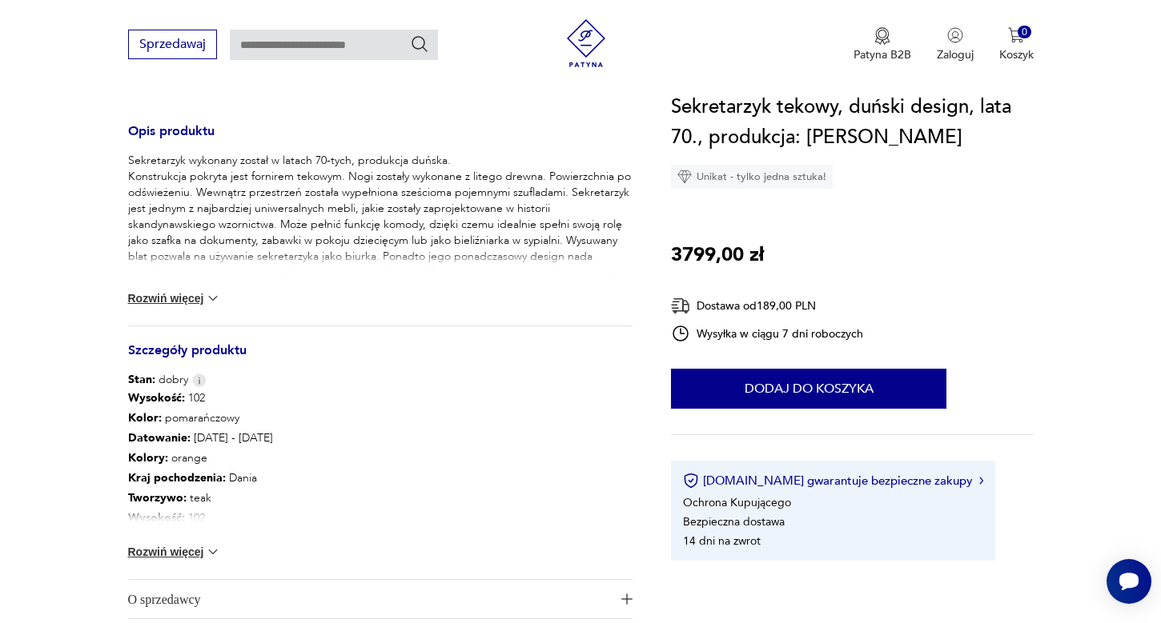
click at [213, 553] on img at bounding box center [213, 552] width 16 height 16
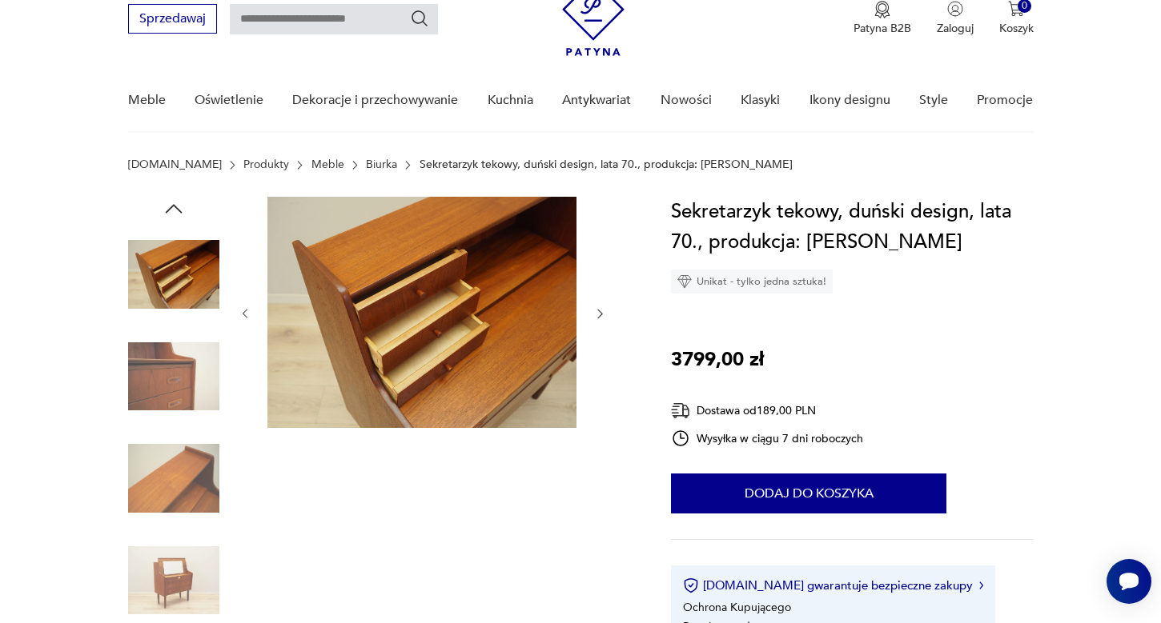
scroll to position [66, 0]
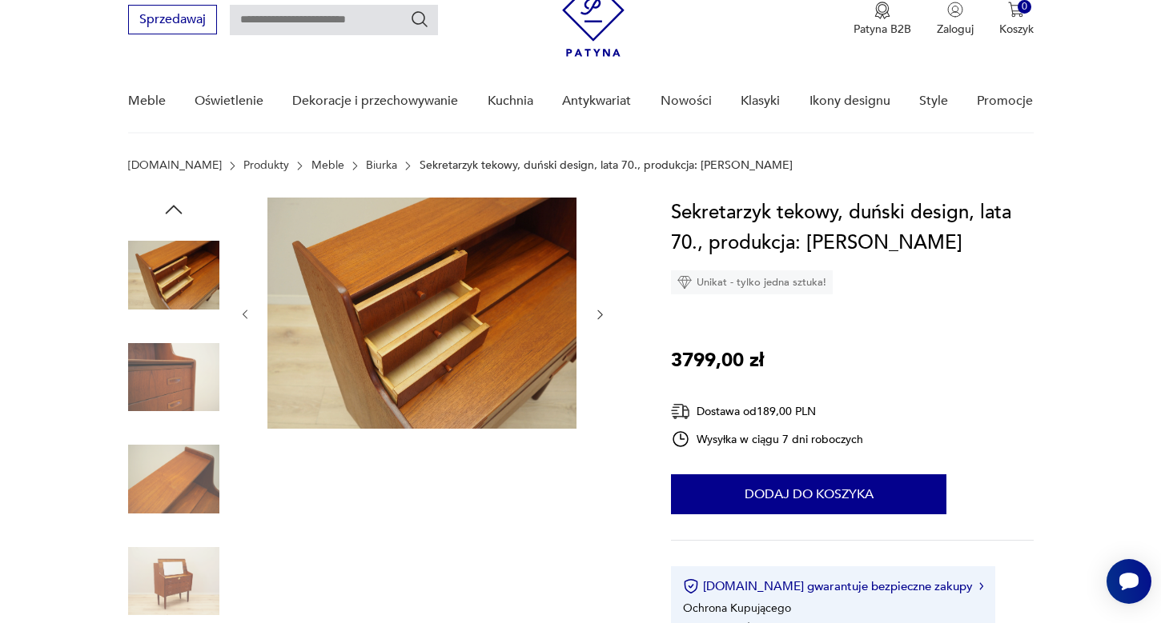
click at [186, 556] on img at bounding box center [173, 581] width 91 height 91
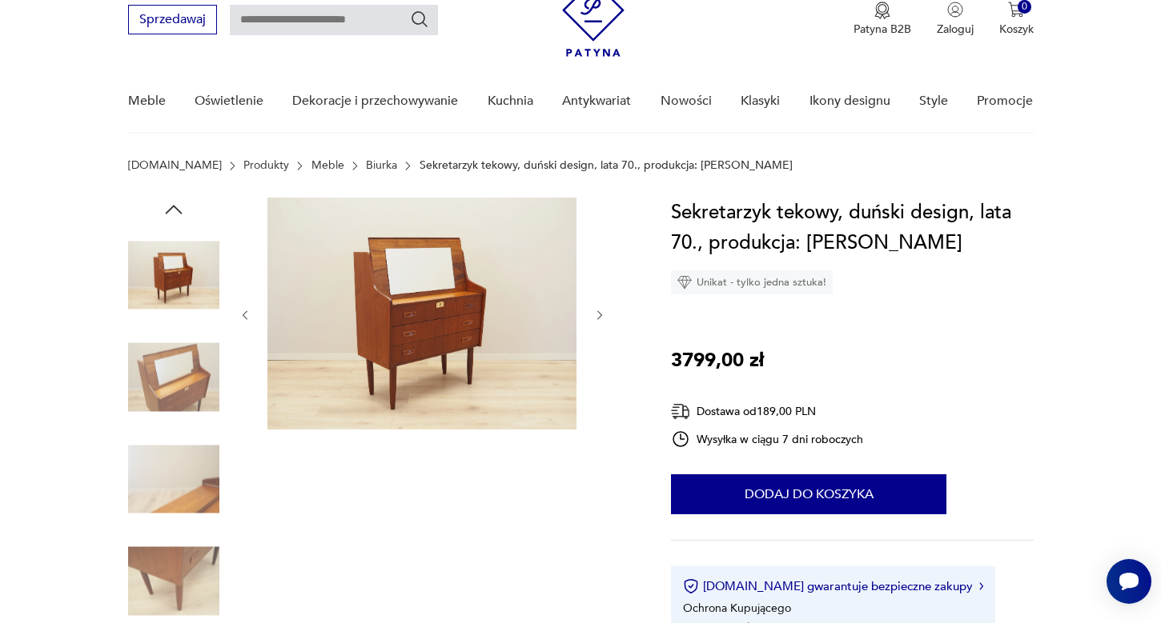
click at [175, 206] on icon "button" at bounding box center [174, 210] width 24 height 24
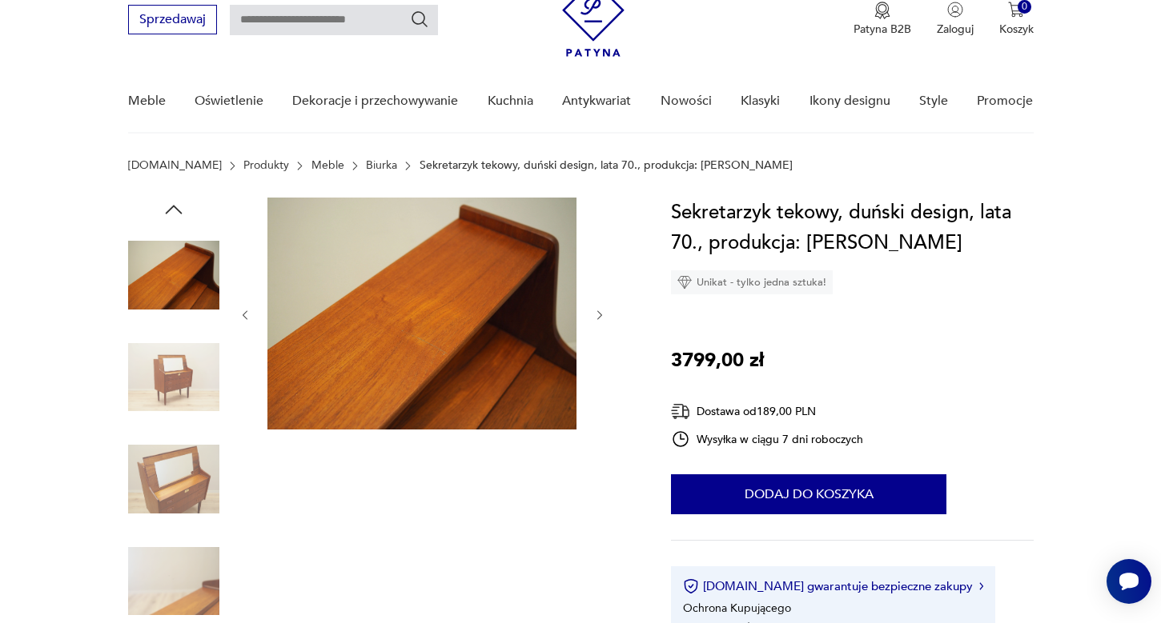
click at [175, 206] on icon "button" at bounding box center [174, 210] width 24 height 24
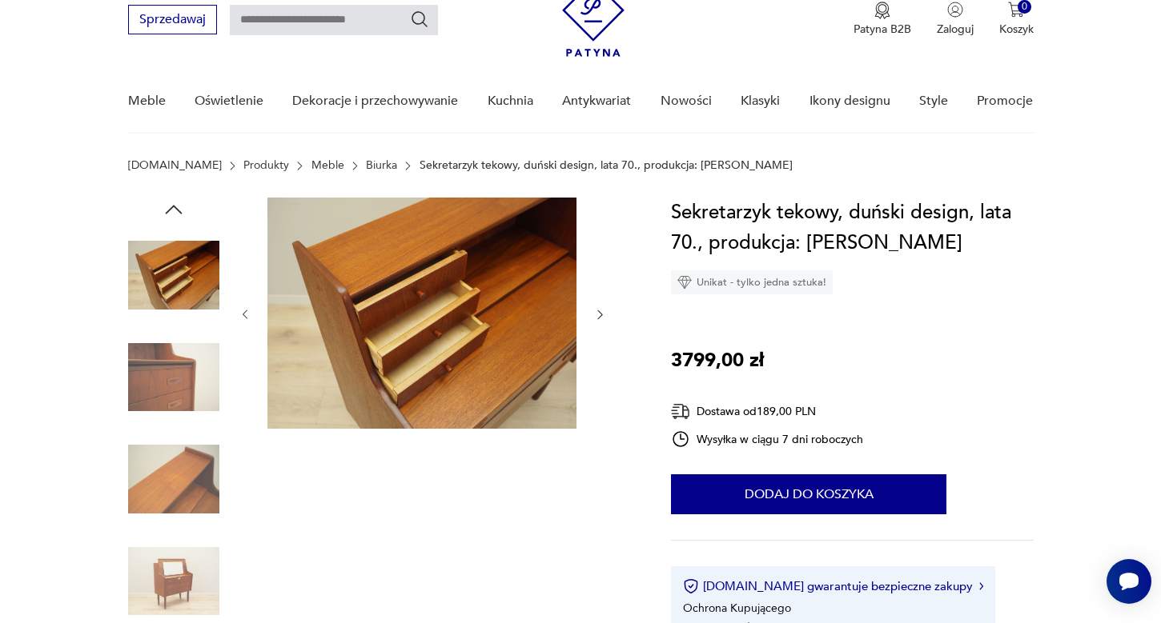
click at [167, 275] on img at bounding box center [173, 275] width 91 height 91
click at [178, 313] on img at bounding box center [173, 275] width 91 height 91
click at [192, 263] on img at bounding box center [173, 275] width 91 height 91
click at [176, 205] on icon "button" at bounding box center [174, 210] width 24 height 24
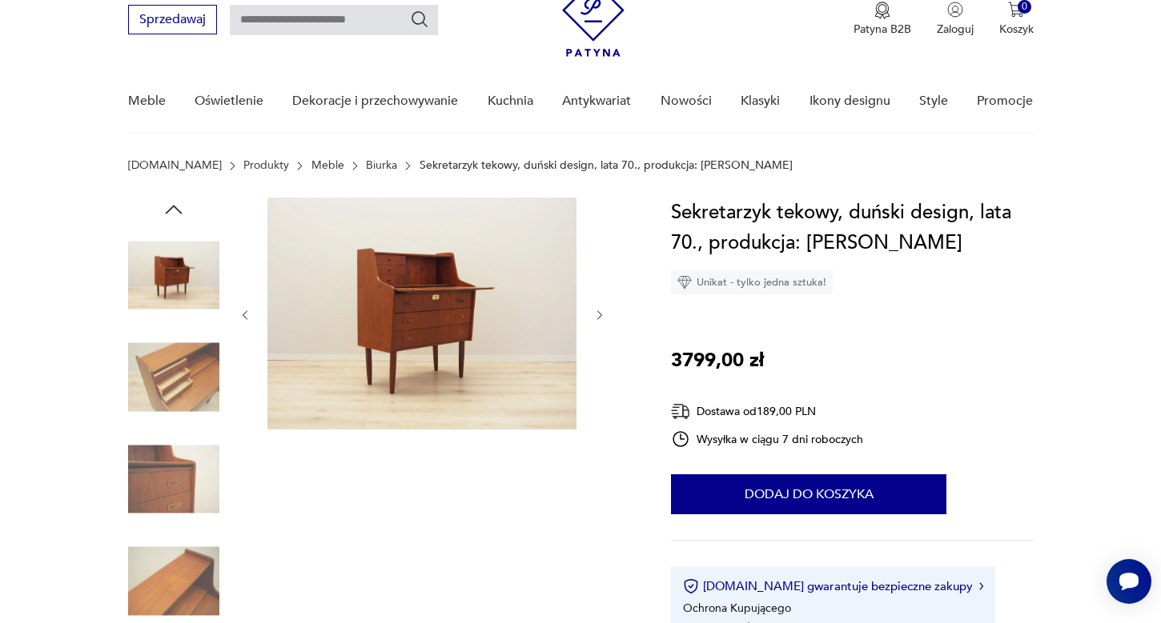
click at [176, 205] on icon "button" at bounding box center [174, 210] width 24 height 24
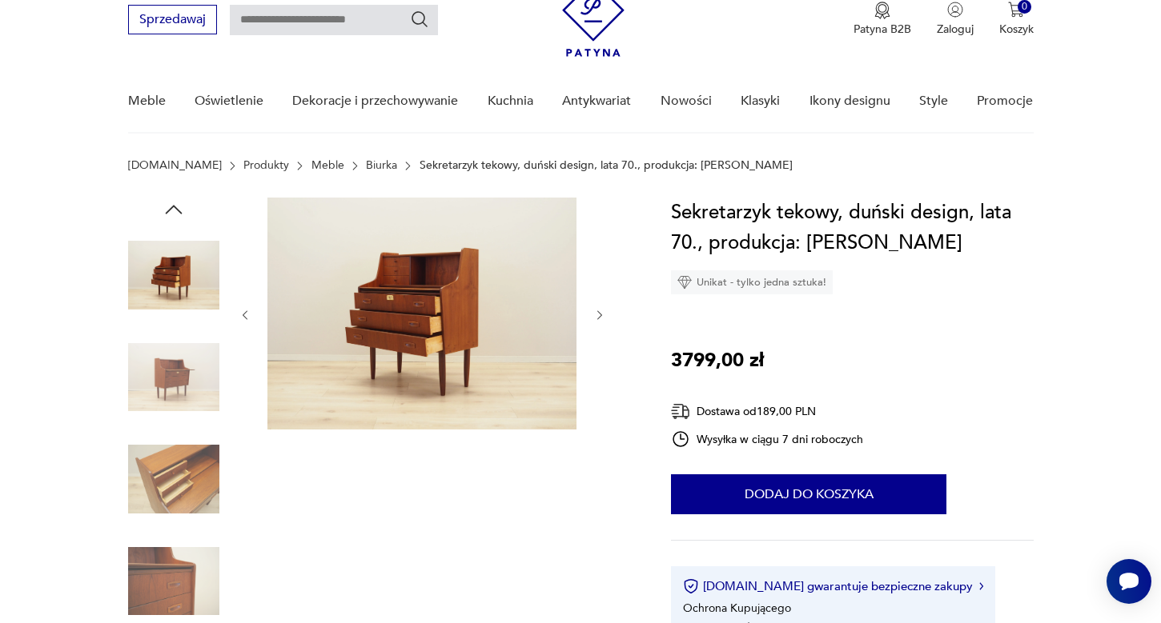
click at [176, 371] on img at bounding box center [173, 377] width 91 height 91
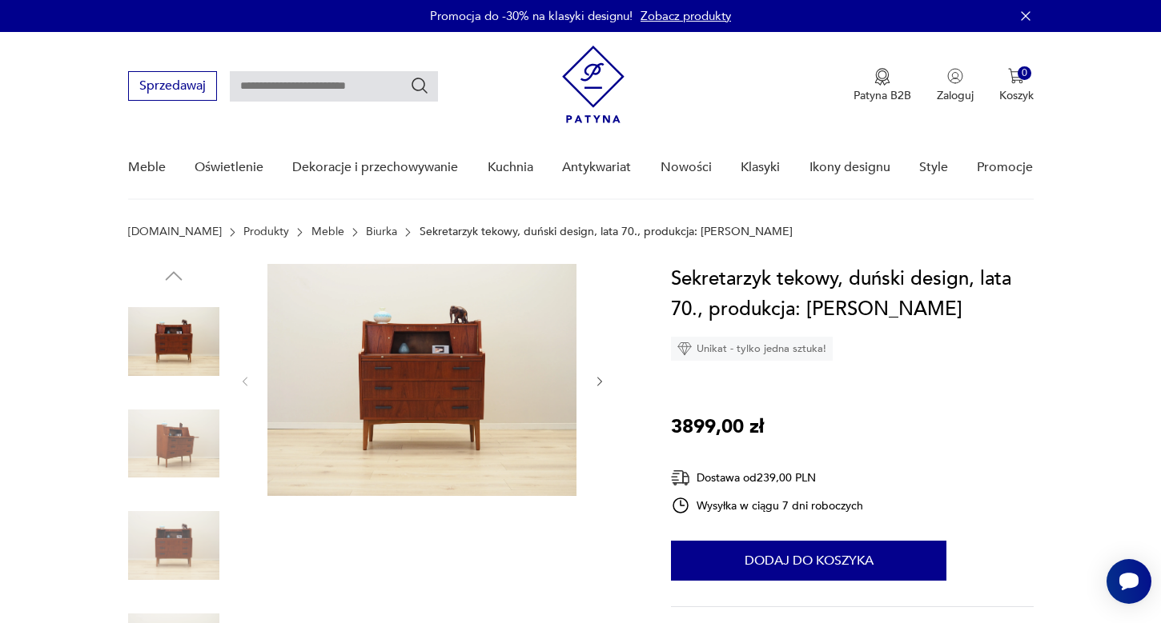
click at [179, 459] on img at bounding box center [173, 444] width 91 height 91
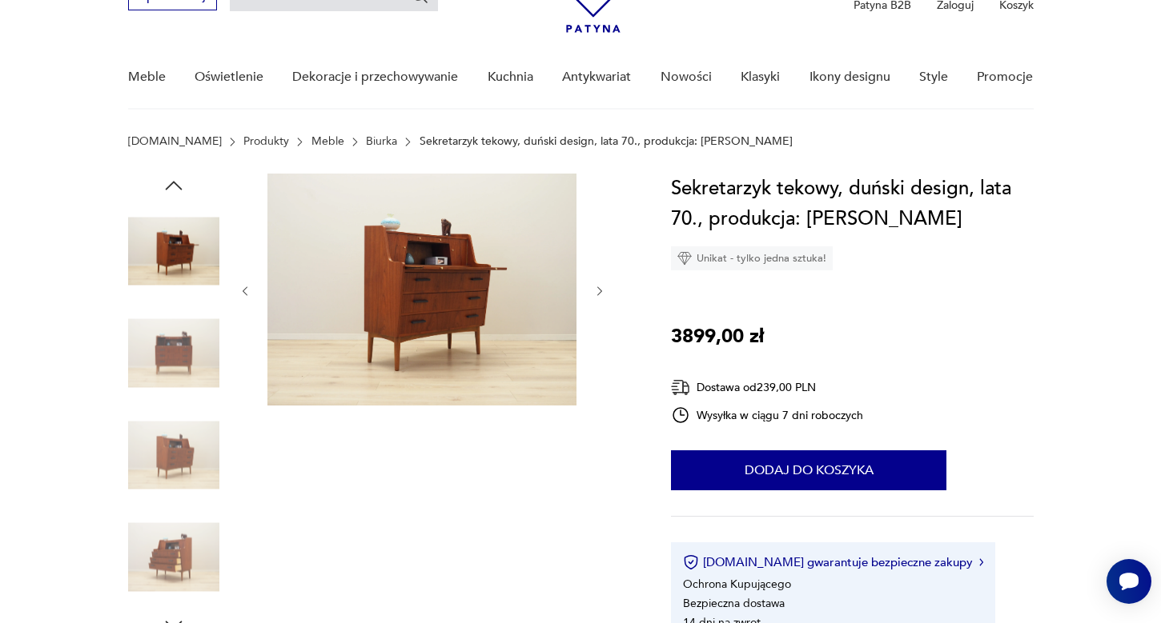
scroll to position [106, 0]
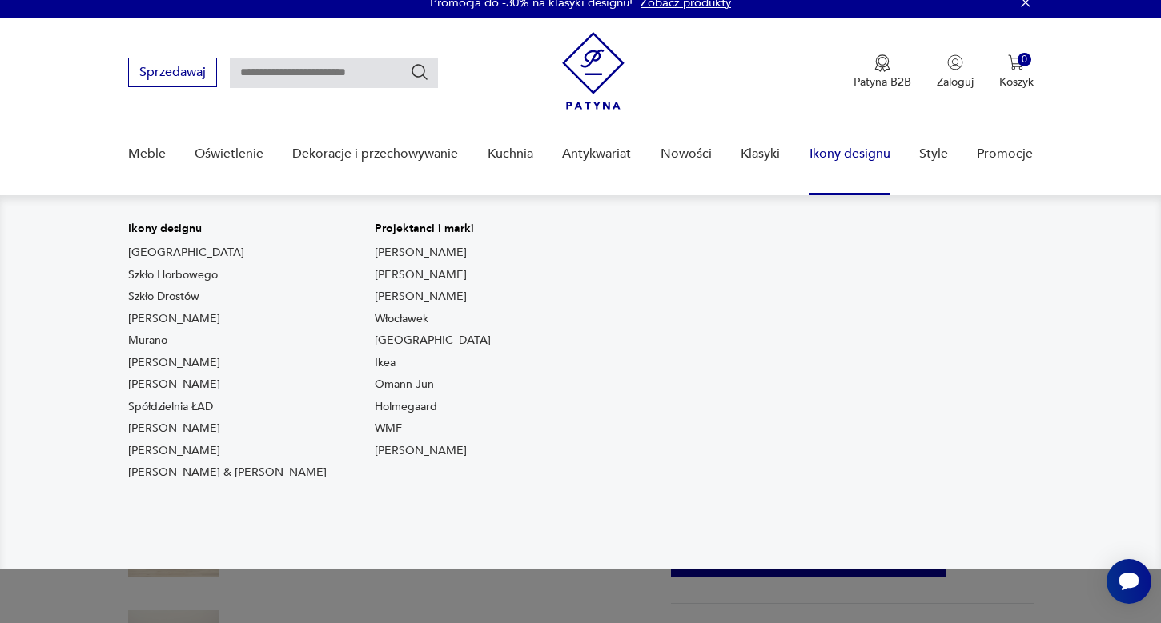
scroll to position [22, 0]
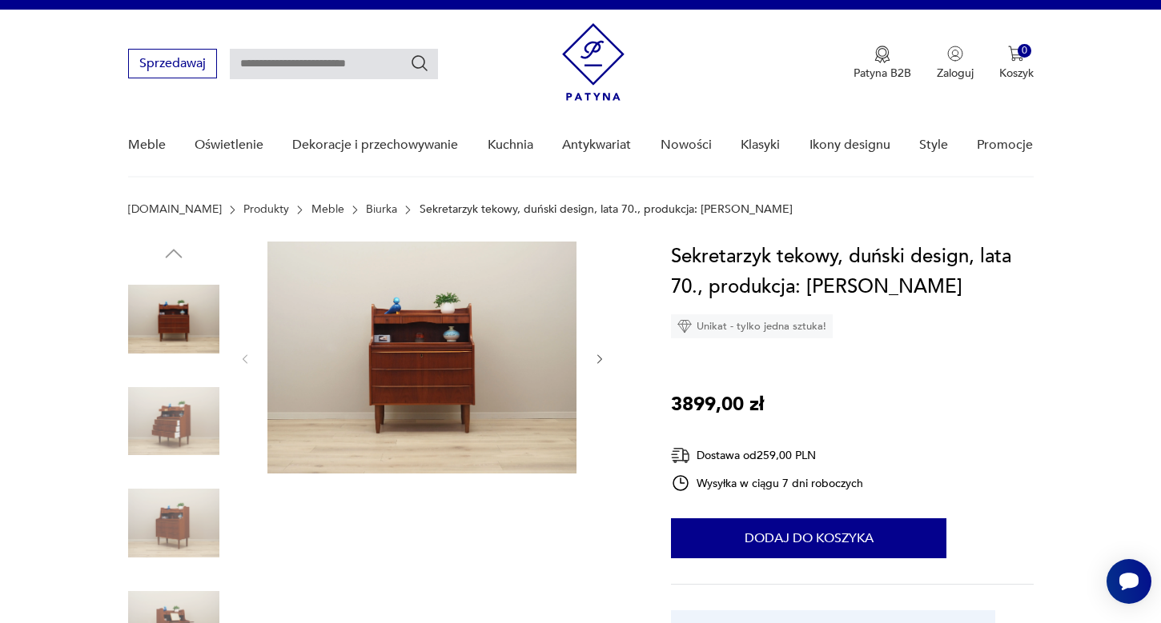
click at [446, 320] on img at bounding box center [421, 358] width 309 height 232
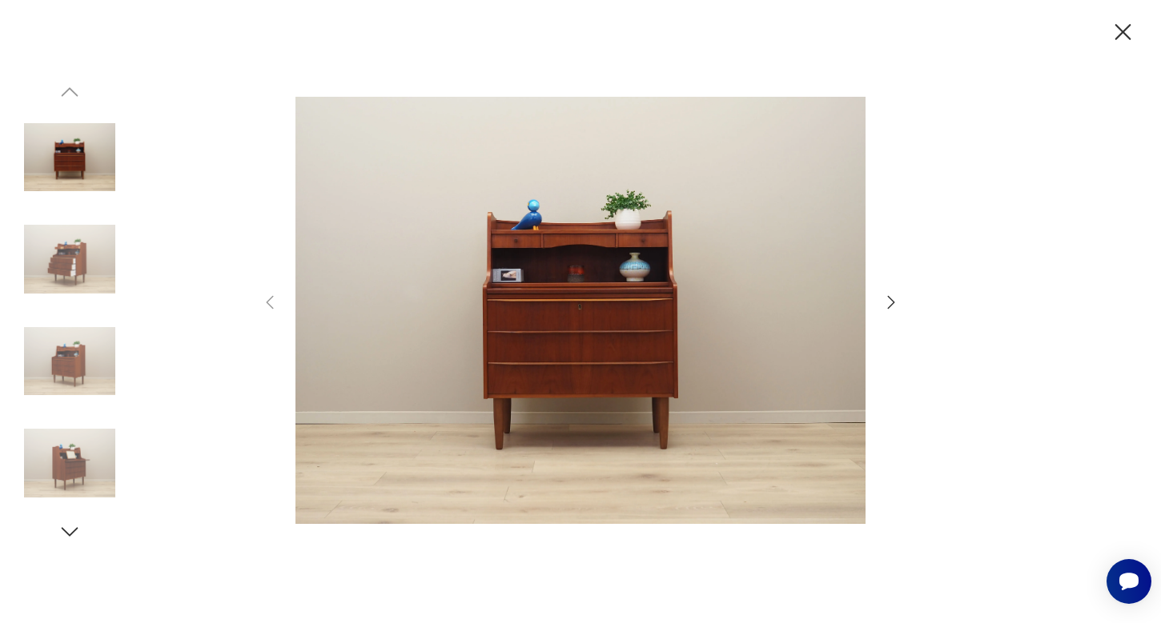
click at [892, 303] on icon "button" at bounding box center [891, 301] width 7 height 13
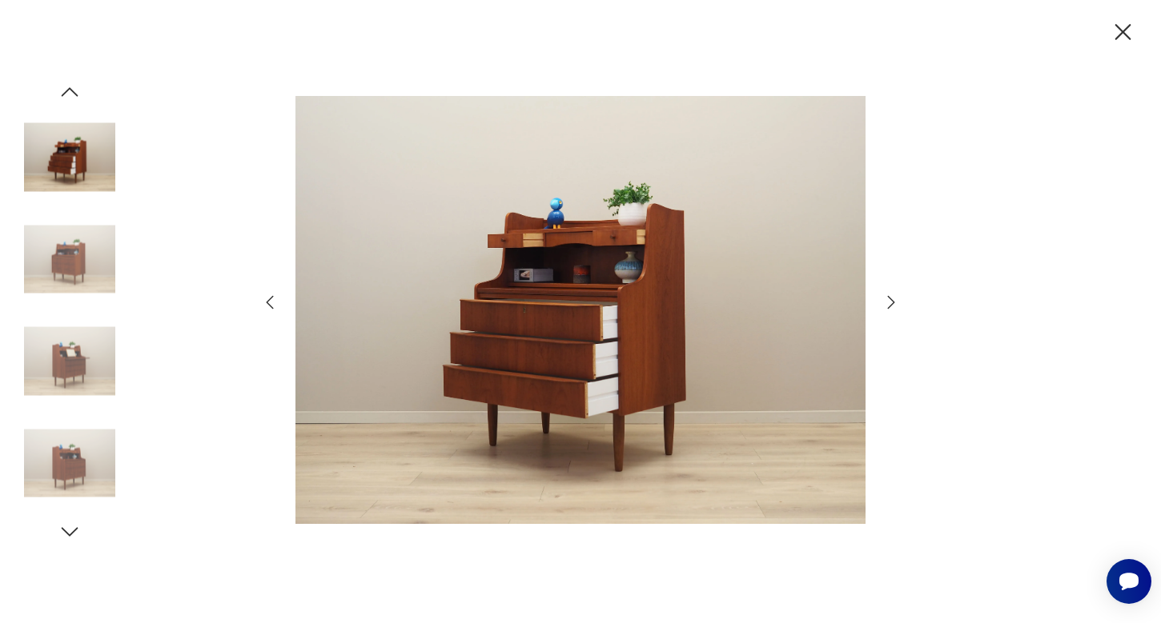
click at [892, 303] on icon "button" at bounding box center [891, 301] width 7 height 13
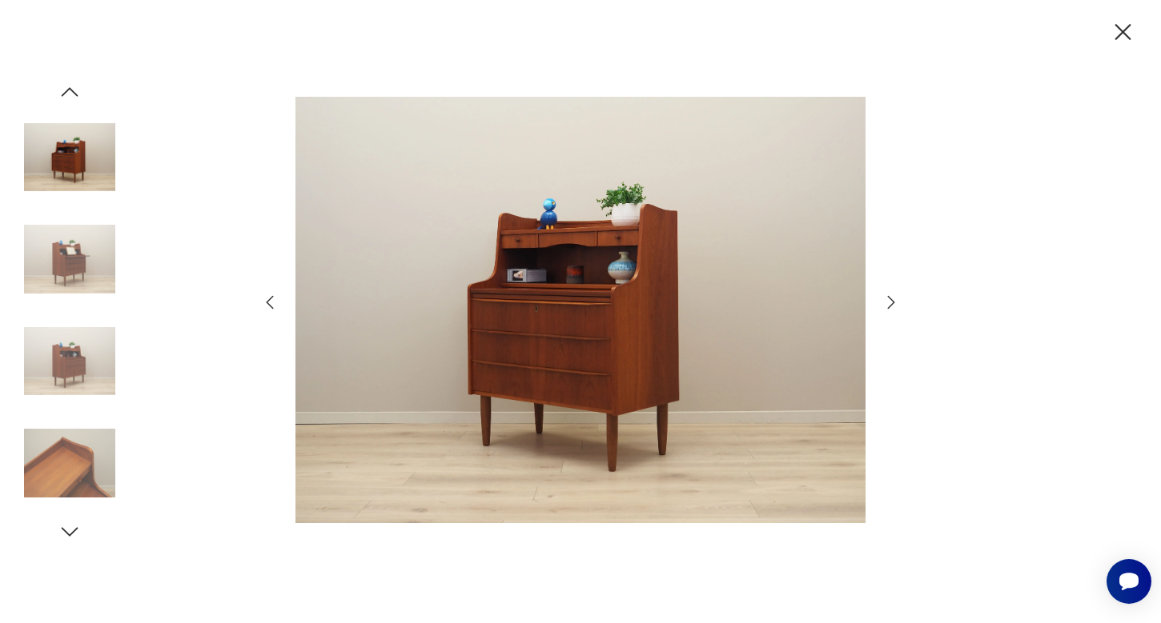
click at [892, 303] on icon "button" at bounding box center [891, 301] width 7 height 13
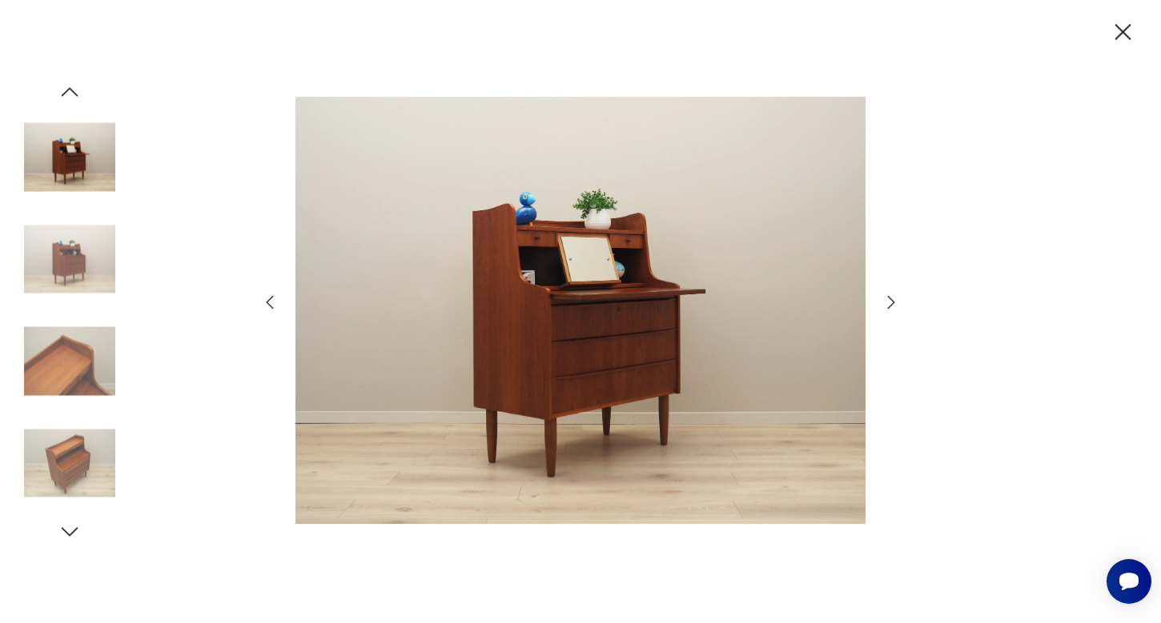
click at [892, 303] on icon "button" at bounding box center [891, 301] width 7 height 13
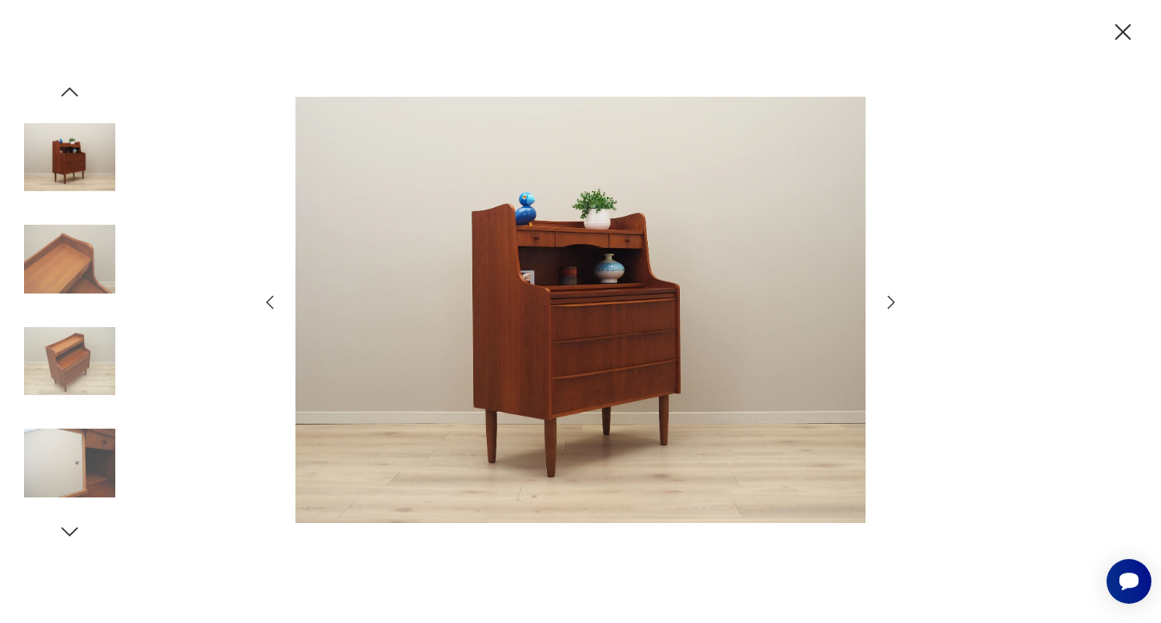
click at [892, 303] on icon "button" at bounding box center [891, 301] width 7 height 13
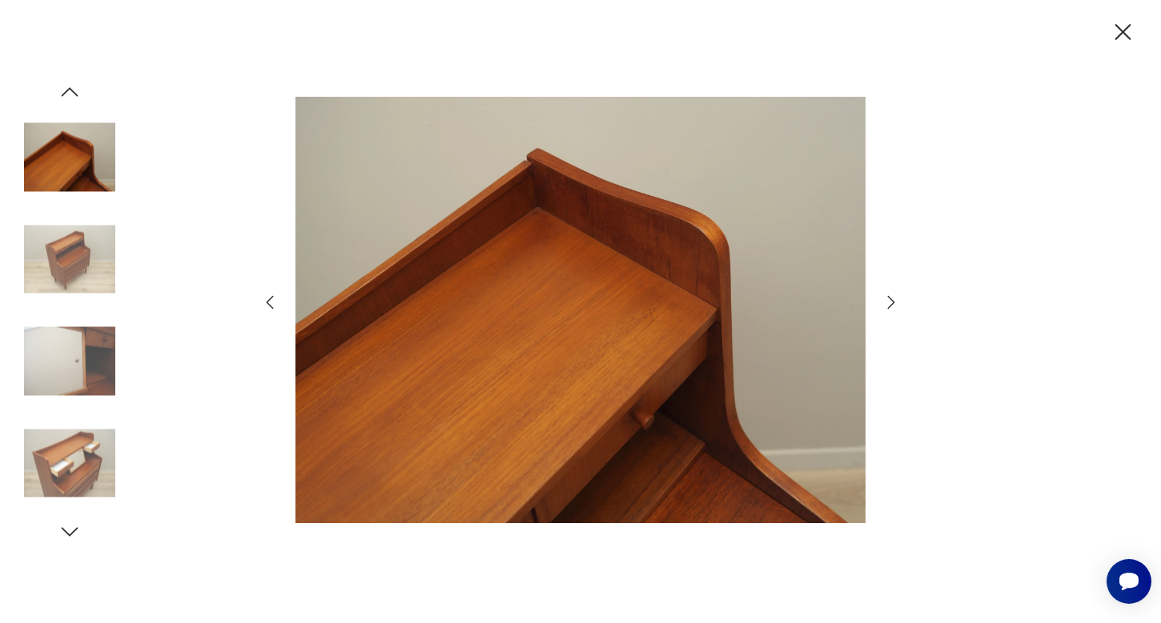
click at [892, 303] on icon "button" at bounding box center [891, 301] width 7 height 13
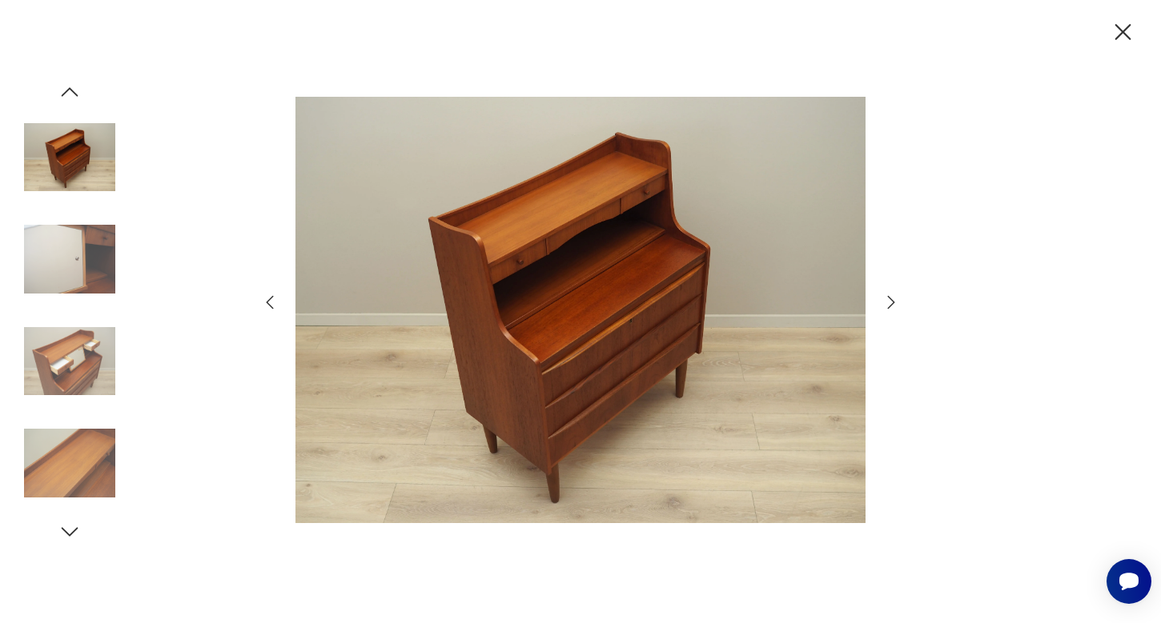
click at [1121, 26] on icon "button" at bounding box center [1123, 32] width 28 height 28
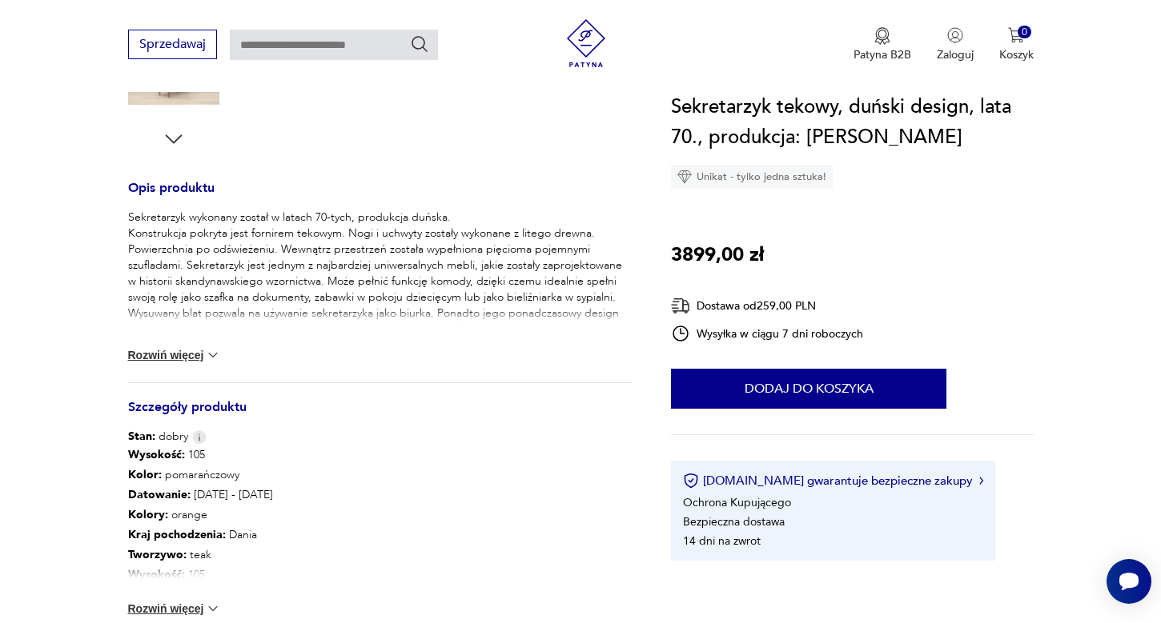
scroll to position [659, 0]
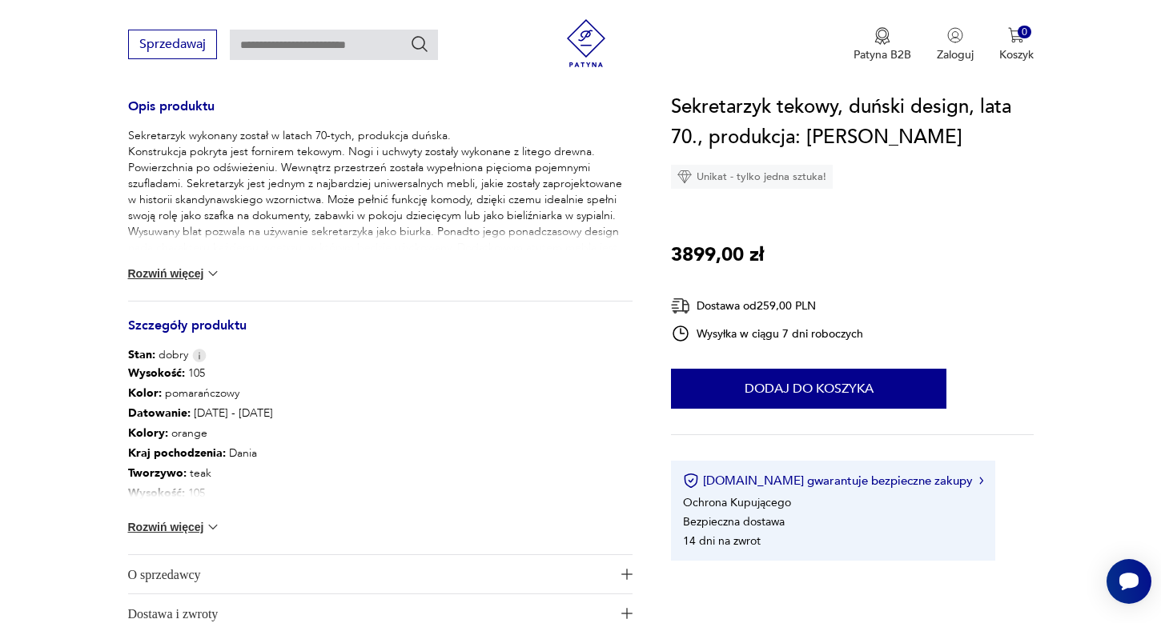
click at [213, 529] on img at bounding box center [213, 527] width 16 height 16
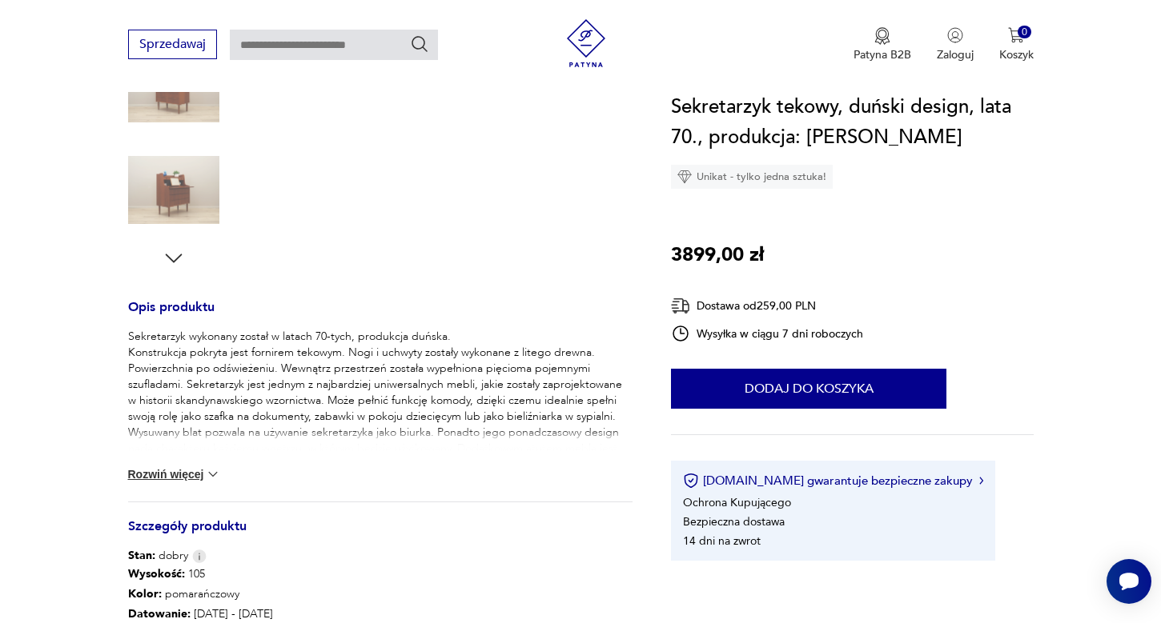
scroll to position [384, 0]
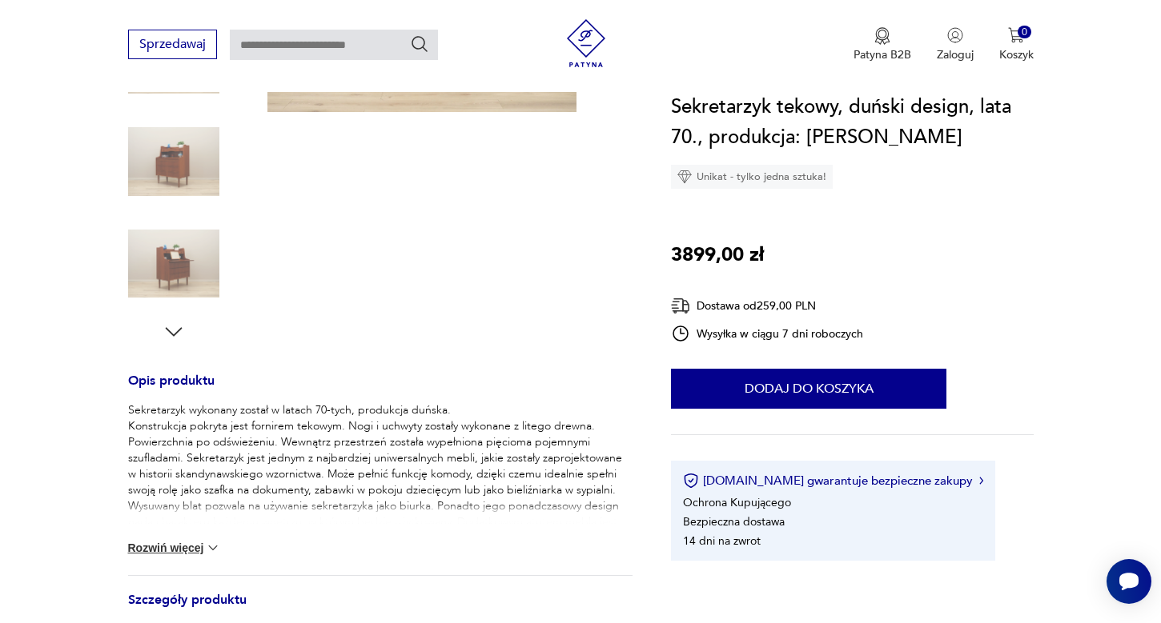
click at [155, 259] on img at bounding box center [173, 264] width 91 height 91
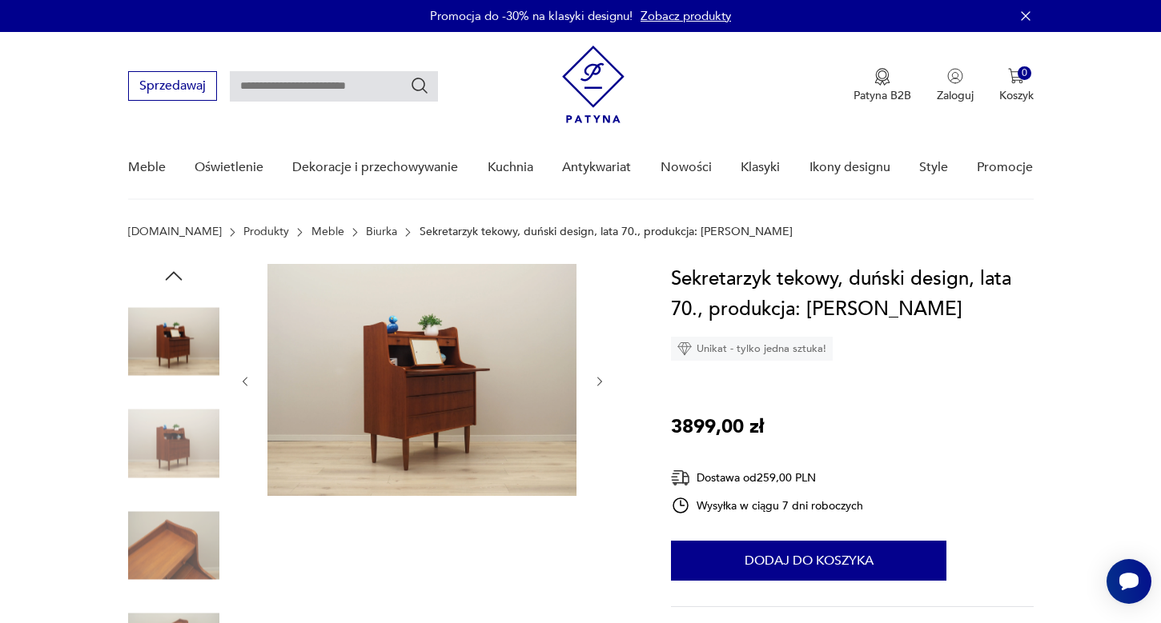
scroll to position [0, 0]
click at [188, 443] on img at bounding box center [173, 444] width 91 height 91
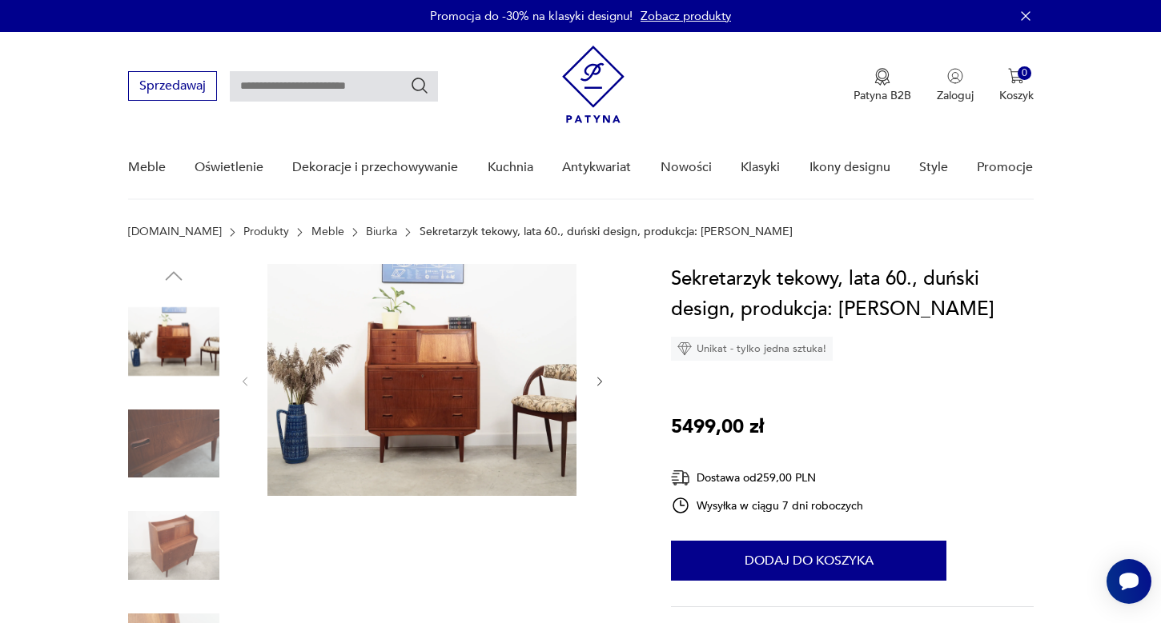
click at [166, 550] on img at bounding box center [173, 545] width 91 height 91
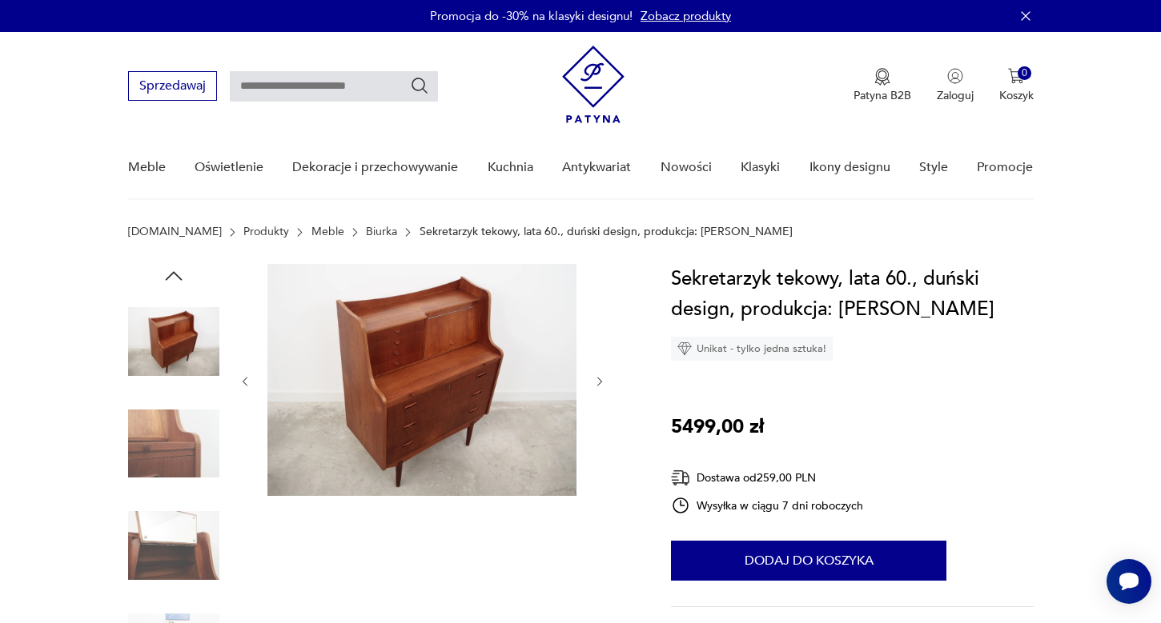
click at [178, 546] on img at bounding box center [173, 545] width 91 height 91
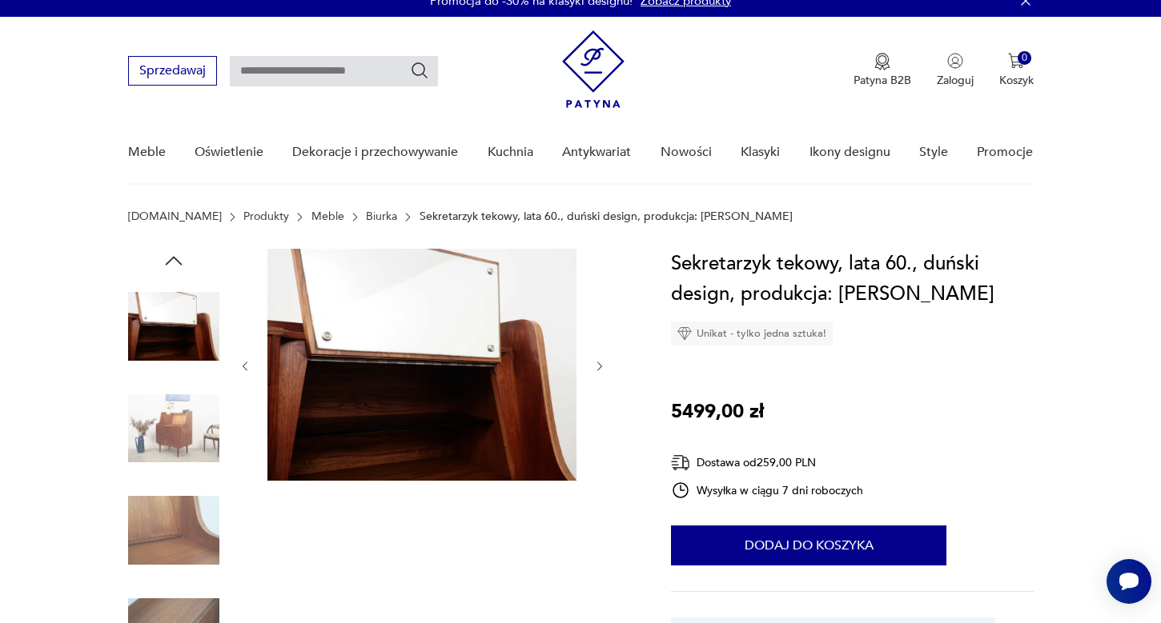
scroll to position [18, 0]
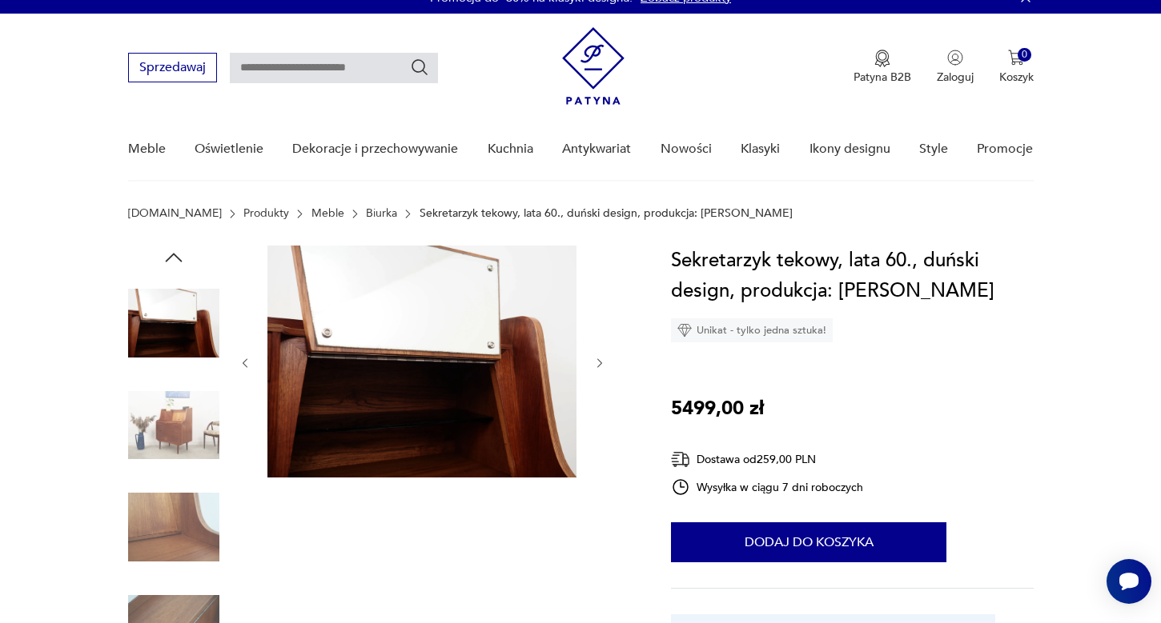
click at [182, 421] on img at bounding box center [173, 425] width 91 height 91
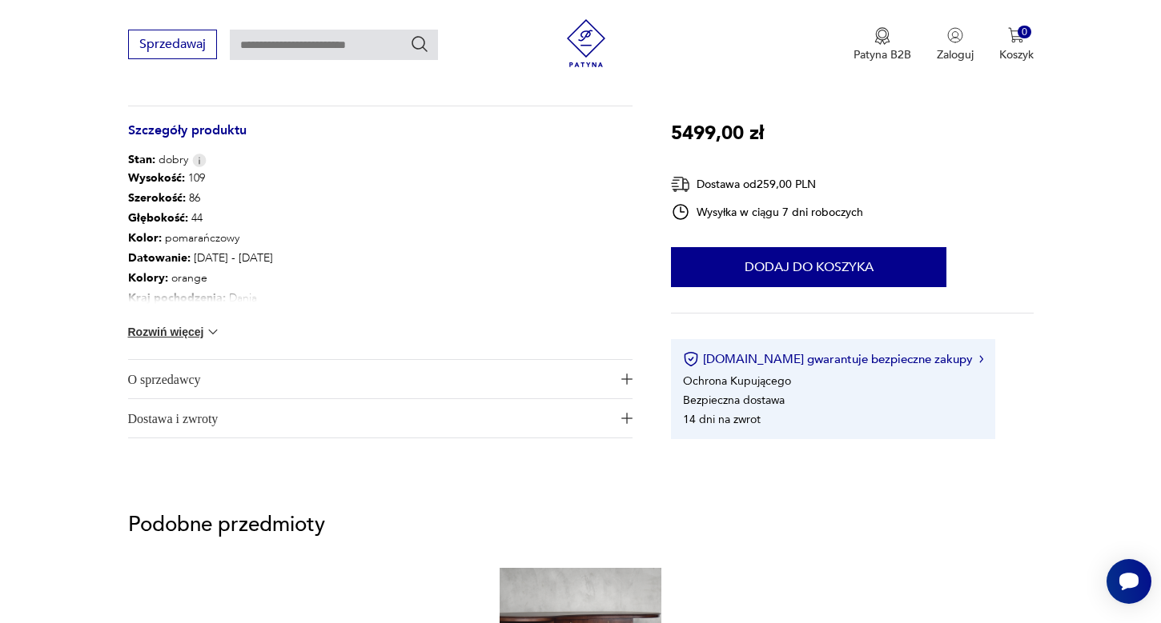
scroll to position [956, 0]
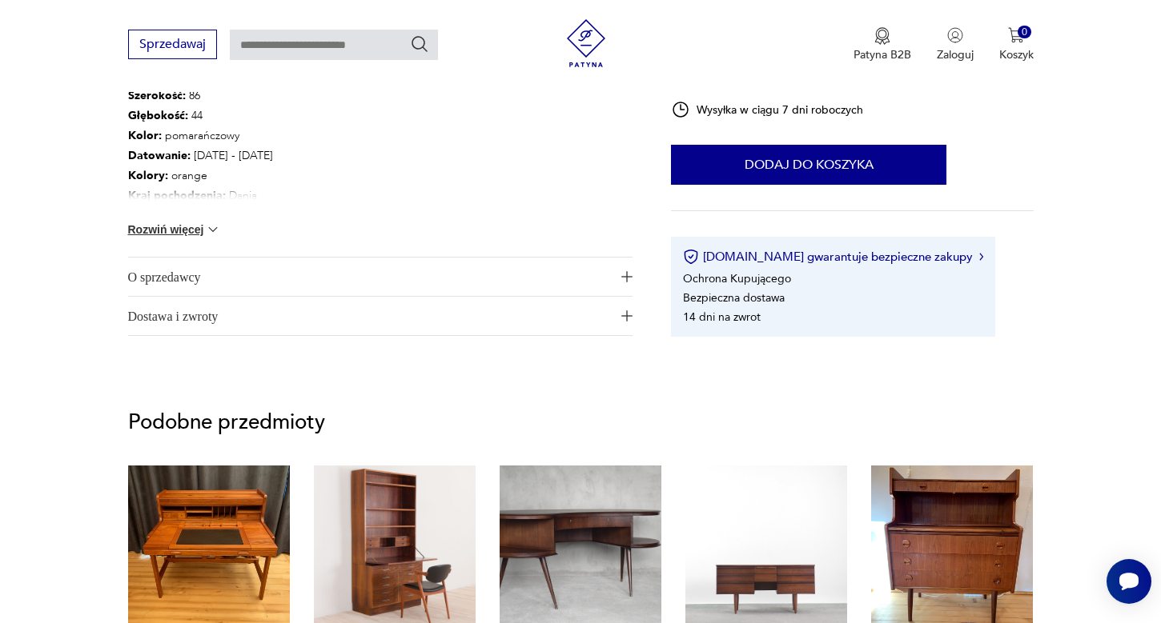
click at [213, 224] on img at bounding box center [213, 230] width 16 height 16
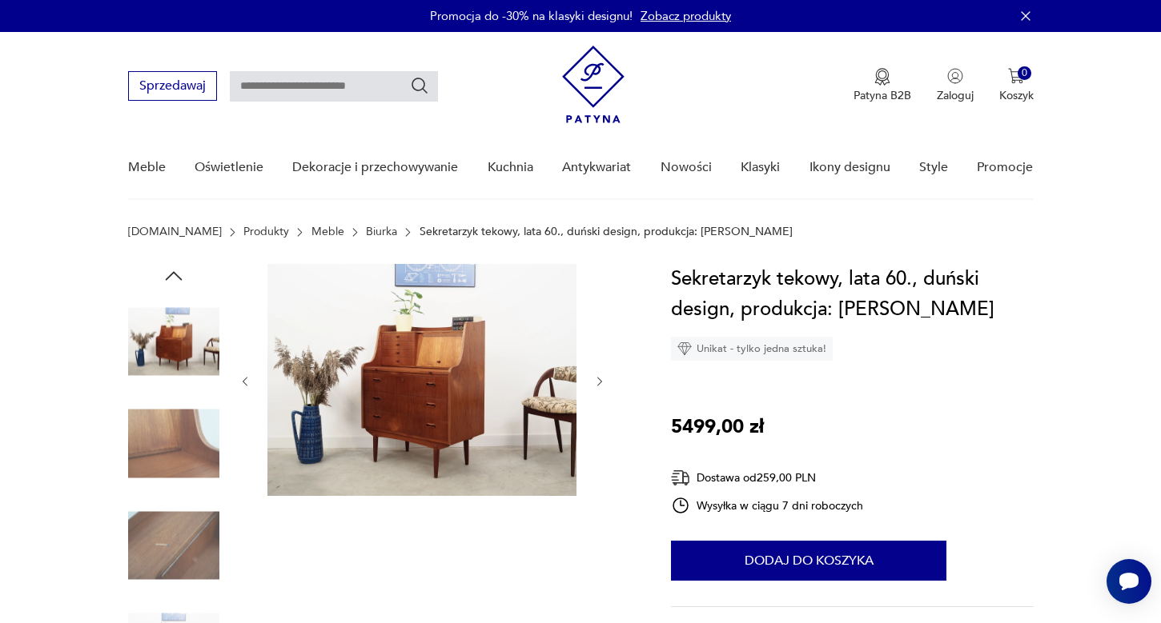
scroll to position [0, 0]
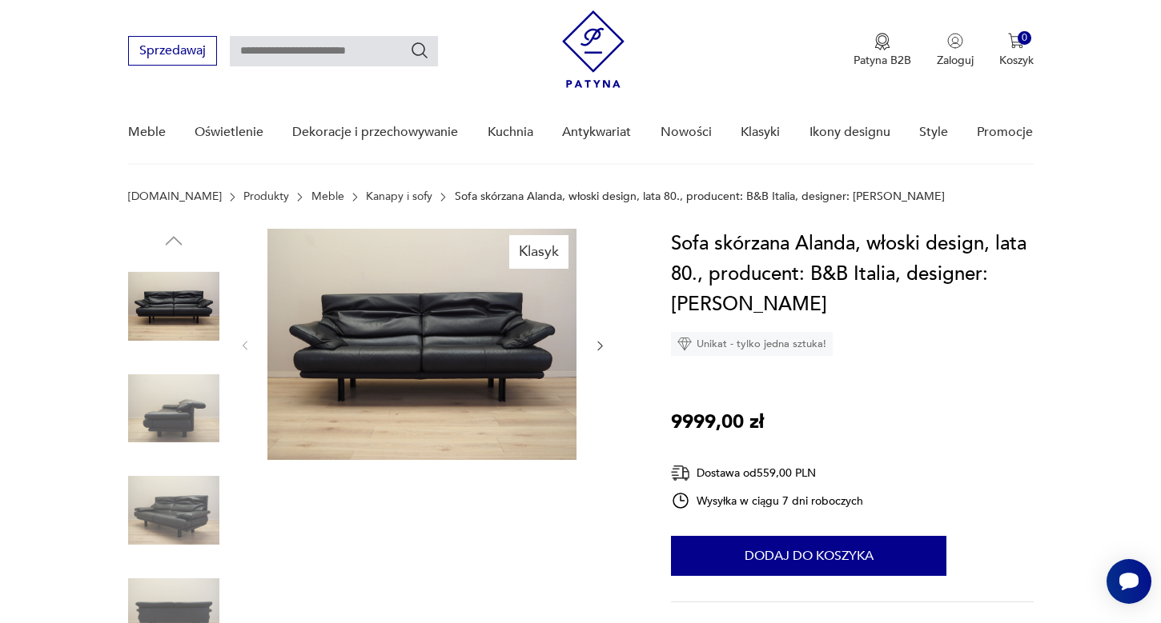
scroll to position [37, 0]
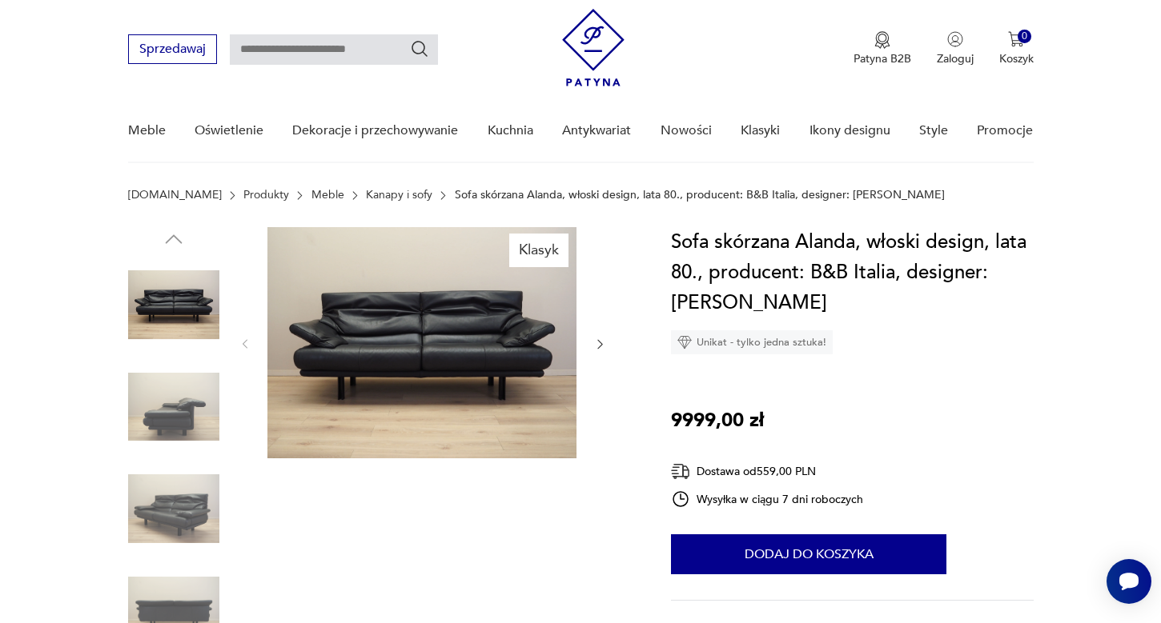
click at [151, 413] on img at bounding box center [173, 407] width 91 height 91
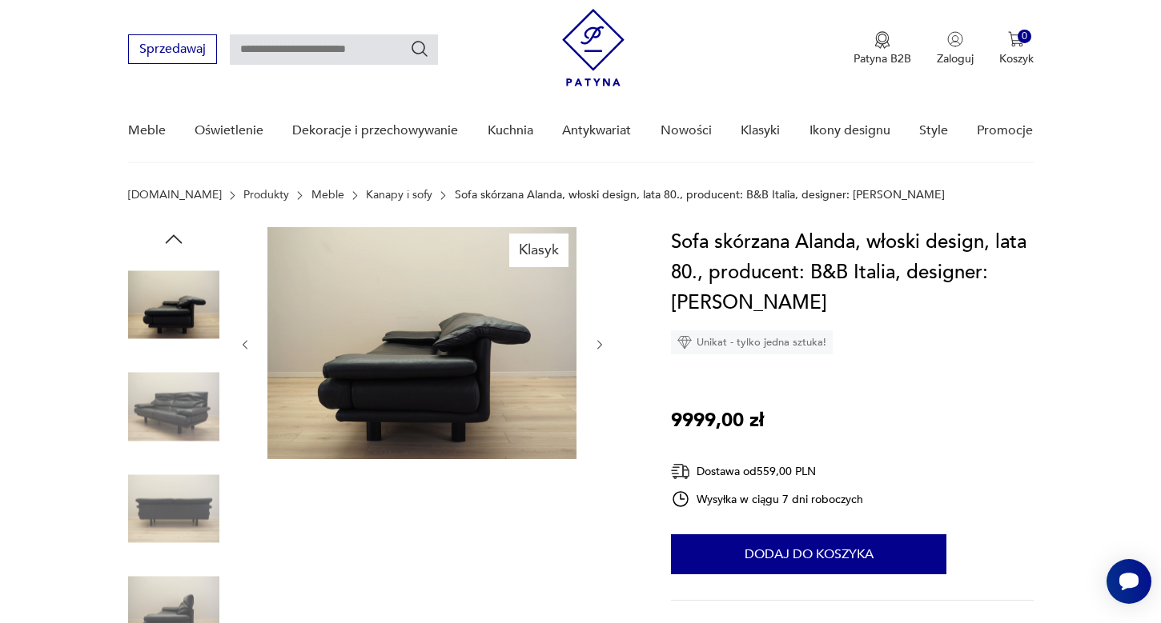
click at [175, 492] on img at bounding box center [173, 508] width 91 height 91
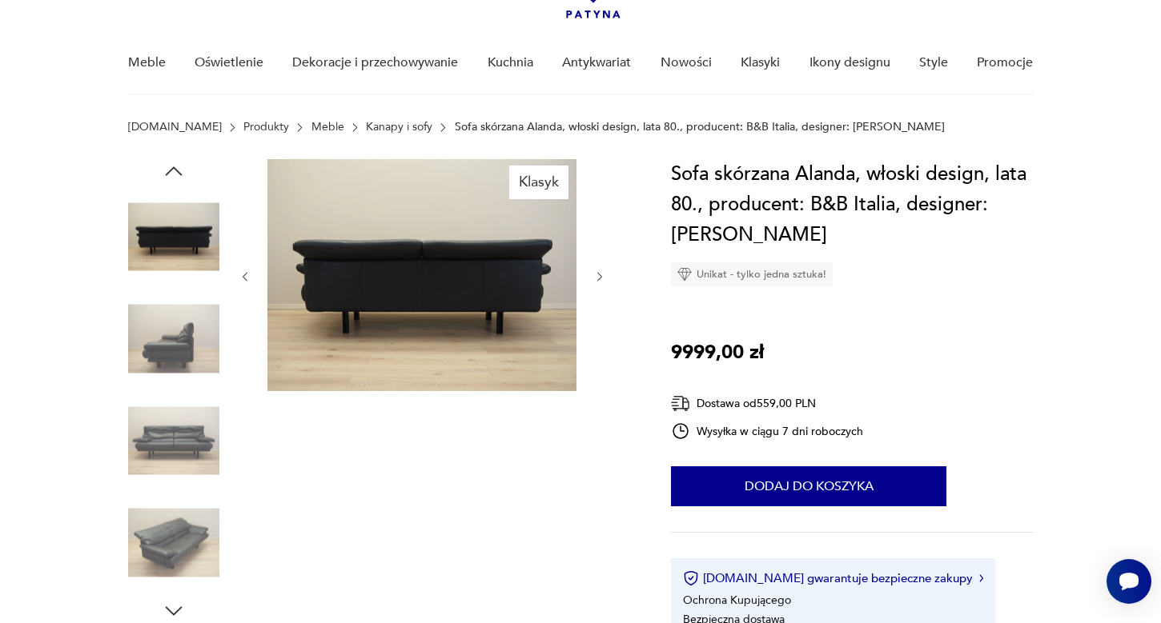
scroll to position [118, 0]
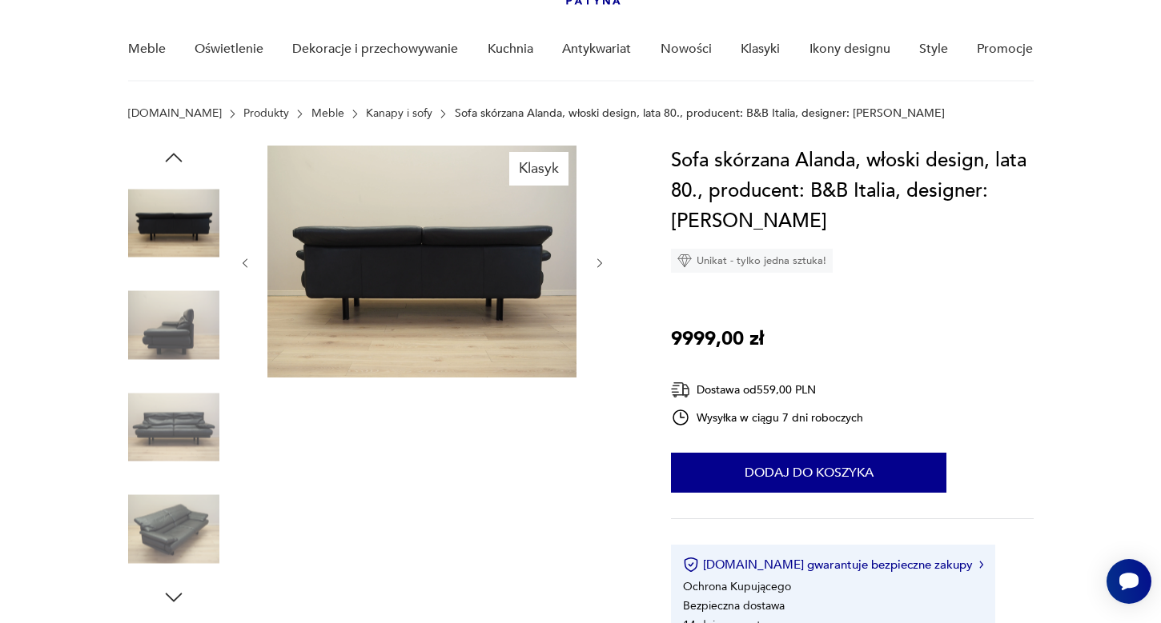
click at [181, 519] on img at bounding box center [173, 529] width 91 height 91
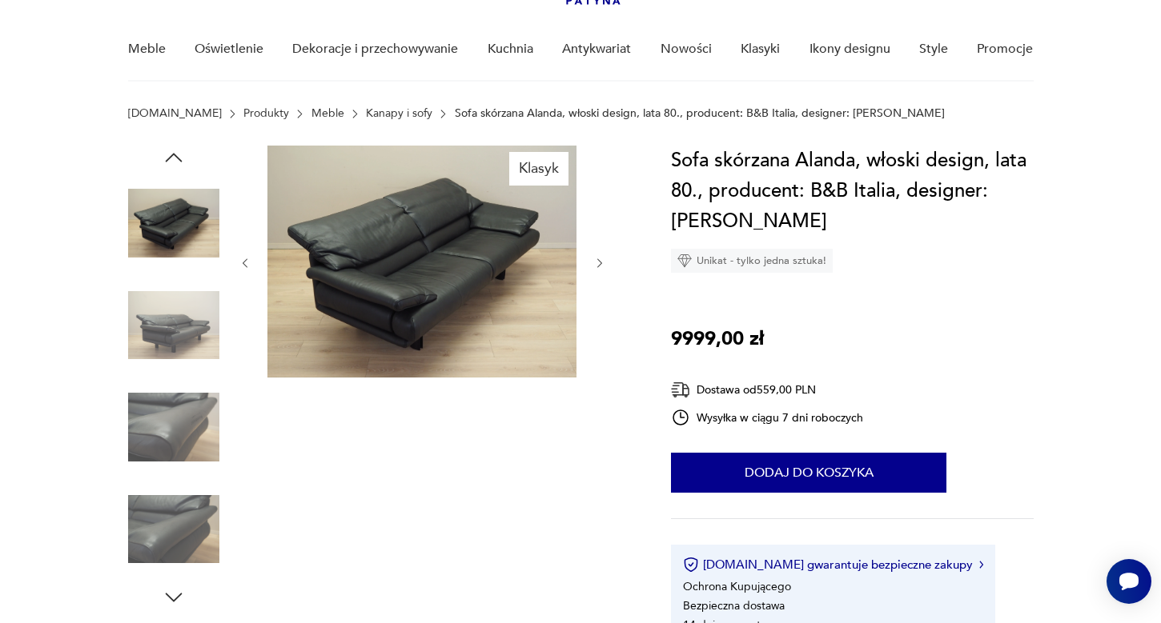
click at [182, 529] on img at bounding box center [173, 529] width 91 height 91
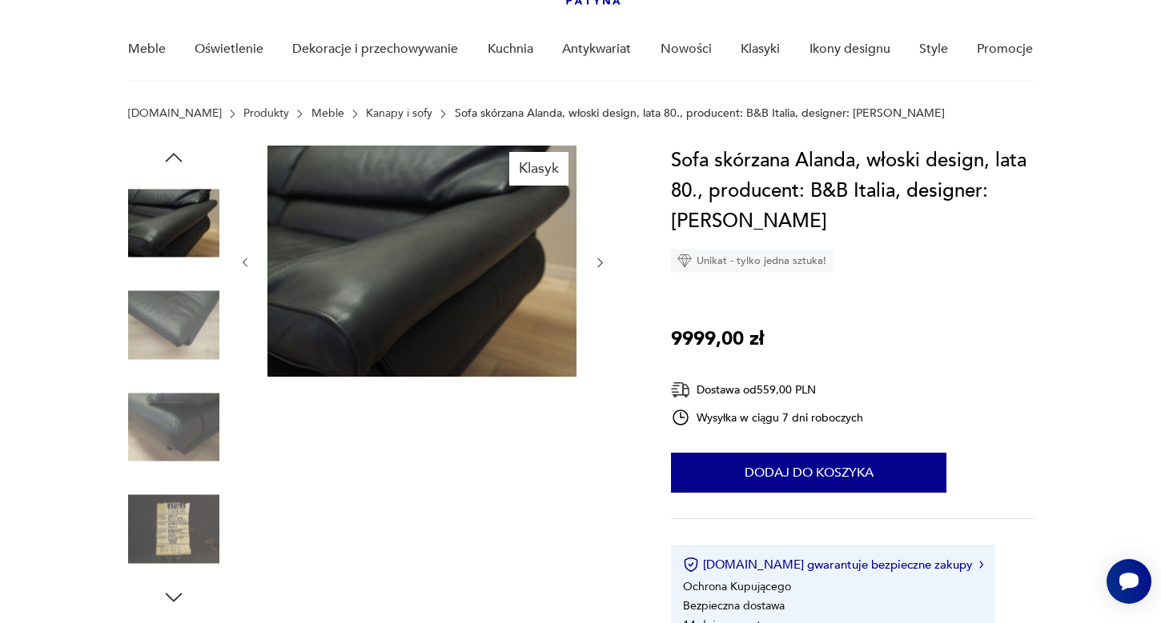
click at [167, 459] on img at bounding box center [173, 427] width 91 height 91
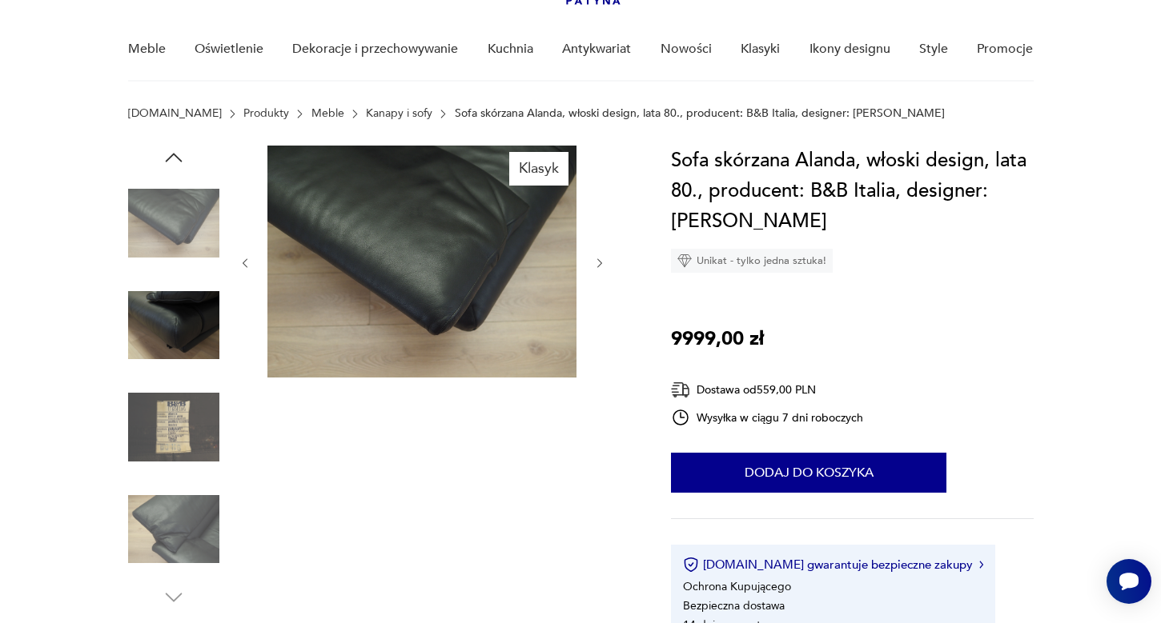
click at [166, 331] on img at bounding box center [173, 325] width 91 height 91
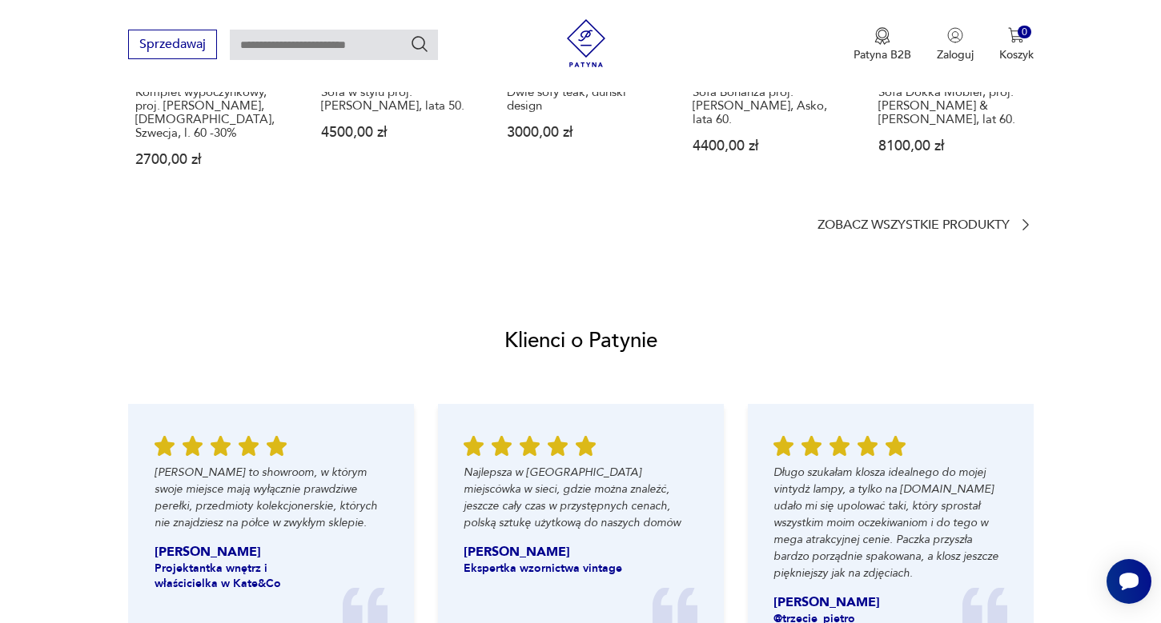
scroll to position [1278, 0]
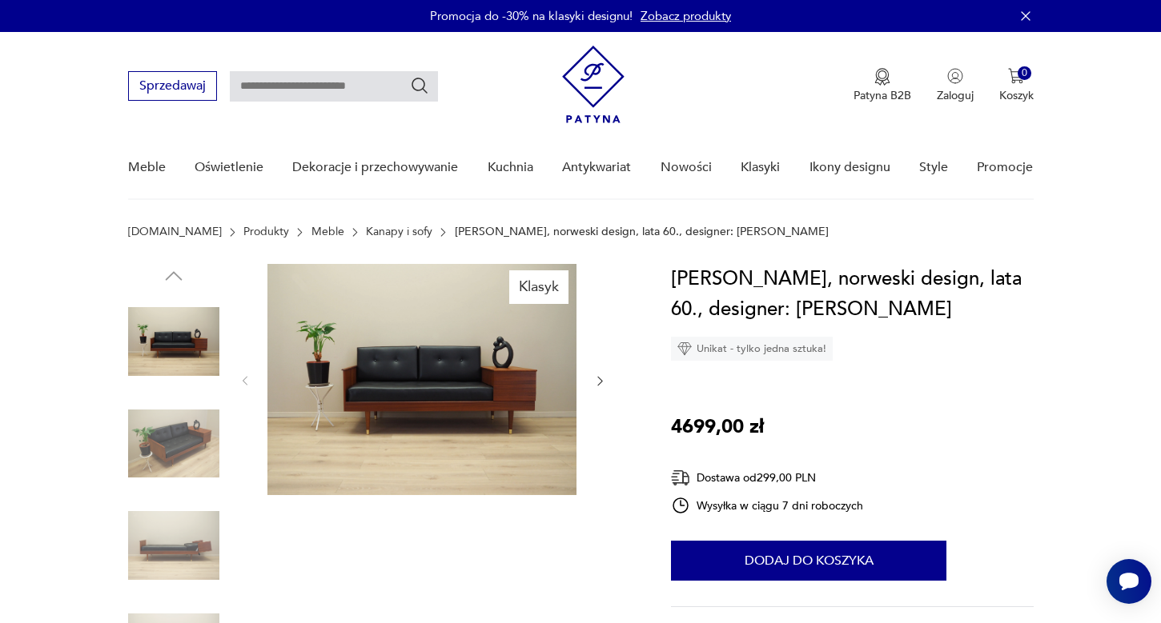
scroll to position [1, 0]
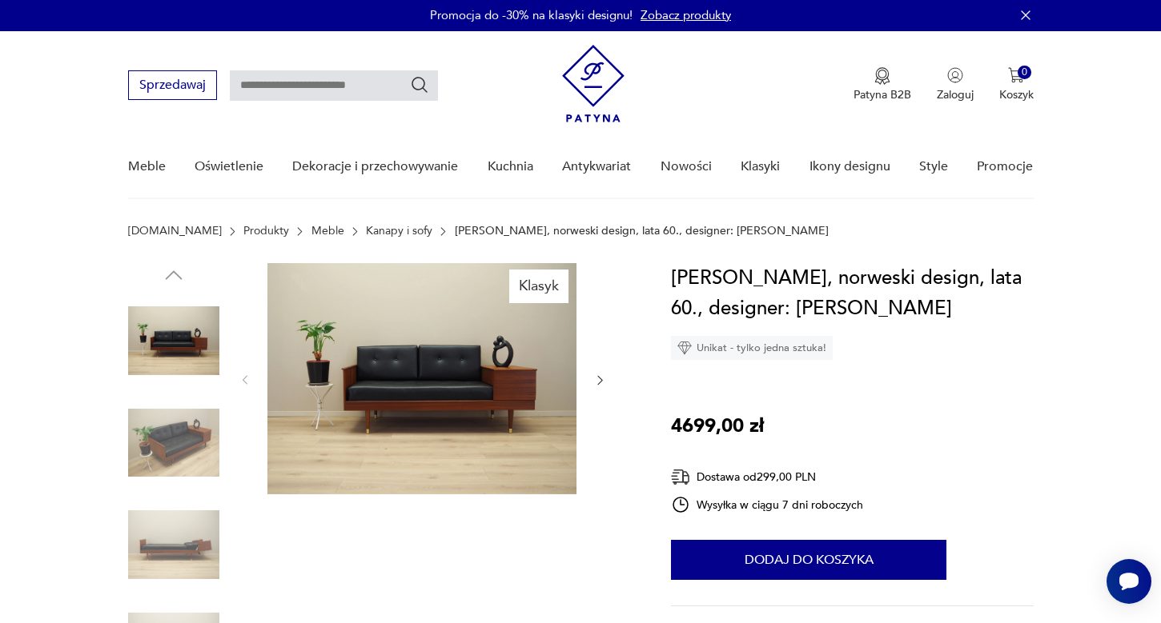
click at [172, 358] on img at bounding box center [173, 340] width 91 height 91
click at [600, 382] on icon "button" at bounding box center [599, 381] width 5 height 10
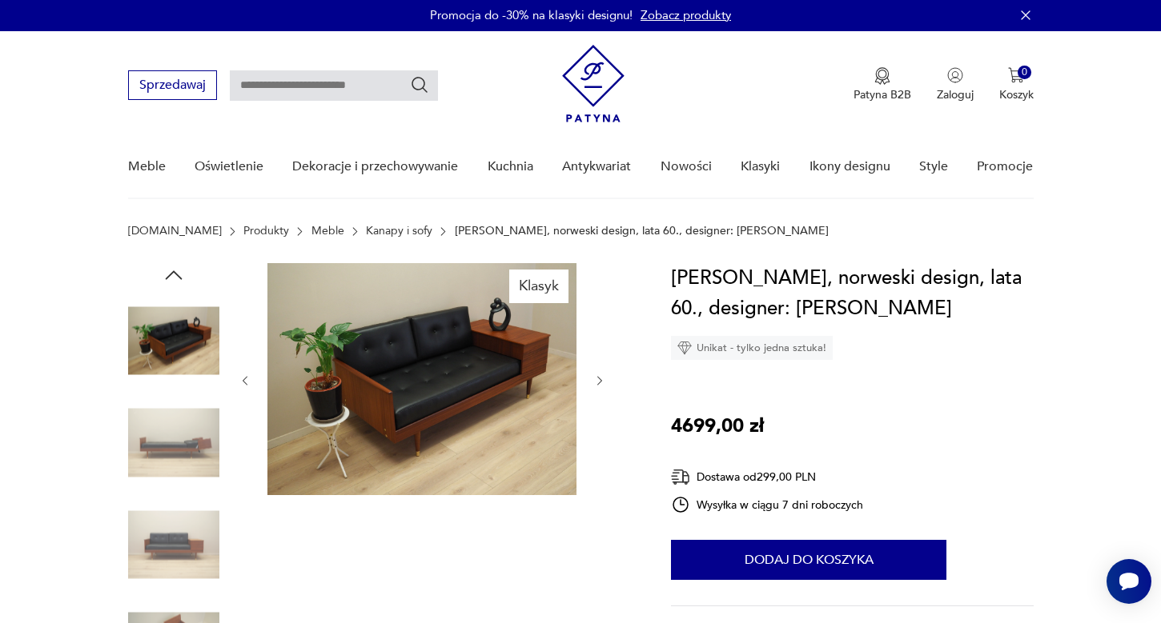
click at [600, 382] on icon "button" at bounding box center [600, 382] width 14 height 14
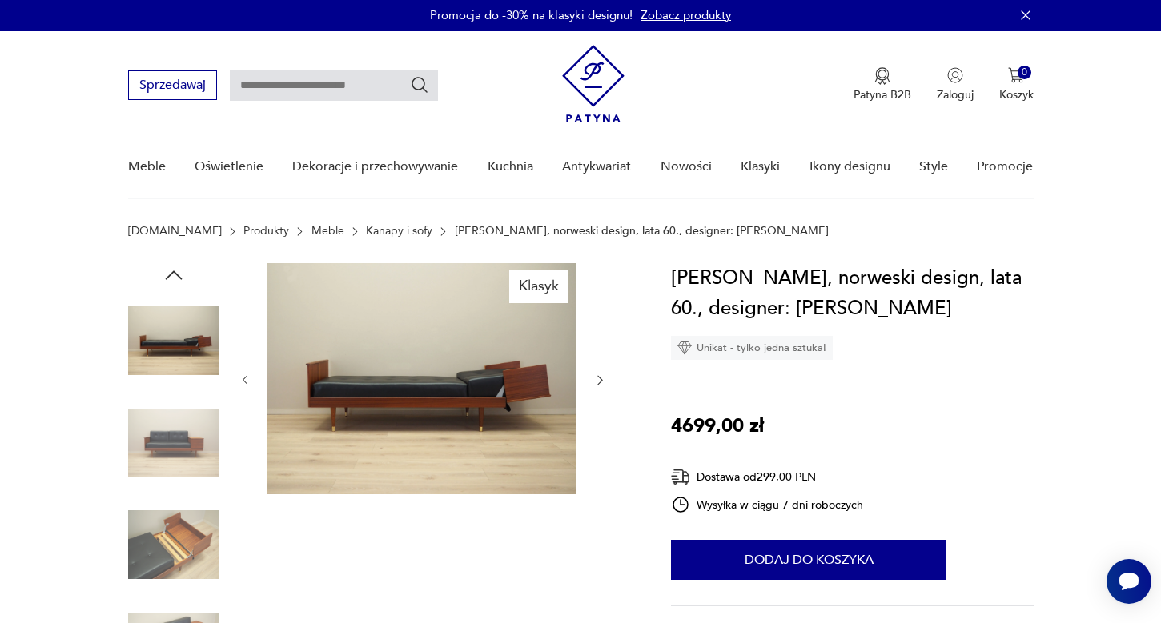
click at [600, 382] on icon "button" at bounding box center [599, 381] width 5 height 10
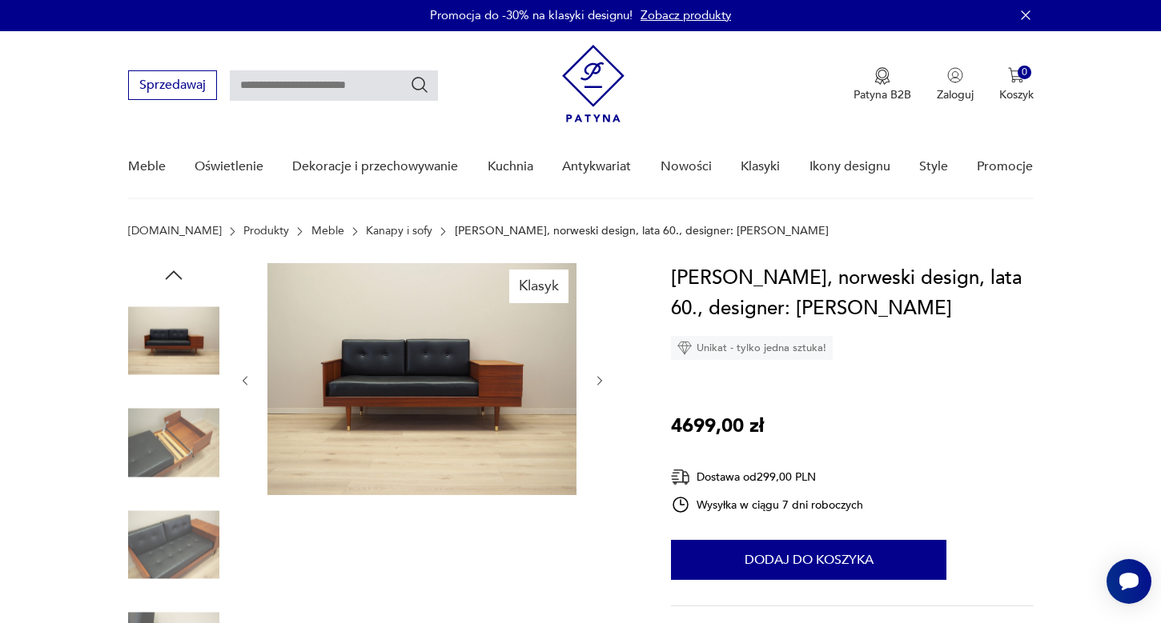
click at [600, 382] on icon "button" at bounding box center [600, 382] width 14 height 14
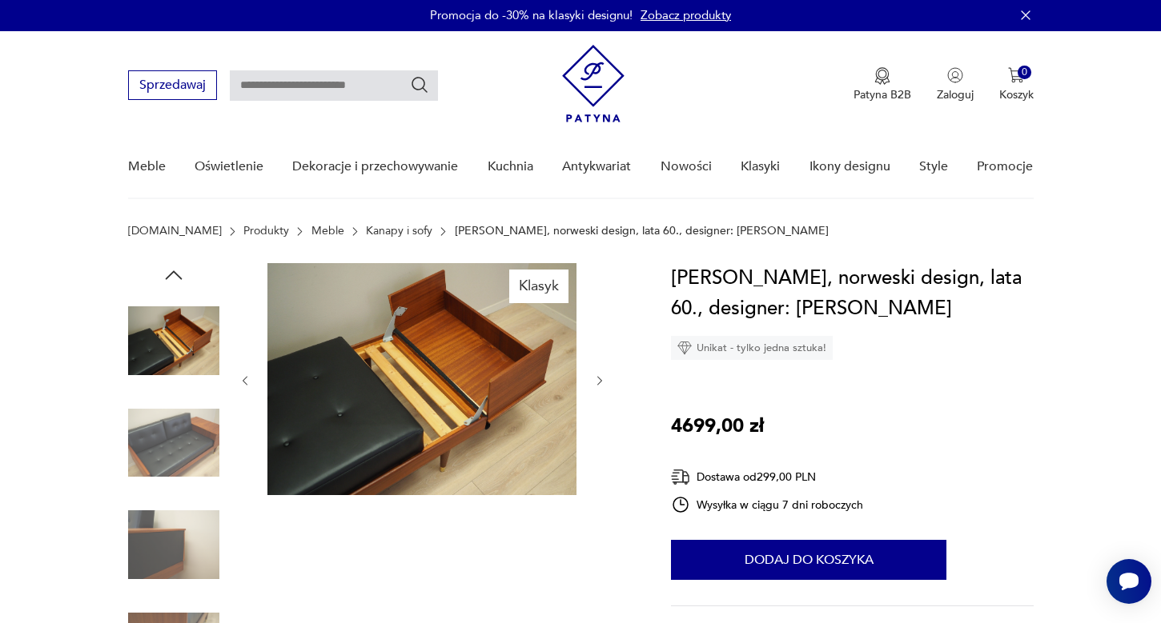
click at [600, 382] on icon "button" at bounding box center [600, 382] width 14 height 14
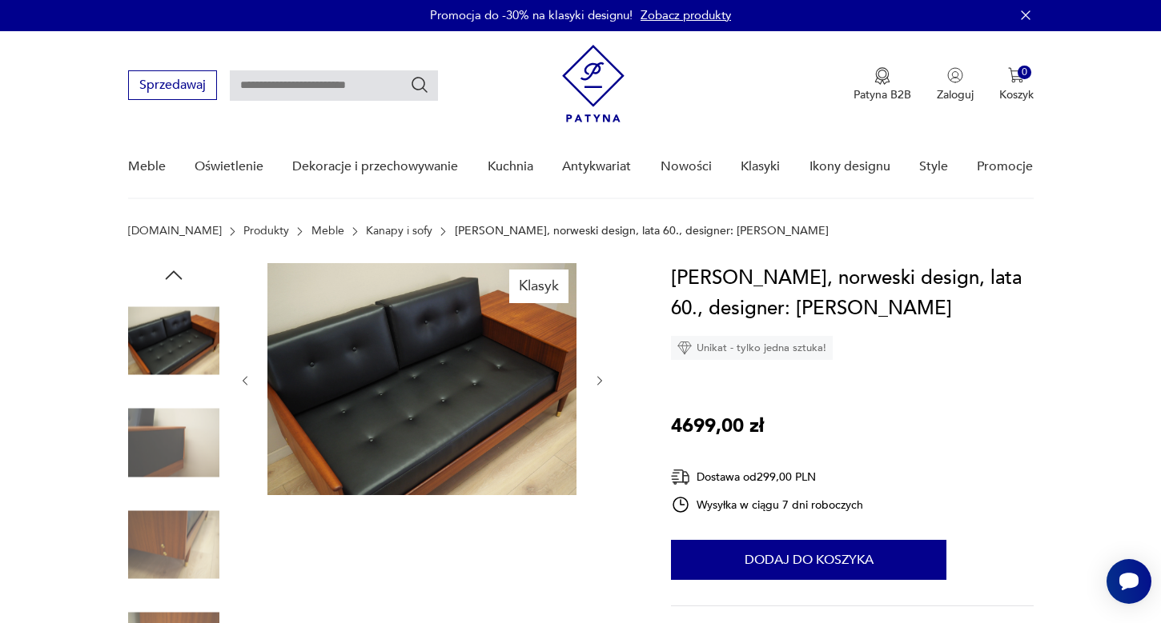
click at [600, 382] on icon "button" at bounding box center [600, 382] width 14 height 14
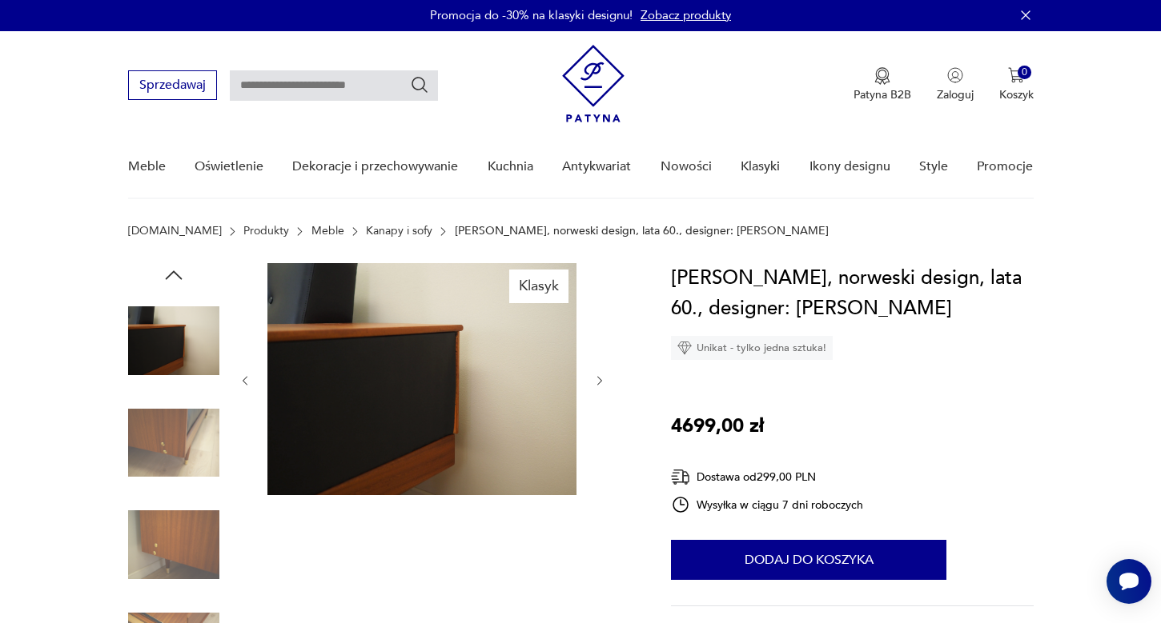
click at [600, 382] on icon "button" at bounding box center [600, 382] width 14 height 14
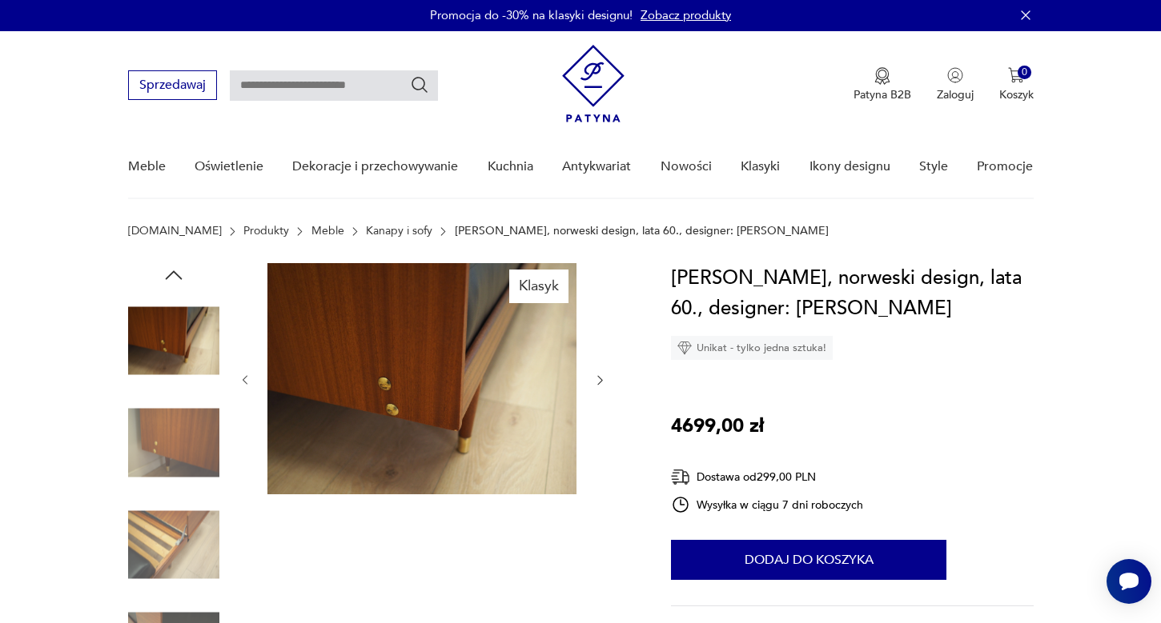
click at [600, 382] on icon "button" at bounding box center [599, 381] width 5 height 10
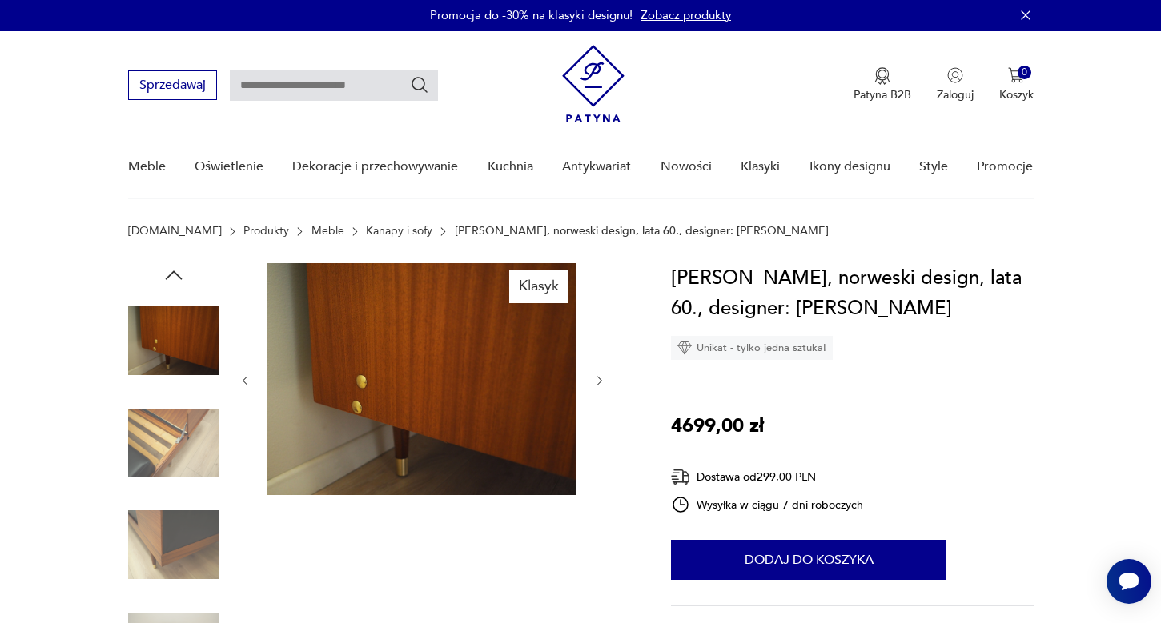
click at [600, 382] on icon "button" at bounding box center [600, 382] width 14 height 14
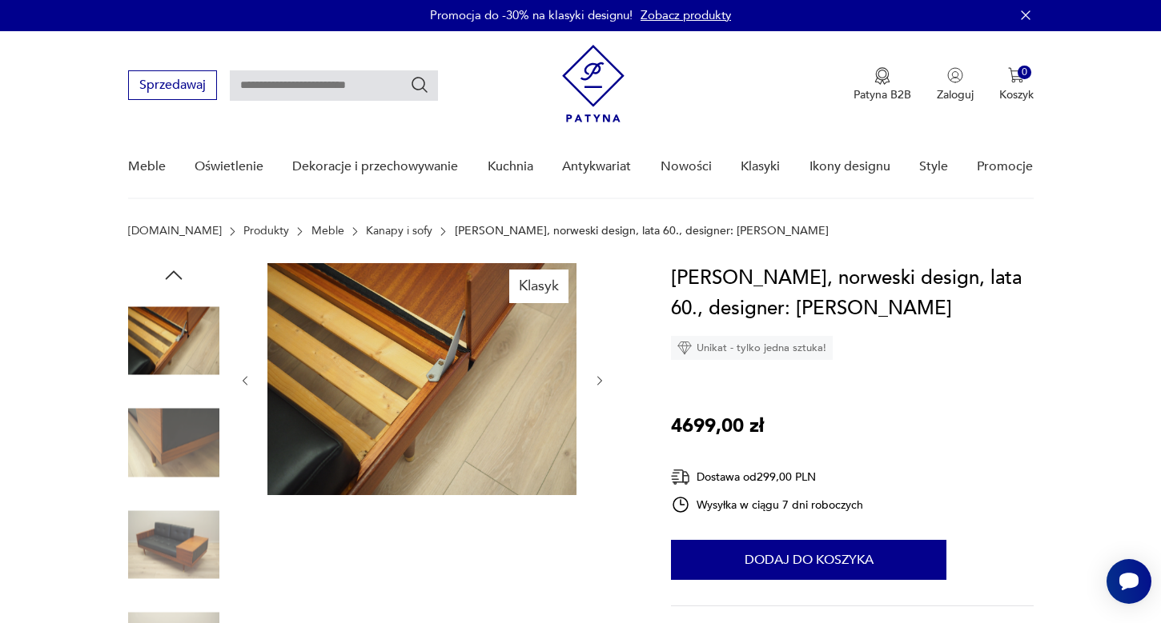
click at [600, 382] on icon "button" at bounding box center [600, 382] width 14 height 14
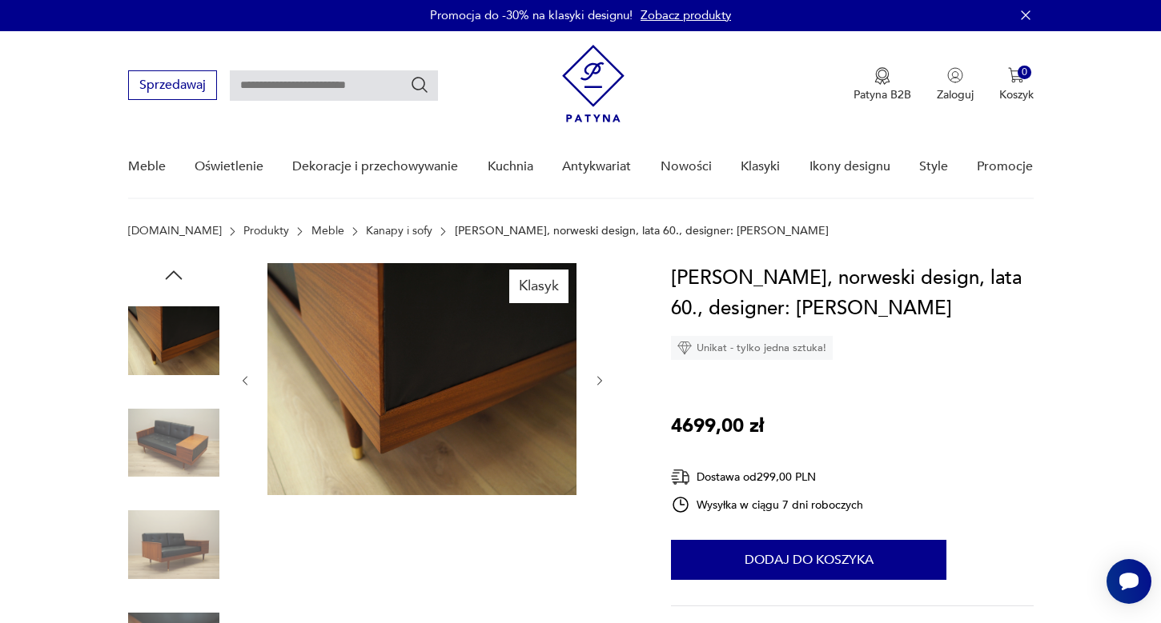
click at [600, 382] on icon "button" at bounding box center [600, 382] width 14 height 14
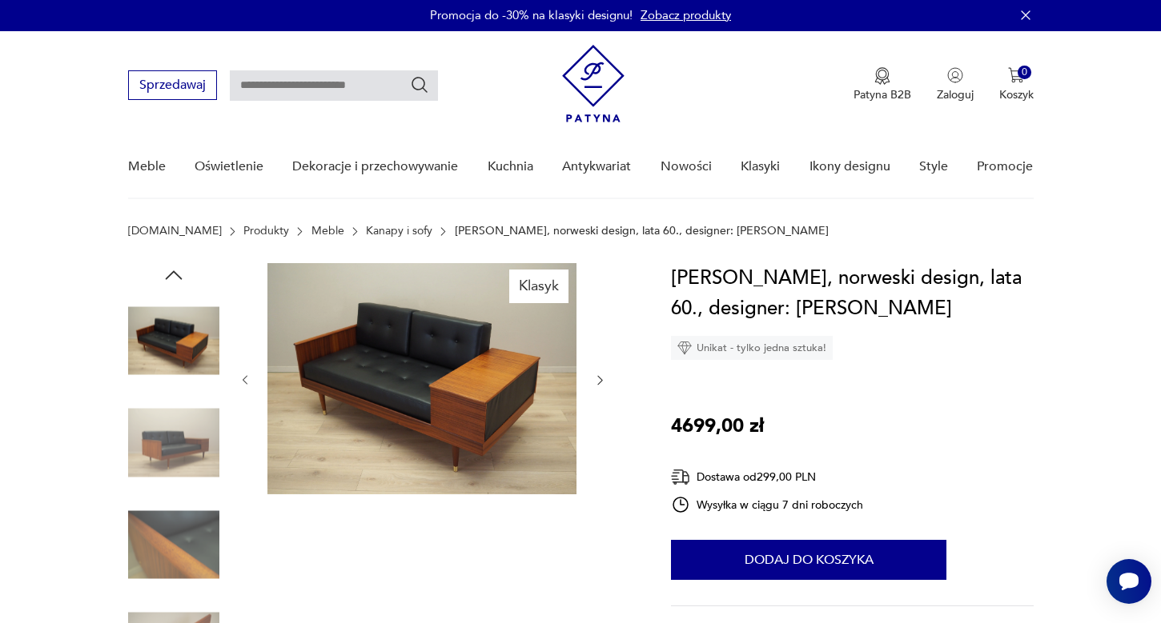
click at [600, 382] on icon "button" at bounding box center [599, 381] width 5 height 10
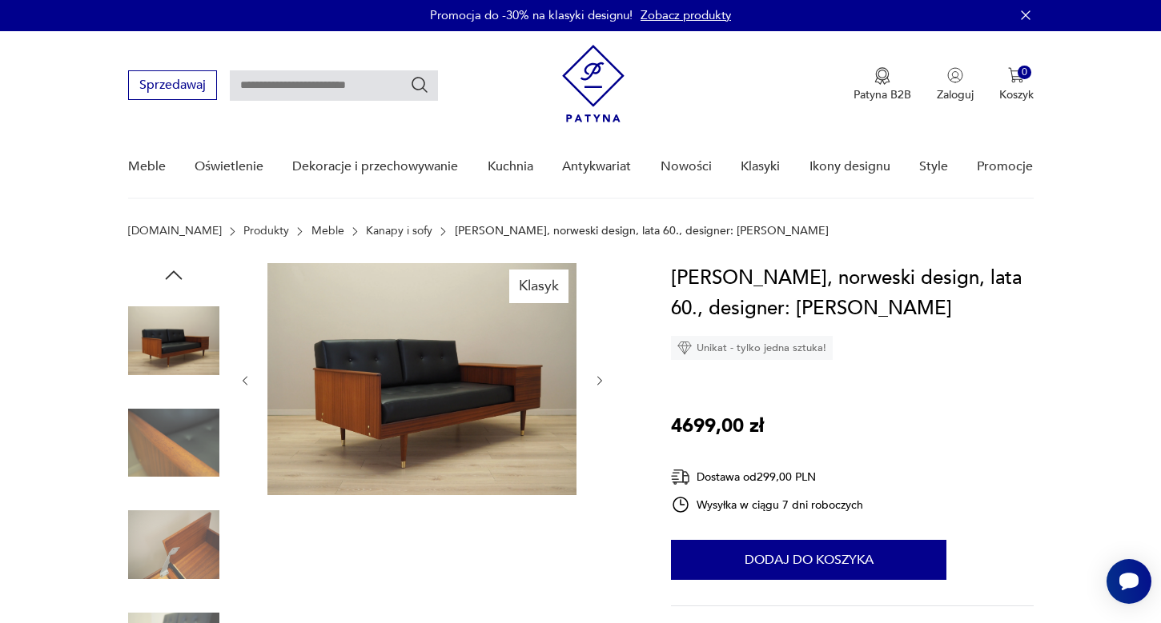
click at [600, 382] on icon "button" at bounding box center [600, 382] width 14 height 14
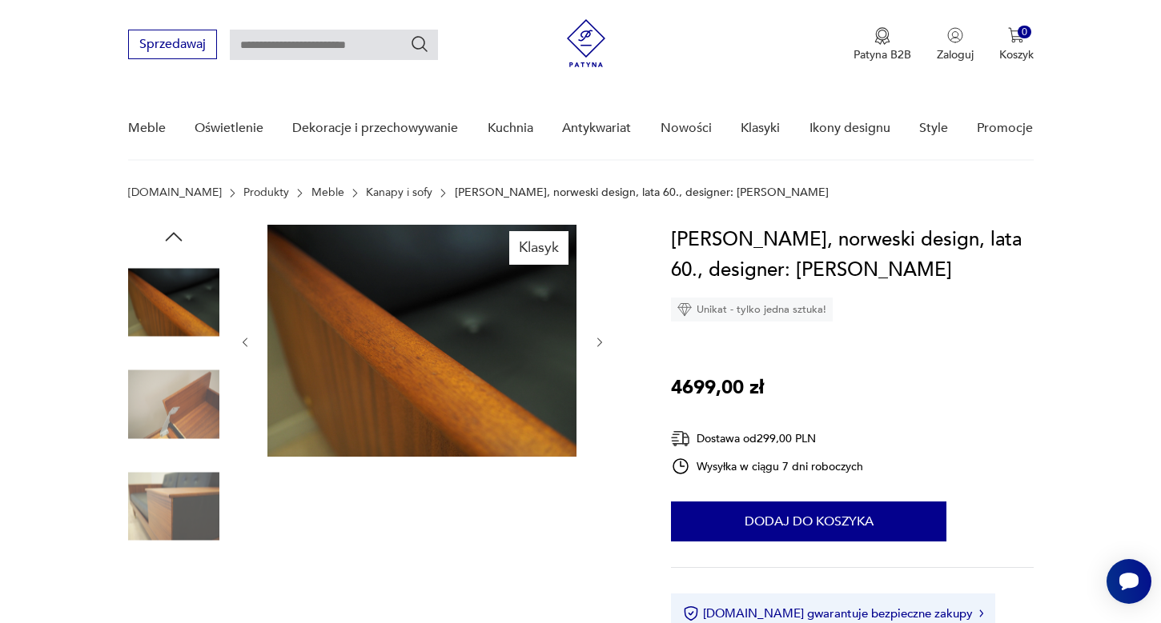
scroll to position [660, 0]
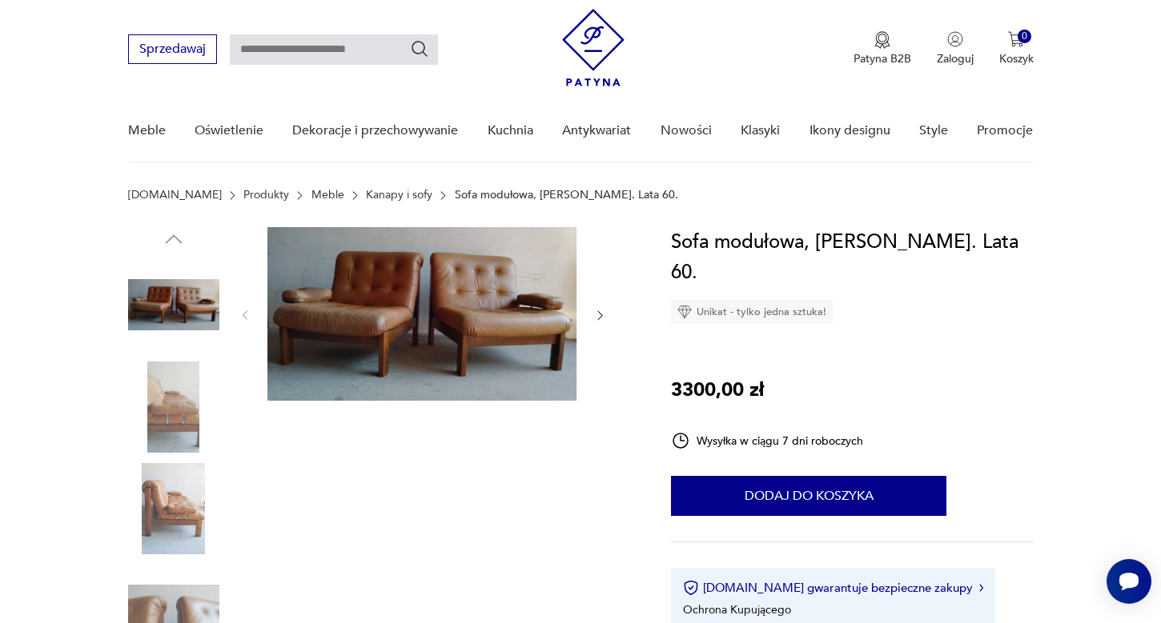
scroll to position [43, 0]
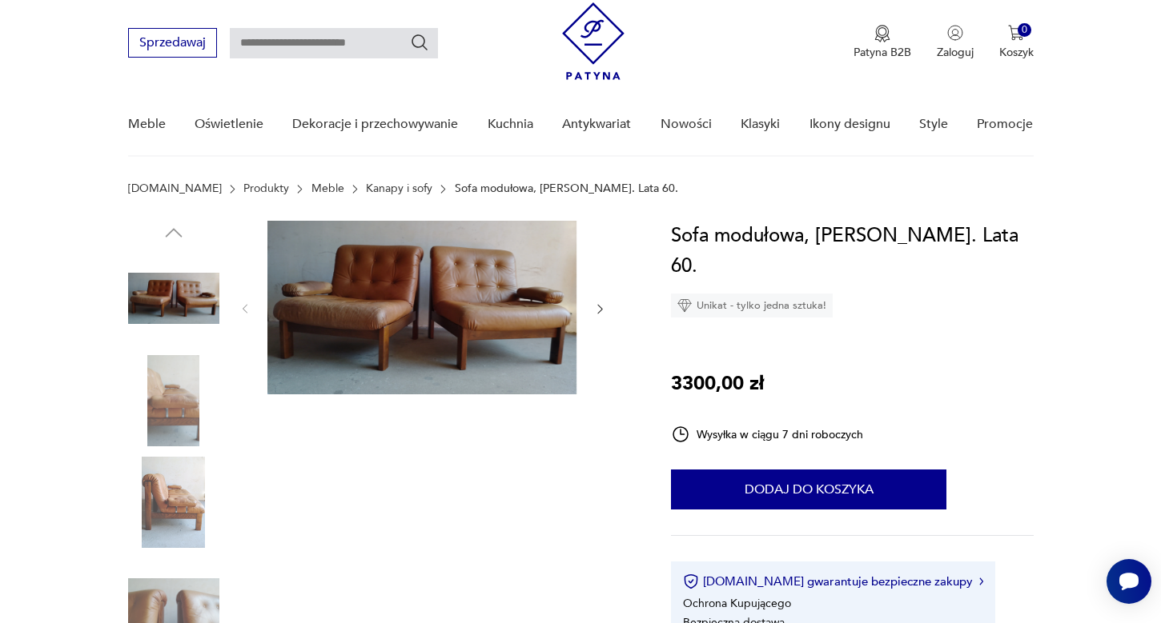
click at [197, 297] on img at bounding box center [173, 298] width 91 height 91
click at [187, 385] on img at bounding box center [173, 400] width 91 height 91
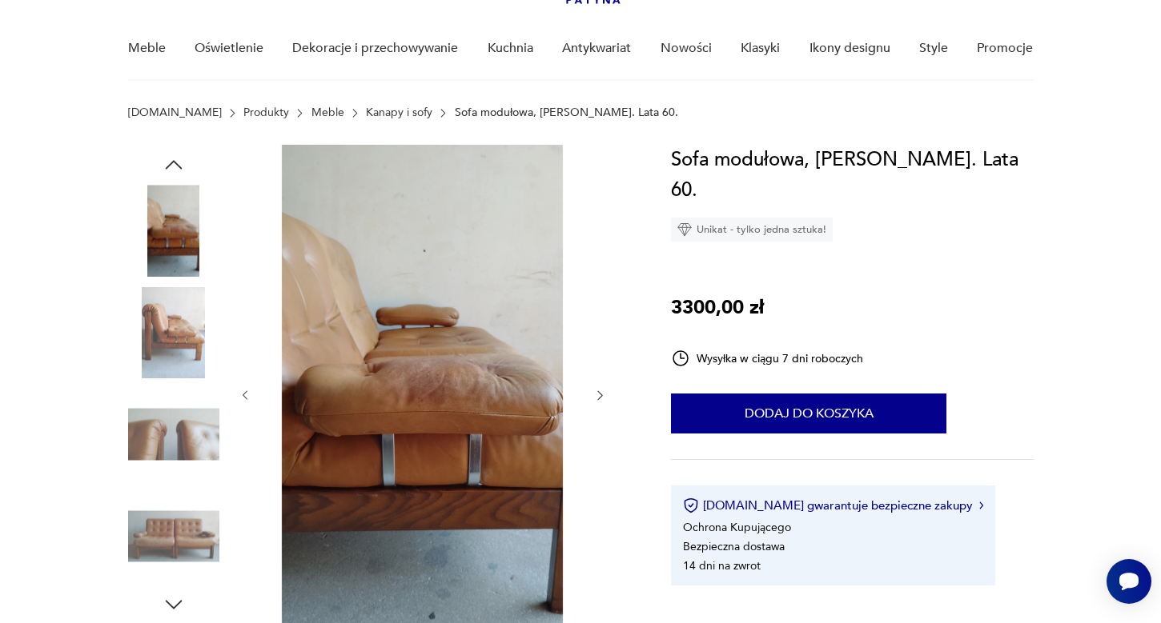
scroll to position [129, 0]
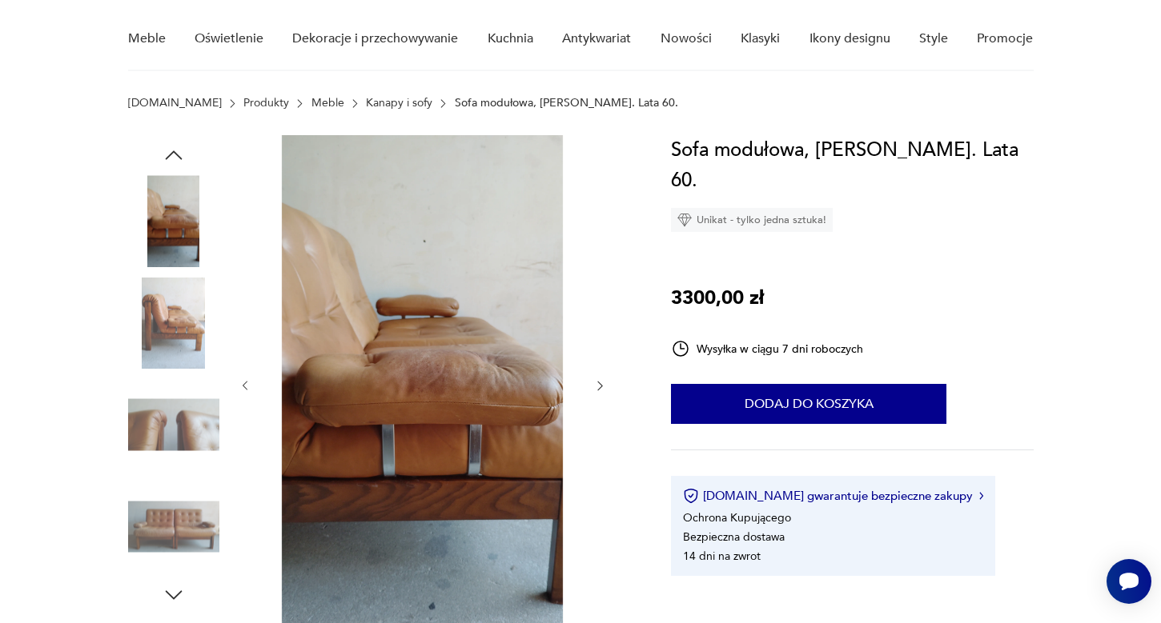
click at [171, 511] on img at bounding box center [173, 527] width 91 height 91
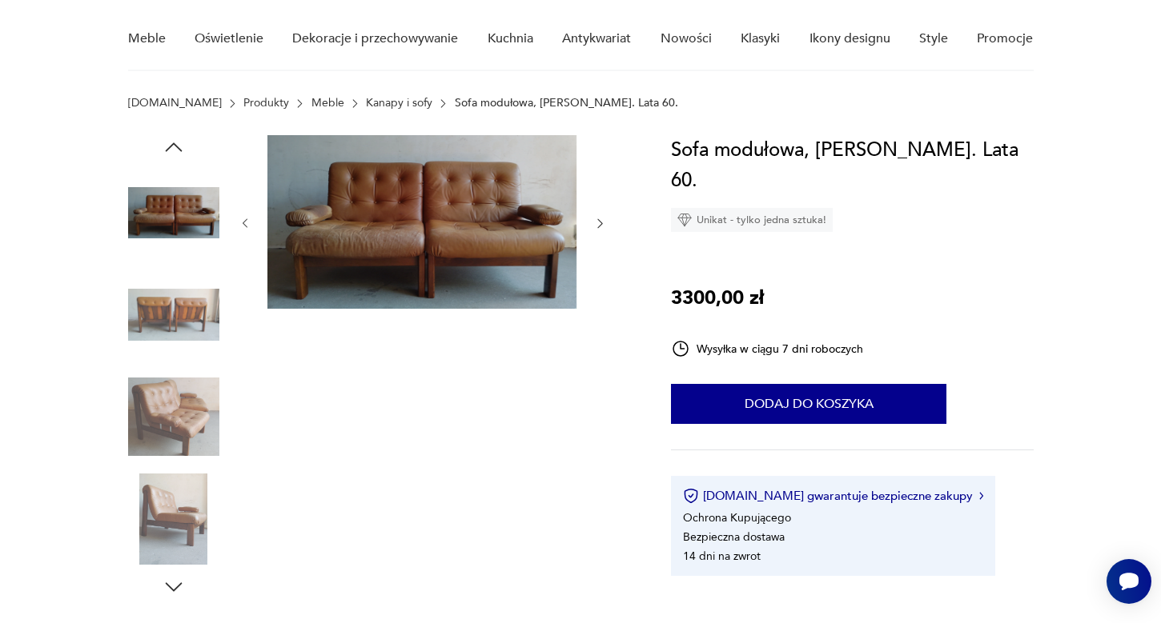
click at [190, 412] on img at bounding box center [173, 416] width 91 height 91
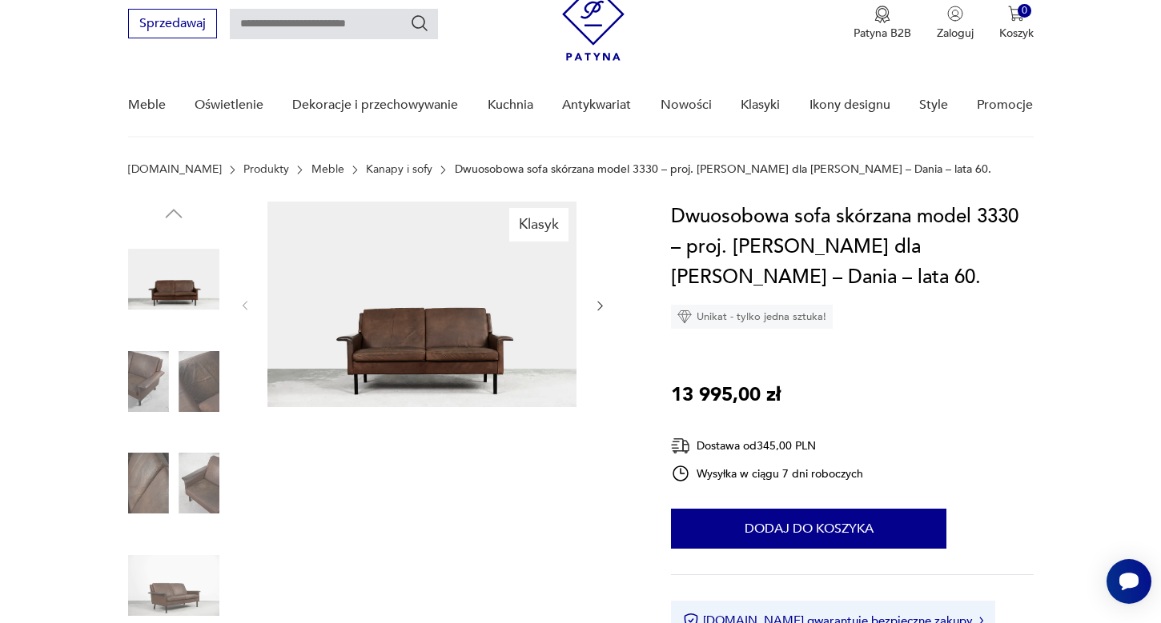
scroll to position [107, 0]
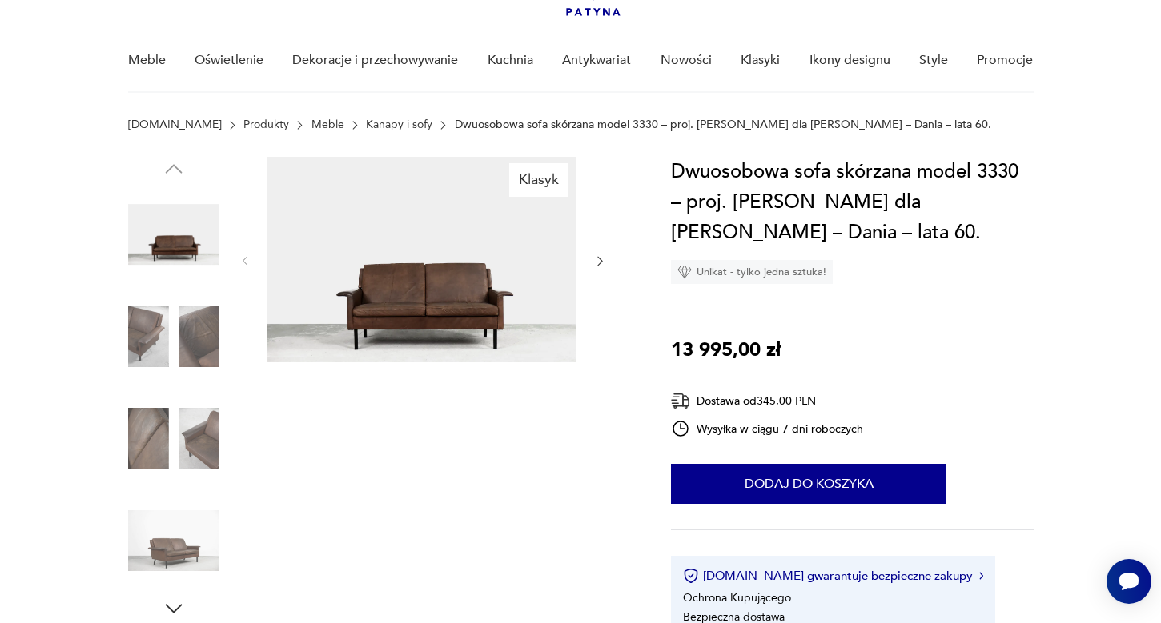
click at [472, 270] on img at bounding box center [421, 260] width 309 height 206
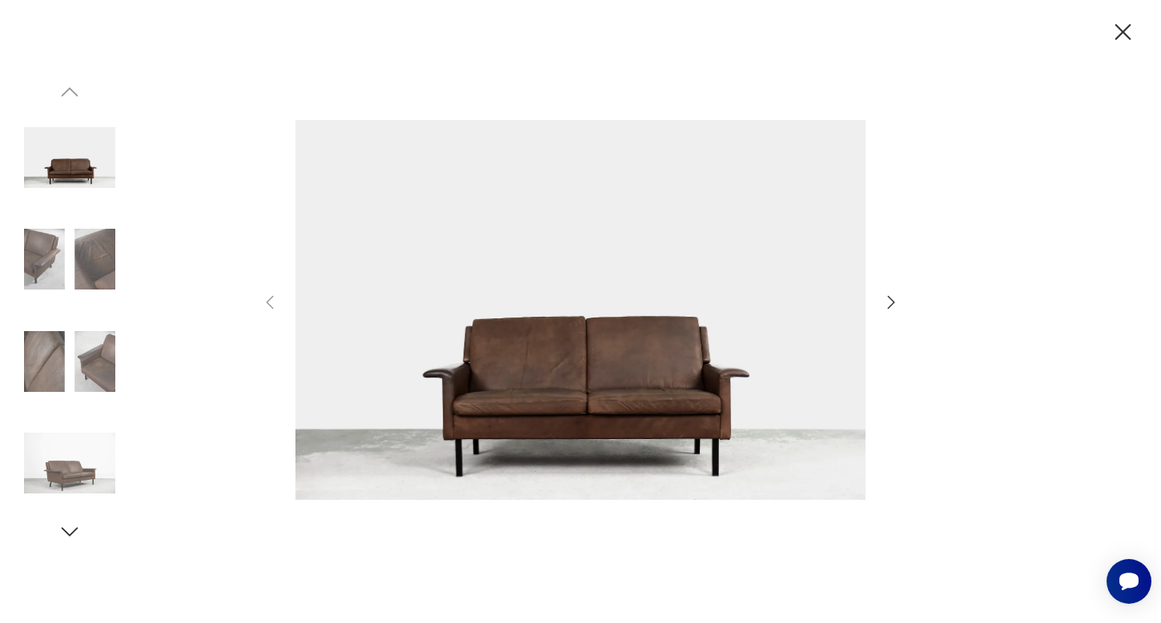
click at [892, 302] on icon "button" at bounding box center [890, 302] width 19 height 19
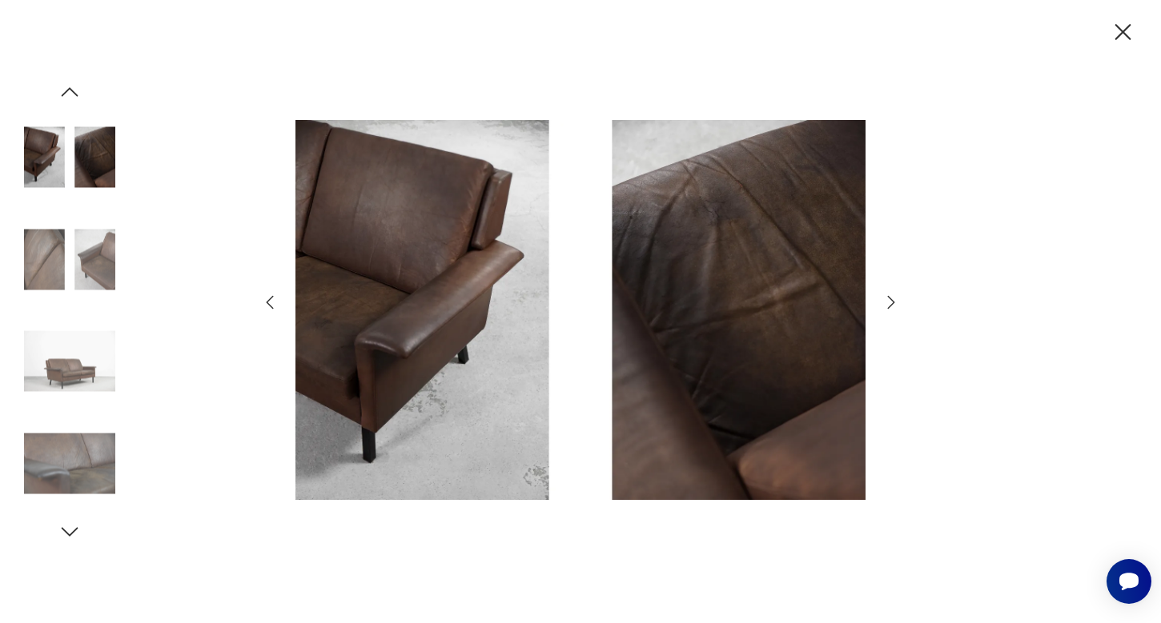
click at [892, 302] on icon "button" at bounding box center [890, 302] width 19 height 19
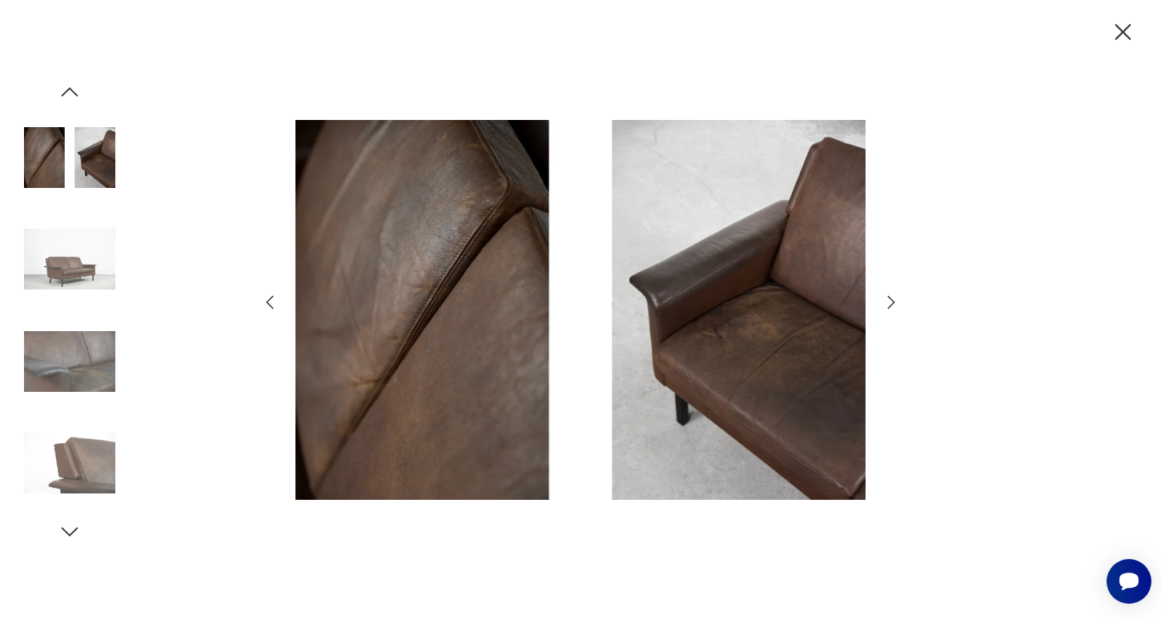
click at [892, 302] on icon "button" at bounding box center [890, 302] width 19 height 19
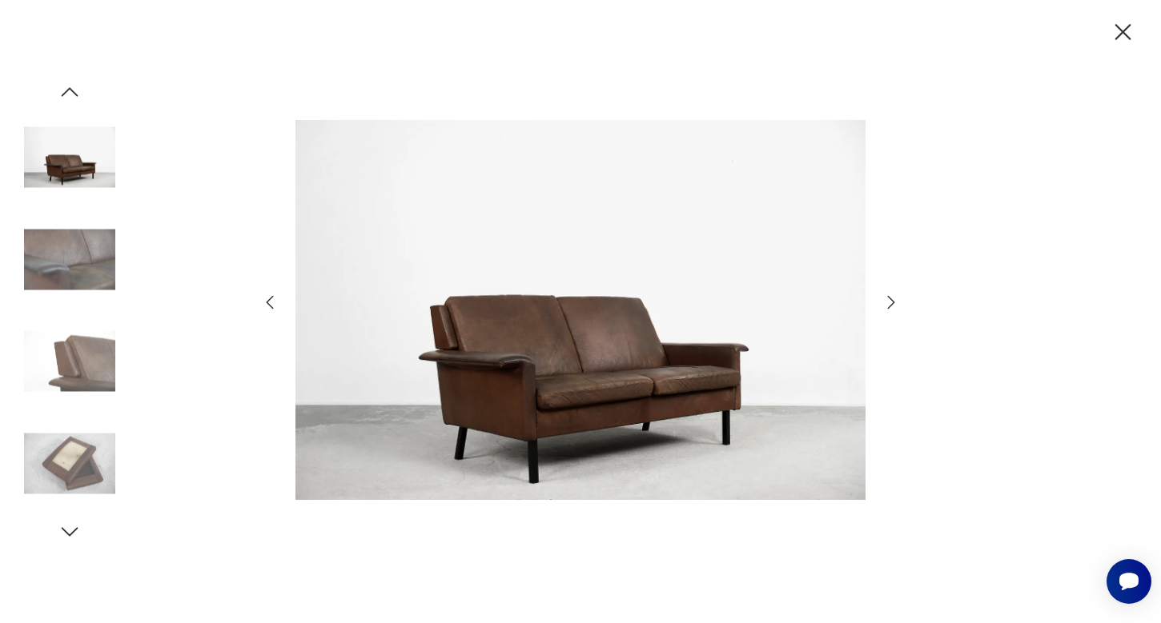
click at [892, 302] on icon "button" at bounding box center [890, 302] width 19 height 19
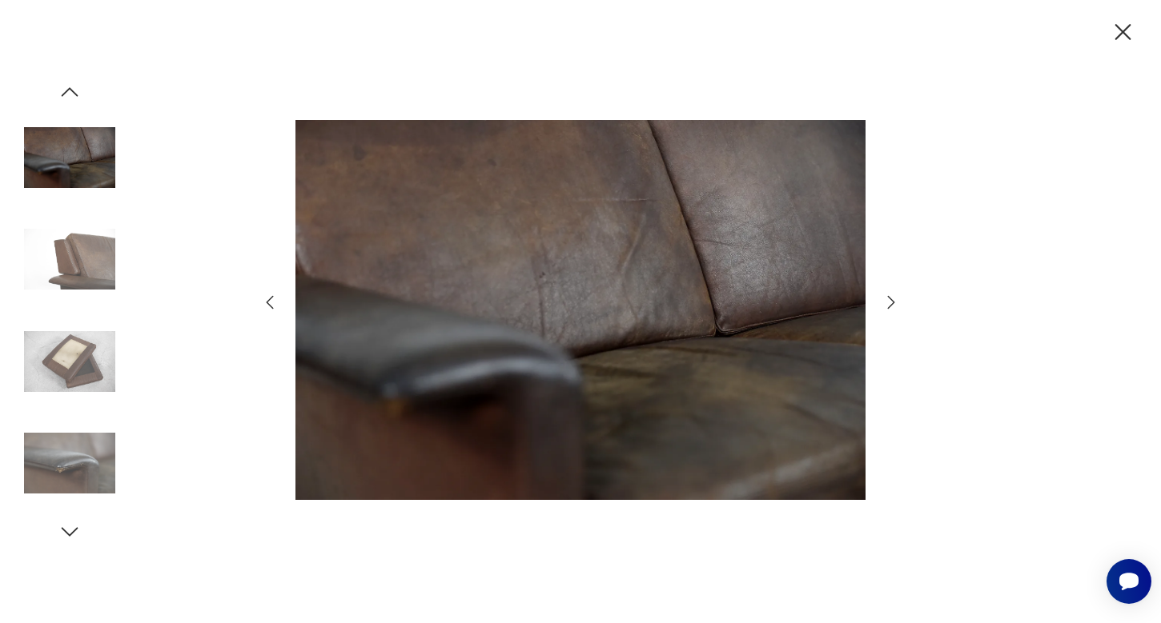
click at [892, 302] on icon "button" at bounding box center [890, 302] width 19 height 19
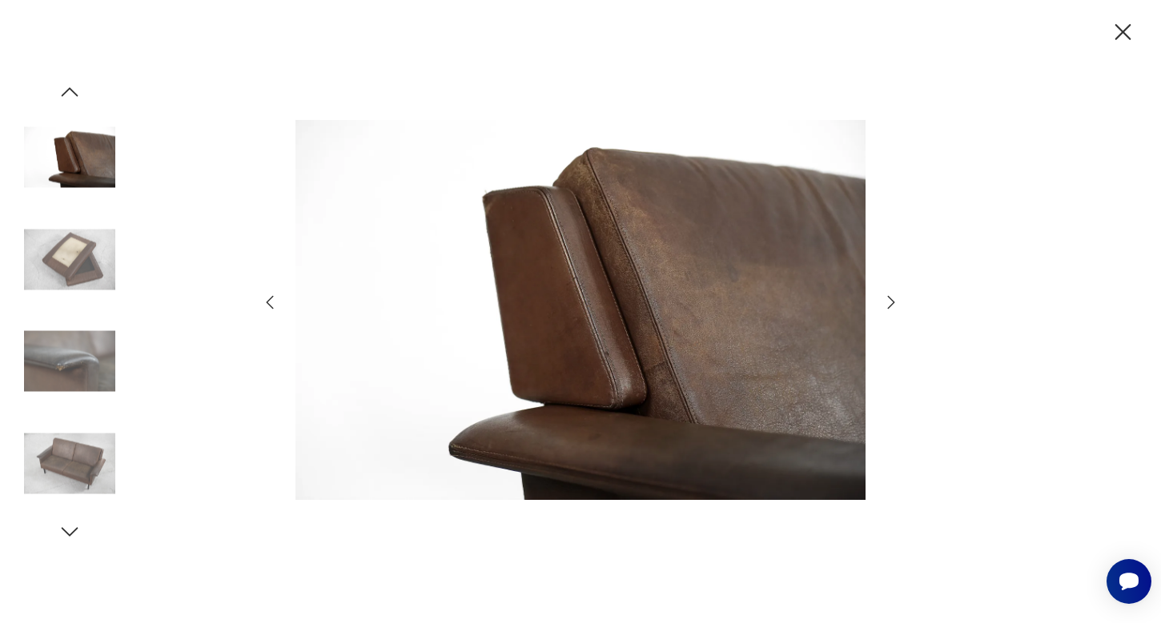
click at [892, 302] on icon "button" at bounding box center [890, 302] width 19 height 19
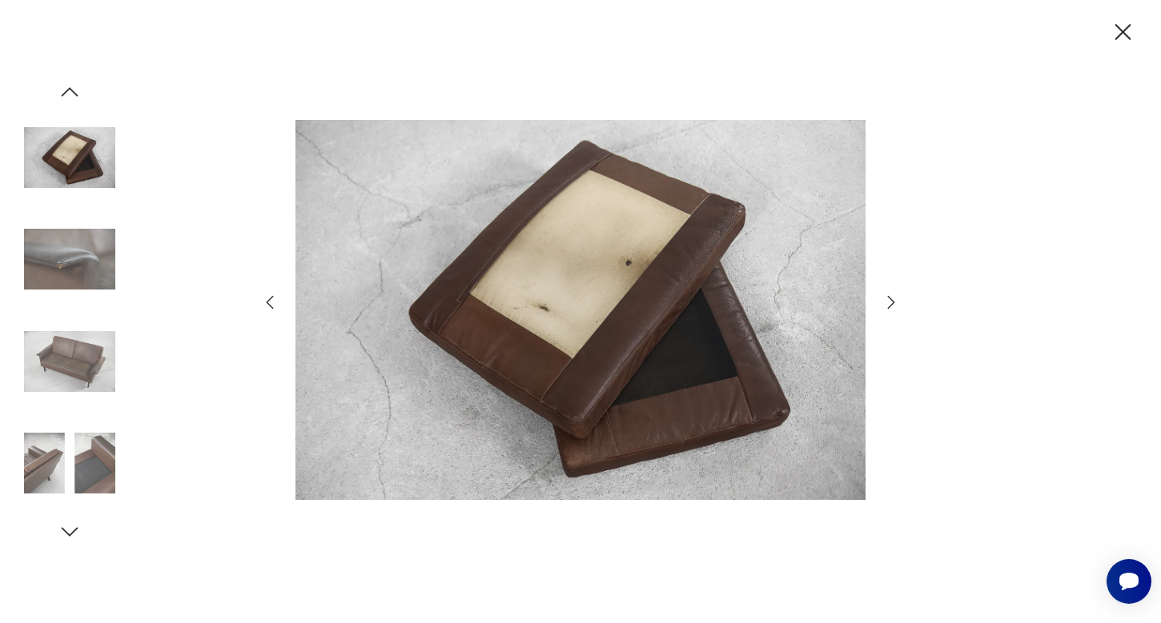
click at [892, 302] on icon "button" at bounding box center [890, 302] width 19 height 19
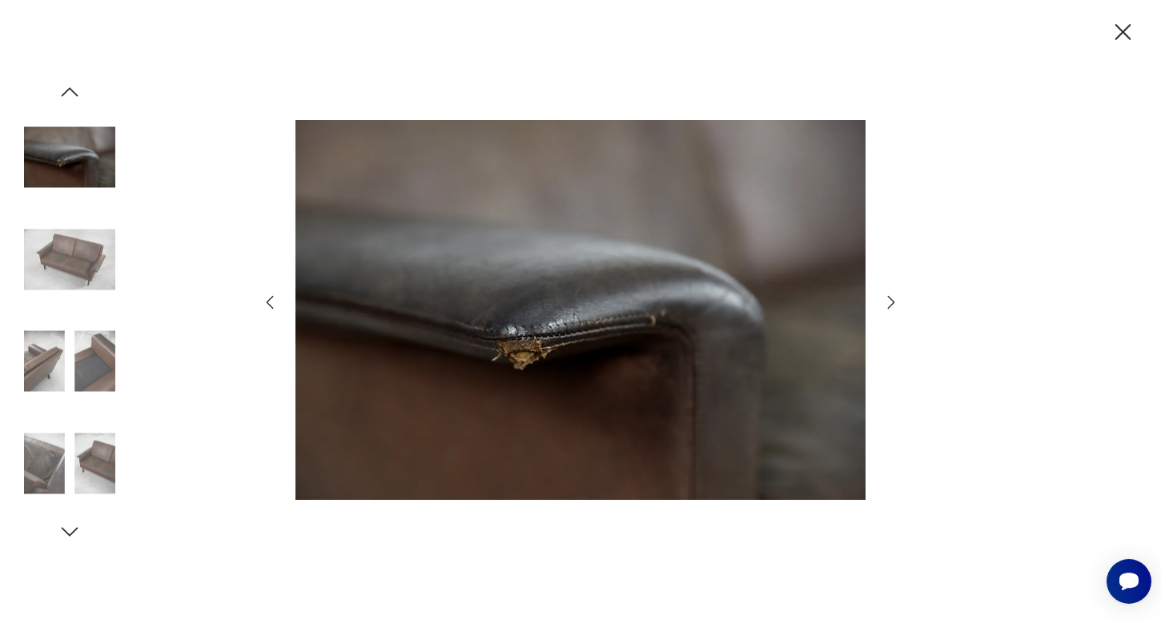
click at [1121, 26] on icon "button" at bounding box center [1123, 32] width 28 height 28
